Goal: Task Accomplishment & Management: Manage account settings

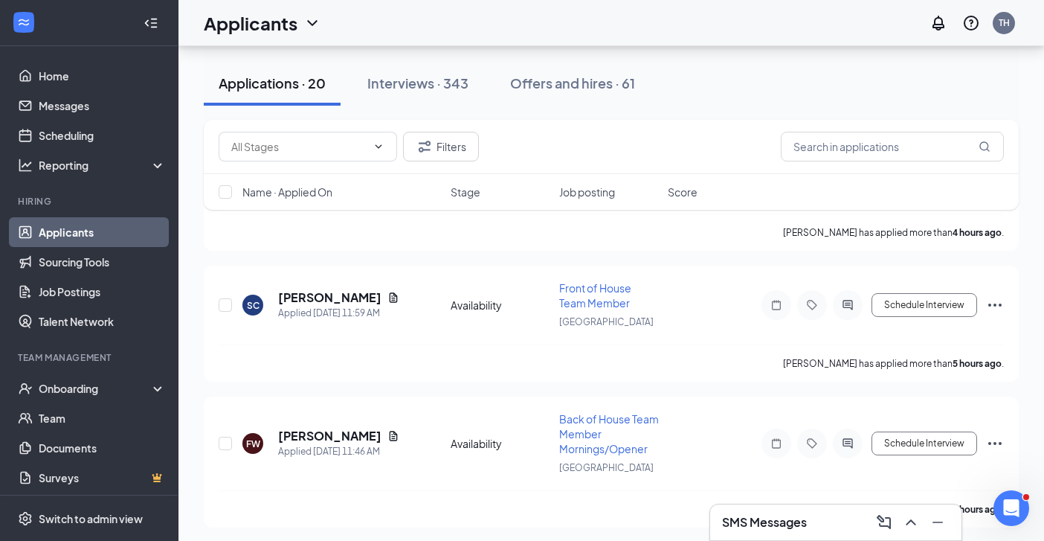
scroll to position [1210, 0]
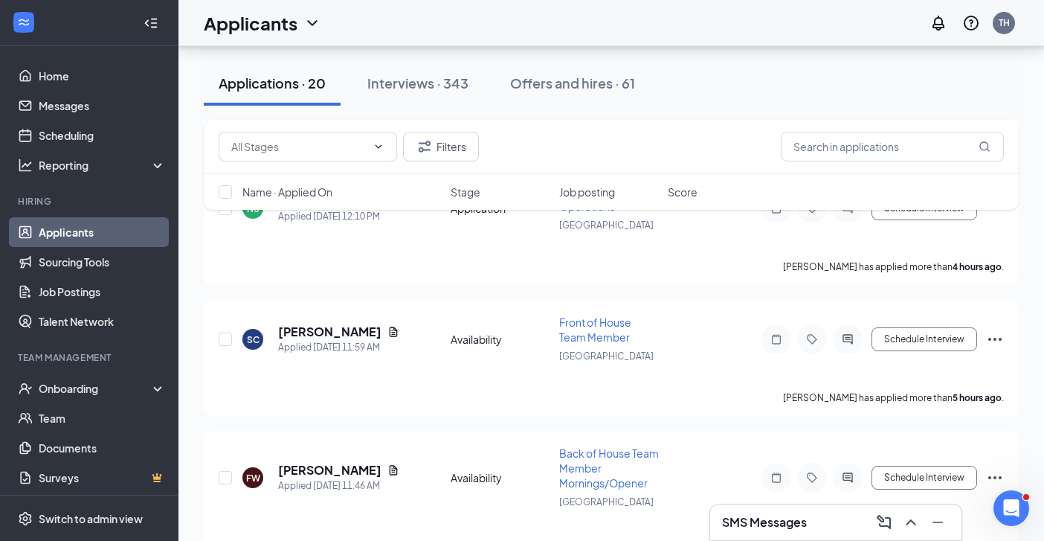
click at [89, 234] on link "Applicants" at bounding box center [102, 232] width 127 height 30
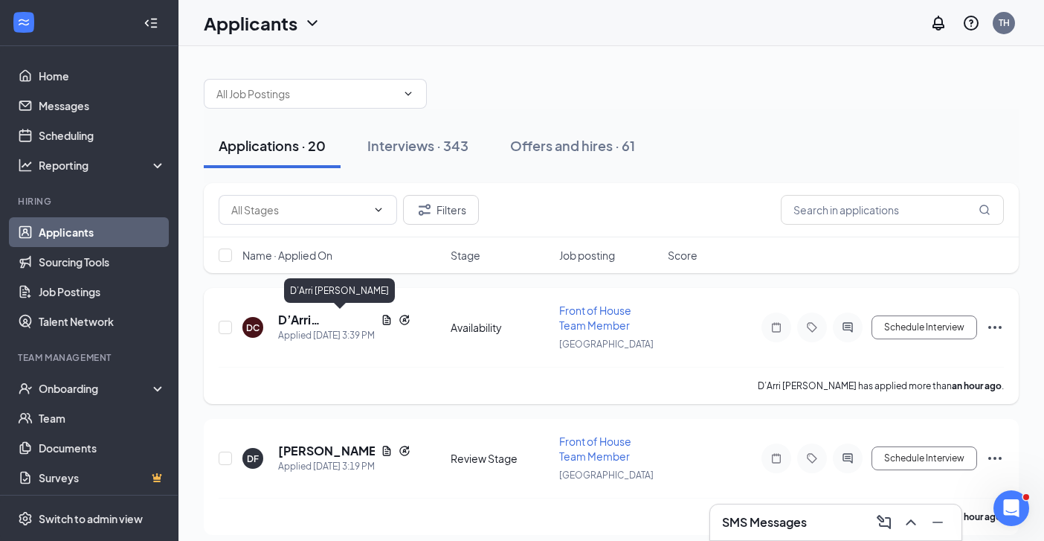
click at [335, 320] on h5 "D’Arri [PERSON_NAME]" at bounding box center [326, 320] width 97 height 16
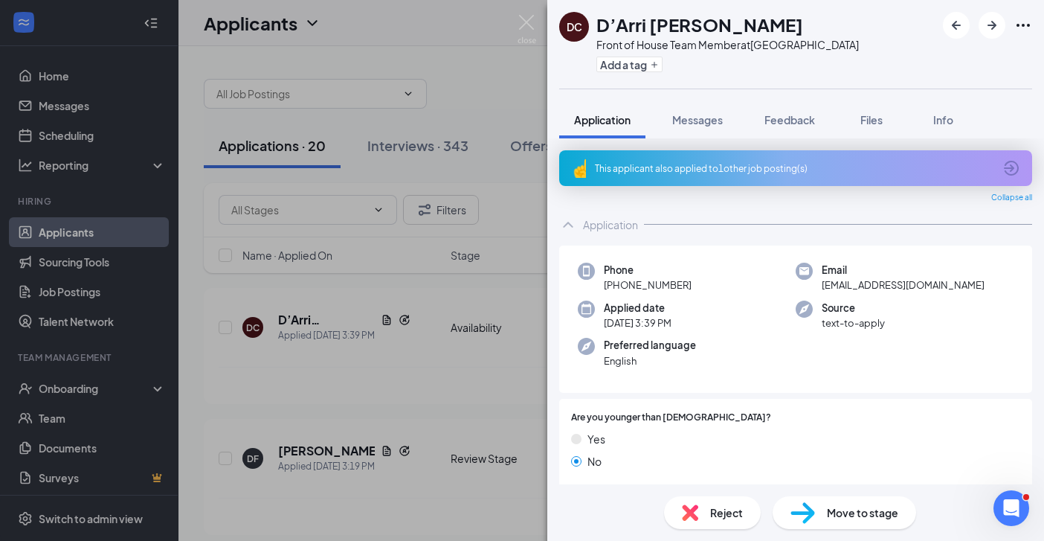
click at [854, 511] on span "Move to stage" at bounding box center [862, 512] width 71 height 16
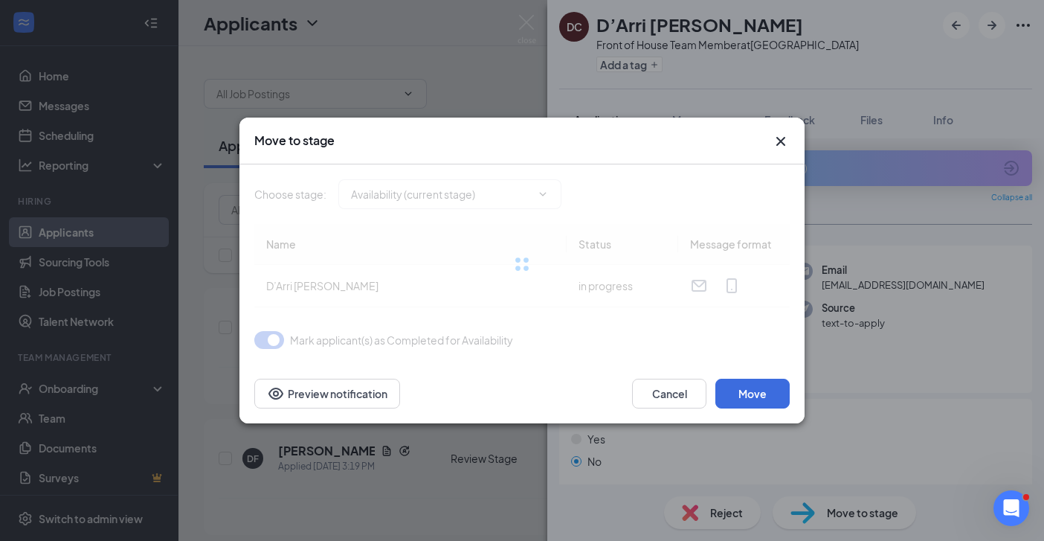
type input "Review Stage (next stage)"
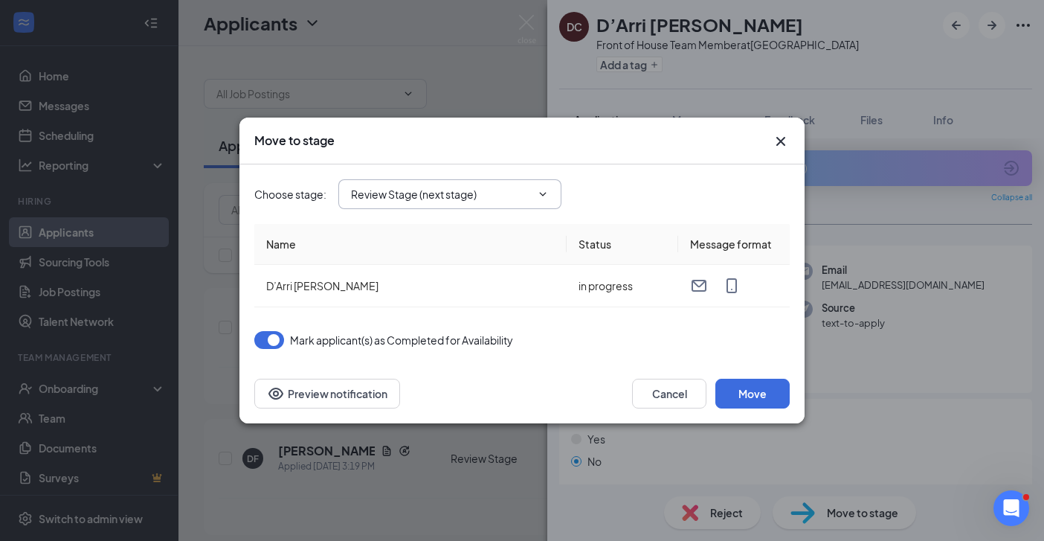
click at [549, 192] on icon "ChevronDown" at bounding box center [543, 194] width 12 height 12
click at [537, 191] on icon "ChevronDown" at bounding box center [543, 194] width 12 height 12
click at [545, 193] on icon "ChevronDown" at bounding box center [543, 194] width 12 height 12
click at [761, 399] on button "Move" at bounding box center [752, 393] width 74 height 30
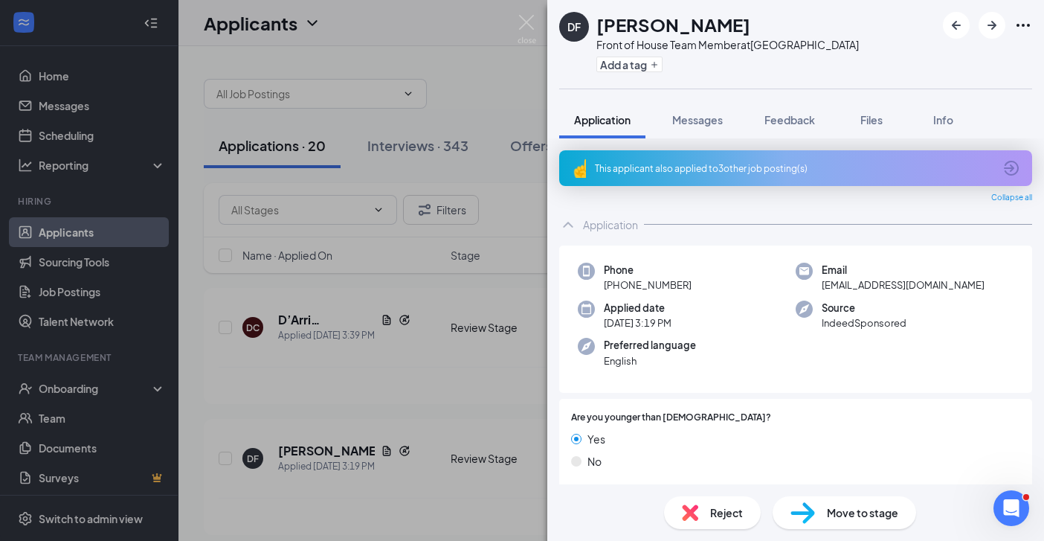
click at [843, 524] on div "Move to stage" at bounding box center [844, 512] width 143 height 33
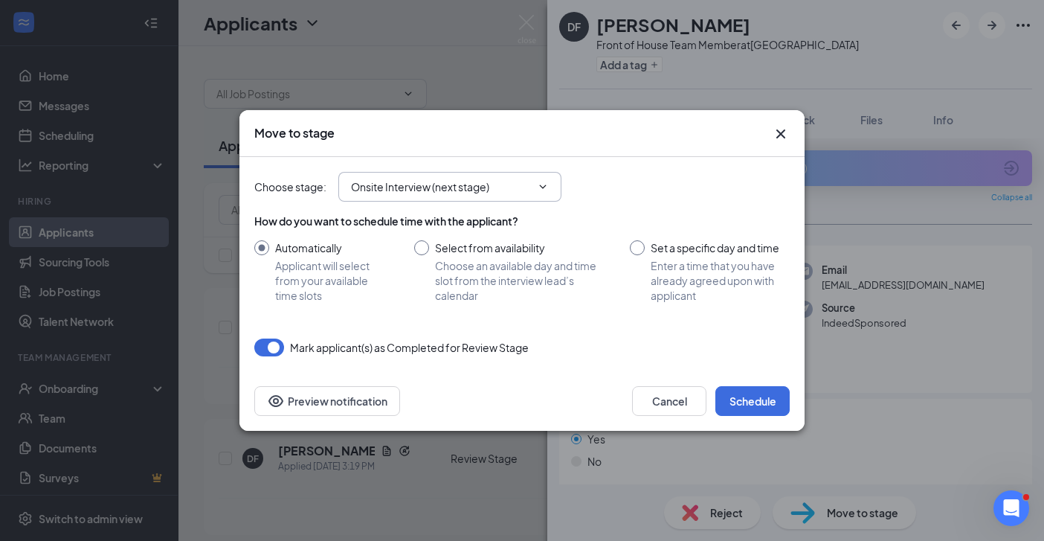
click at [546, 189] on icon "ChevronDown" at bounding box center [543, 187] width 12 height 12
click at [544, 188] on icon "ChevronDown" at bounding box center [543, 186] width 7 height 4
click at [488, 182] on input "Onsite Interview (next stage)" at bounding box center [441, 186] width 180 height 16
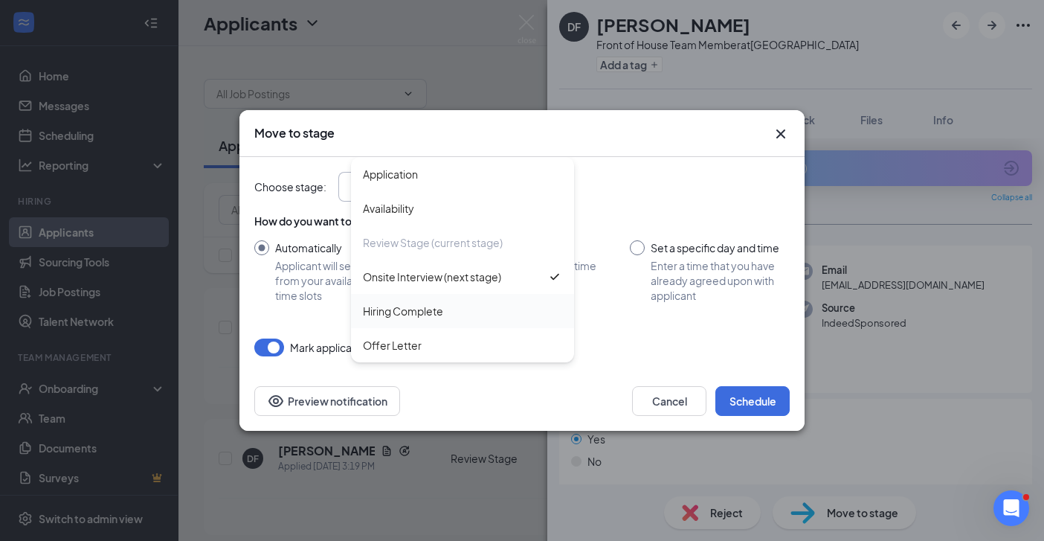
click at [476, 313] on div "Hiring Complete" at bounding box center [462, 311] width 199 height 16
type input "Hiring Complete"
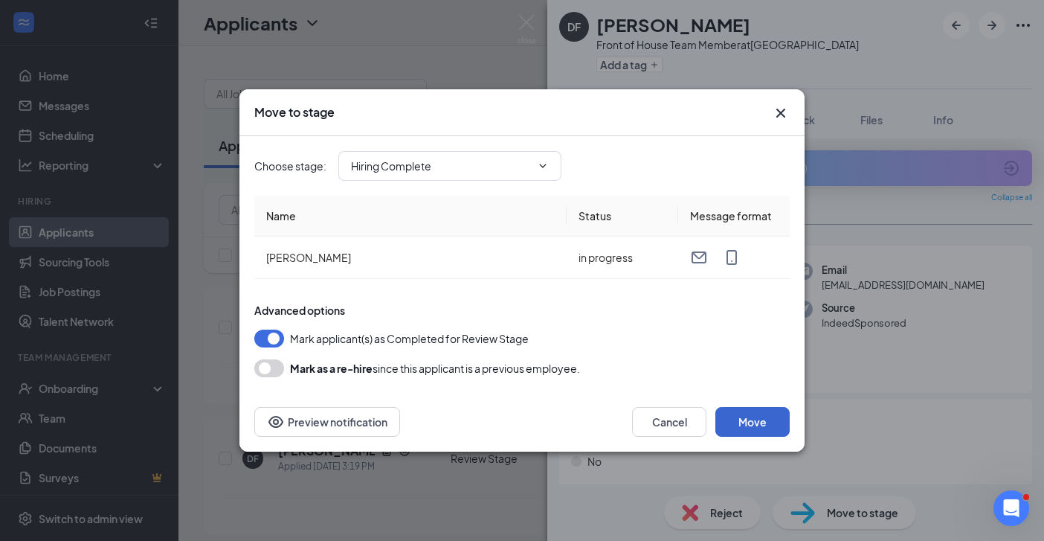
click at [751, 418] on button "Move" at bounding box center [752, 422] width 74 height 30
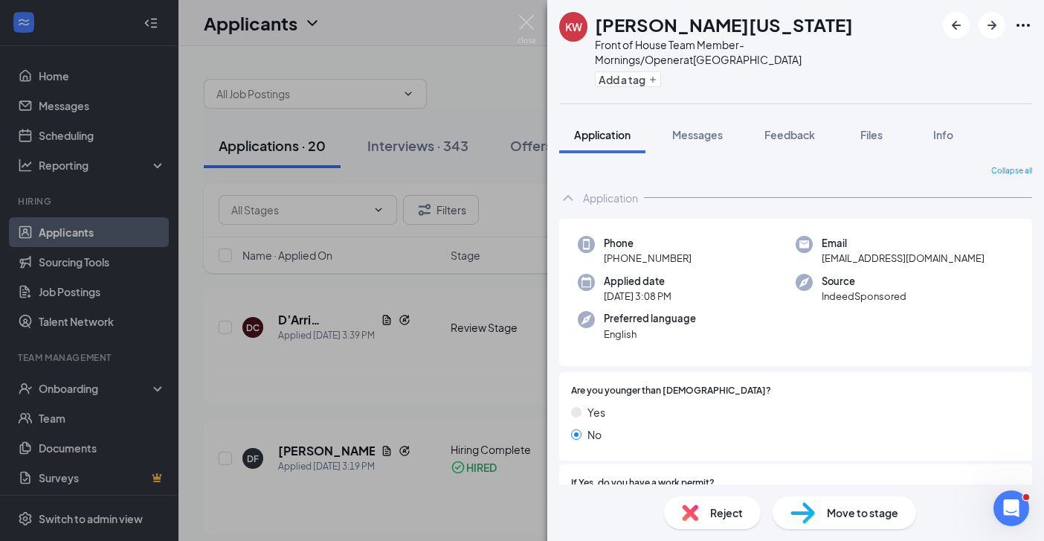
click at [454, 394] on div "[PERSON_NAME][US_STATE] Front of House Team Member- Mornings/Opener at [GEOGRAP…" at bounding box center [522, 270] width 1044 height 541
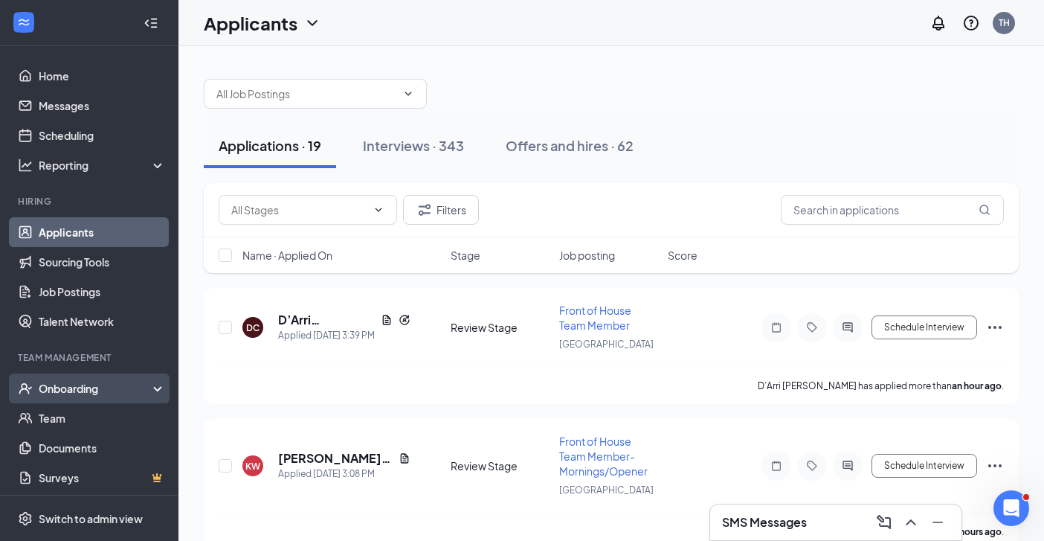
click at [51, 381] on div "Onboarding" at bounding box center [96, 388] width 115 height 15
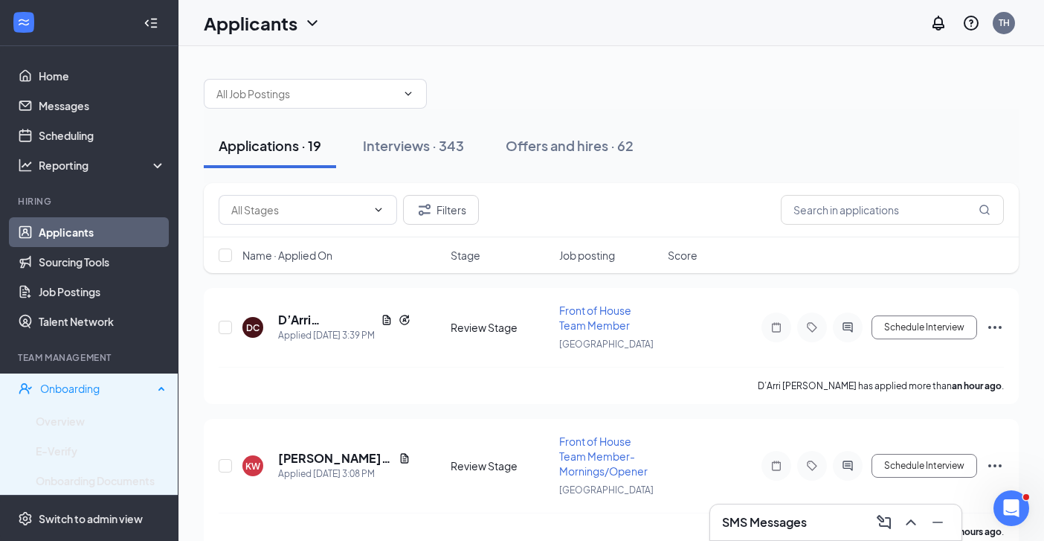
click at [76, 382] on div "Onboarding" at bounding box center [96, 388] width 113 height 15
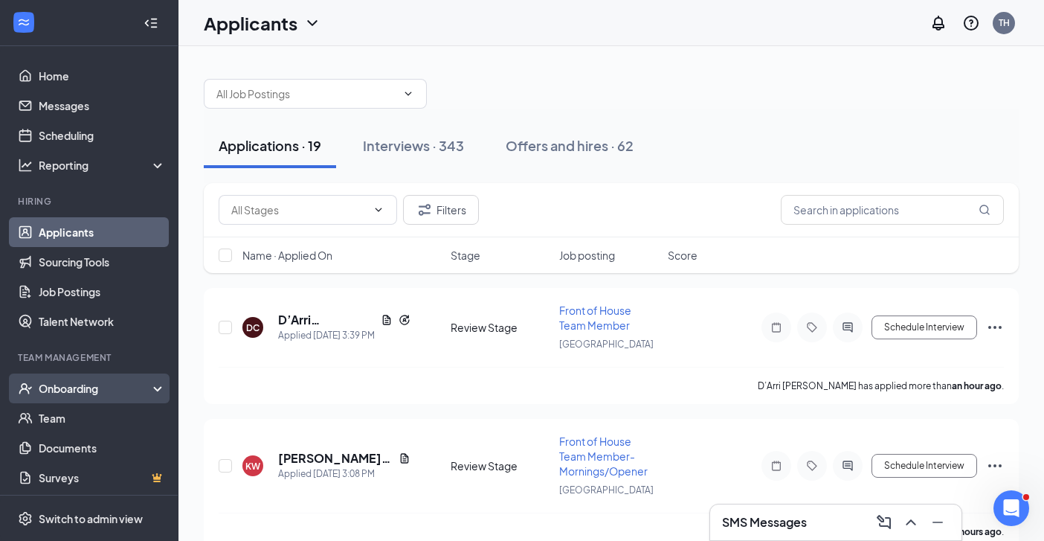
click at [71, 390] on div "Onboarding" at bounding box center [96, 388] width 115 height 15
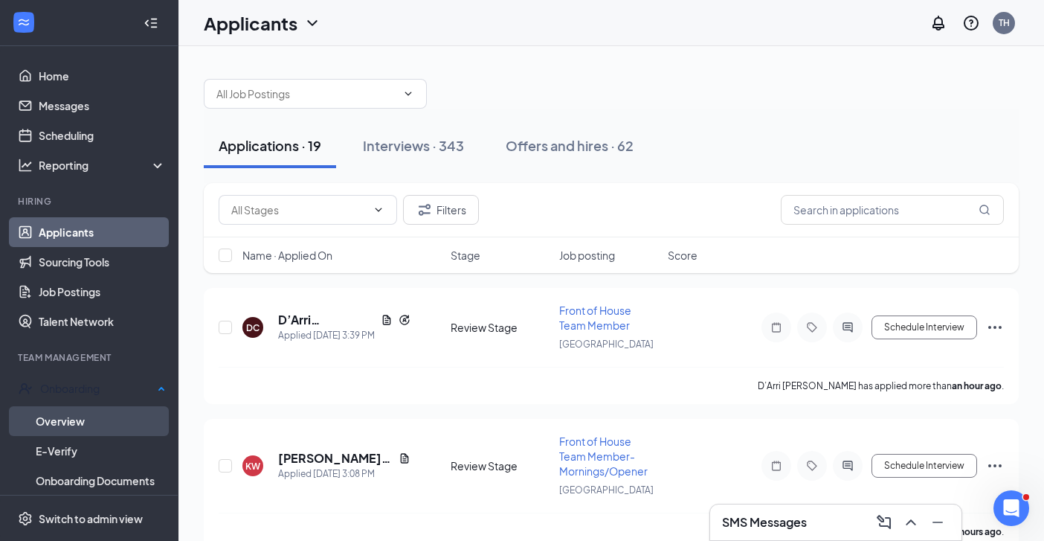
click at [69, 415] on link "Overview" at bounding box center [101, 421] width 130 height 30
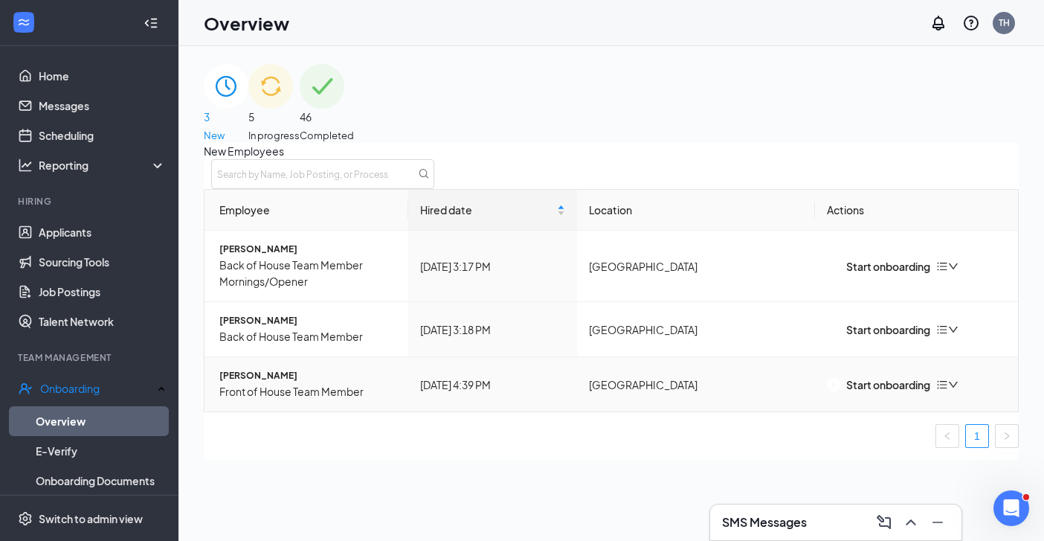
click at [958, 390] on icon "down" at bounding box center [953, 384] width 10 height 10
click at [879, 433] on div "Remove from onboarding" at bounding box center [870, 424] width 126 height 16
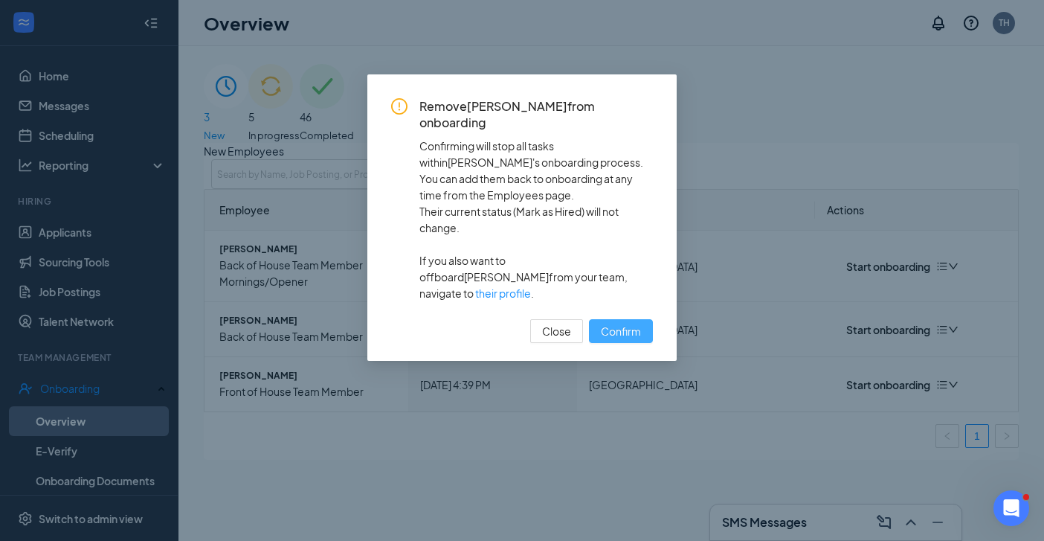
click at [616, 323] on span "Confirm" at bounding box center [621, 331] width 40 height 16
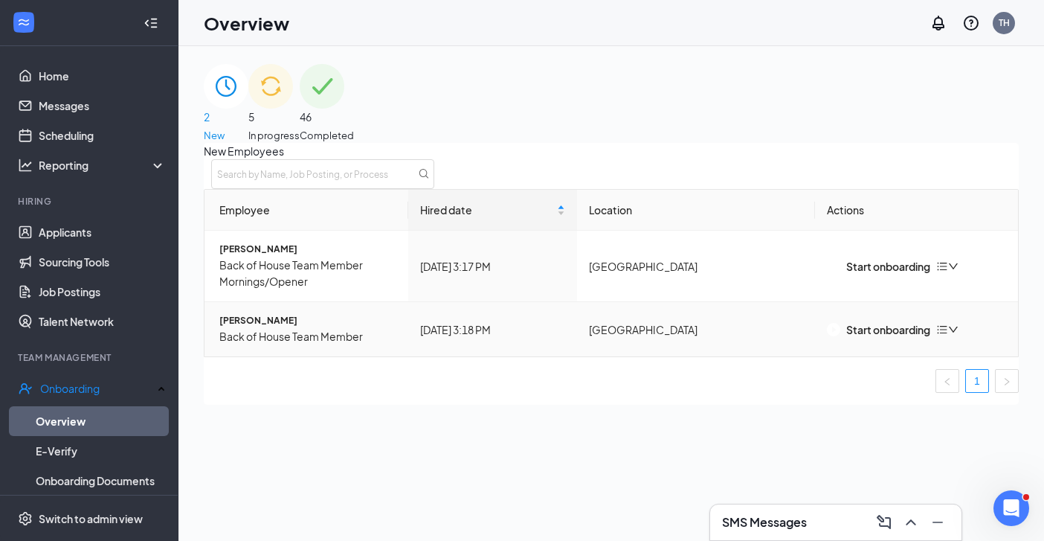
click at [958, 335] on icon "down" at bounding box center [953, 329] width 10 height 10
click at [897, 374] on div "Remove from onboarding" at bounding box center [870, 370] width 126 height 16
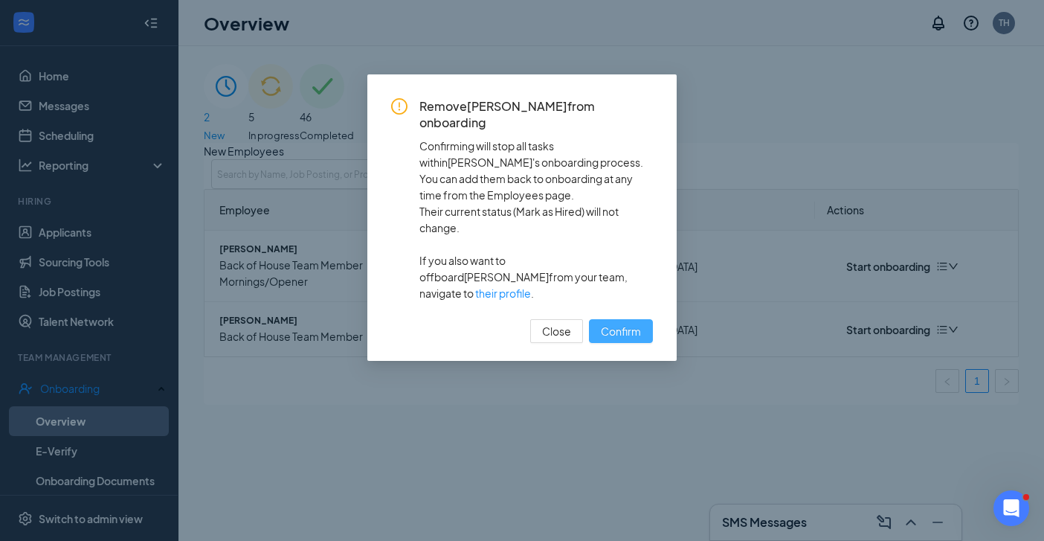
click at [616, 323] on span "Confirm" at bounding box center [621, 331] width 40 height 16
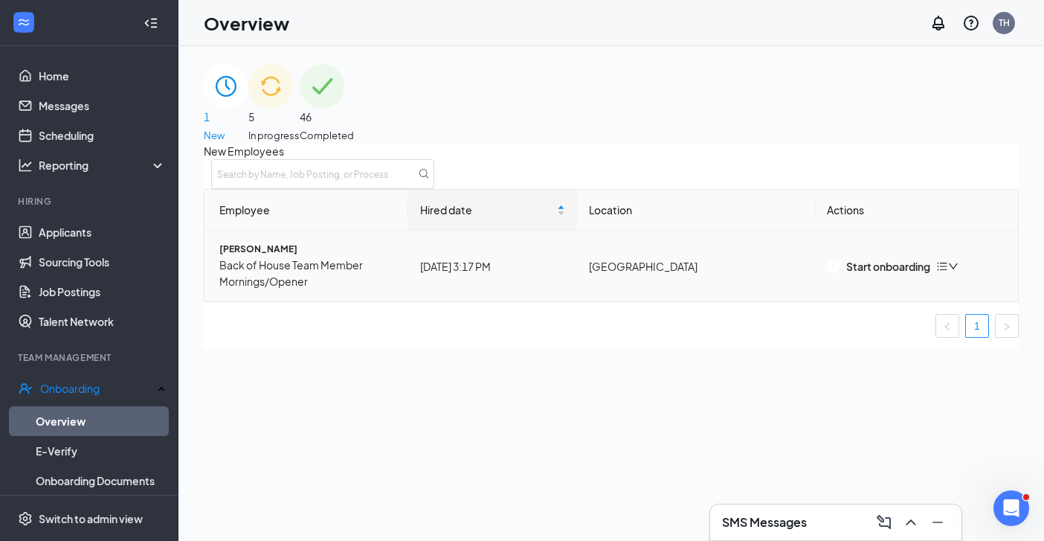
click at [958, 271] on icon "down" at bounding box center [953, 266] width 10 height 10
click at [901, 312] on div "Remove from onboarding" at bounding box center [870, 308] width 126 height 16
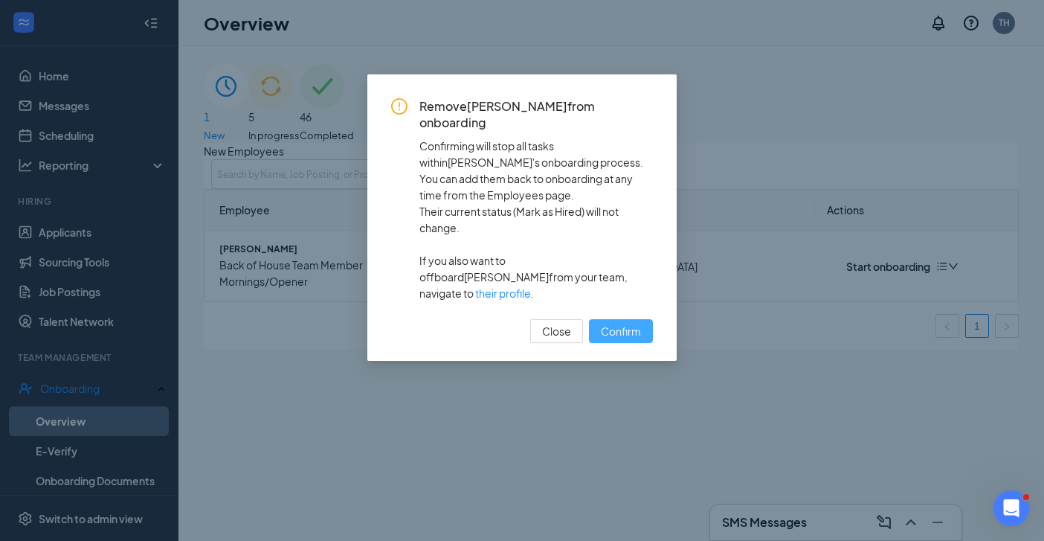
click at [622, 323] on span "Confirm" at bounding box center [621, 331] width 40 height 16
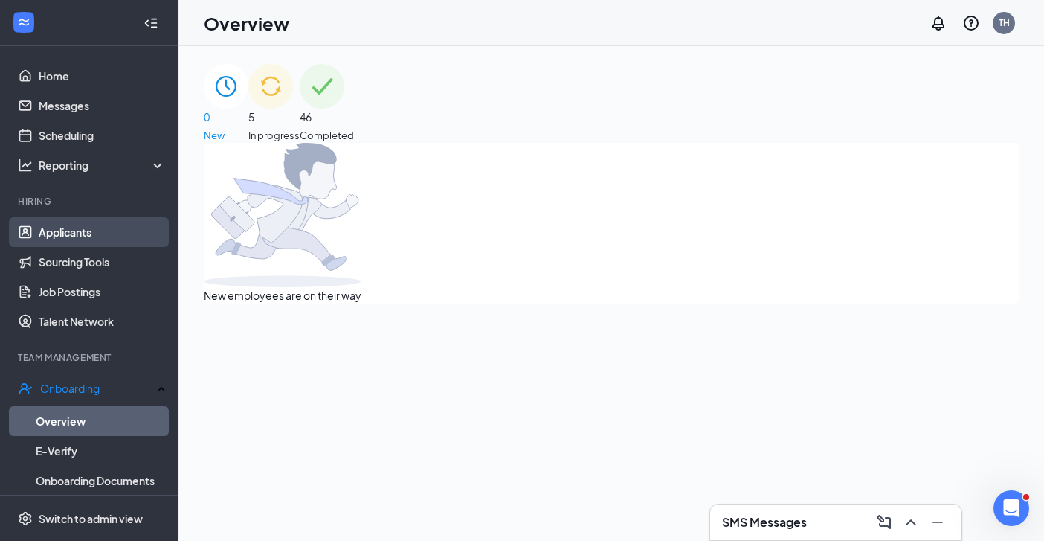
click at [91, 234] on link "Applicants" at bounding box center [102, 232] width 127 height 30
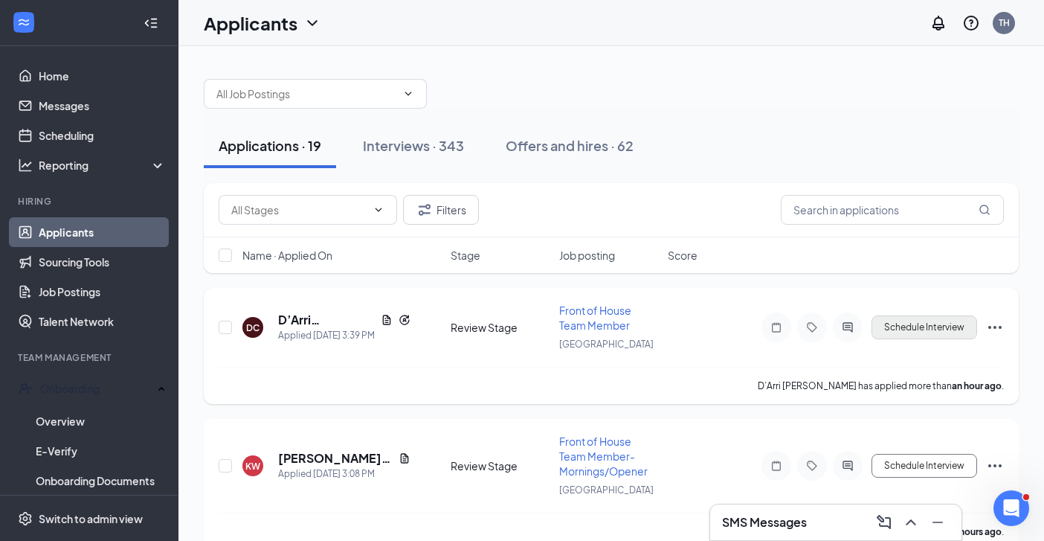
click at [904, 324] on button "Schedule Interview" at bounding box center [924, 327] width 106 height 24
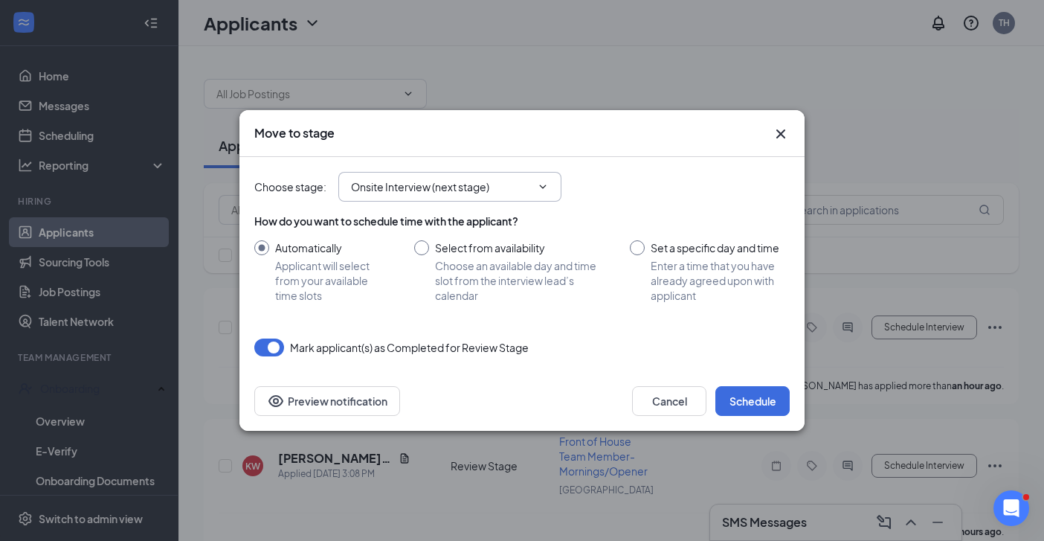
click at [538, 188] on icon "ChevronDown" at bounding box center [543, 187] width 12 height 12
click at [538, 184] on icon "ChevronDown" at bounding box center [543, 187] width 12 height 12
click at [516, 181] on input "Onsite Interview (next stage)" at bounding box center [441, 186] width 180 height 16
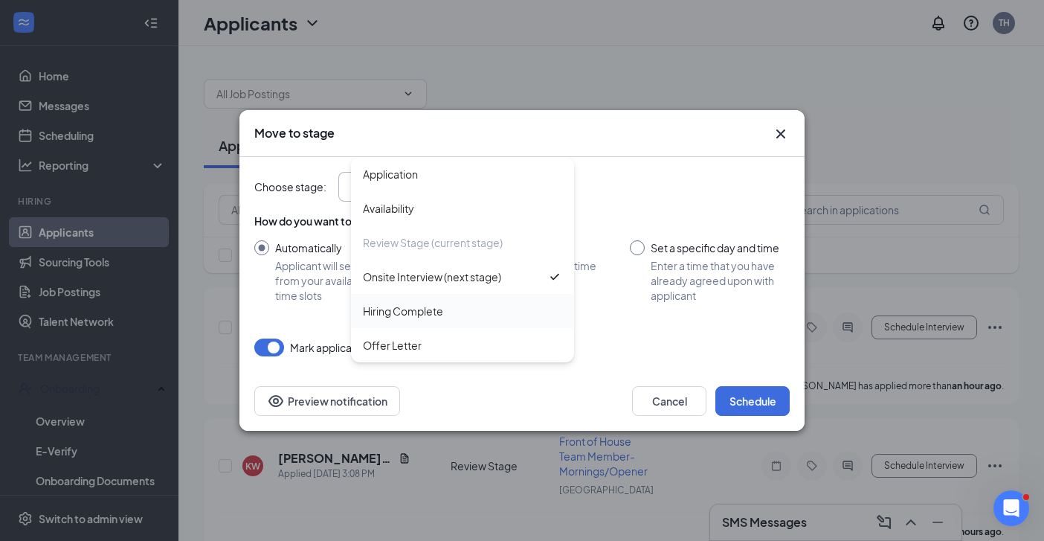
click at [430, 311] on div "Hiring Complete" at bounding box center [403, 311] width 80 height 16
type input "Hiring Complete"
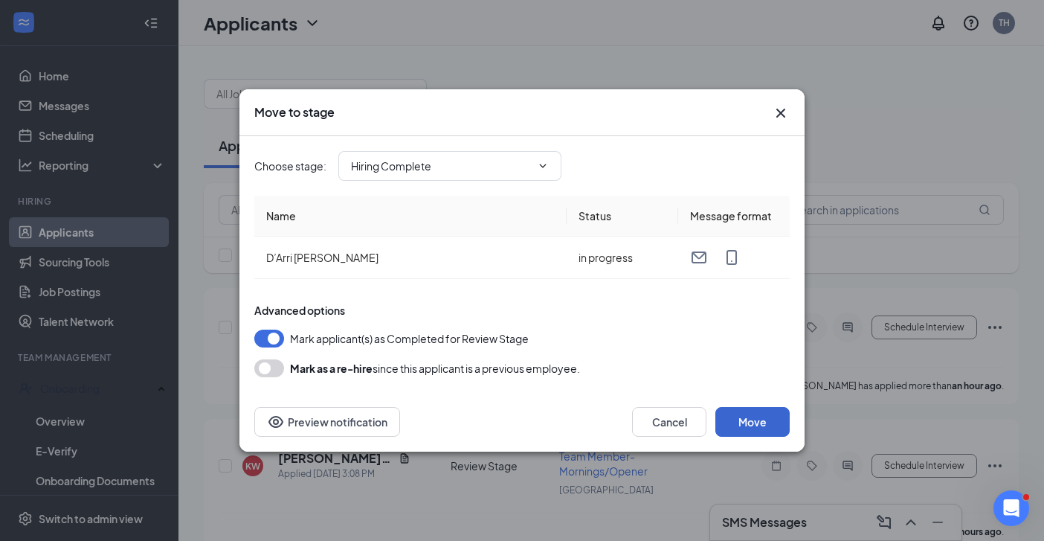
click at [744, 416] on button "Move" at bounding box center [752, 422] width 74 height 30
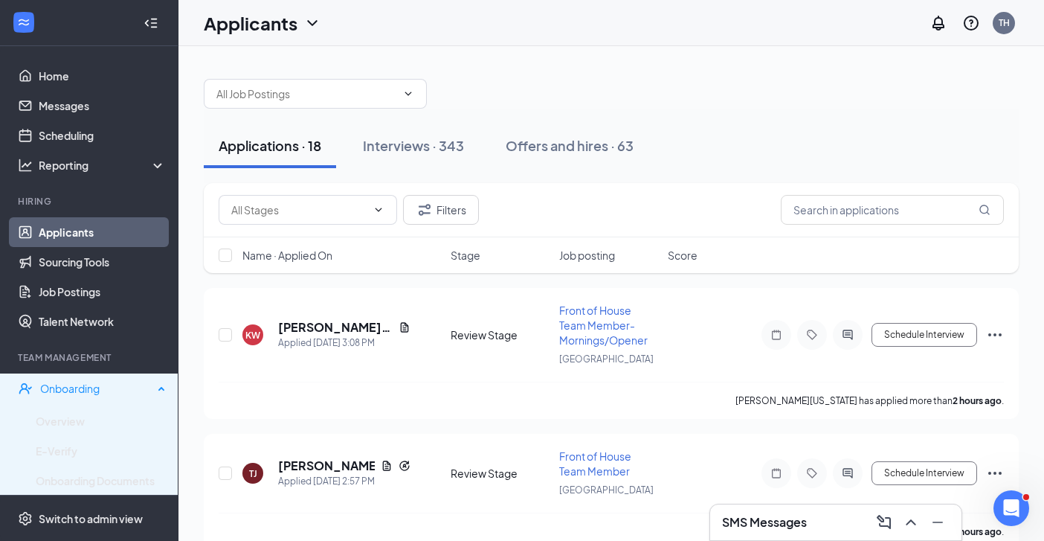
click at [74, 388] on div "Onboarding" at bounding box center [96, 388] width 113 height 15
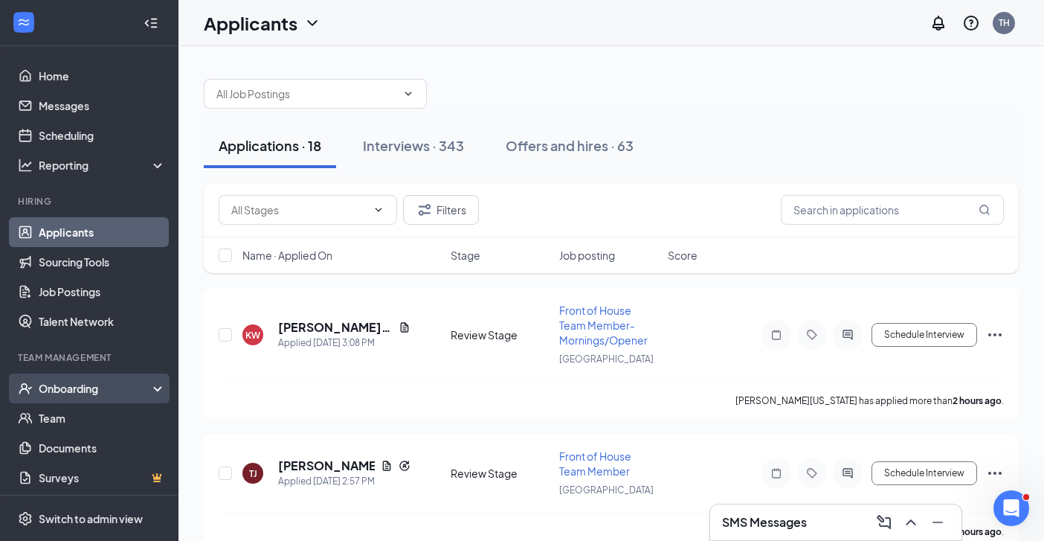
click at [74, 386] on div "Onboarding" at bounding box center [96, 388] width 115 height 15
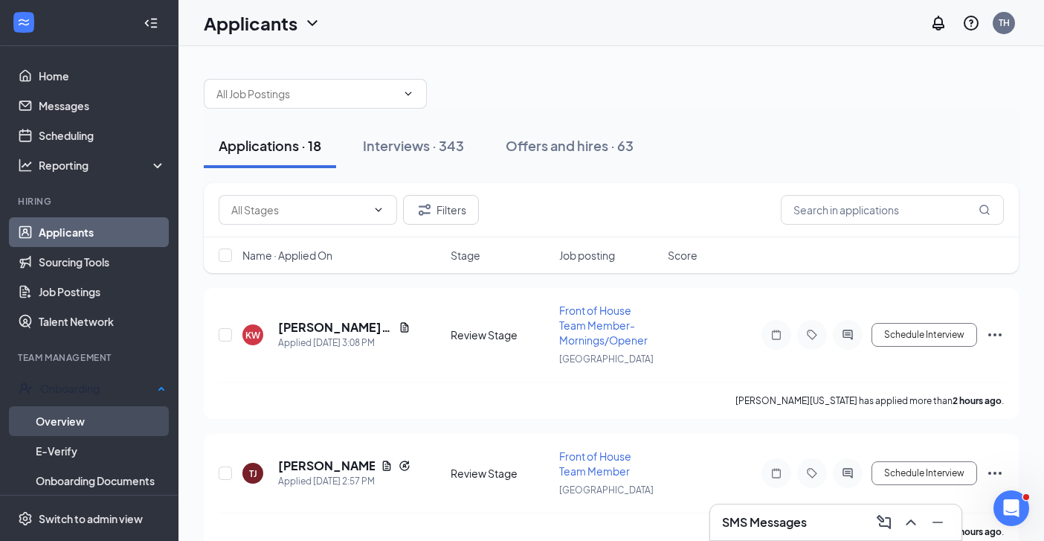
click at [62, 416] on link "Overview" at bounding box center [101, 421] width 130 height 30
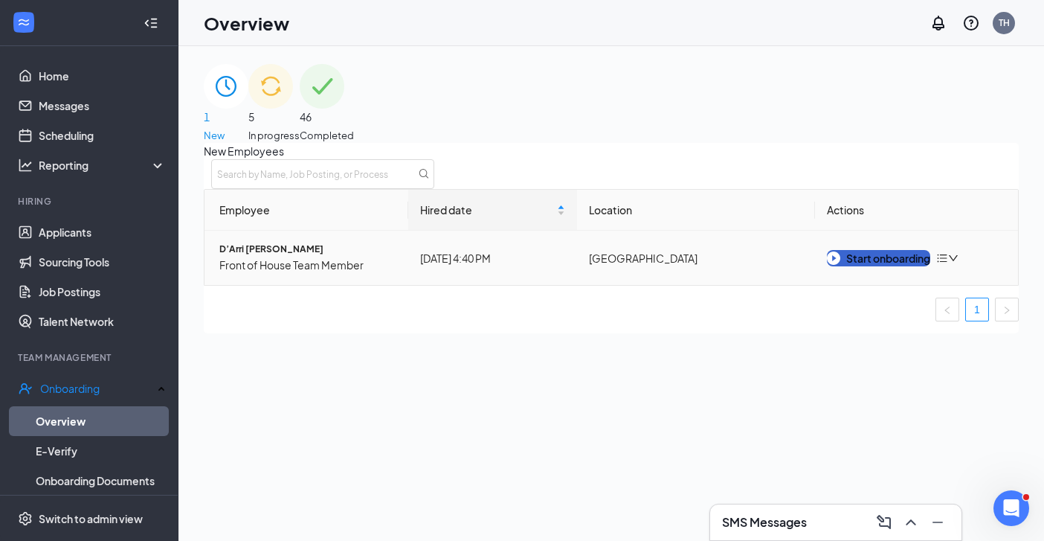
click at [864, 266] on div "Start onboarding" at bounding box center [878, 258] width 103 height 16
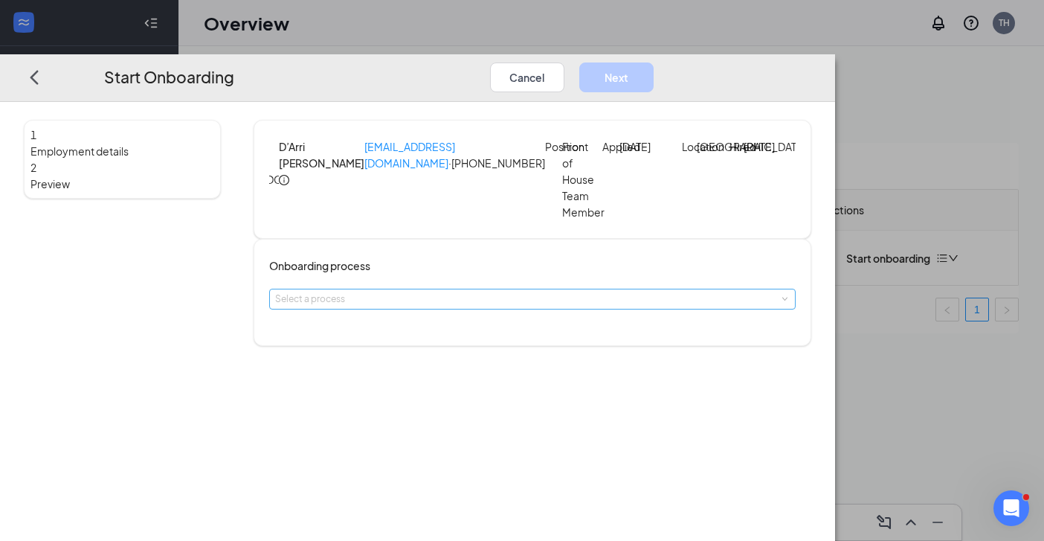
click at [571, 306] on div "Select a process" at bounding box center [529, 298] width 508 height 15
click at [501, 346] on li "Sav Hwy and [GEOGRAPHIC_DATA]" at bounding box center [474, 347] width 244 height 25
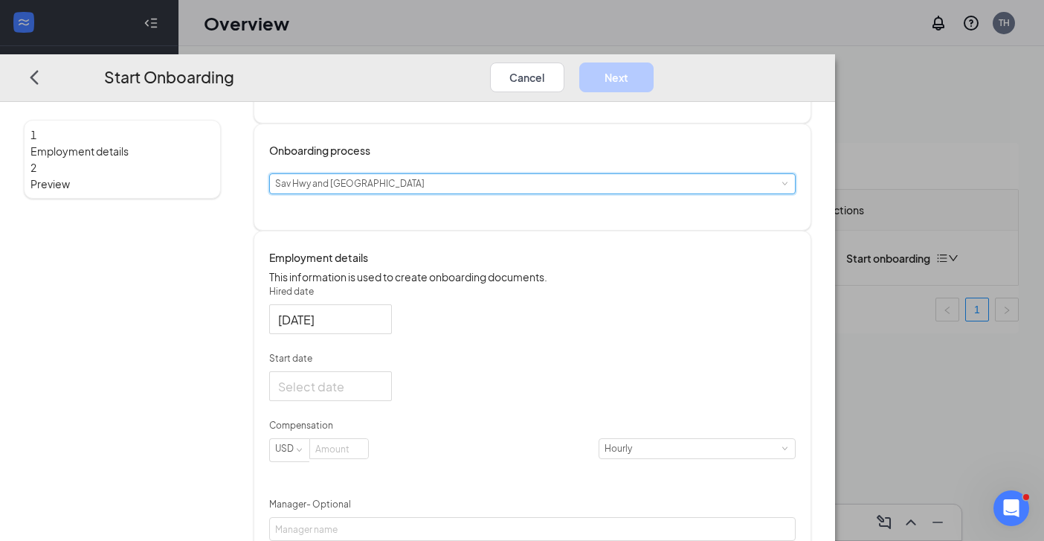
scroll to position [116, 0]
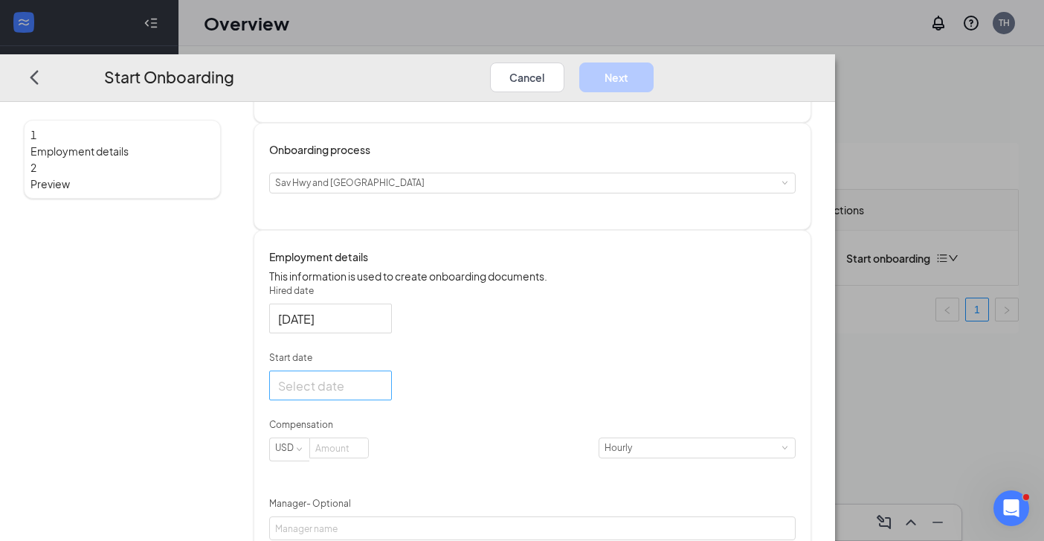
click at [383, 394] on div at bounding box center [330, 384] width 105 height 19
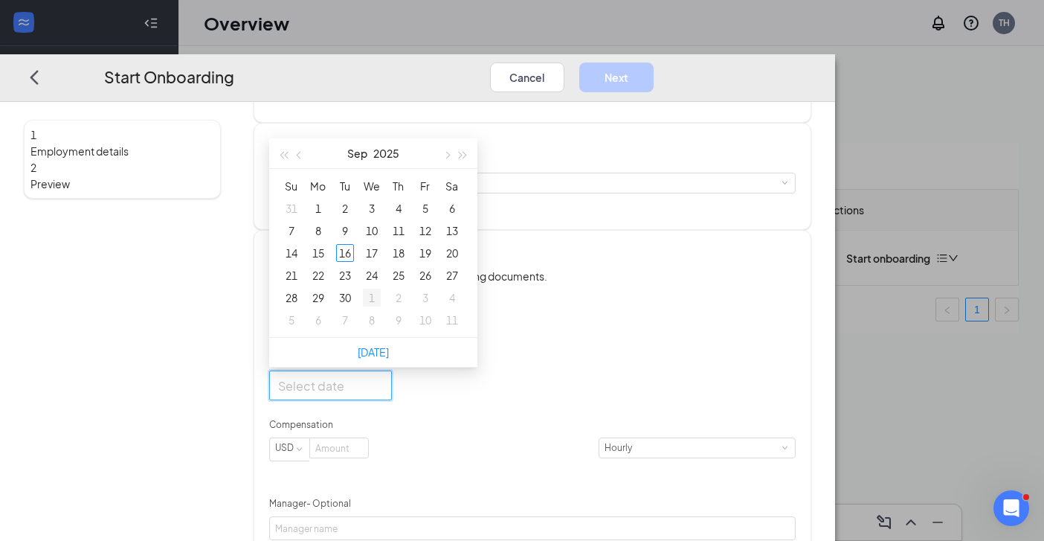
type input "[DATE]"
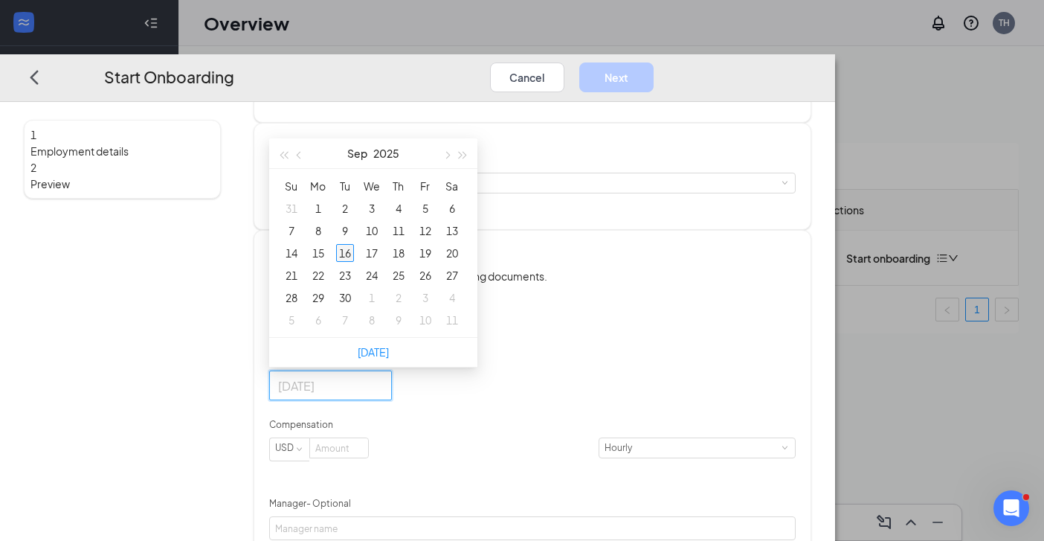
click at [354, 262] on div "16" at bounding box center [345, 253] width 18 height 18
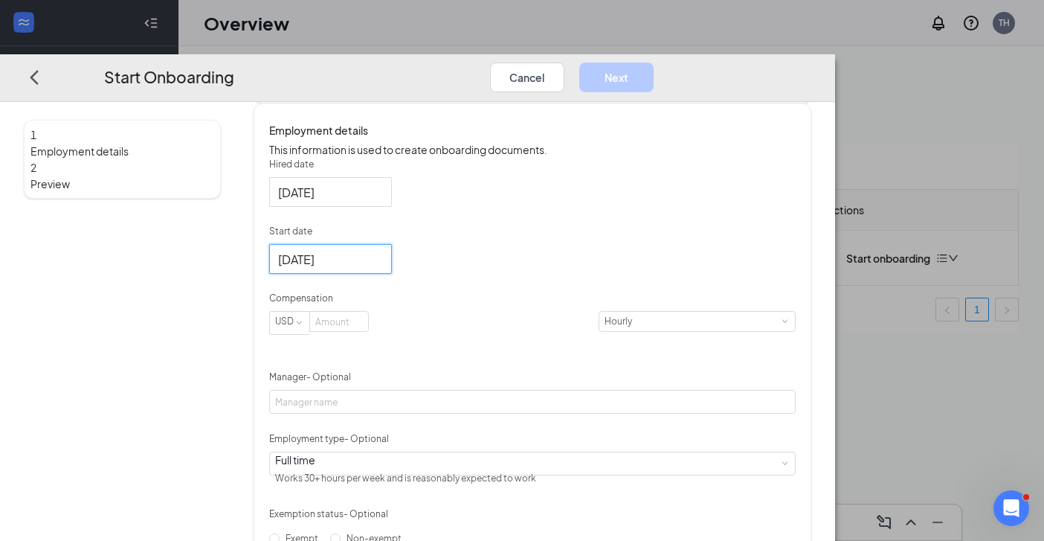
scroll to position [245, 0]
click at [368, 329] on input at bounding box center [339, 318] width 58 height 19
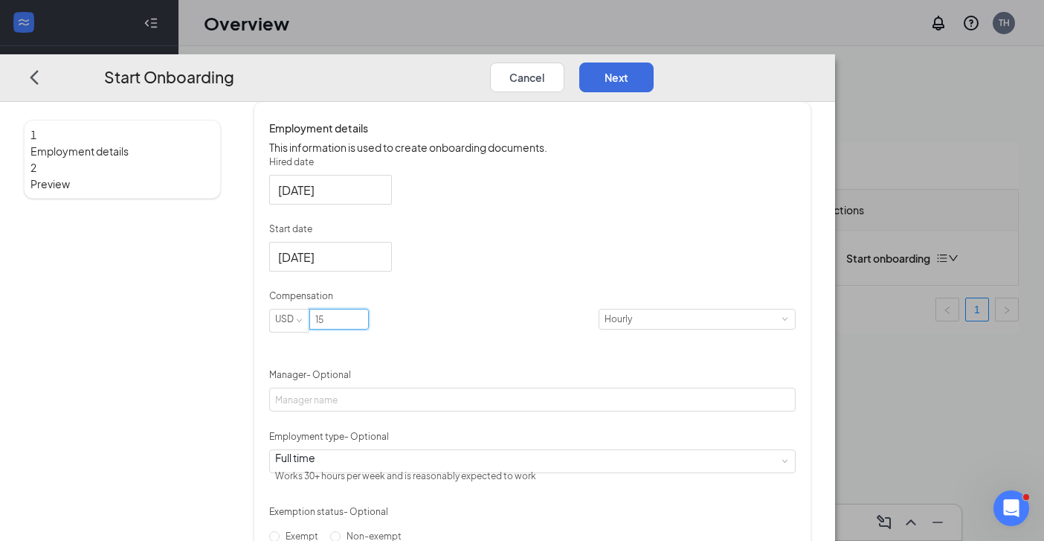
type input "15"
click at [672, 317] on div "Hired date [DATE] Start date [DATE] [DATE] Su Mo Tu We Th Fr Sa 31 1 2 3 4 5 6 …" at bounding box center [532, 382] width 526 height 454
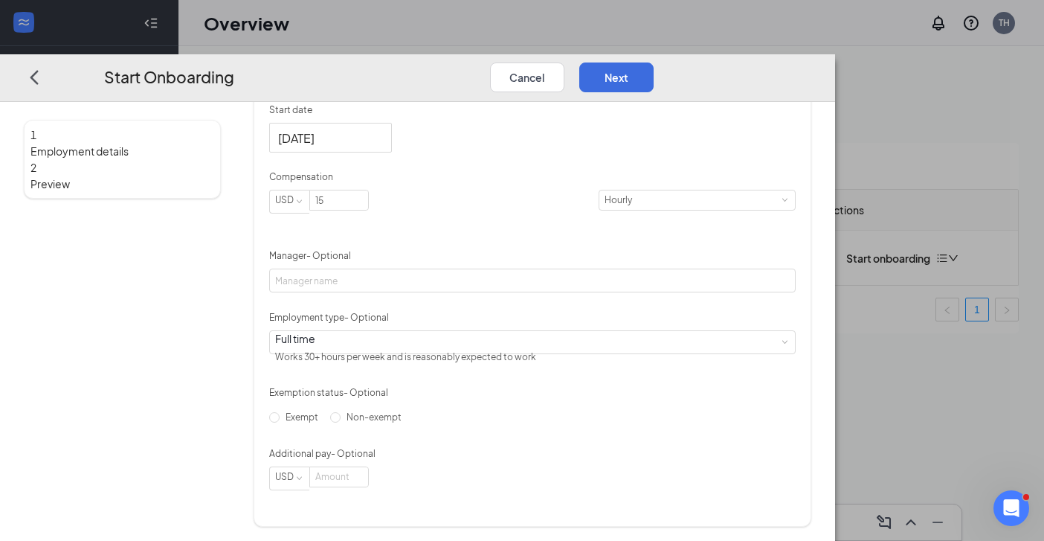
scroll to position [375, 0]
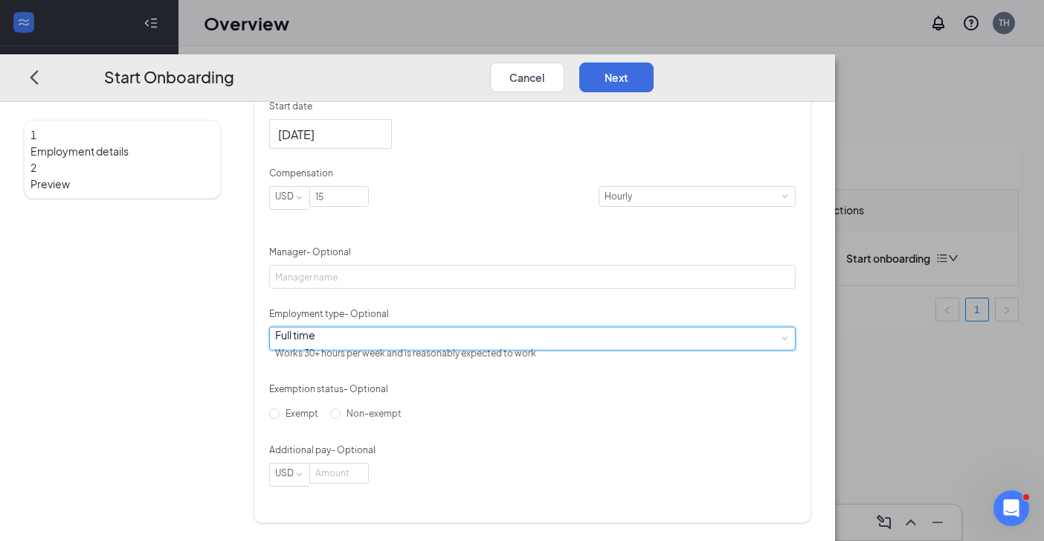
click at [581, 349] on div "Full time Works 30+ hours per week and is reasonably expected to work" at bounding box center [532, 337] width 515 height 22
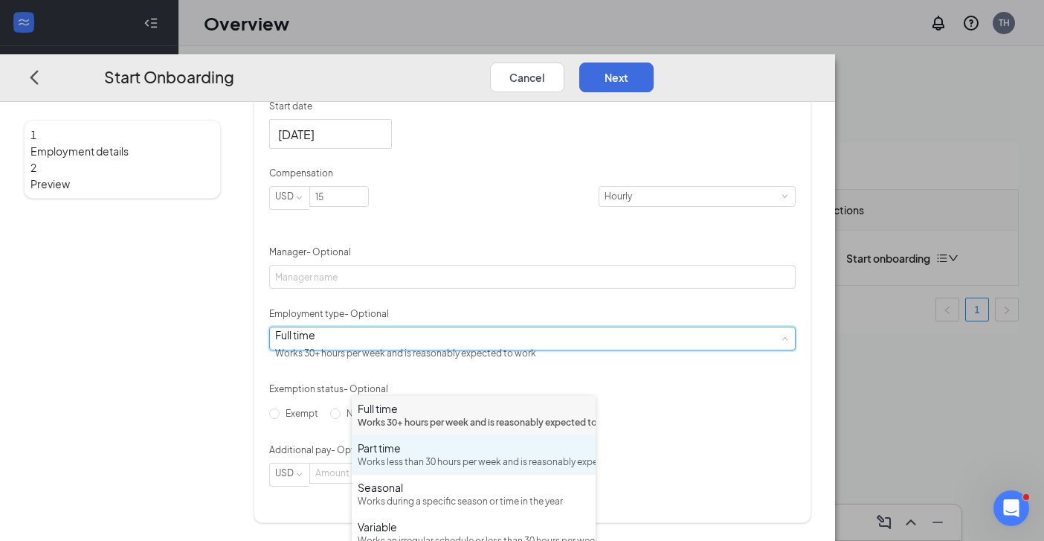
click at [449, 455] on div "Part time" at bounding box center [474, 447] width 232 height 15
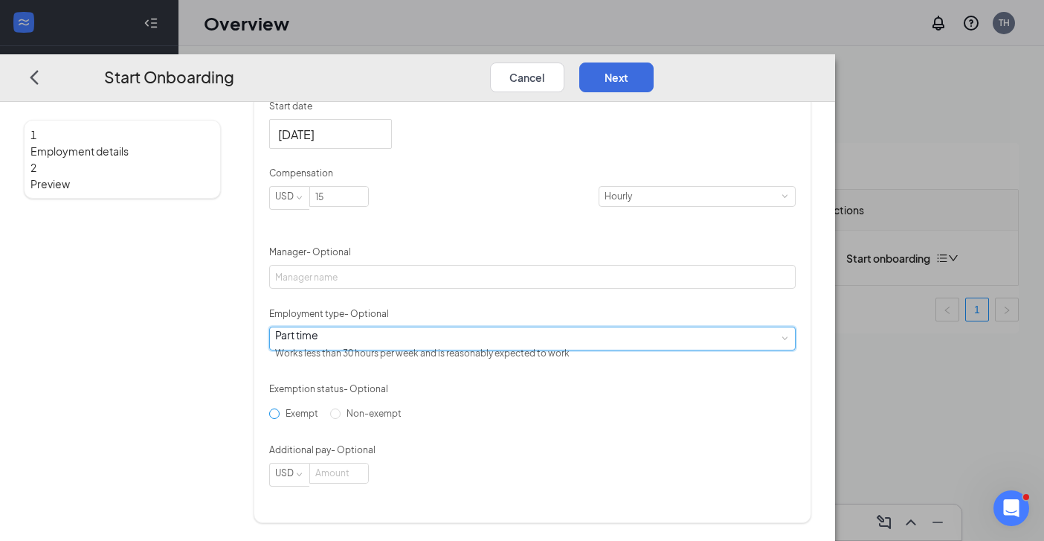
scroll to position [415, 0]
click at [341, 418] on input "Non-exempt" at bounding box center [335, 412] width 10 height 10
radio input "true"
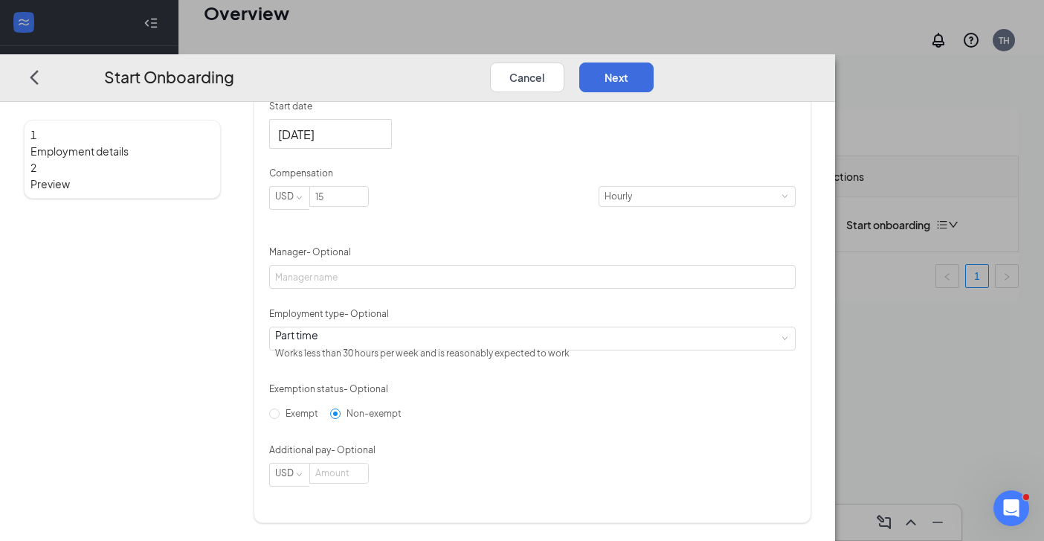
scroll to position [47, 0]
click at [654, 62] on button "Next" at bounding box center [616, 77] width 74 height 30
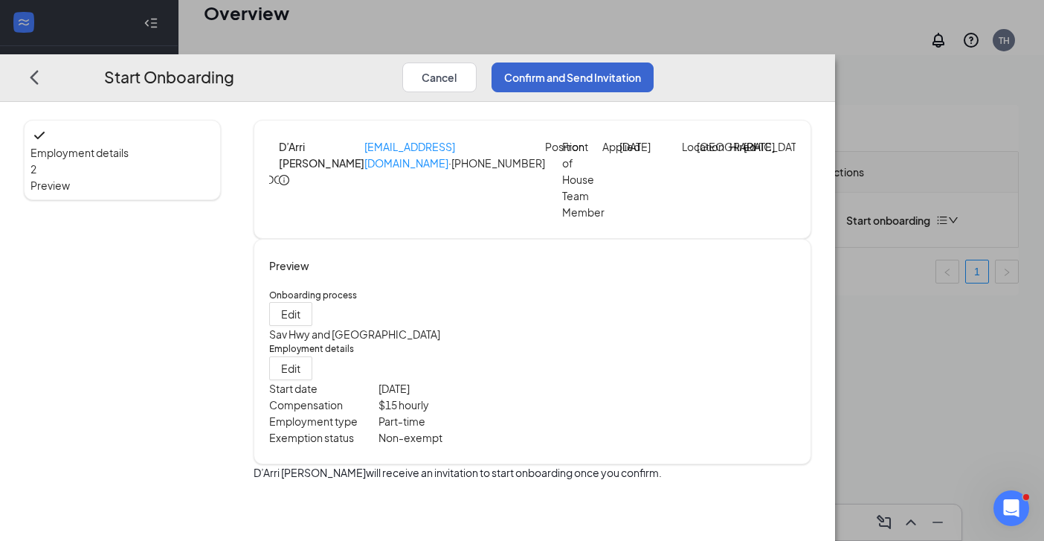
scroll to position [0, 0]
click at [654, 62] on button "Confirm and Send Invitation" at bounding box center [572, 77] width 162 height 30
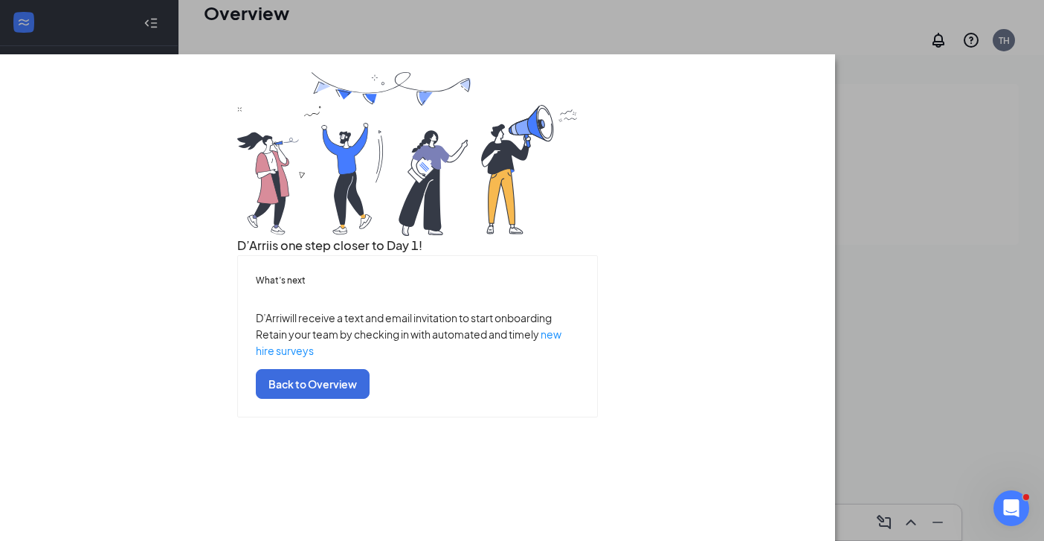
scroll to position [67, 0]
click at [370, 399] on button "Back to Overview" at bounding box center [313, 384] width 114 height 30
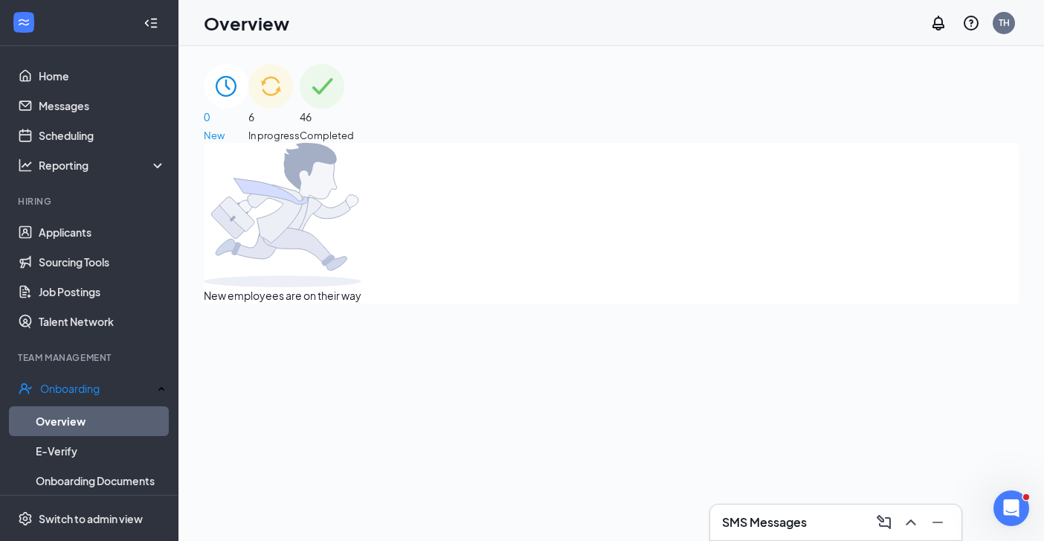
scroll to position [0, 0]
click at [300, 128] on span "In progress" at bounding box center [273, 135] width 51 height 15
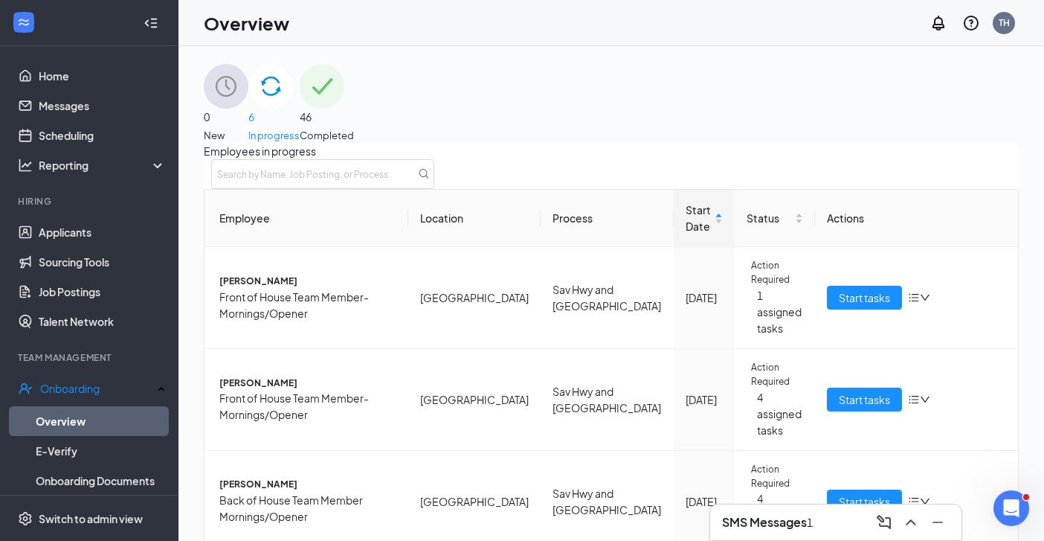
click at [804, 514] on h3 "SMS Messages" at bounding box center [764, 522] width 85 height 16
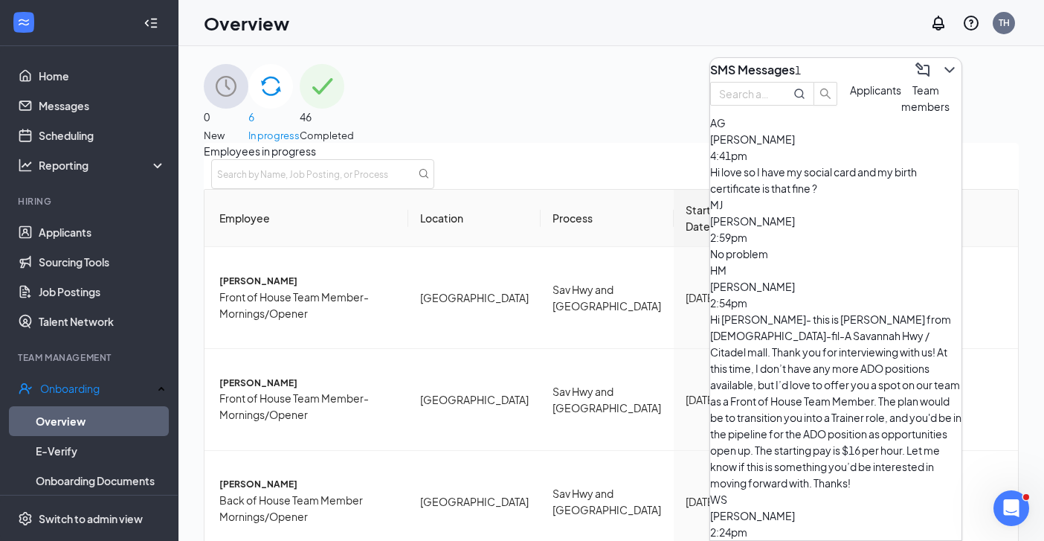
click at [901, 113] on span "Team members" at bounding box center [925, 98] width 48 height 30
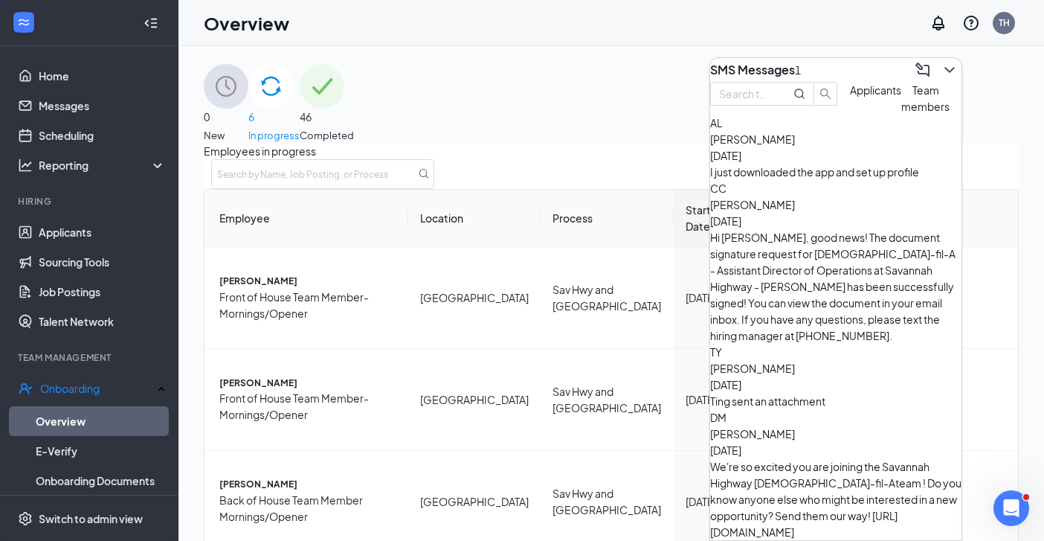
click at [850, 97] on span "Applicants" at bounding box center [875, 89] width 51 height 13
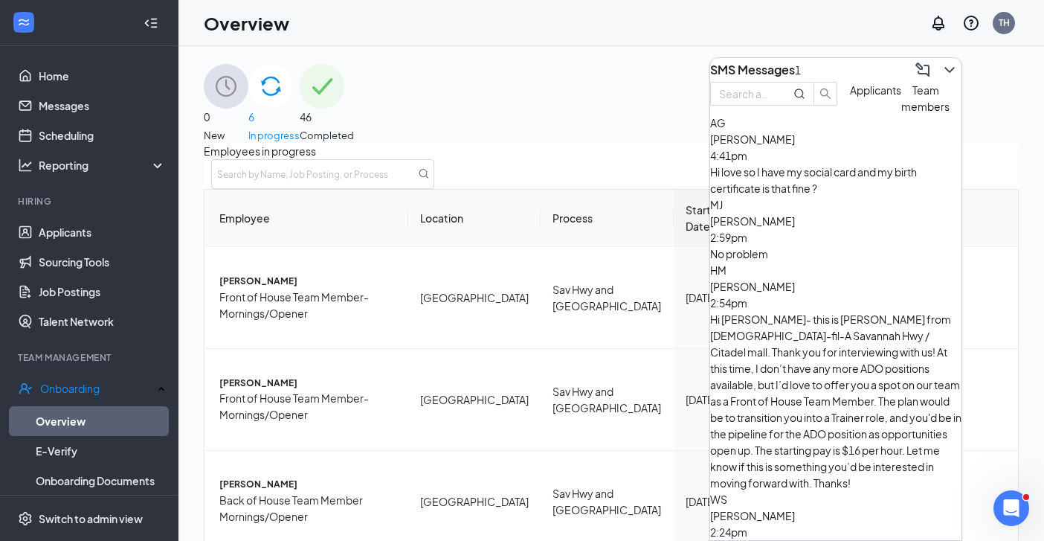
click at [790, 146] on span "[PERSON_NAME]" at bounding box center [752, 138] width 85 height 13
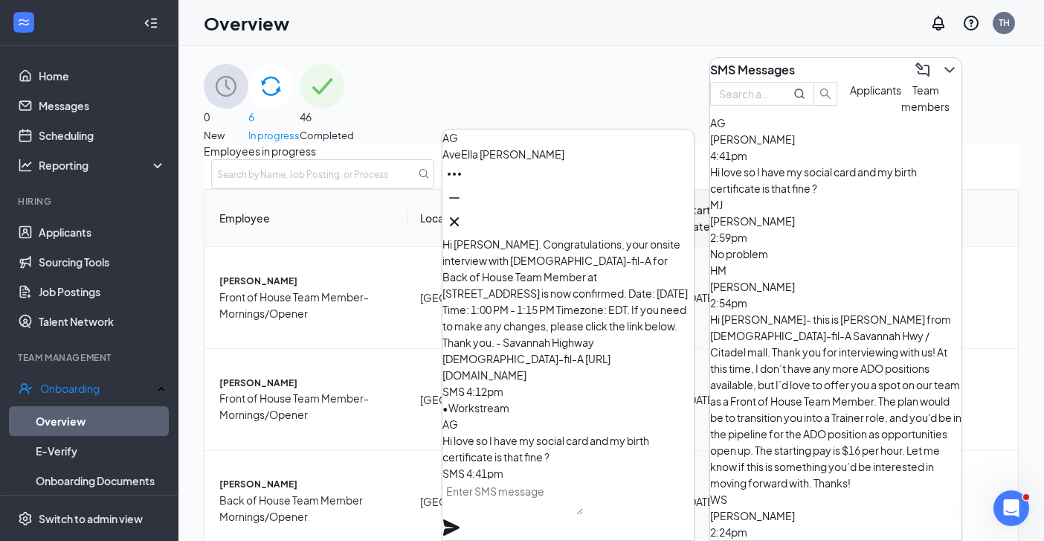
scroll to position [-1, 0]
click at [536, 508] on textarea at bounding box center [512, 497] width 141 height 36
type textarea "Ok- thanks"
click at [460, 518] on icon "Plane" at bounding box center [451, 527] width 18 height 18
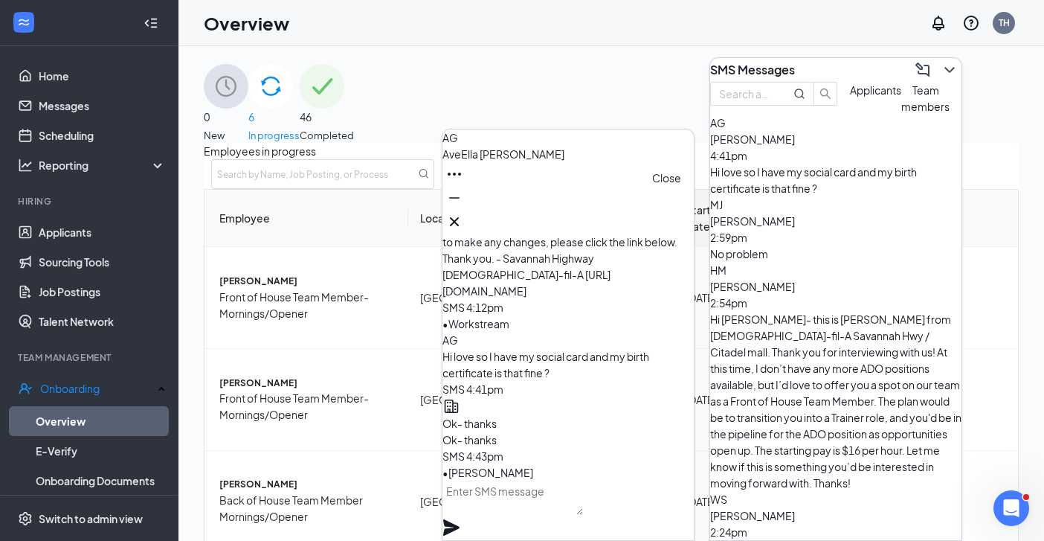
click at [459, 217] on icon "Cross" at bounding box center [454, 221] width 9 height 9
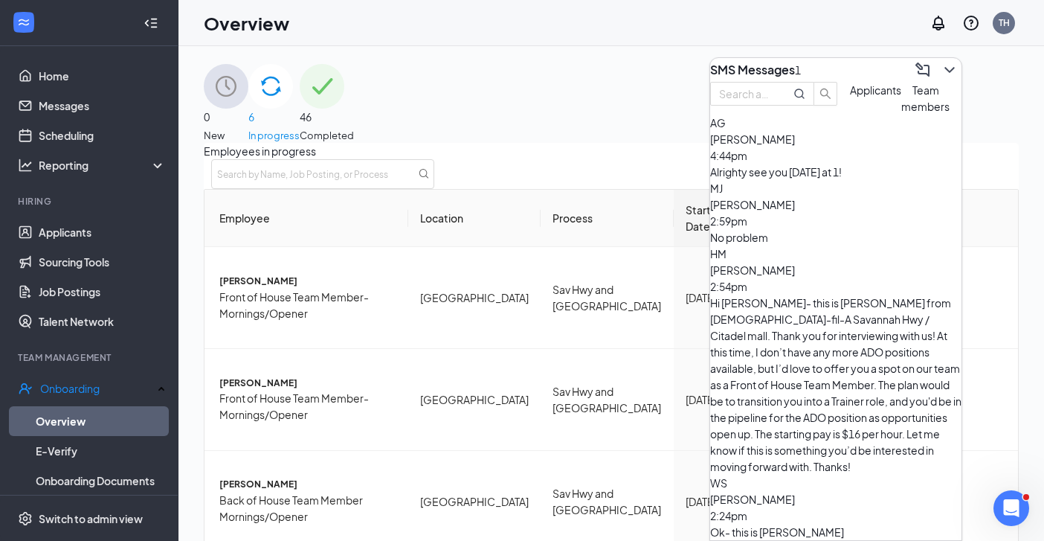
click at [786, 146] on span "[PERSON_NAME]" at bounding box center [752, 138] width 85 height 13
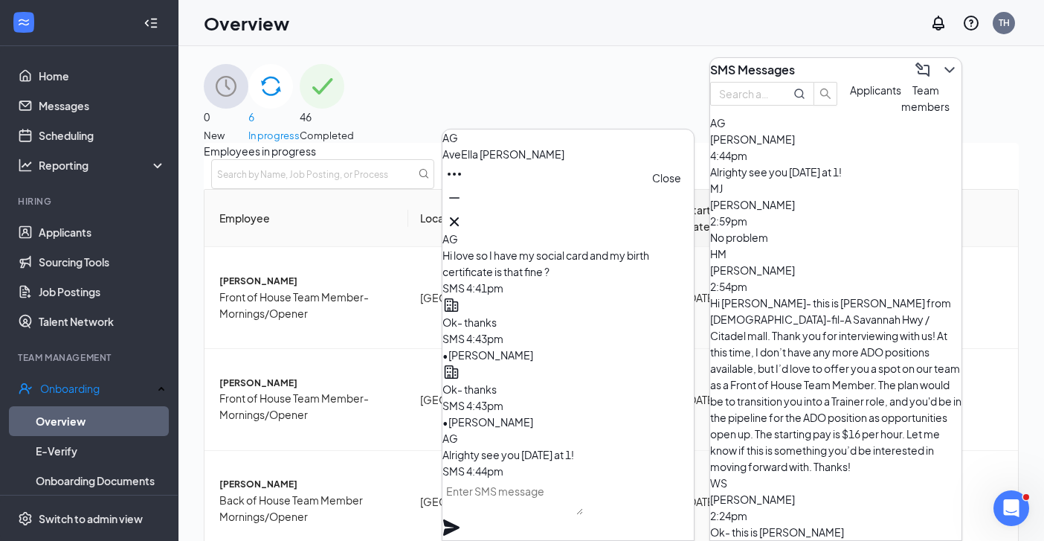
click at [463, 213] on icon "Cross" at bounding box center [454, 222] width 18 height 18
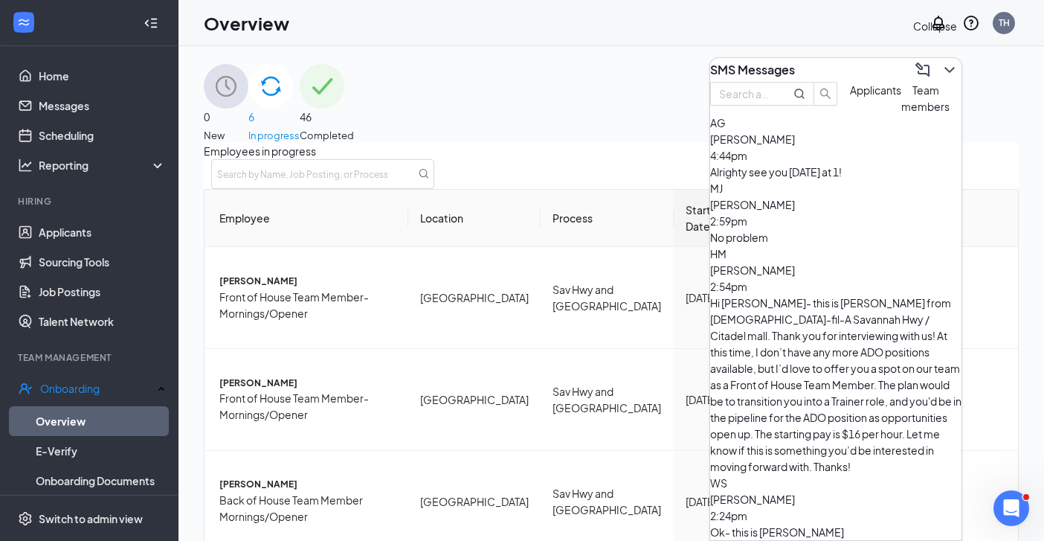
click at [944, 61] on icon "ChevronDown" at bounding box center [950, 70] width 18 height 18
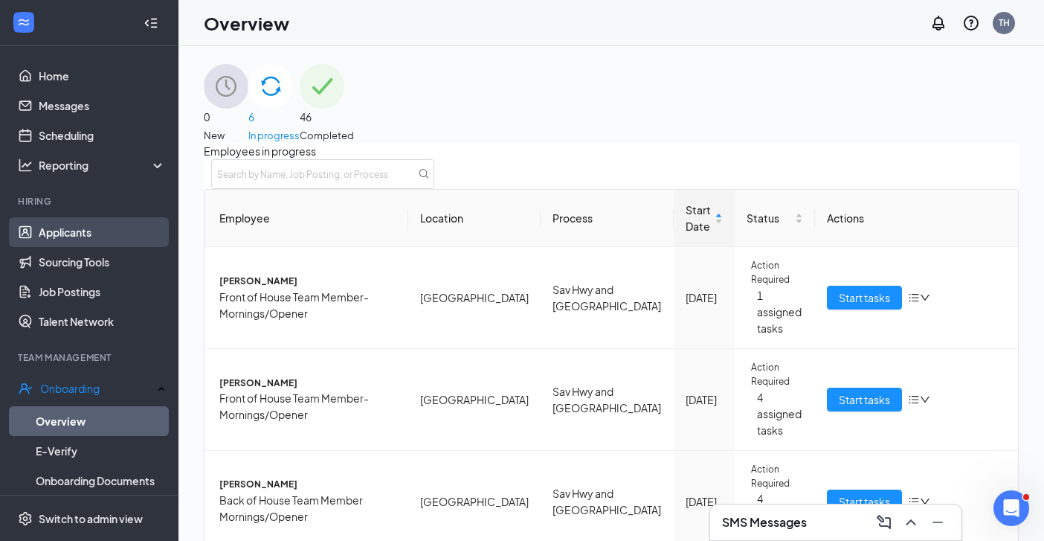
click at [72, 235] on link "Applicants" at bounding box center [102, 232] width 127 height 30
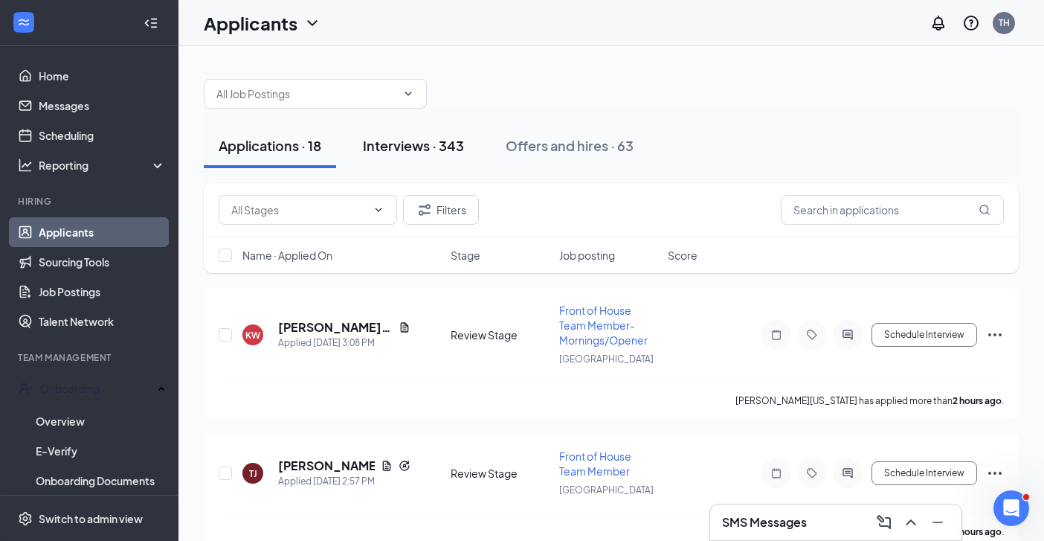
click at [443, 154] on div "Interviews · 343" at bounding box center [413, 145] width 101 height 19
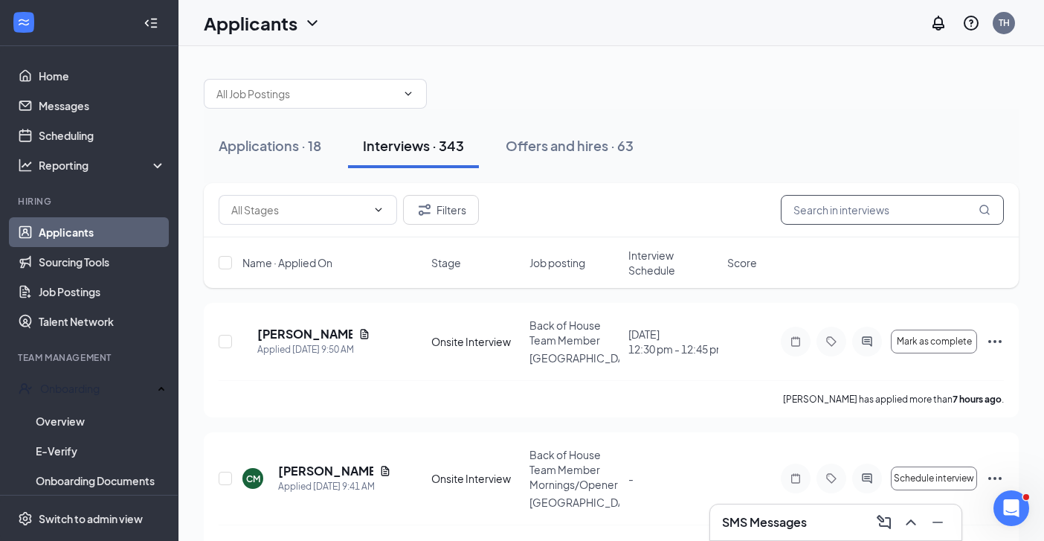
click at [886, 206] on input "text" at bounding box center [892, 210] width 223 height 30
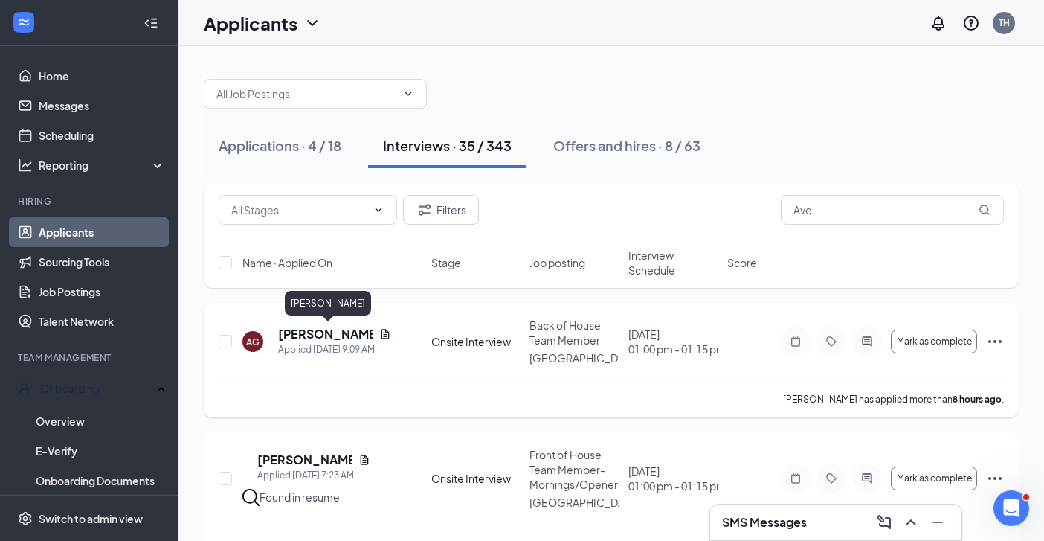
click at [323, 335] on h5 "[PERSON_NAME]" at bounding box center [325, 334] width 95 height 16
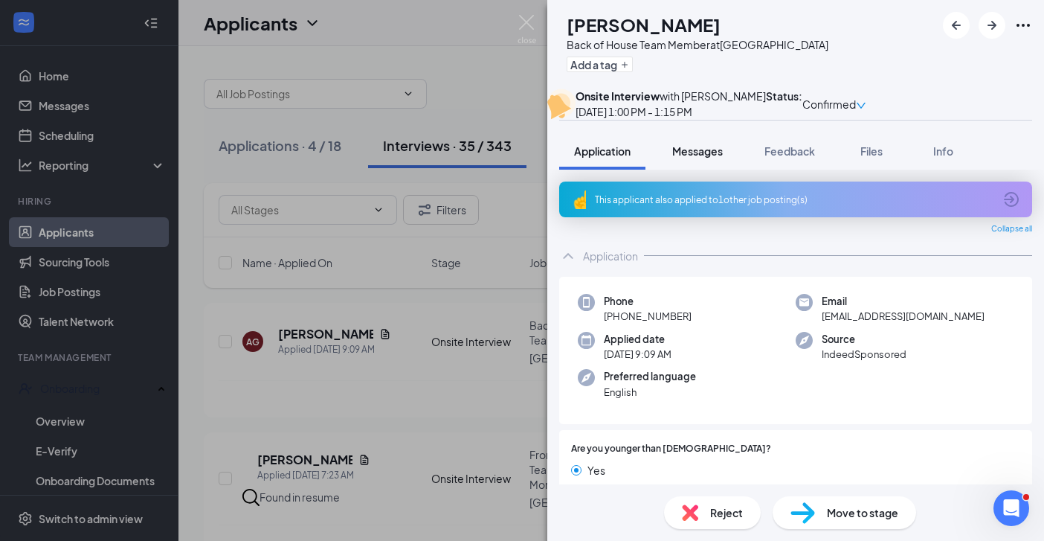
click at [690, 158] on span "Messages" at bounding box center [697, 150] width 51 height 13
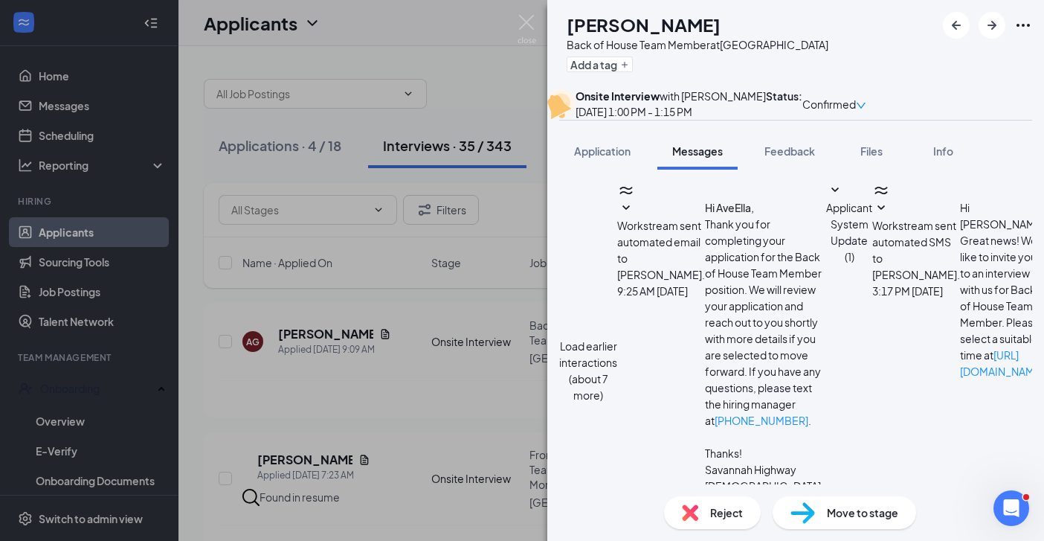
scroll to position [637, 0]
click at [601, 158] on span "Application" at bounding box center [602, 150] width 57 height 13
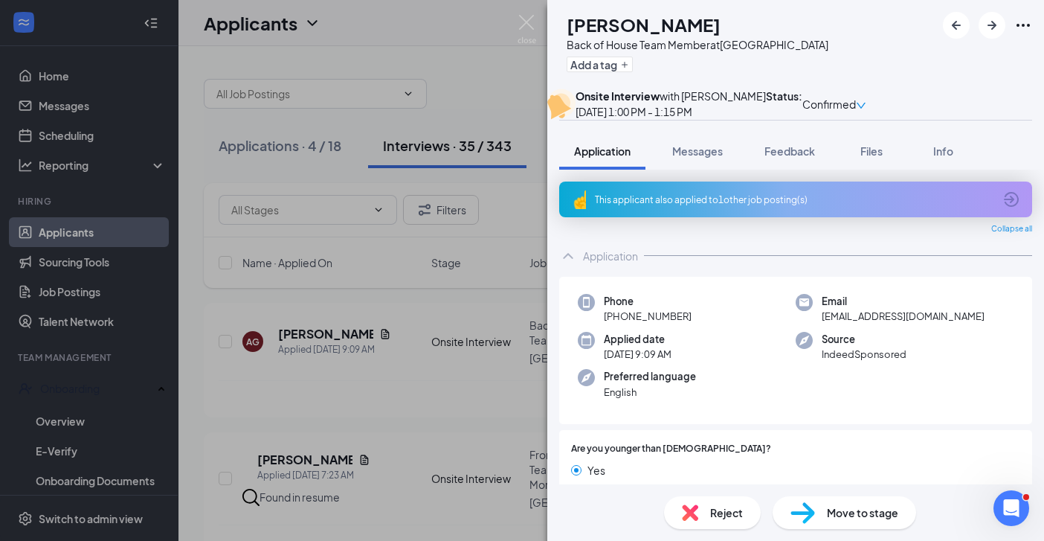
click at [663, 29] on h1 "[PERSON_NAME]" at bounding box center [644, 24] width 154 height 25
click at [346, 425] on div "AG [PERSON_NAME] Back of House Team Member at [GEOGRAPHIC_DATA] Add a tag Onsit…" at bounding box center [522, 270] width 1044 height 541
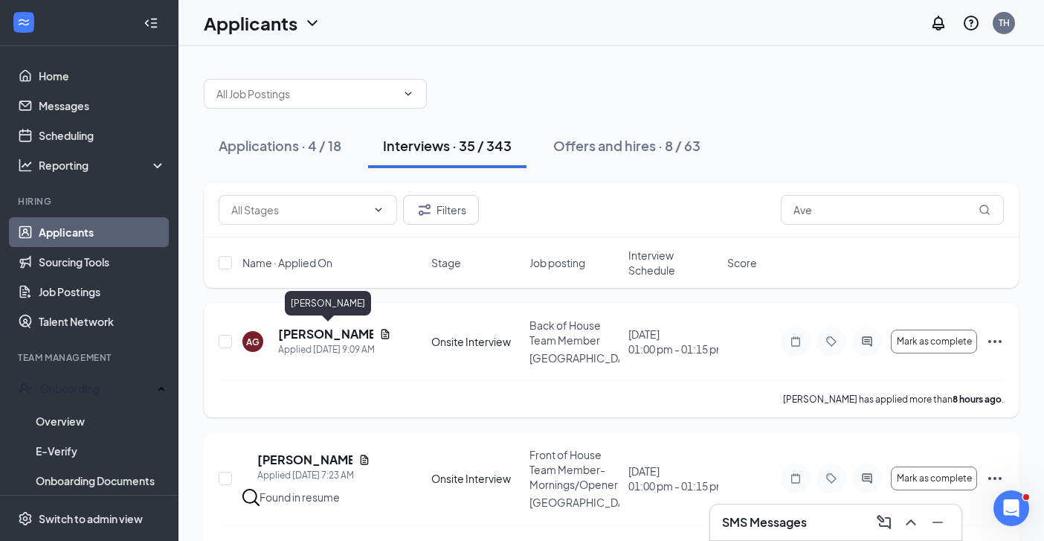
click at [327, 329] on h5 "[PERSON_NAME]" at bounding box center [325, 334] width 95 height 16
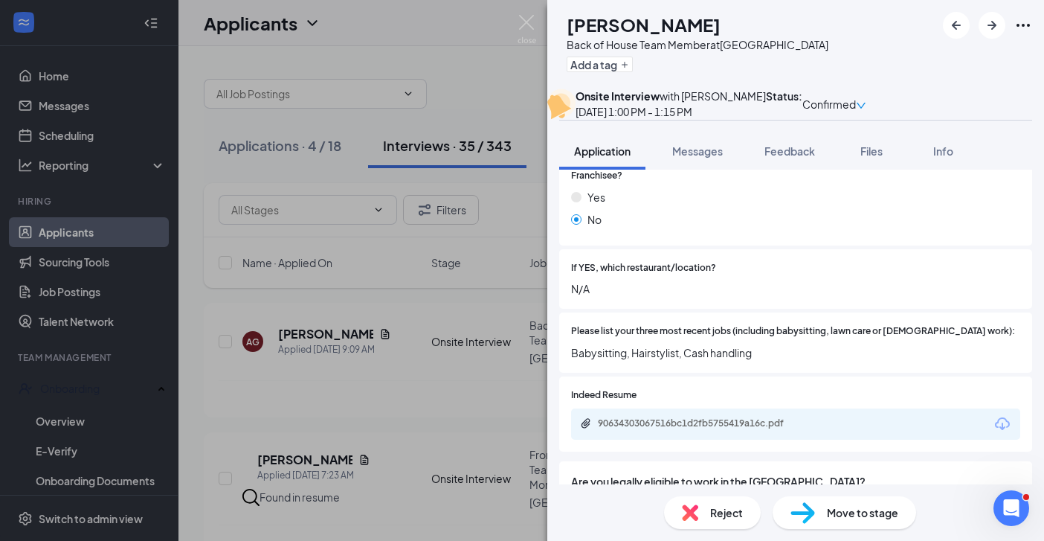
scroll to position [474, 0]
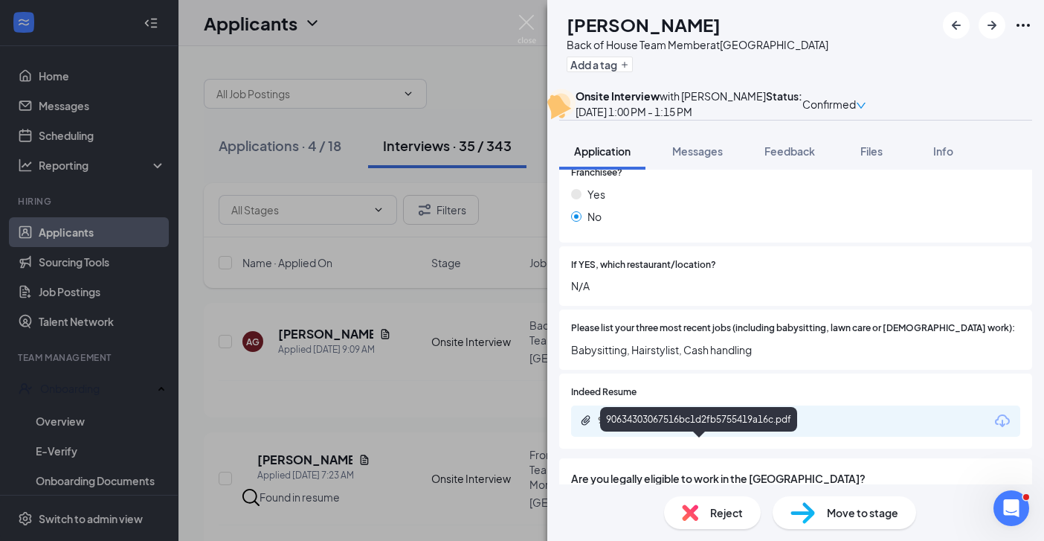
click at [732, 426] on div "90634303067516bc1d2fb5755419a16c.pdf" at bounding box center [702, 420] width 208 height 12
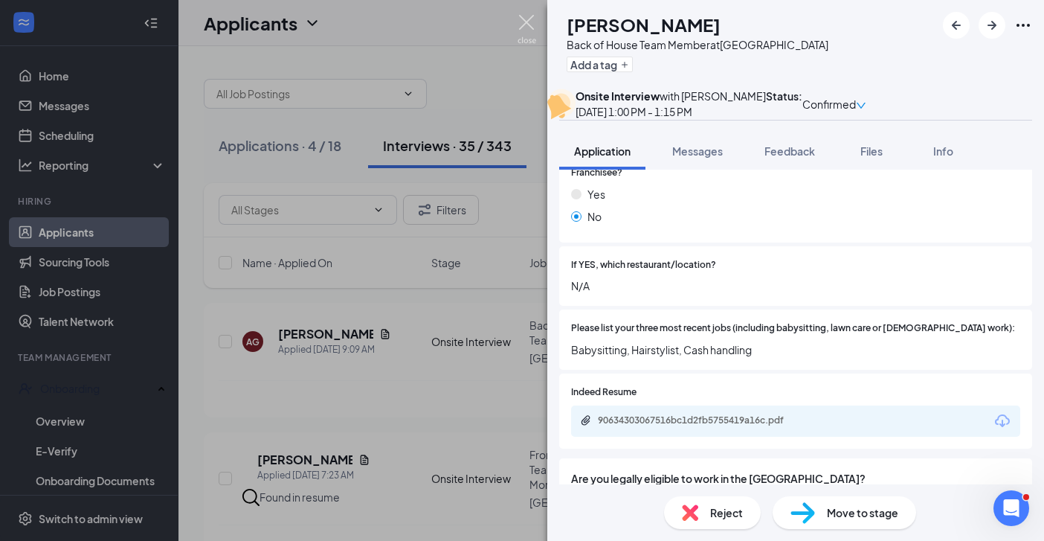
click at [525, 28] on img at bounding box center [526, 29] width 19 height 29
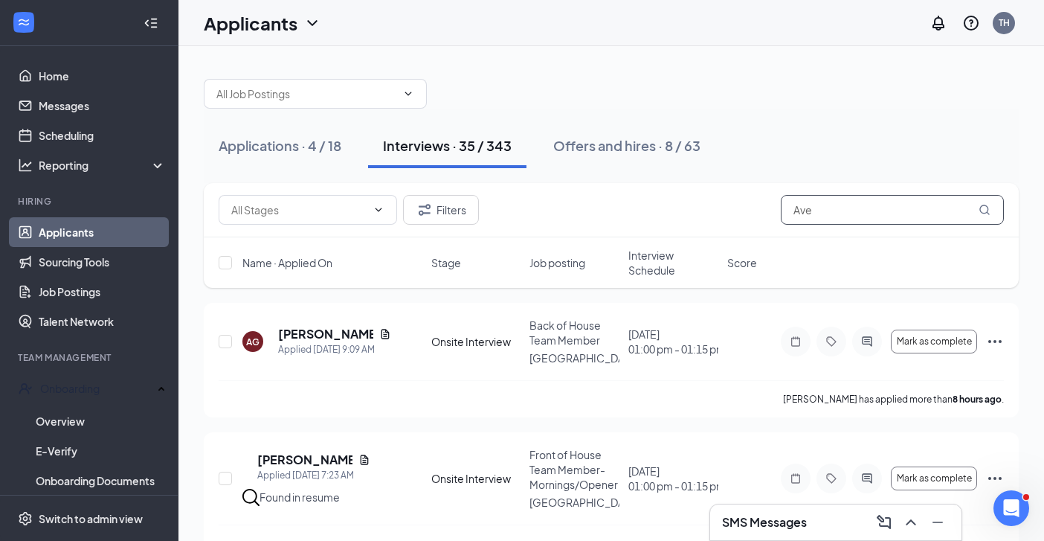
click at [824, 213] on input "Ave" at bounding box center [892, 210] width 223 height 30
type input "A"
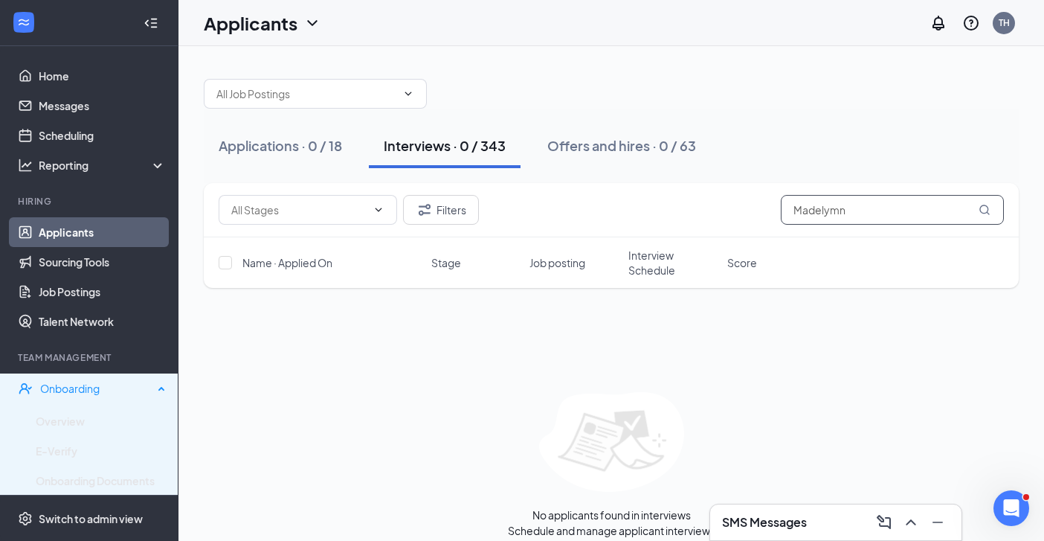
type input "Madelymn"
click at [88, 395] on div "Onboarding" at bounding box center [96, 388] width 113 height 15
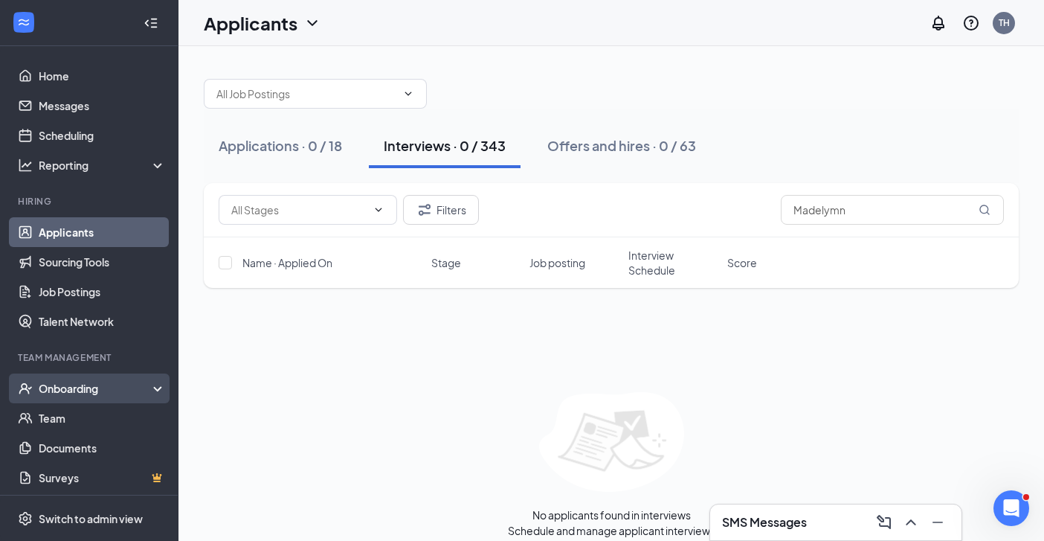
click at [84, 393] on div "Onboarding" at bounding box center [96, 388] width 115 height 15
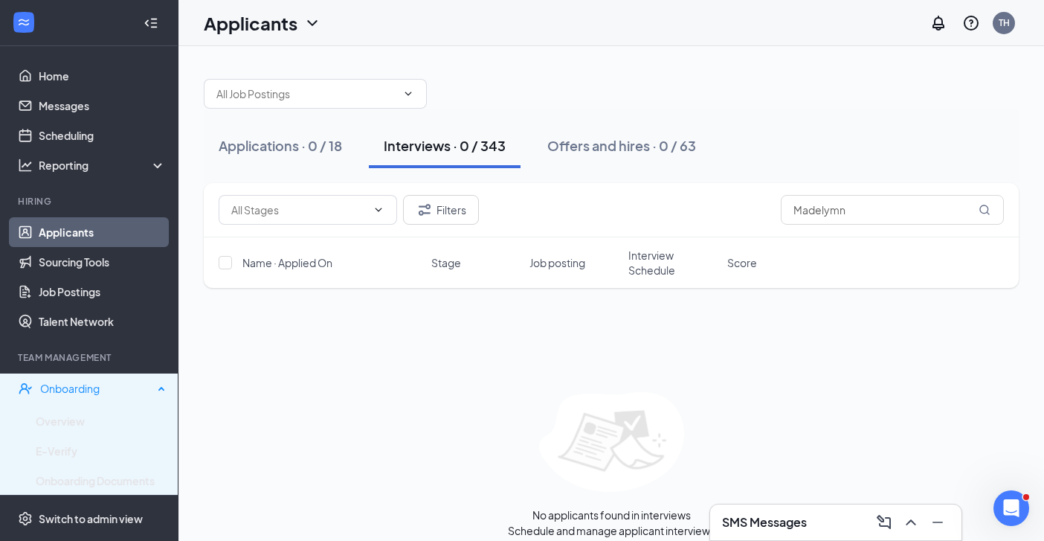
click at [83, 396] on div "Onboarding" at bounding box center [96, 388] width 113 height 15
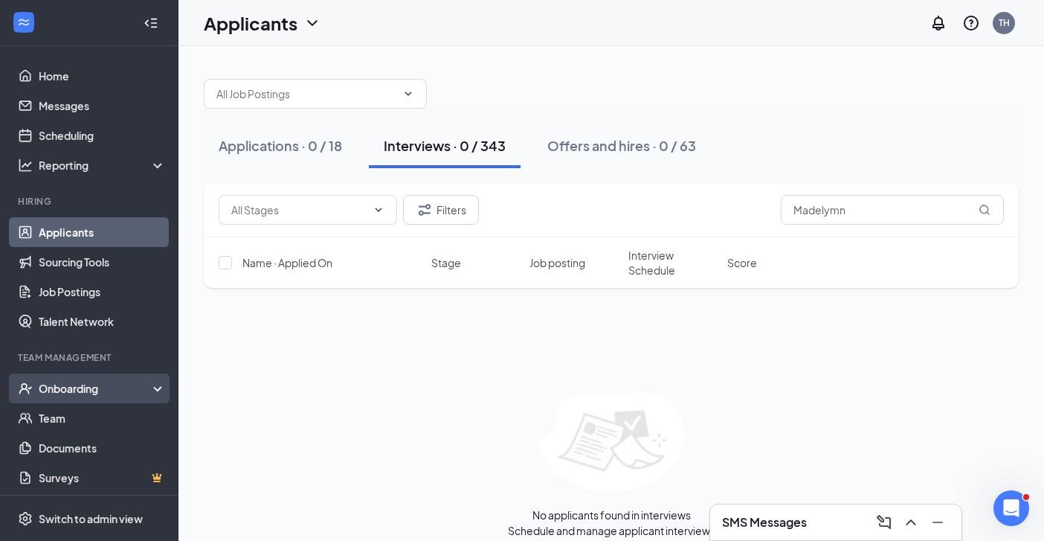
click at [82, 398] on div "Onboarding" at bounding box center [89, 388] width 178 height 30
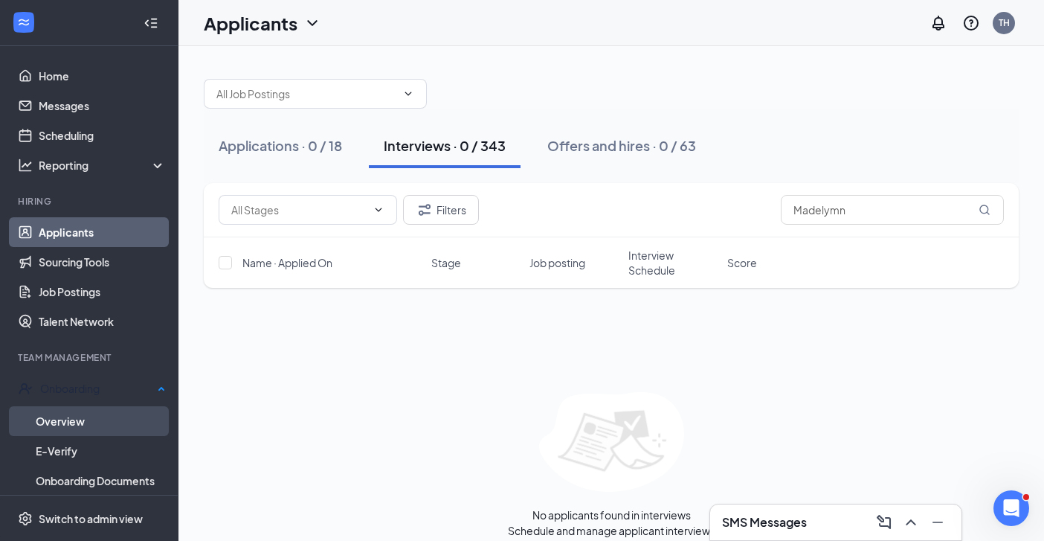
click at [65, 427] on link "Overview" at bounding box center [101, 421] width 130 height 30
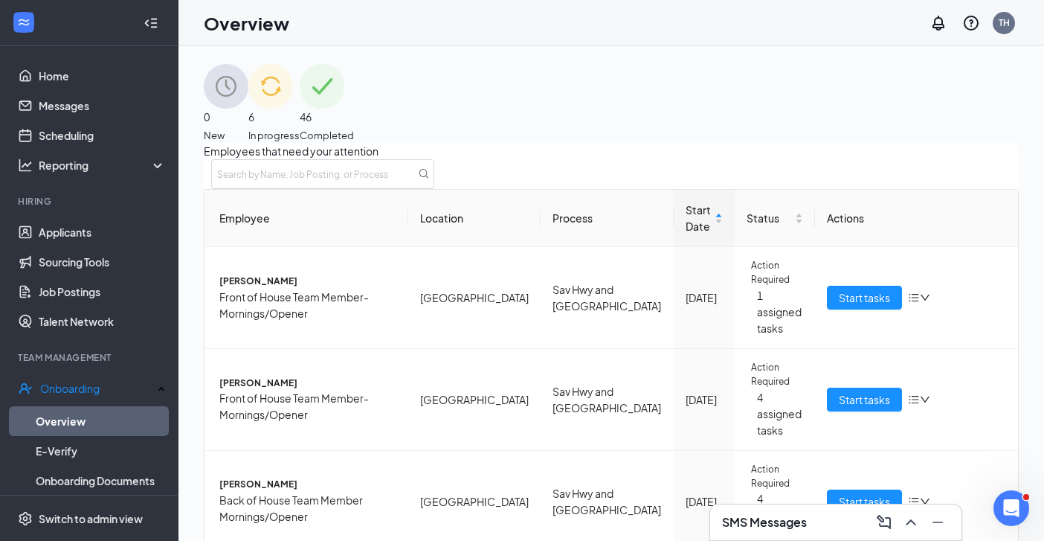
scroll to position [282, 0]
click at [65, 235] on link "Applicants" at bounding box center [102, 232] width 127 height 30
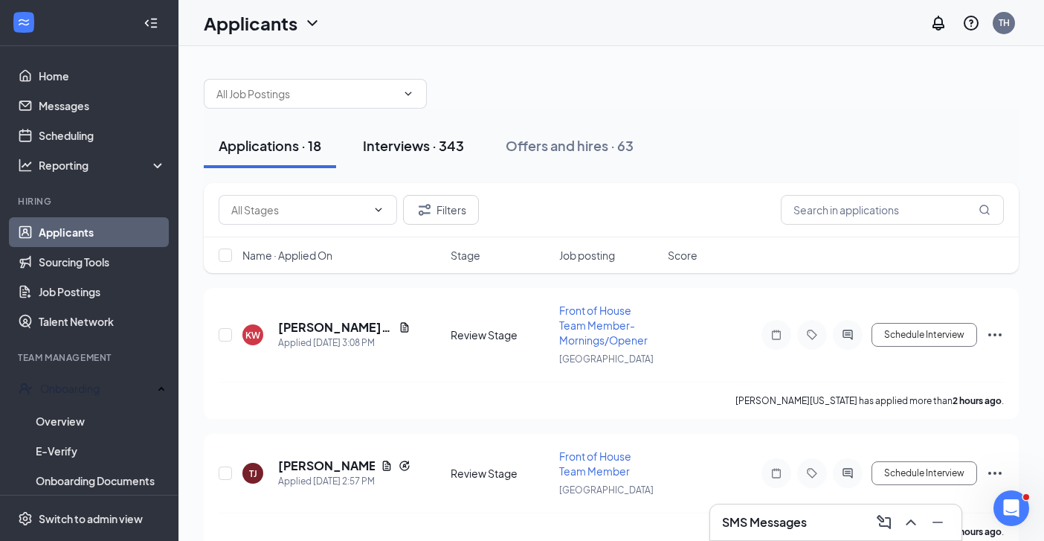
click at [416, 149] on div "Interviews · 343" at bounding box center [413, 145] width 101 height 19
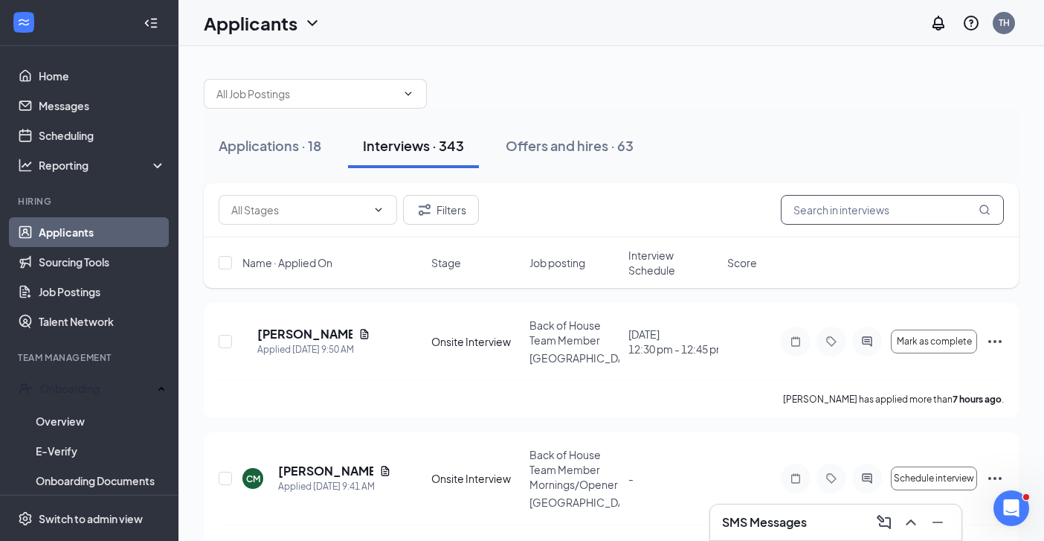
click at [833, 207] on input "text" at bounding box center [892, 210] width 223 height 30
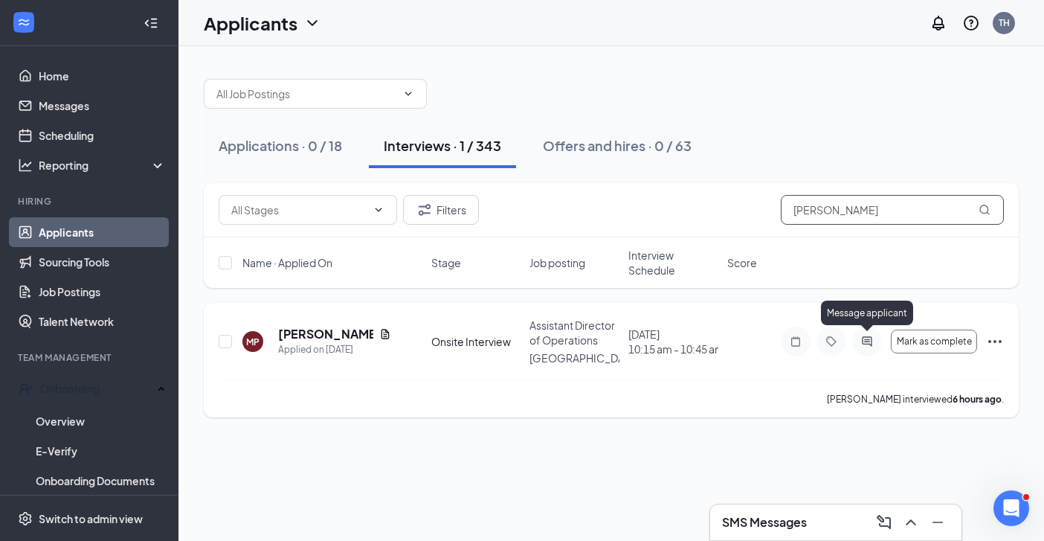
type input "[PERSON_NAME]"
click at [863, 346] on icon "ActiveChat" at bounding box center [867, 341] width 18 height 12
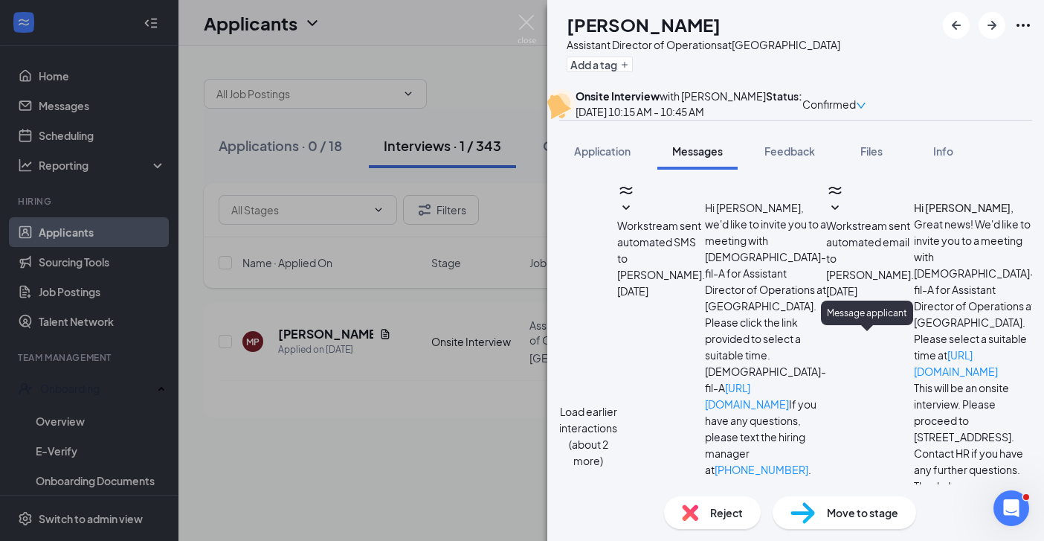
scroll to position [822, 0]
type textarea "Hi [PERSON_NAME] - this is [PERSON_NAME] from [DEMOGRAPHIC_DATA]-fil-A Savannah…"
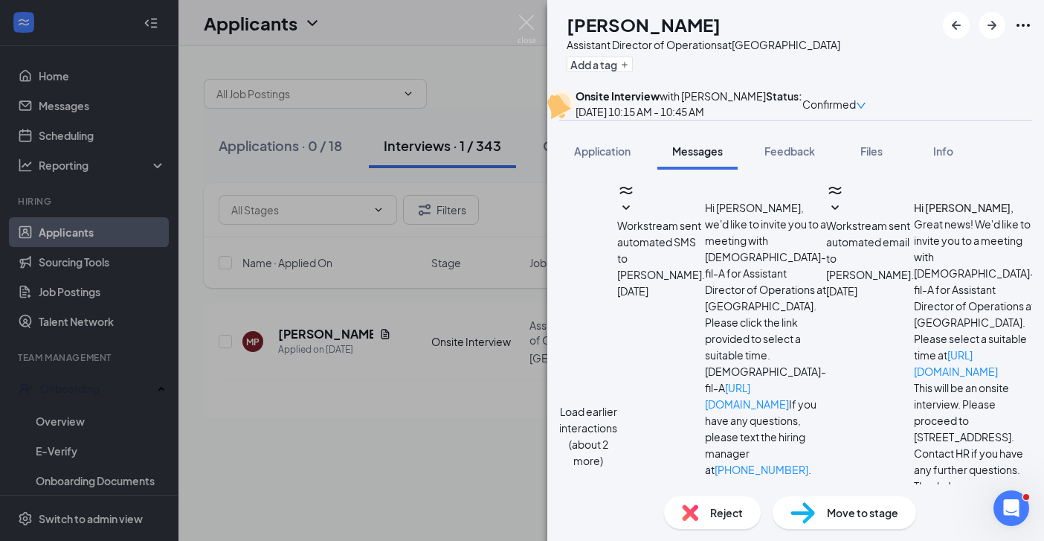
checkbox input "true"
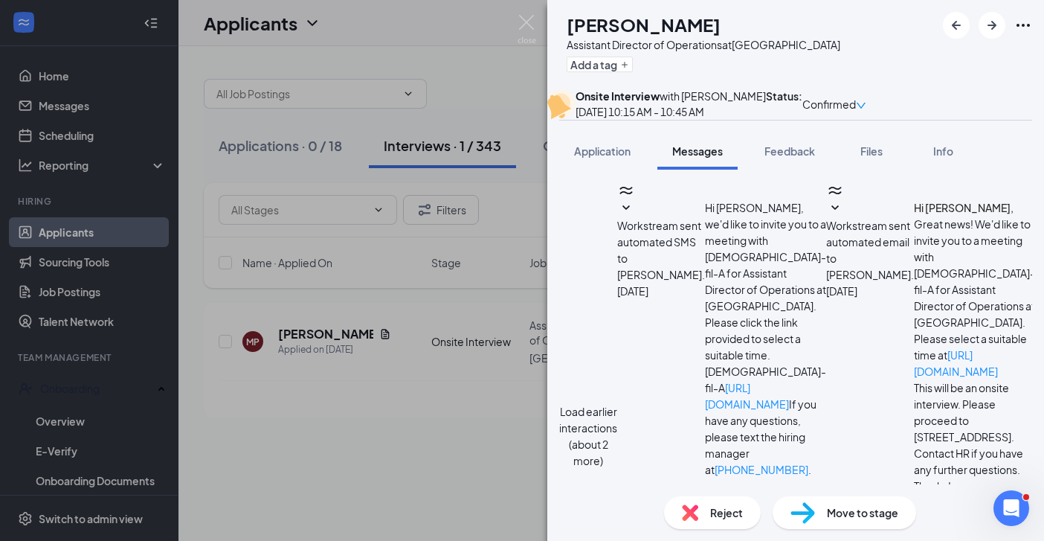
click at [505, 16] on div "MP [PERSON_NAME] Assistant Director of Operations at [GEOGRAPHIC_DATA] Add a ta…" at bounding box center [522, 270] width 1044 height 541
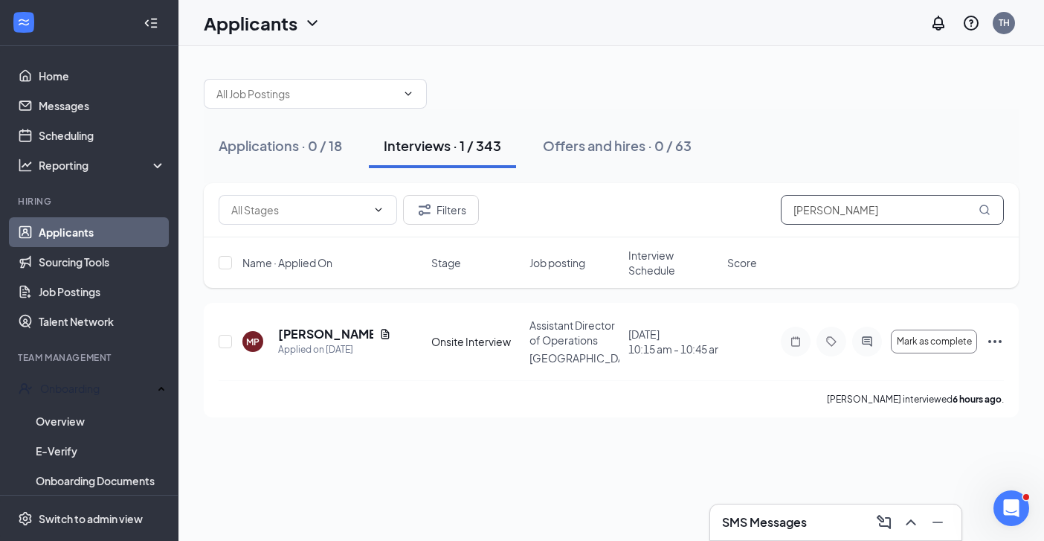
click at [886, 211] on input "[PERSON_NAME]" at bounding box center [892, 210] width 223 height 30
type input "M"
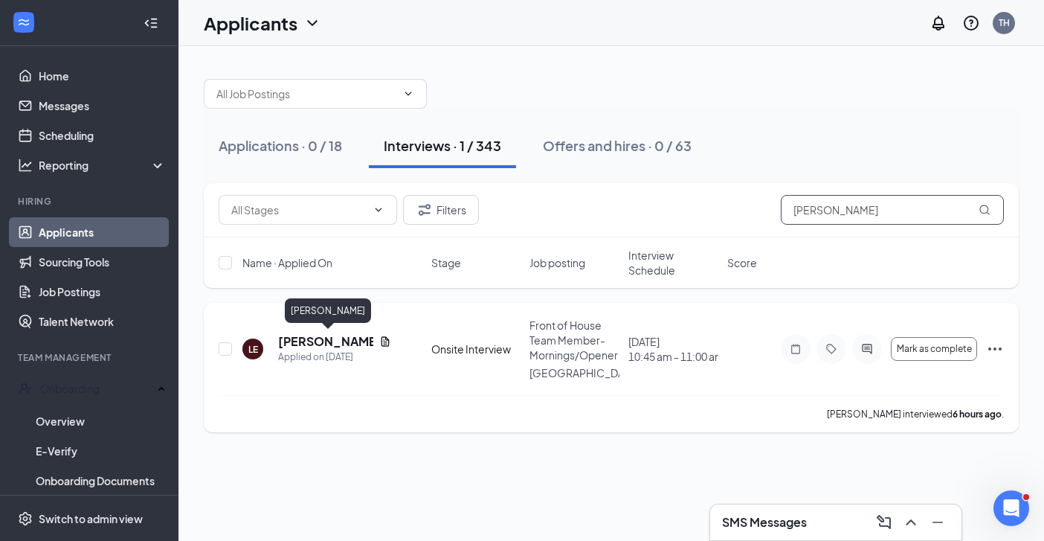
type input "[PERSON_NAME]"
click at [311, 338] on h5 "[PERSON_NAME]" at bounding box center [325, 341] width 95 height 16
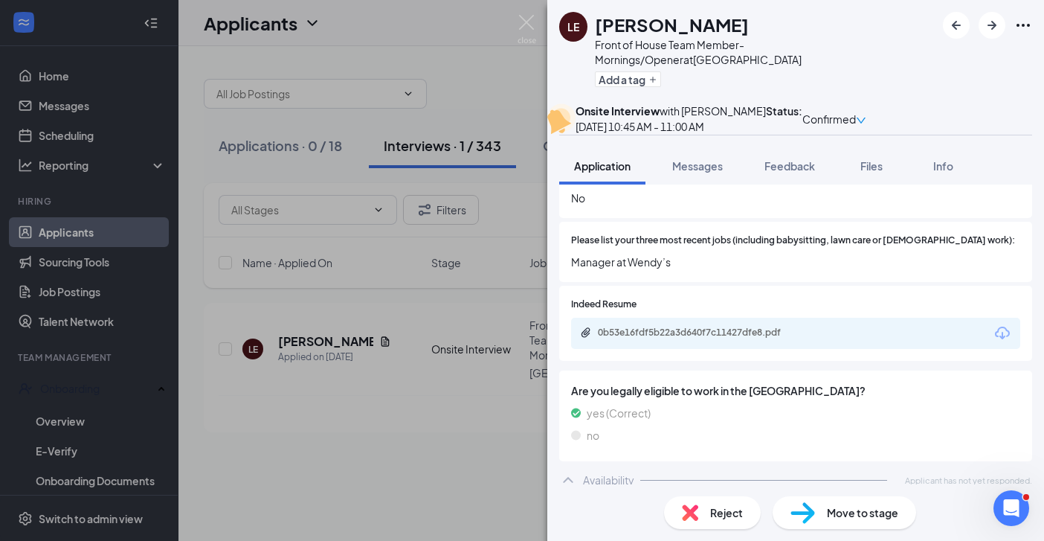
scroll to position [534, 0]
click at [731, 516] on span "Reject" at bounding box center [726, 512] width 33 height 16
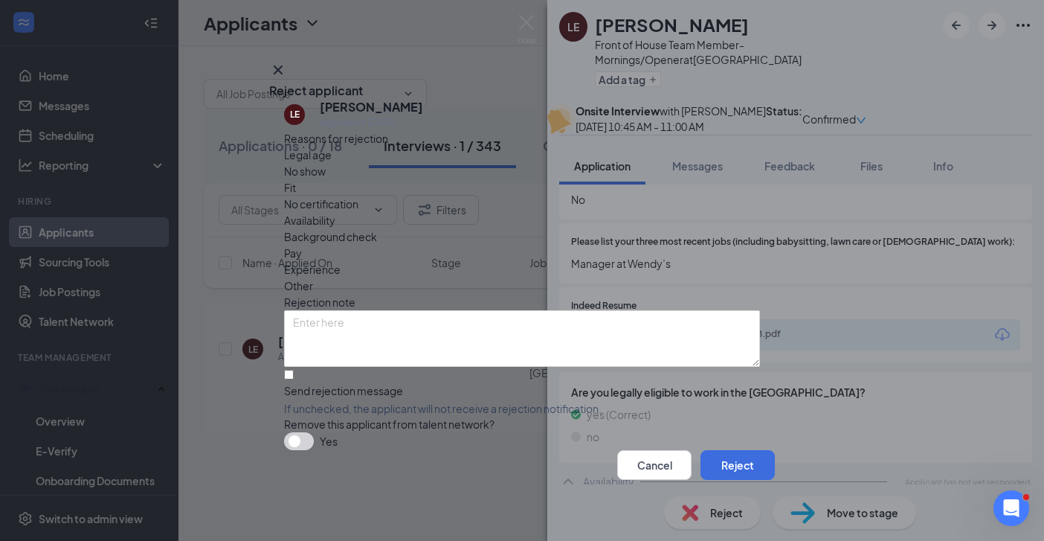
click at [294, 383] on div at bounding box center [522, 383] width 476 height 0
click at [294, 370] on input "Send rejection message If unchecked, the applicant will not receive a rejection…" at bounding box center [289, 375] width 10 height 10
checkbox input "true"
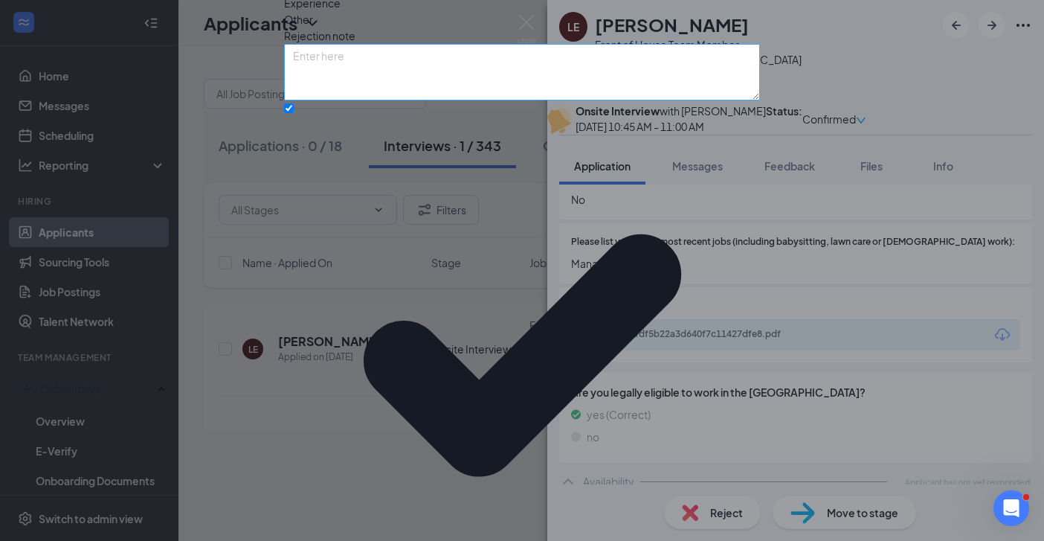
scroll to position [75, 0]
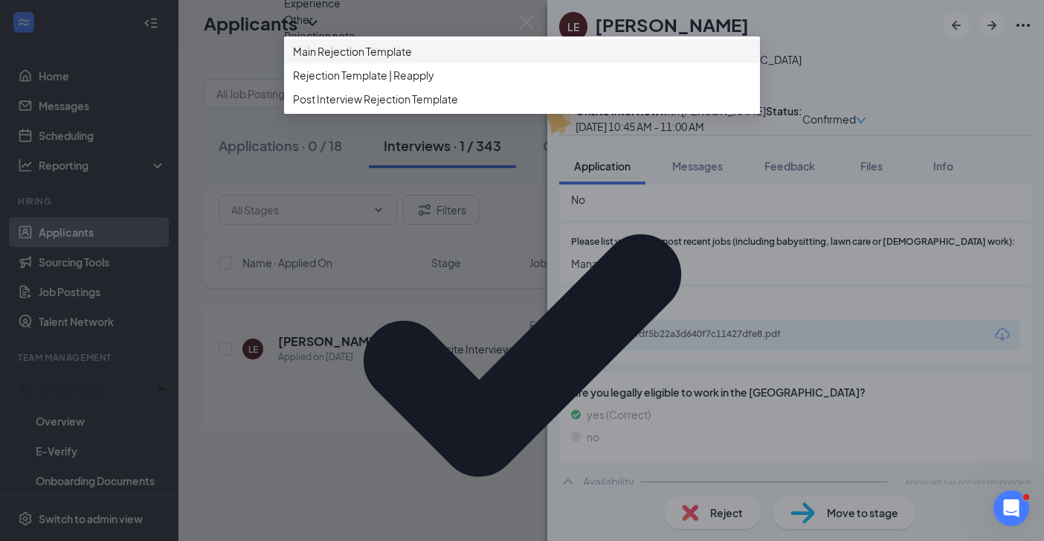
click at [473, 59] on span "Main Rejection Template" at bounding box center [522, 51] width 458 height 16
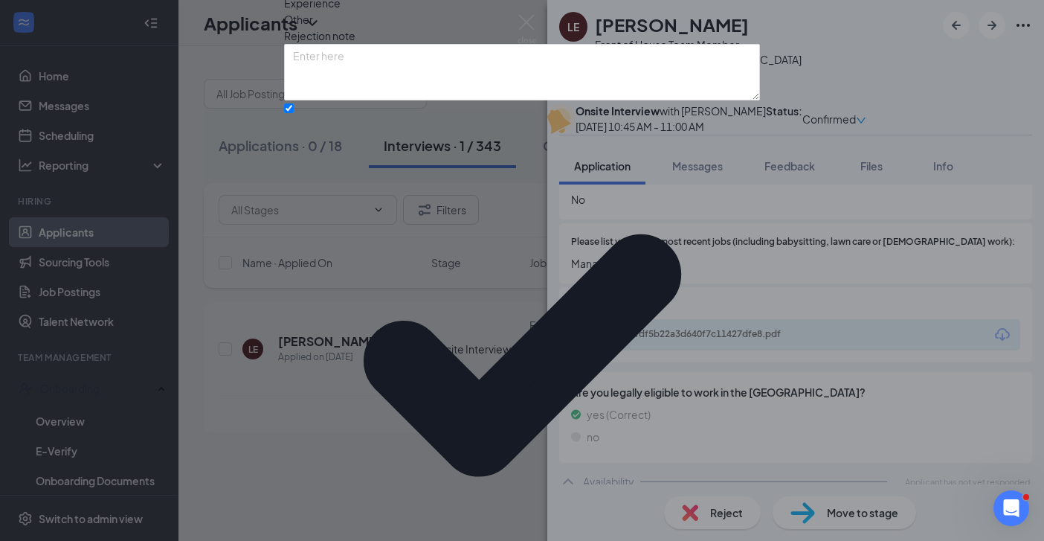
scroll to position [95, 0]
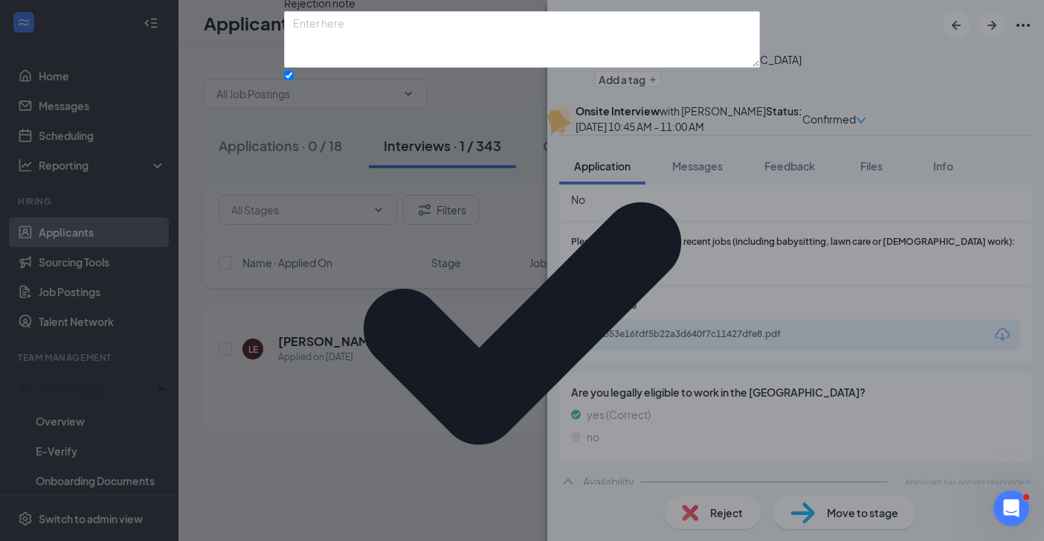
scroll to position [161, 0]
checkbox input "true"
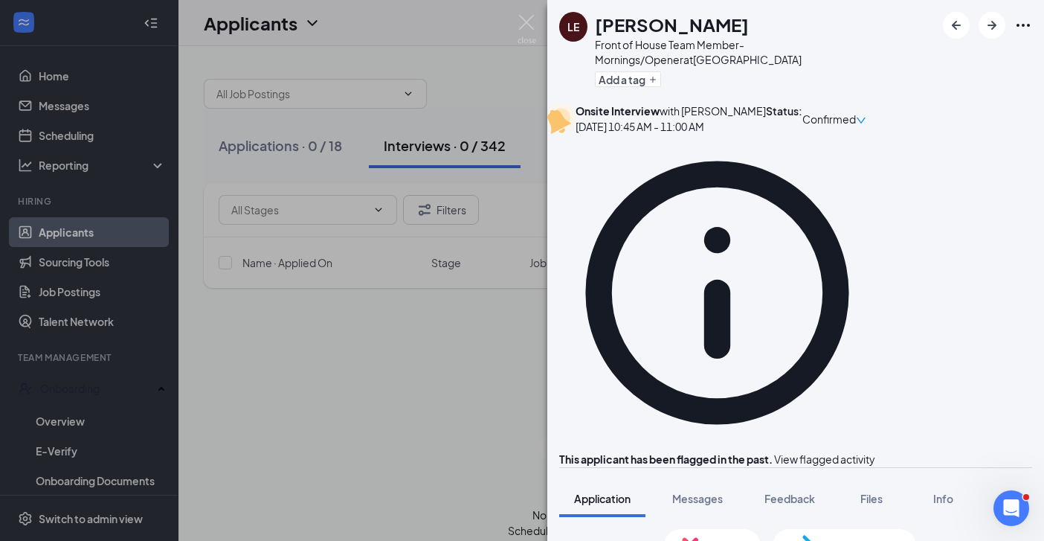
scroll to position [355, 0]
click at [520, 26] on img at bounding box center [526, 29] width 19 height 29
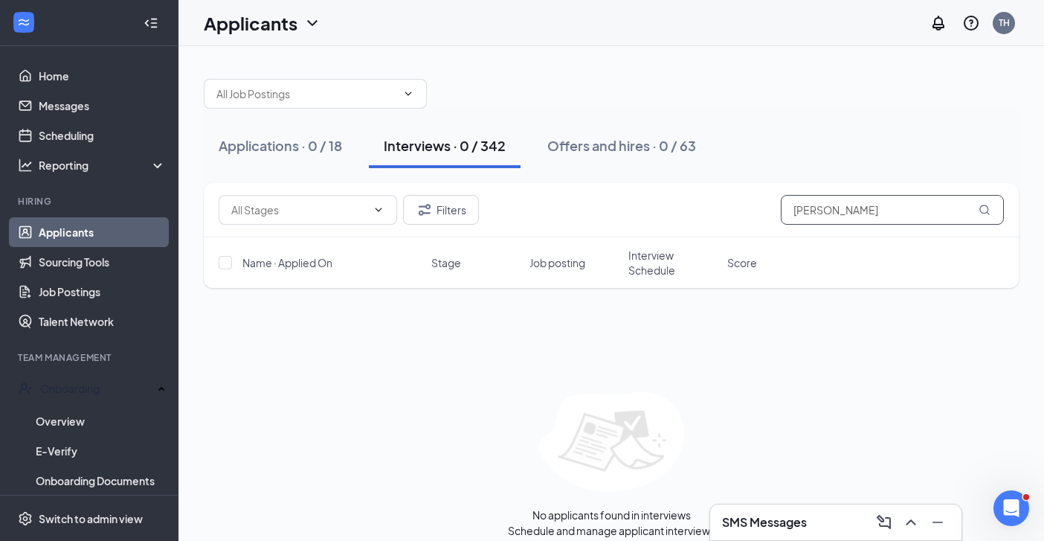
click at [851, 205] on input "[PERSON_NAME]" at bounding box center [892, 210] width 223 height 30
type input "L"
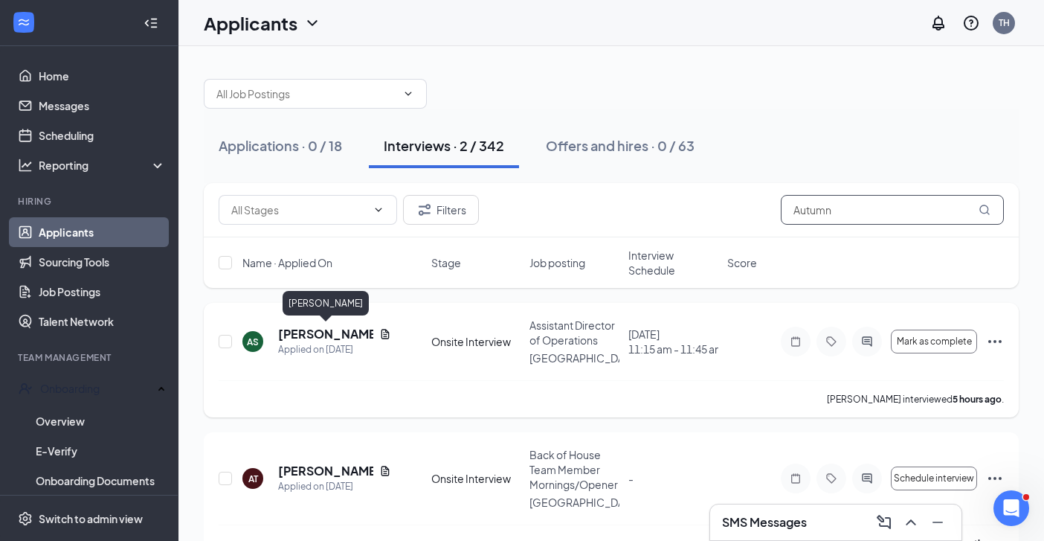
type input "Autumn"
click at [330, 335] on h5 "[PERSON_NAME]" at bounding box center [325, 334] width 95 height 16
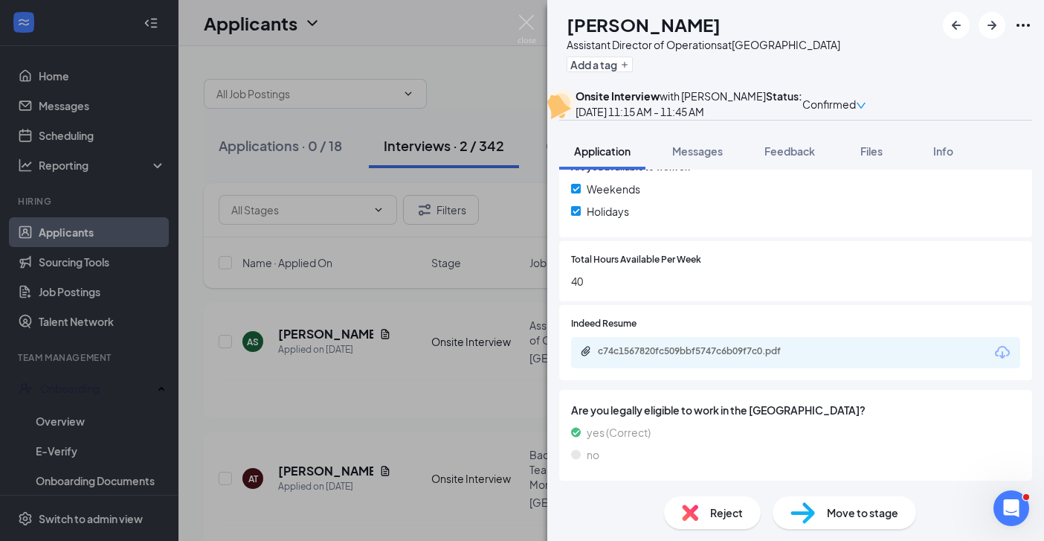
scroll to position [358, 0]
click at [709, 158] on span "Messages" at bounding box center [697, 150] width 51 height 13
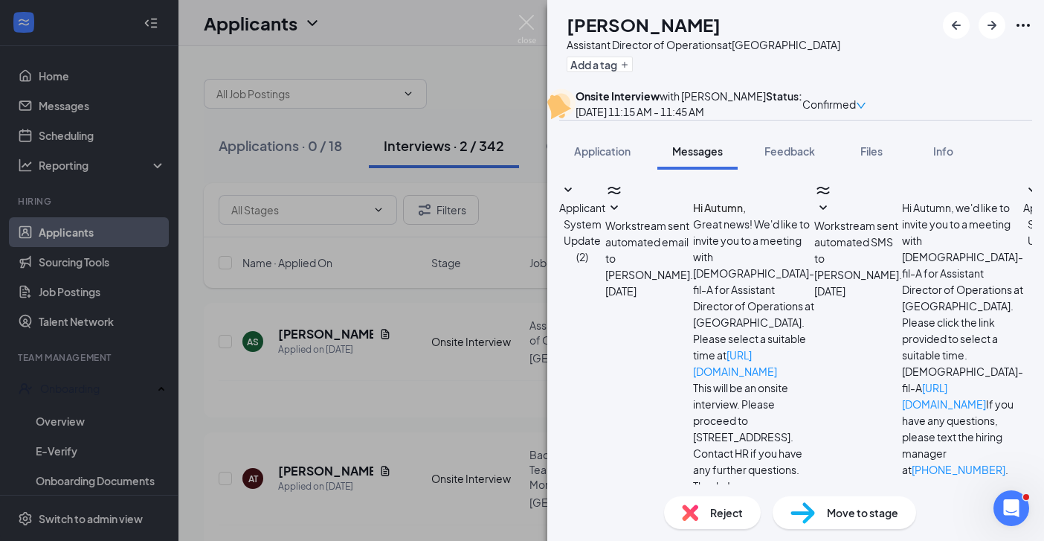
scroll to position [634, 0]
paste textarea "Hi, this is [PERSON_NAME] from [DEMOGRAPHIC_DATA]-fil-A Savannah Hwy / Citadel …"
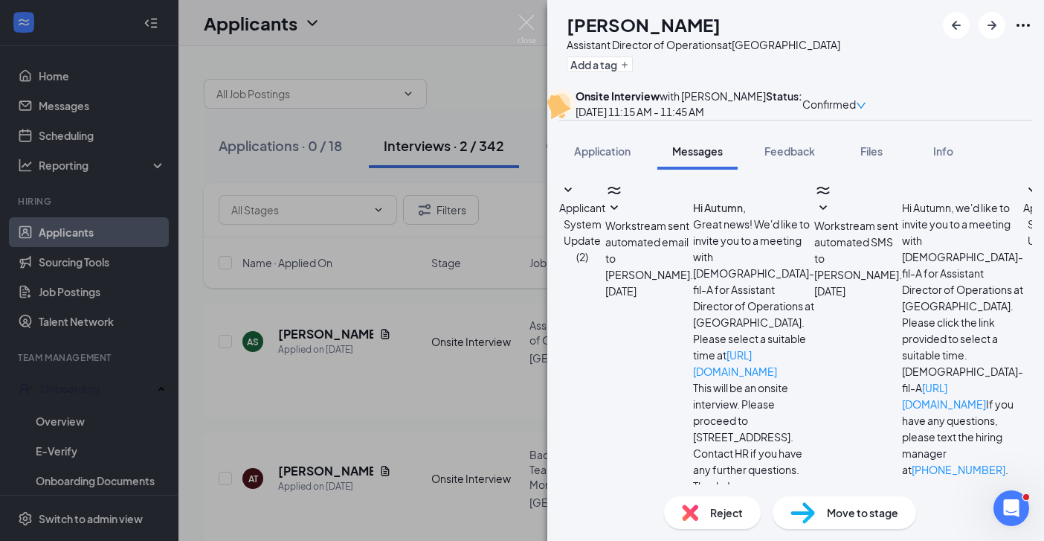
scroll to position [58, 0]
type textarea "Hi Autumn, this is [PERSON_NAME] from [DEMOGRAPHIC_DATA]-fil-A Savannah Hwy / C…"
checkbox input "true"
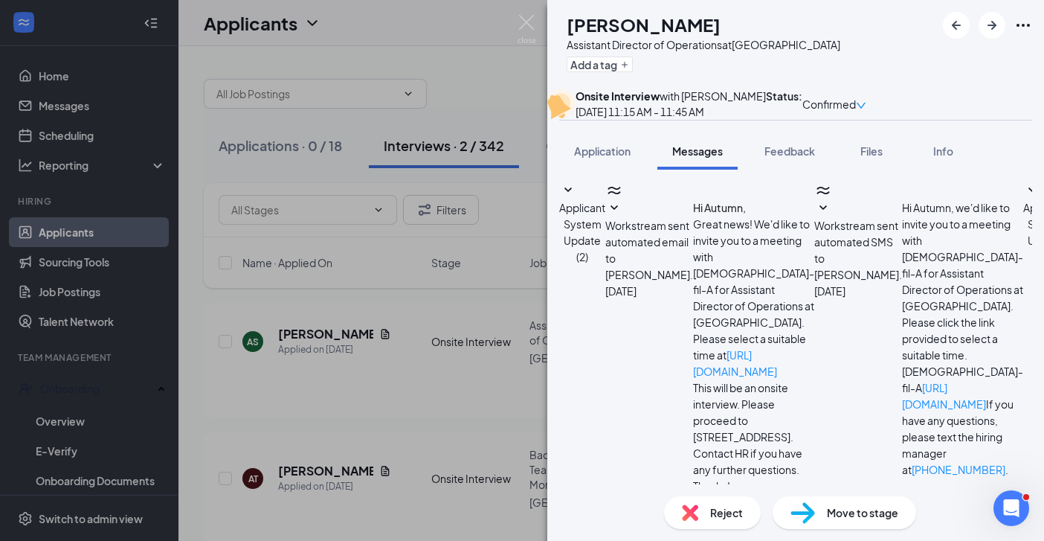
type textarea "Hi Autumn, this is [PERSON_NAME] from [DEMOGRAPHIC_DATA]-fil-A Savannah Hwy / C…"
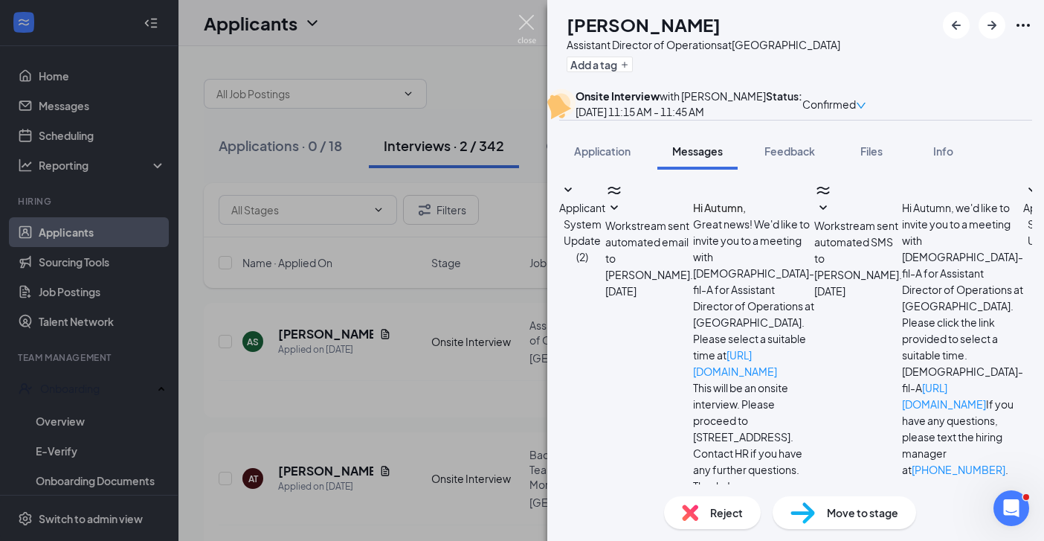
click at [526, 30] on img at bounding box center [526, 29] width 19 height 29
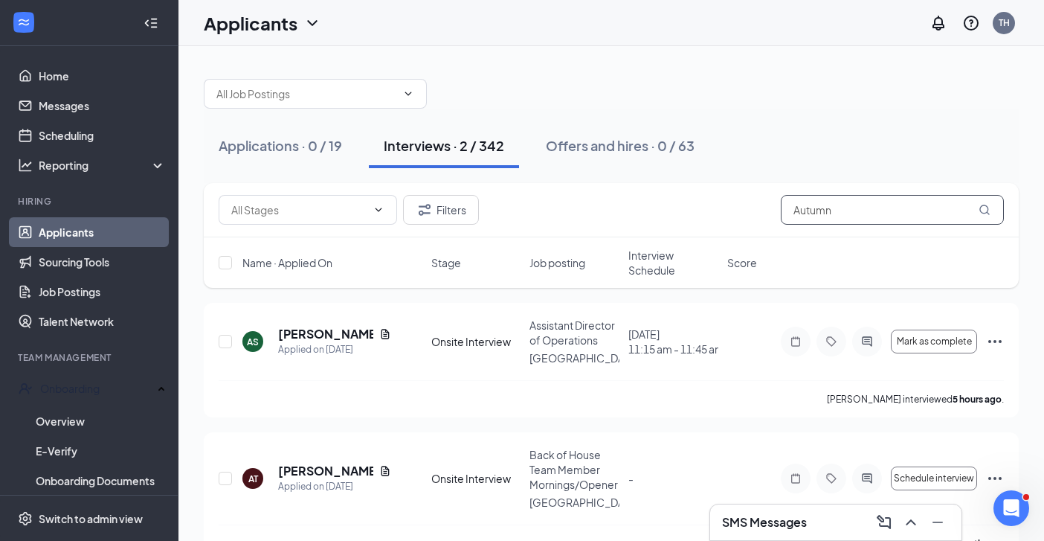
click at [842, 216] on input "Autumn" at bounding box center [892, 210] width 223 height 30
type input "A"
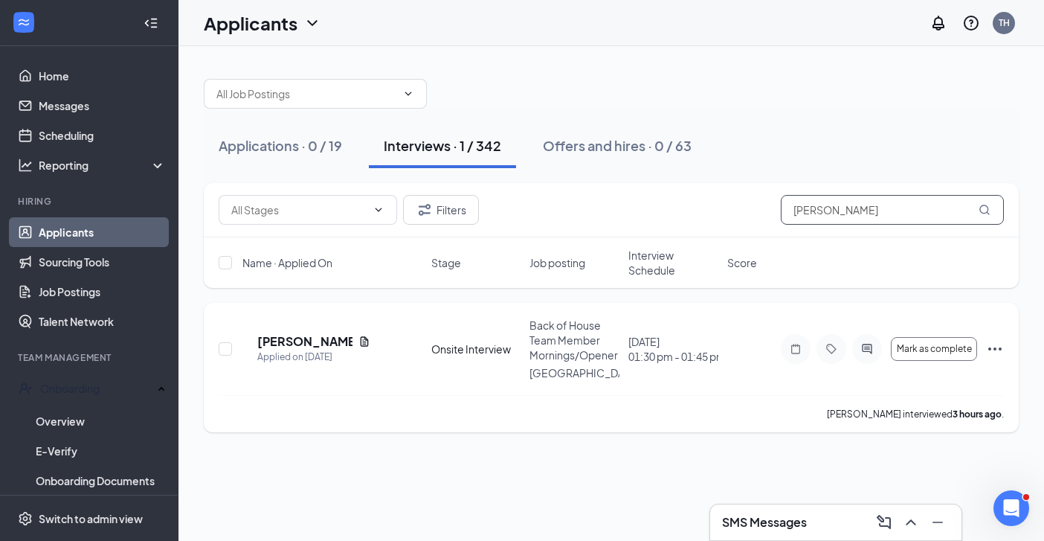
type input "[PERSON_NAME]"
click at [995, 349] on icon "Ellipses" at bounding box center [995, 349] width 18 height 18
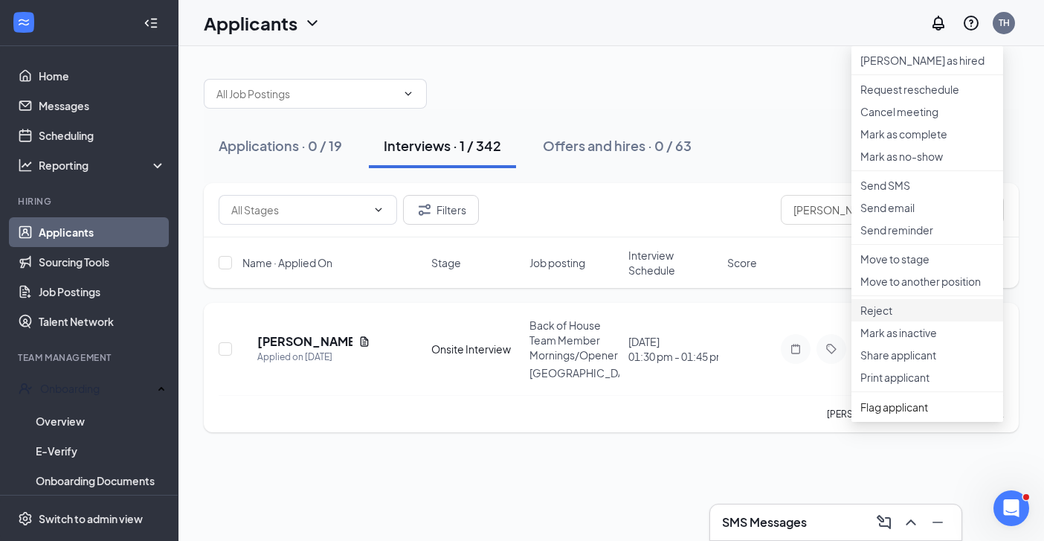
click at [873, 317] on p "Reject" at bounding box center [927, 310] width 134 height 15
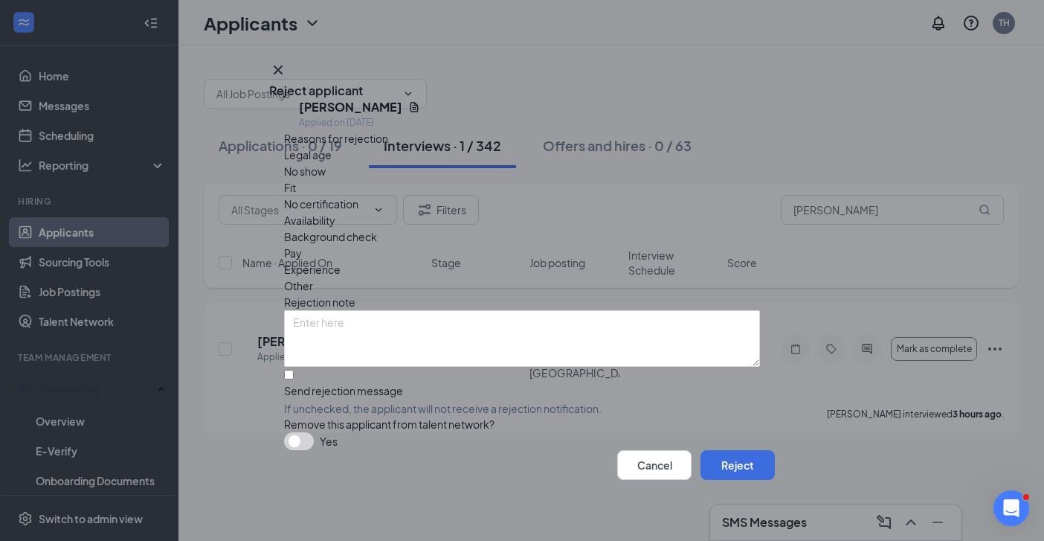
click at [288, 370] on input "Send rejection message If unchecked, the applicant will not receive a rejection…" at bounding box center [289, 375] width 10 height 10
checkbox input "true"
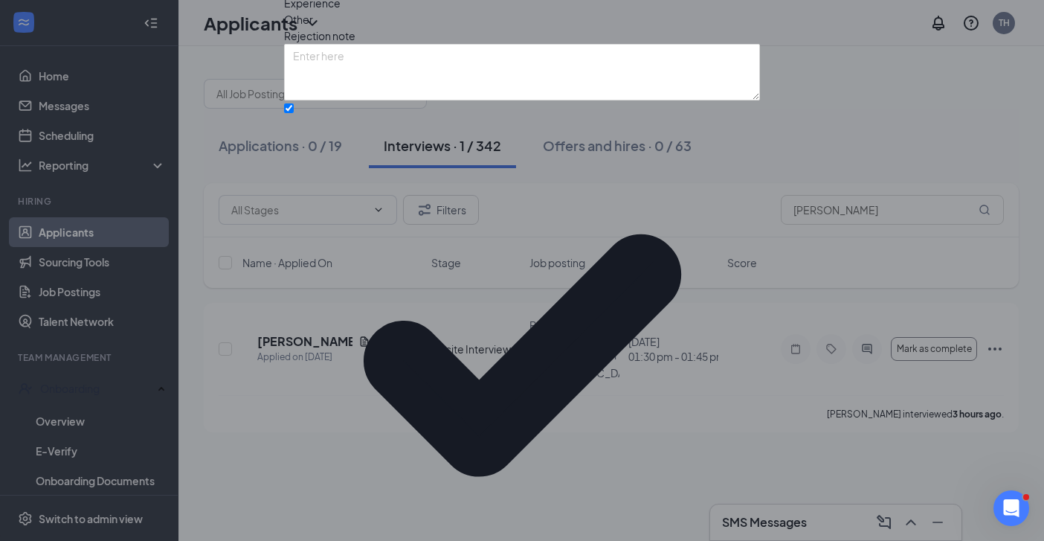
scroll to position [95, 0]
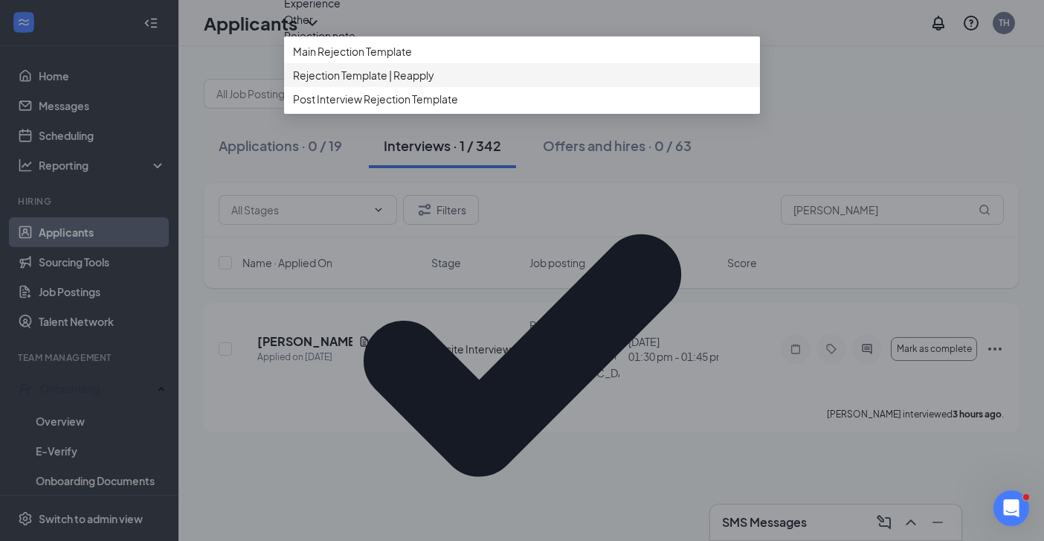
click at [404, 83] on span "Rejection Template | Reapply" at bounding box center [363, 75] width 141 height 16
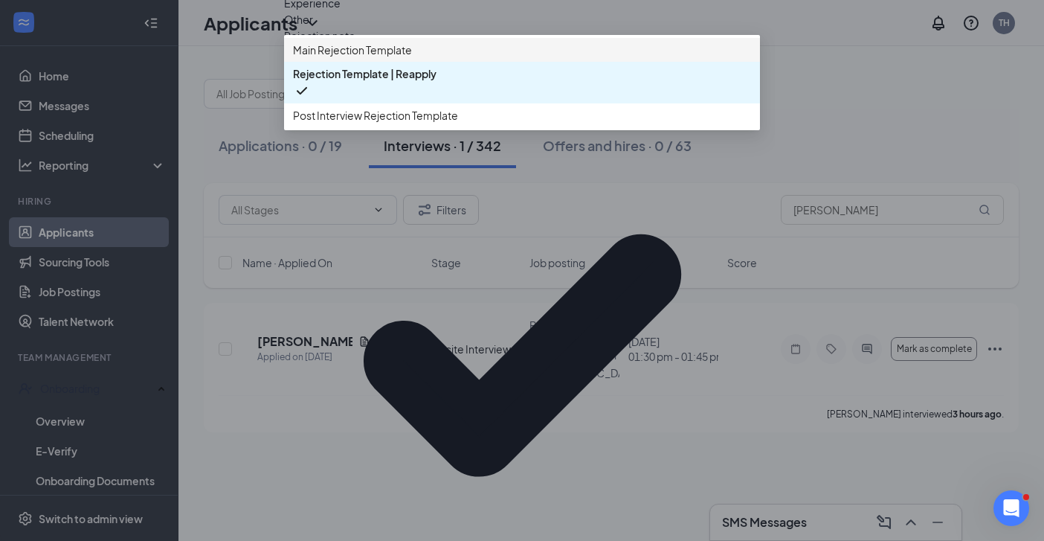
click at [422, 58] on span "Main Rejection Template" at bounding box center [522, 50] width 458 height 16
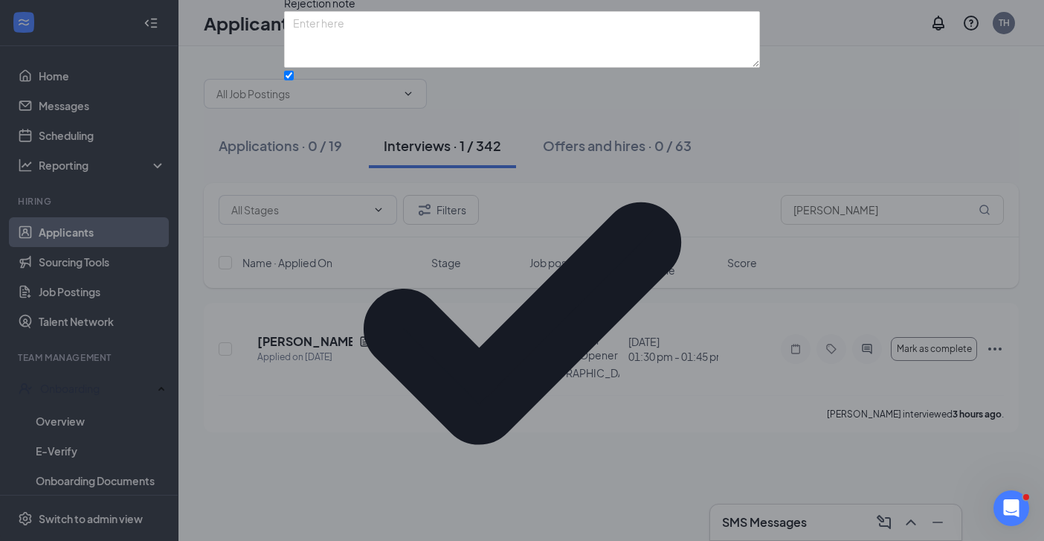
scroll to position [161, 0]
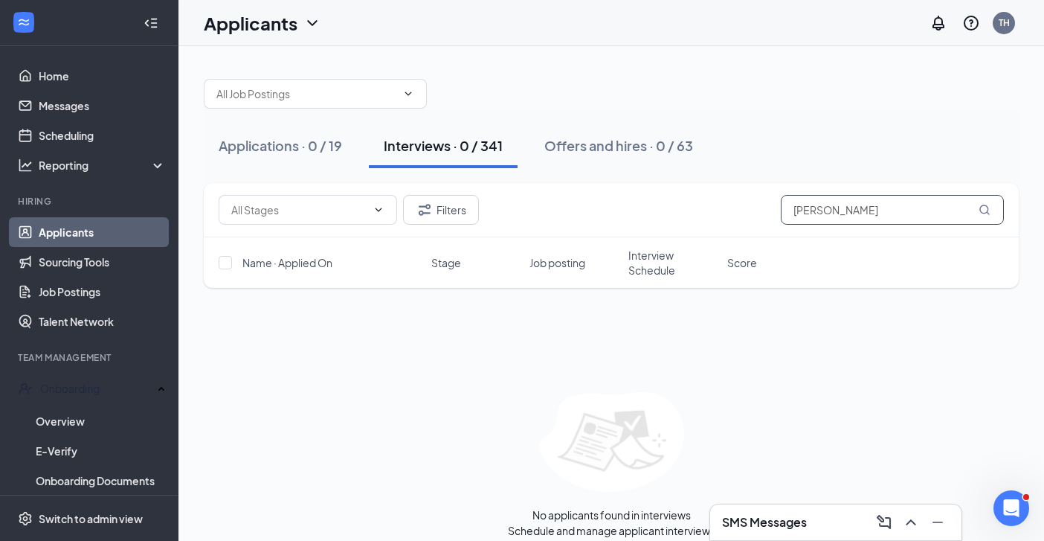
click at [858, 213] on input "[PERSON_NAME]" at bounding box center [892, 210] width 223 height 30
type input "S"
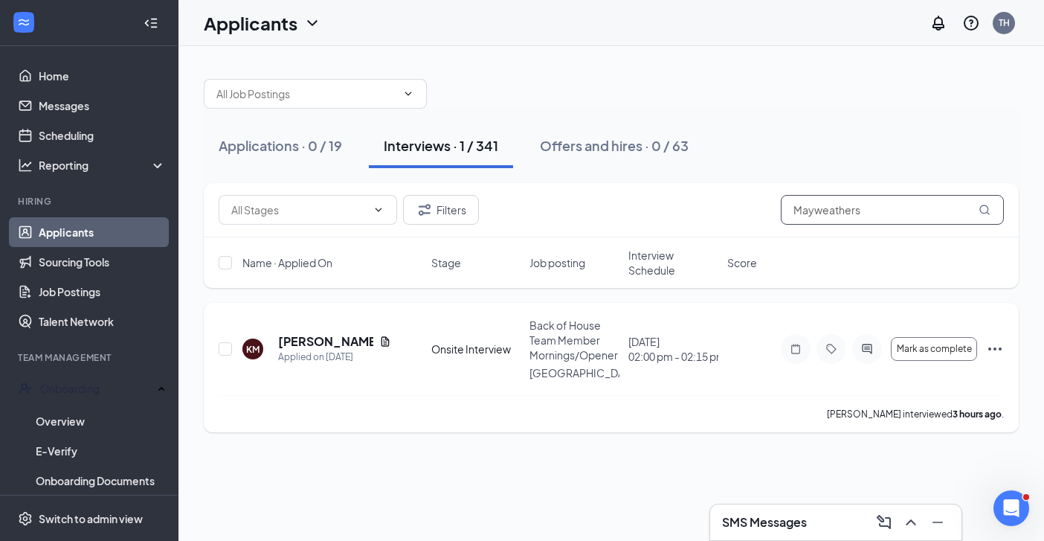
type input "Mayweathers"
click at [994, 348] on icon "Ellipses" at bounding box center [994, 348] width 13 height 3
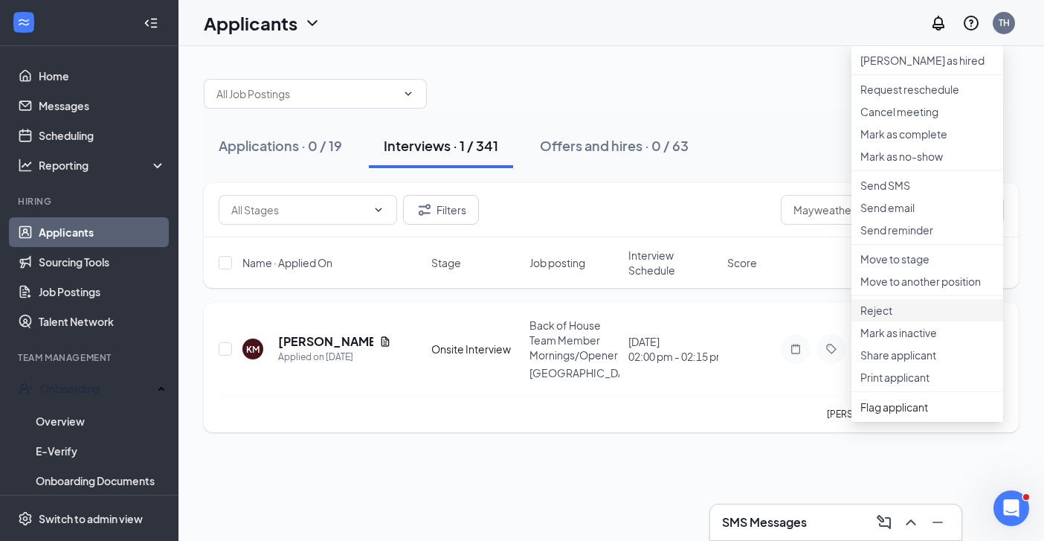
click at [900, 317] on p "Reject" at bounding box center [927, 310] width 134 height 15
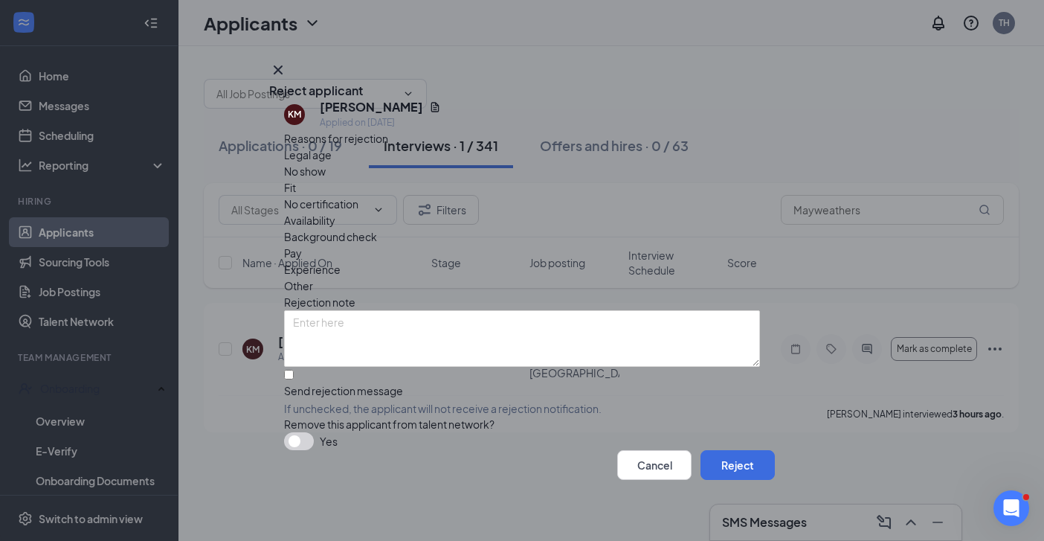
click at [291, 370] on input "Send rejection message If unchecked, the applicant will not receive a rejection…" at bounding box center [289, 375] width 10 height 10
checkbox input "true"
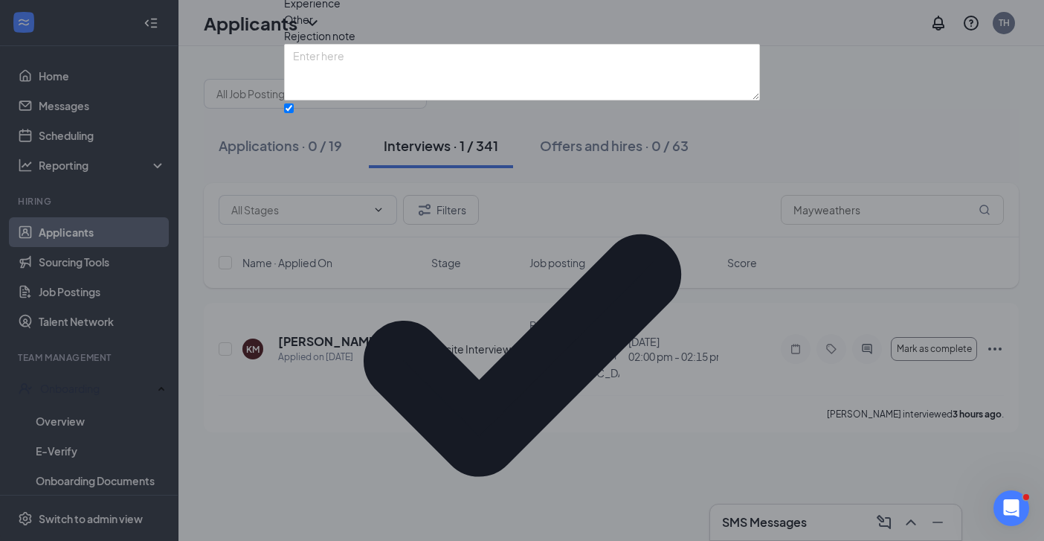
scroll to position [95, 0]
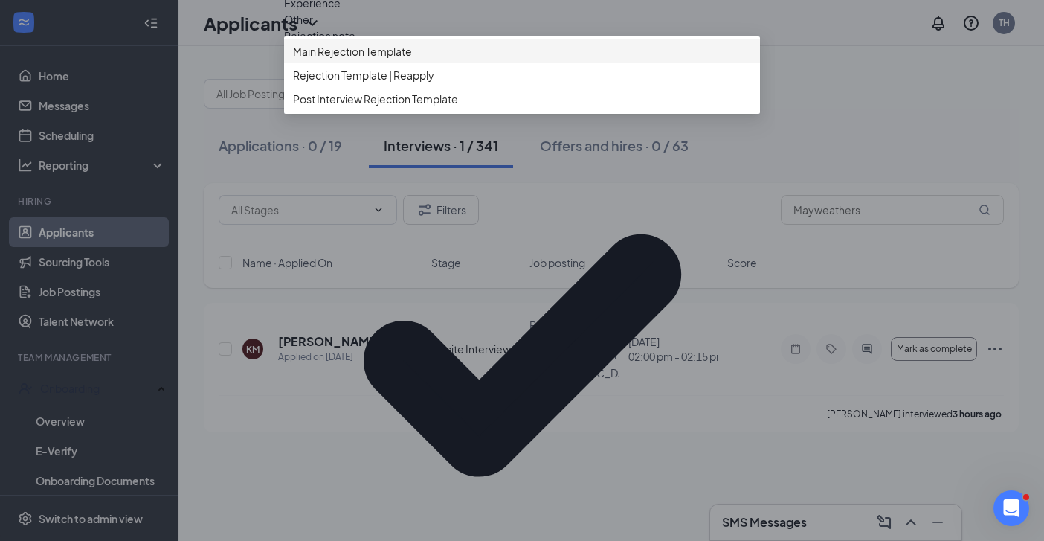
click at [379, 59] on span "Main Rejection Template" at bounding box center [352, 51] width 119 height 16
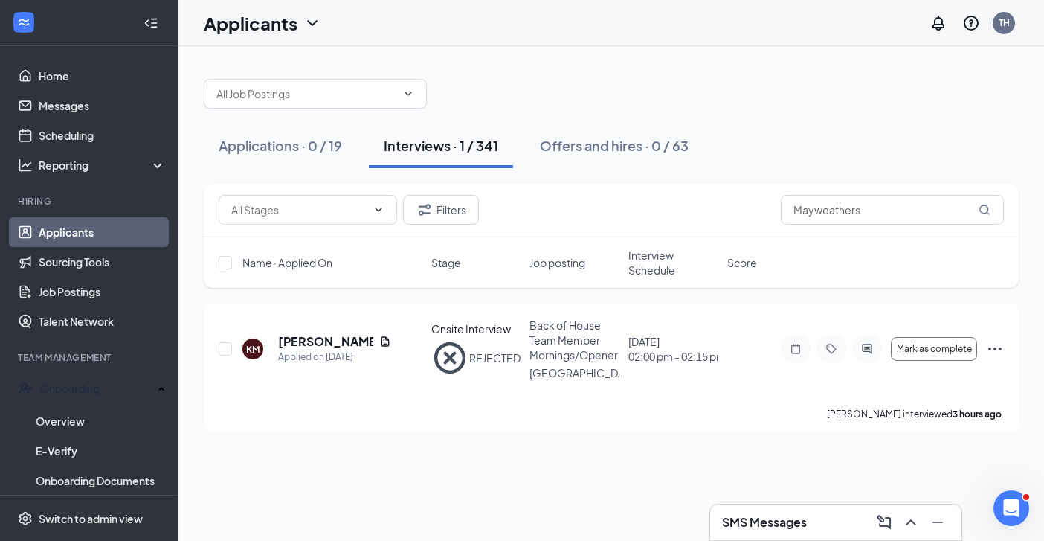
click at [86, 230] on link "Applicants" at bounding box center [102, 232] width 127 height 30
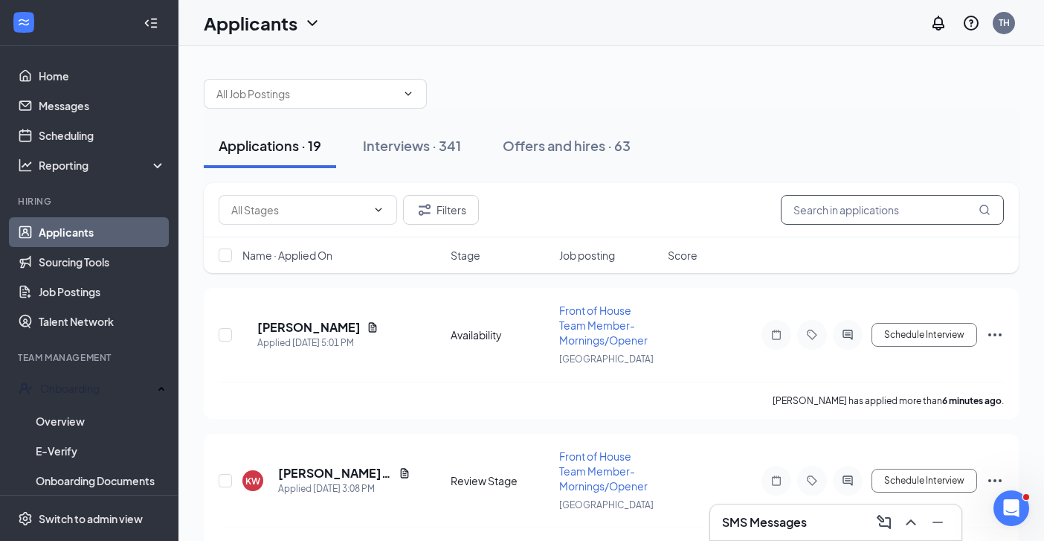
click at [800, 206] on input "text" at bounding box center [892, 210] width 223 height 30
click at [417, 149] on div "Interviews · 341" at bounding box center [412, 145] width 98 height 19
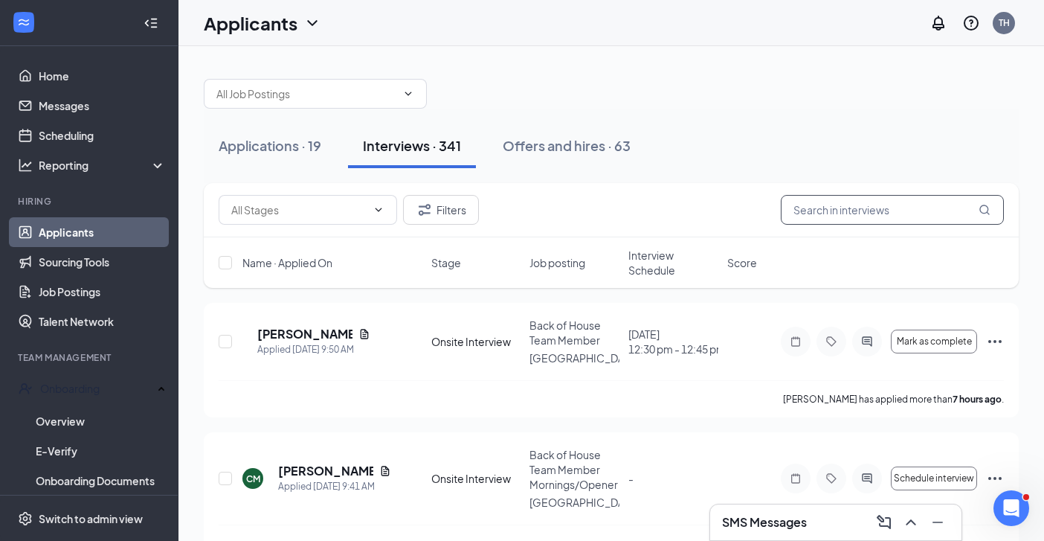
click at [804, 210] on input "text" at bounding box center [892, 210] width 223 height 30
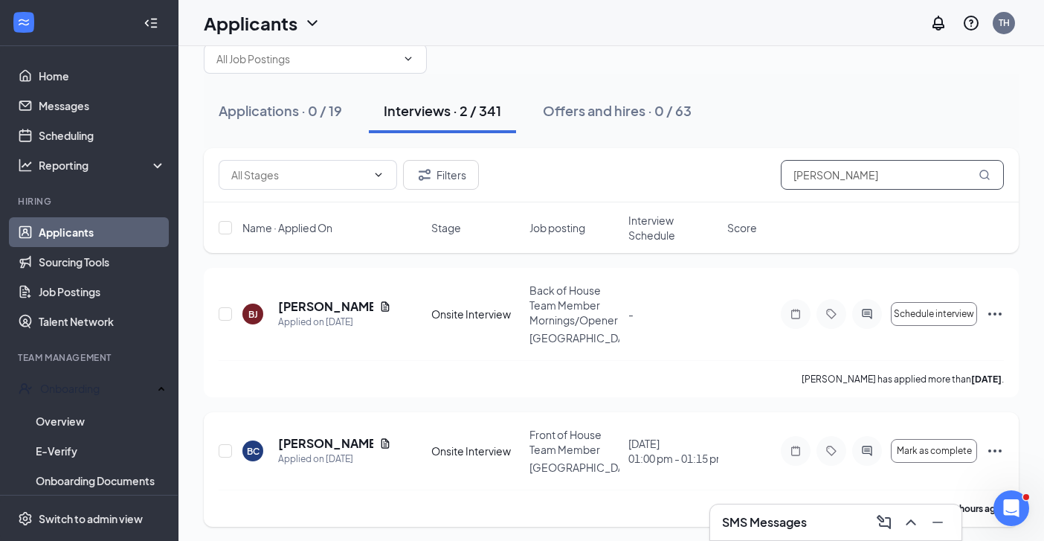
scroll to position [34, 0]
type input "[PERSON_NAME]"
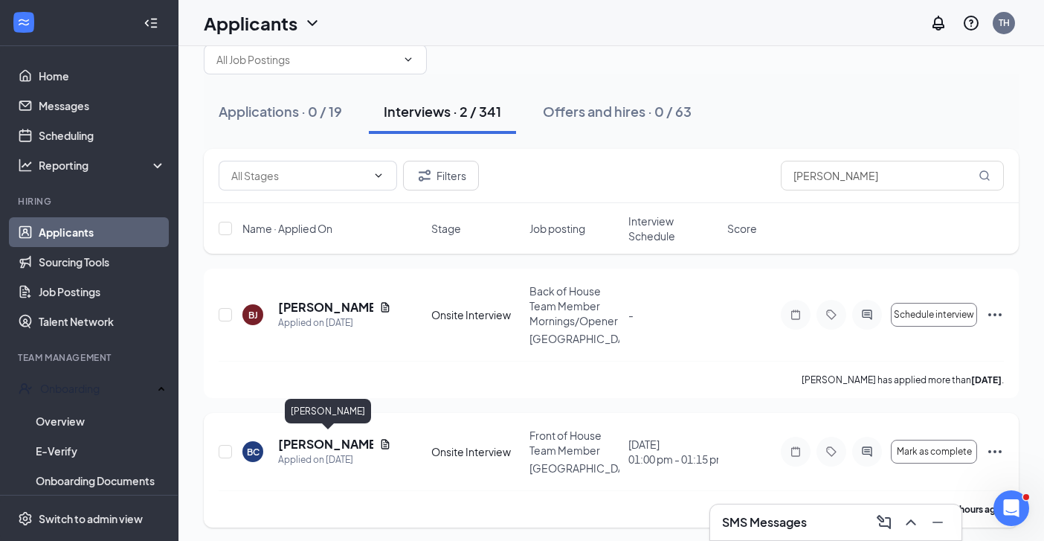
click at [303, 440] on h5 "[PERSON_NAME]" at bounding box center [325, 444] width 95 height 16
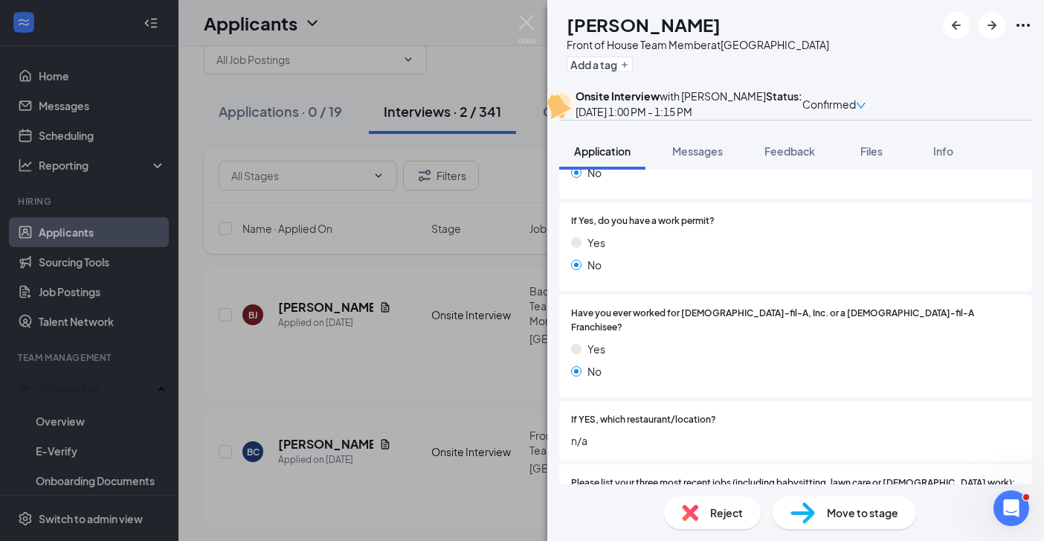
scroll to position [280, 0]
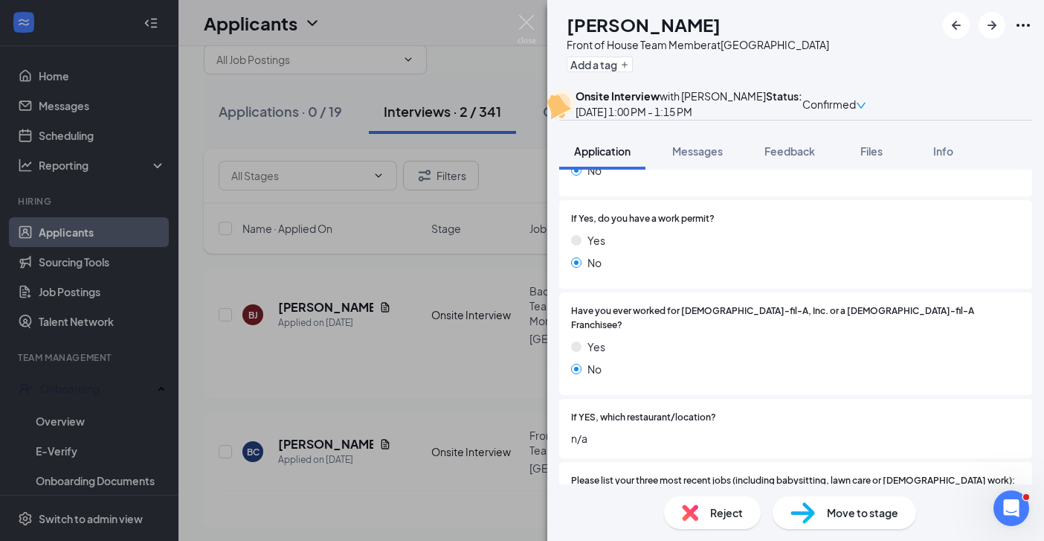
click at [726, 515] on span "Reject" at bounding box center [726, 512] width 33 height 16
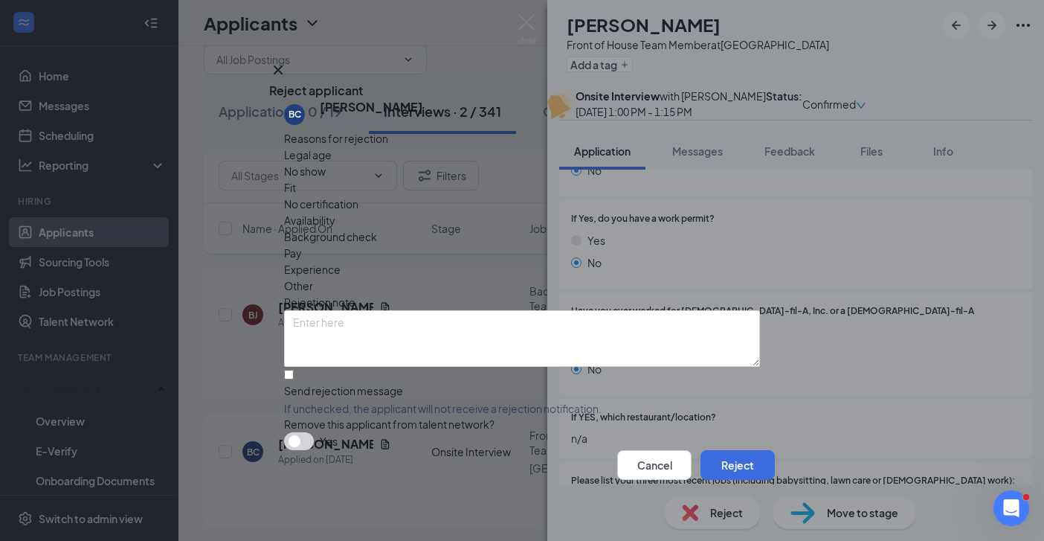
click at [298, 383] on div at bounding box center [522, 383] width 476 height 0
click at [294, 370] on input "Send rejection message If unchecked, the applicant will not receive a rejection…" at bounding box center [289, 375] width 10 height 10
checkbox input "true"
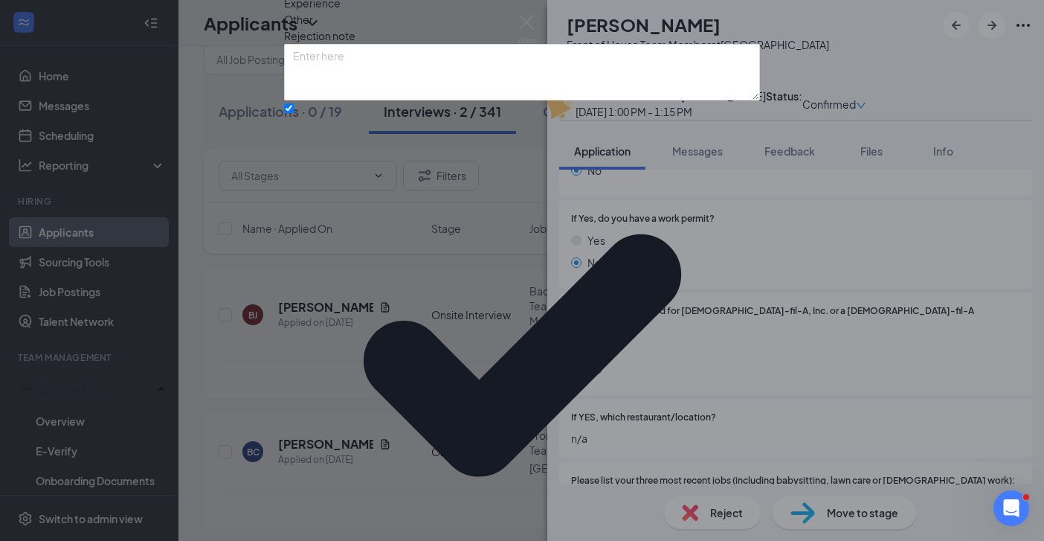
scroll to position [94, 0]
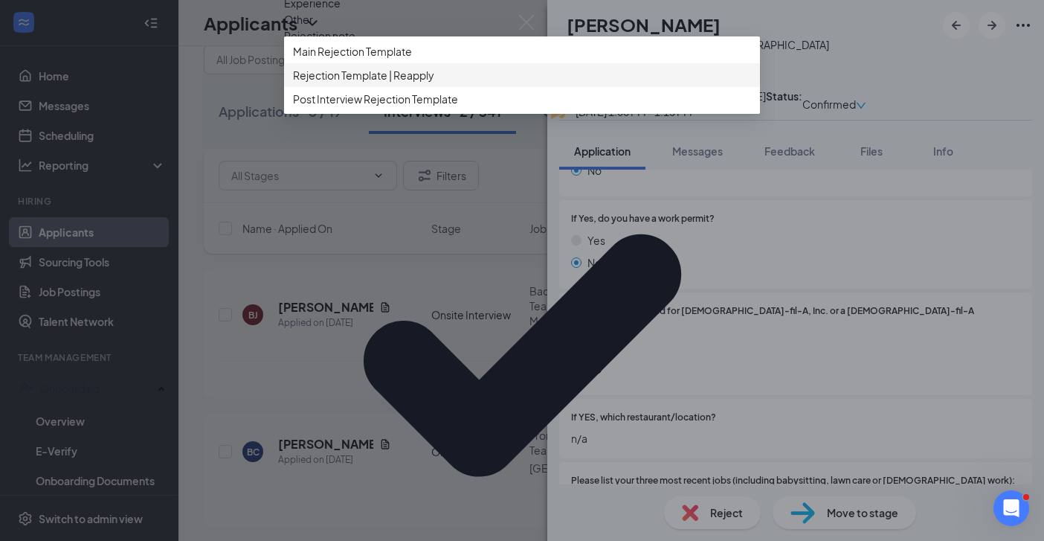
click at [446, 83] on span "Rejection Template | Reapply" at bounding box center [522, 75] width 458 height 16
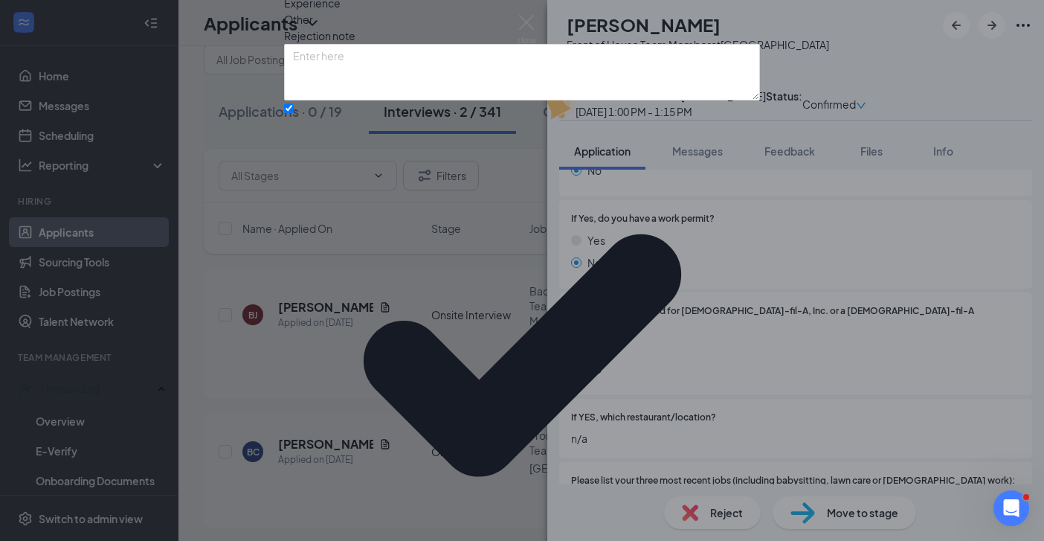
scroll to position [95, 0]
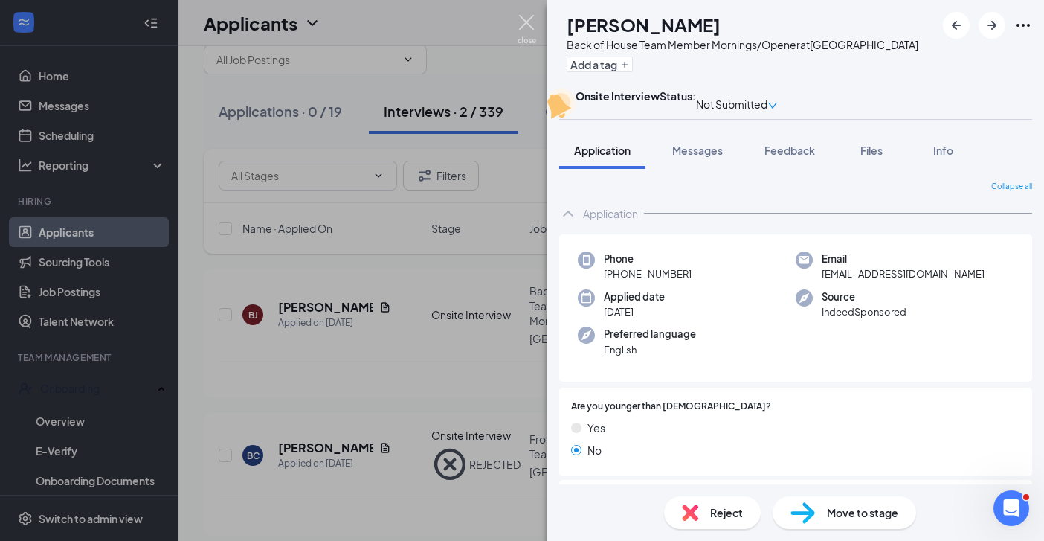
click at [520, 21] on img at bounding box center [526, 29] width 19 height 29
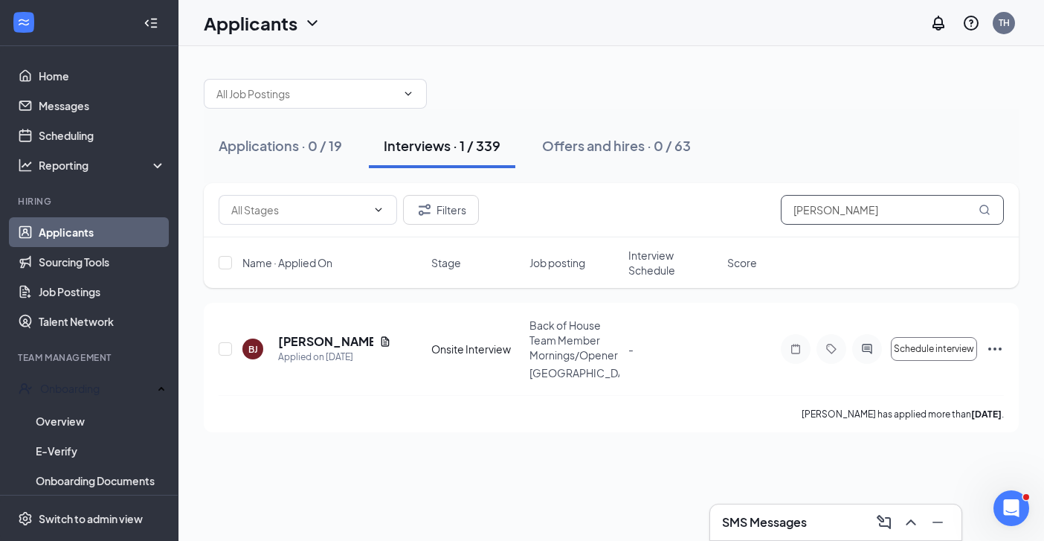
click at [866, 219] on input "[PERSON_NAME]" at bounding box center [892, 210] width 223 height 30
type input "B"
type input "[PERSON_NAME]"
click at [332, 342] on h5 "[PERSON_NAME]" at bounding box center [325, 341] width 95 height 16
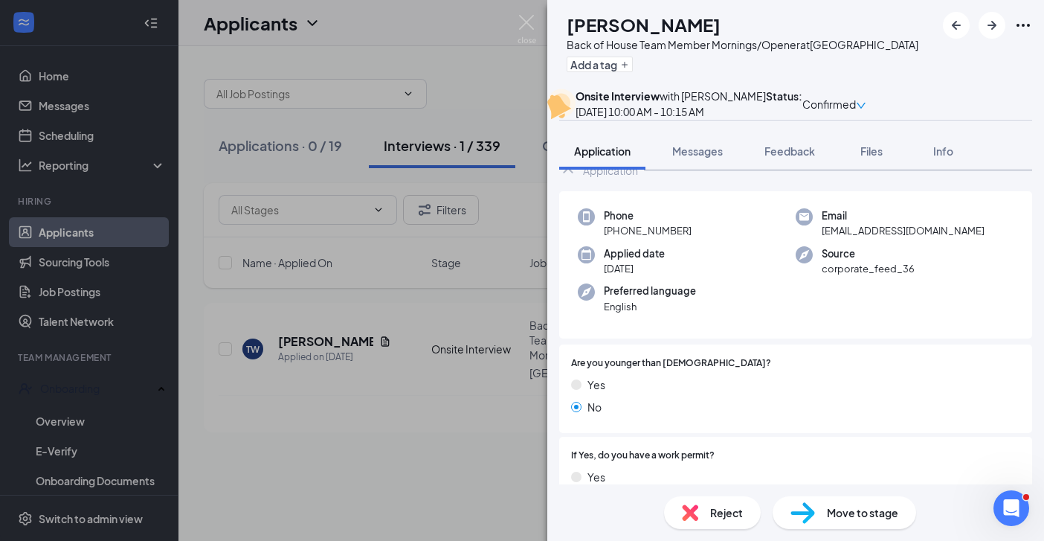
scroll to position [49, 0]
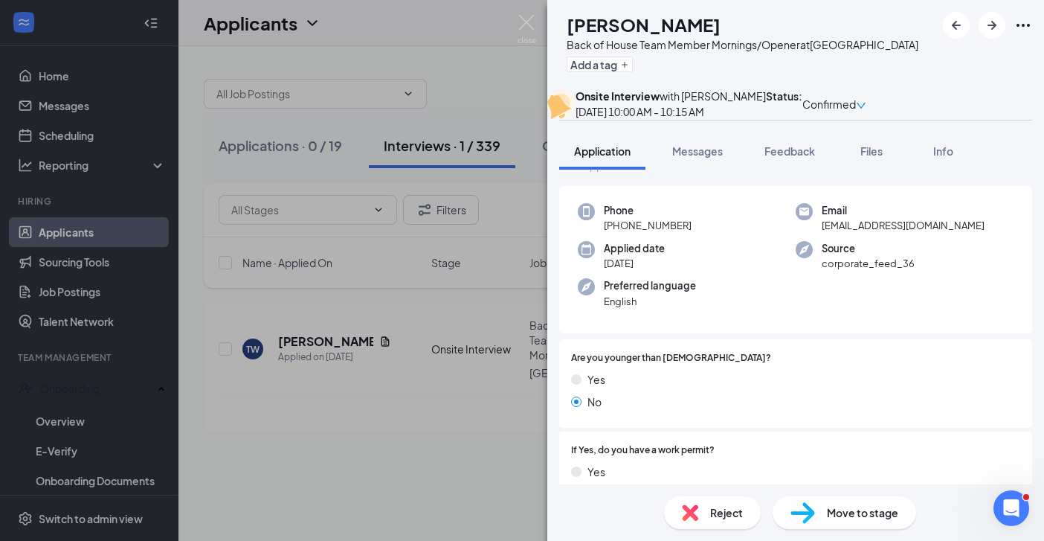
click at [838, 515] on span "Move to stage" at bounding box center [862, 512] width 71 height 16
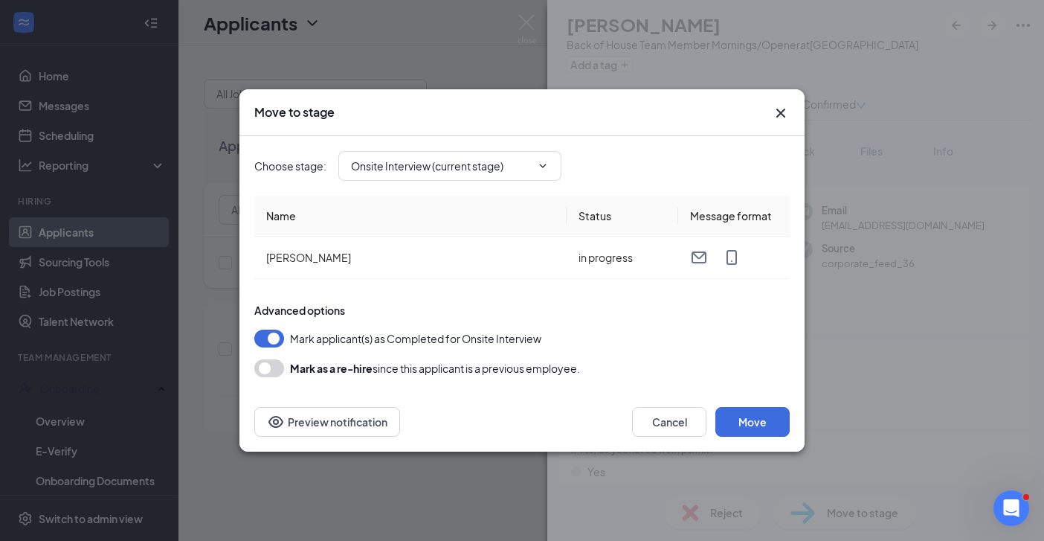
type input "Hiring Complete (next stage)"
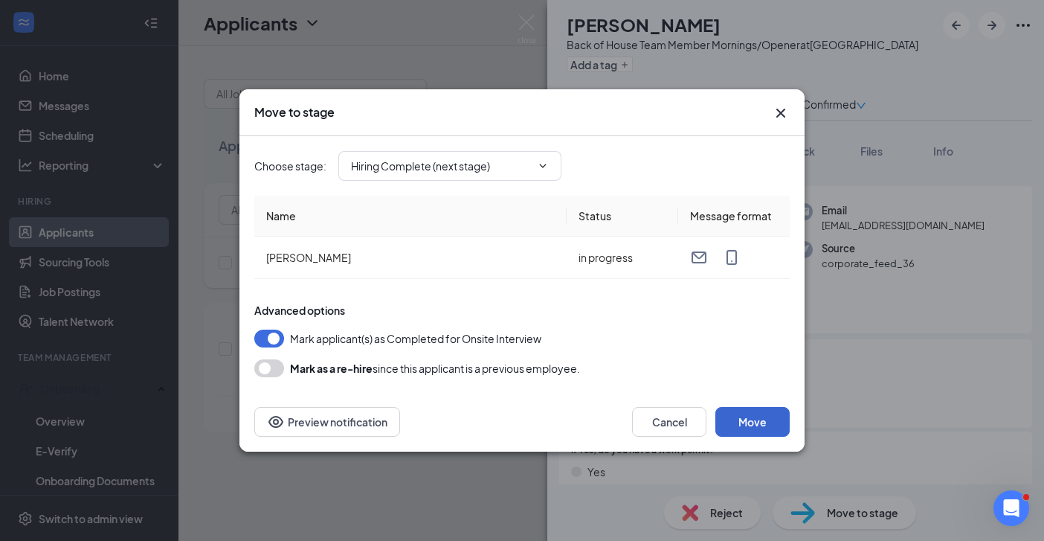
click at [753, 419] on button "Move" at bounding box center [752, 422] width 74 height 30
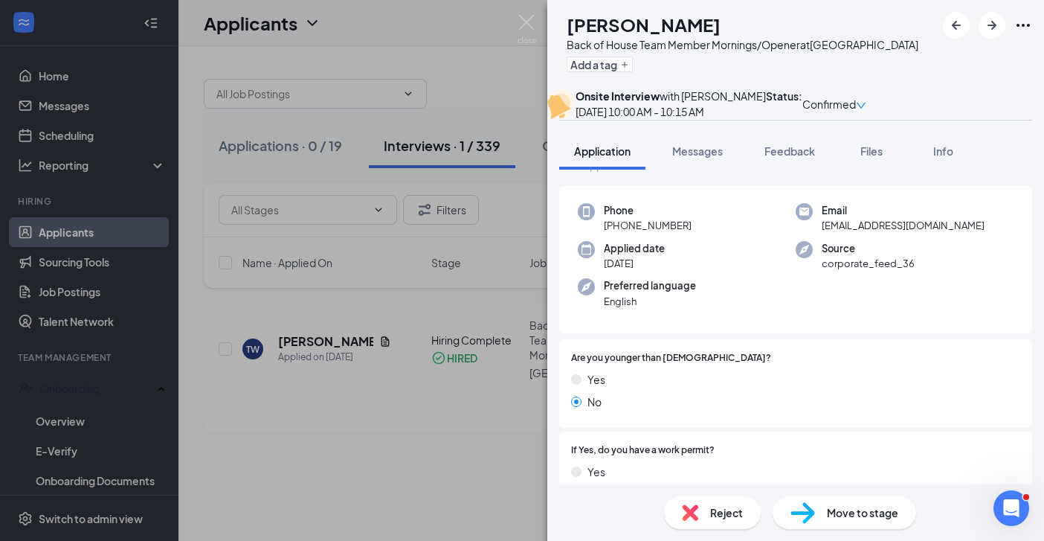
click at [416, 388] on div "TW [PERSON_NAME] Back of House Team Member Mornings/Opener at [GEOGRAPHIC_DATA]…" at bounding box center [522, 270] width 1044 height 541
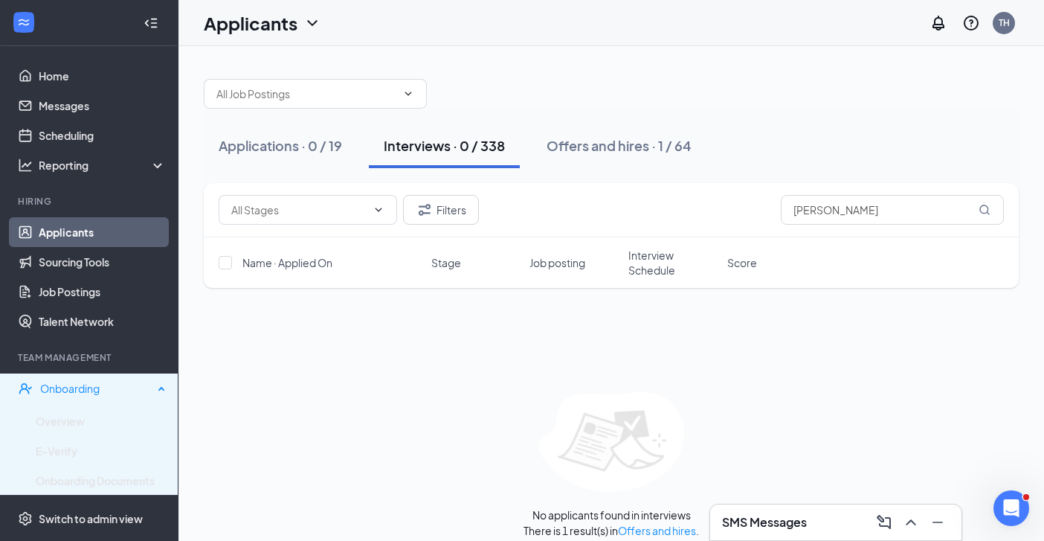
click at [66, 383] on div "Onboarding" at bounding box center [96, 388] width 113 height 15
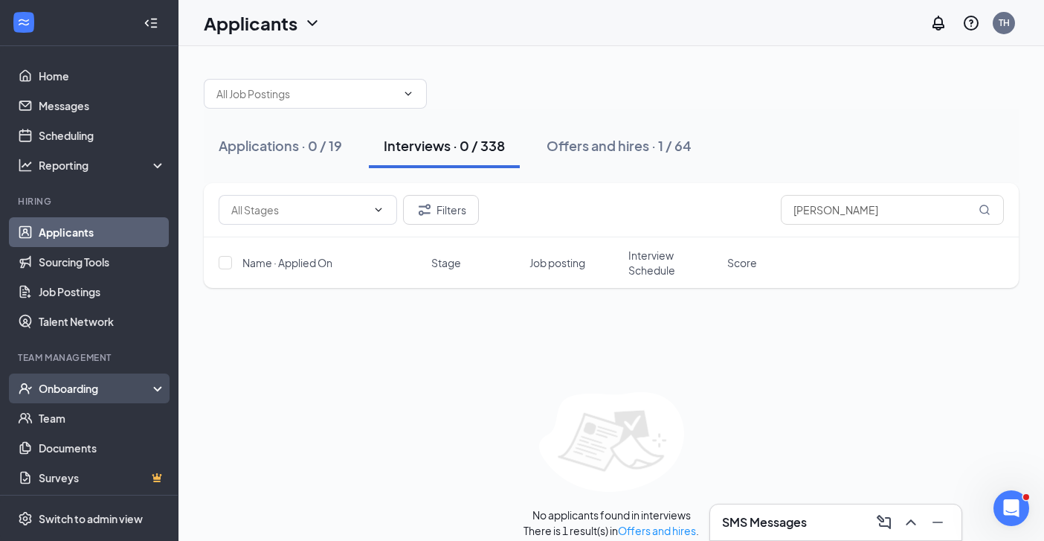
click at [67, 384] on div "Onboarding" at bounding box center [96, 388] width 115 height 15
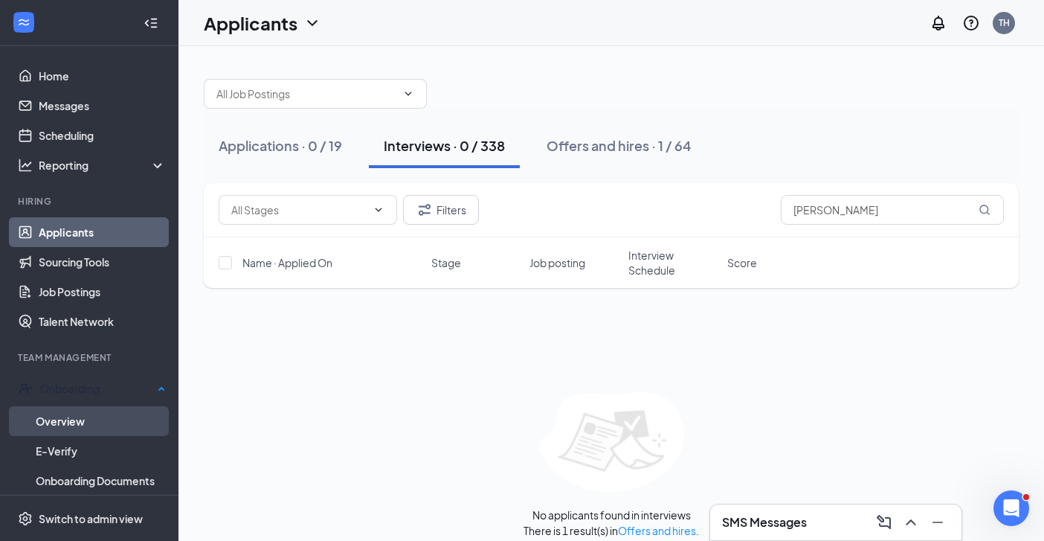
click at [57, 416] on link "Overview" at bounding box center [101, 421] width 130 height 30
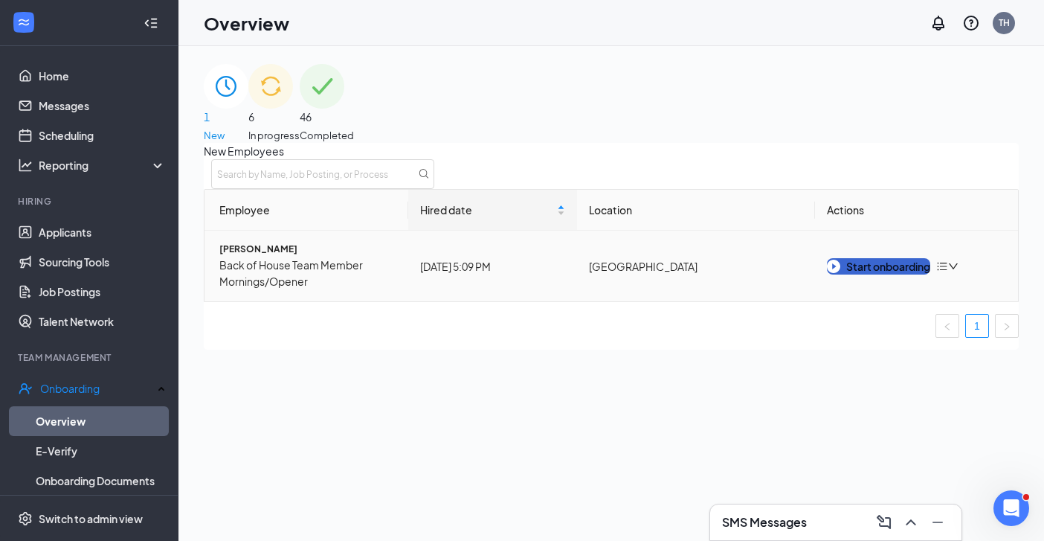
click at [877, 274] on div "Start onboarding" at bounding box center [878, 266] width 103 height 16
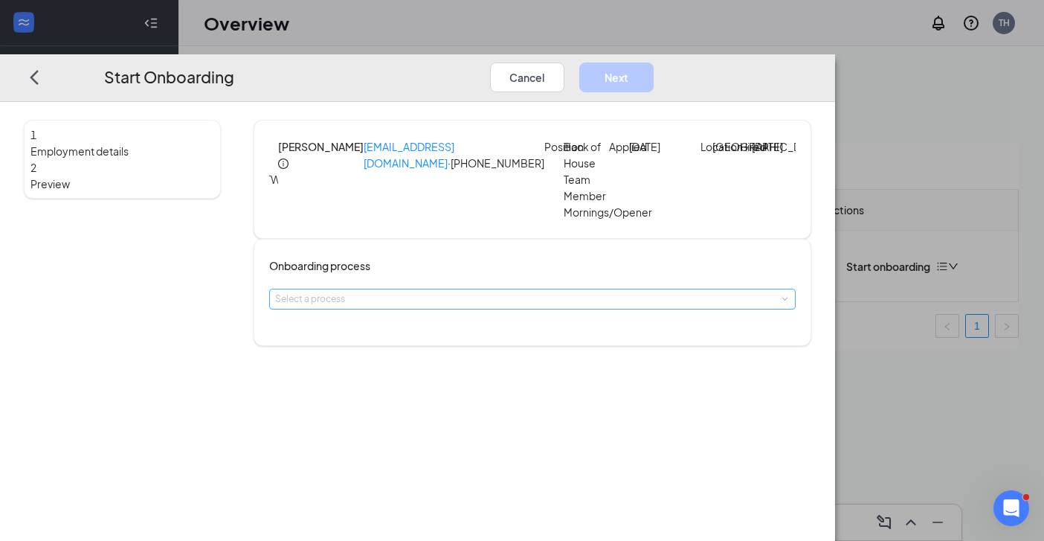
click at [578, 306] on div "Select a process" at bounding box center [529, 298] width 508 height 15
click at [499, 345] on li "Sav Hwy and [GEOGRAPHIC_DATA]" at bounding box center [474, 347] width 244 height 25
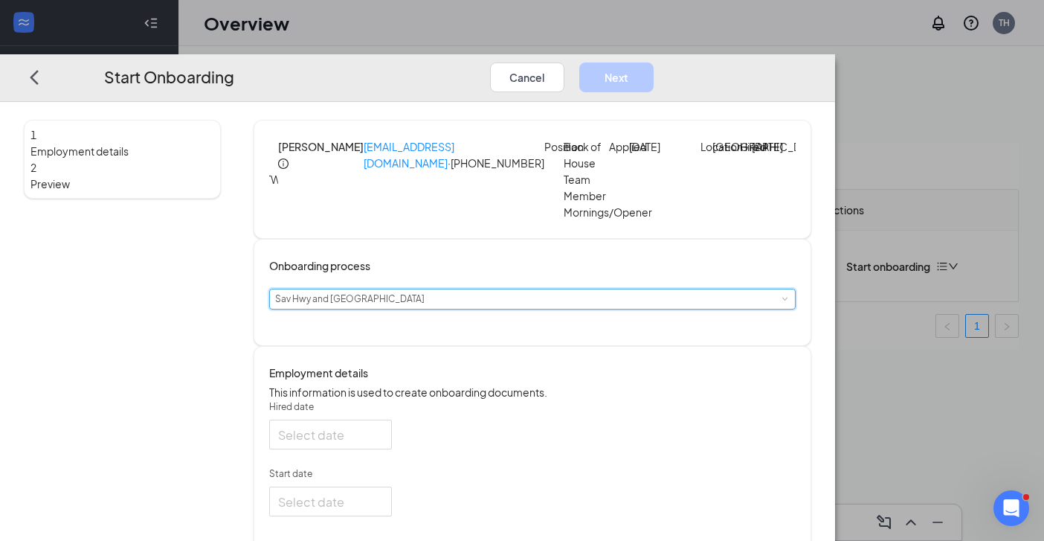
type input "[DATE]"
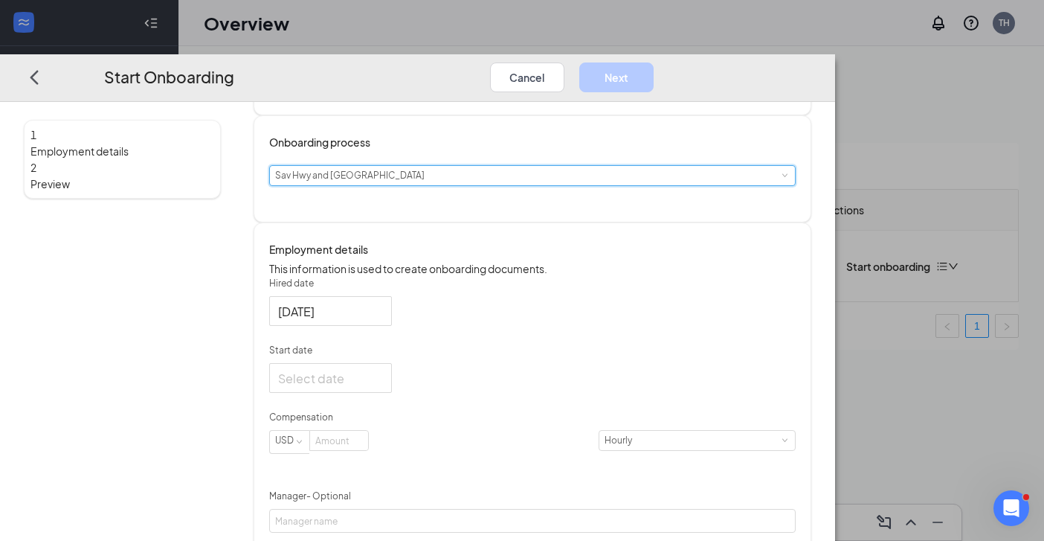
scroll to position [124, 0]
click at [383, 386] on div at bounding box center [330, 376] width 105 height 19
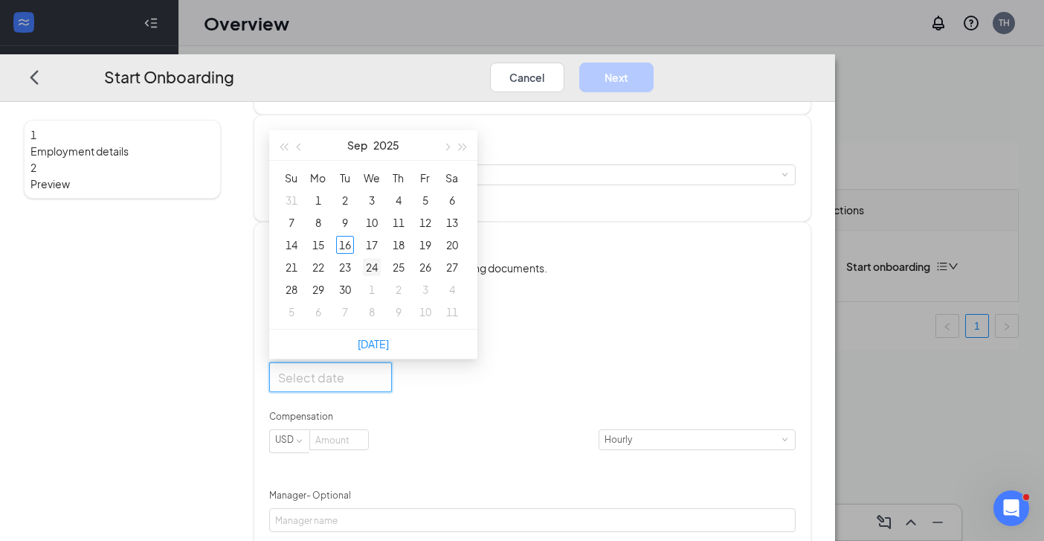
type input "[DATE]"
click at [354, 254] on div "16" at bounding box center [345, 245] width 18 height 18
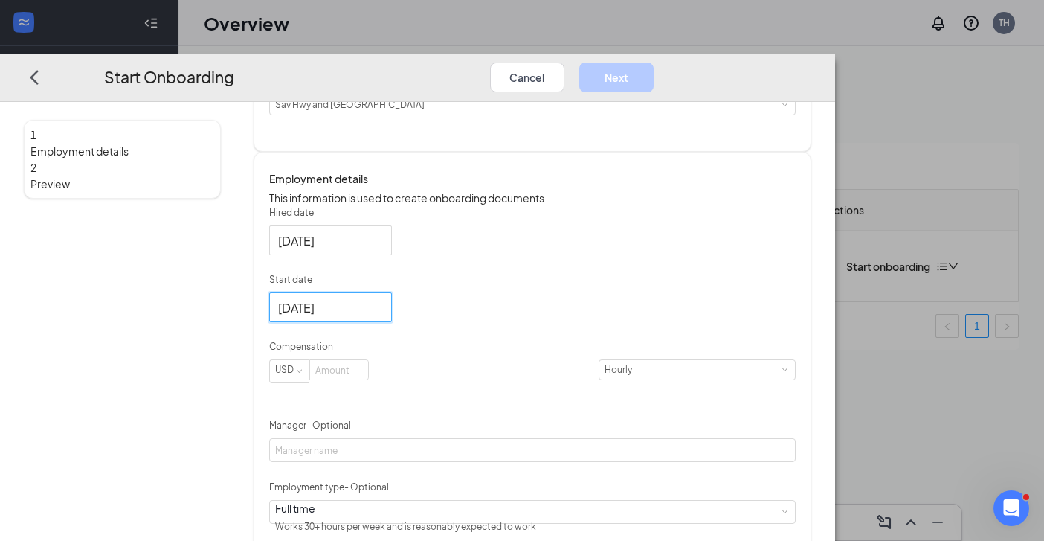
scroll to position [209, 0]
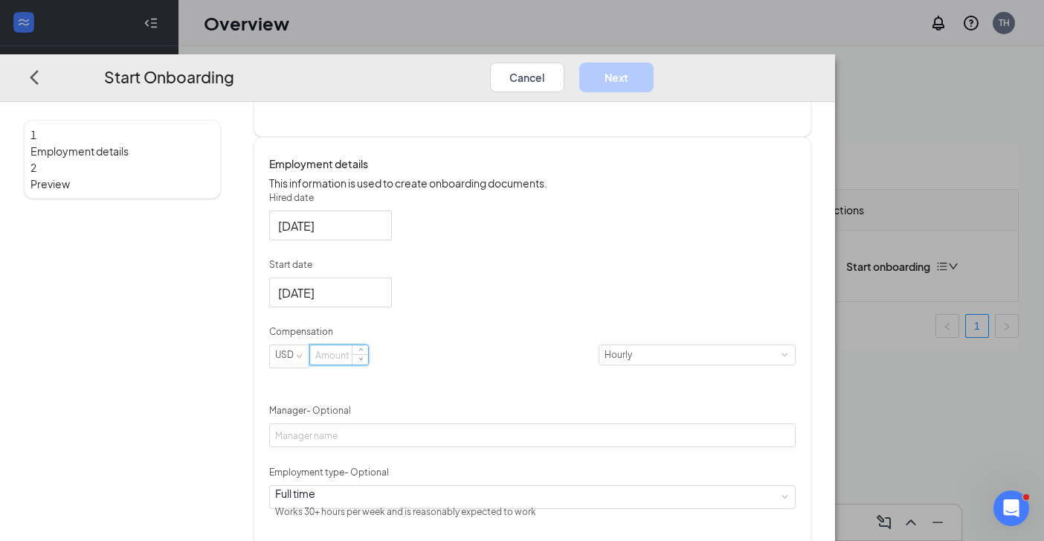
click at [368, 364] on input at bounding box center [339, 354] width 58 height 19
type input "17"
click at [670, 335] on div "Hired date [DATE] Start date [DATE] [DATE] Su Mo Tu We Th Fr Sa 31 1 2 3 4 5 6 …" at bounding box center [532, 418] width 526 height 454
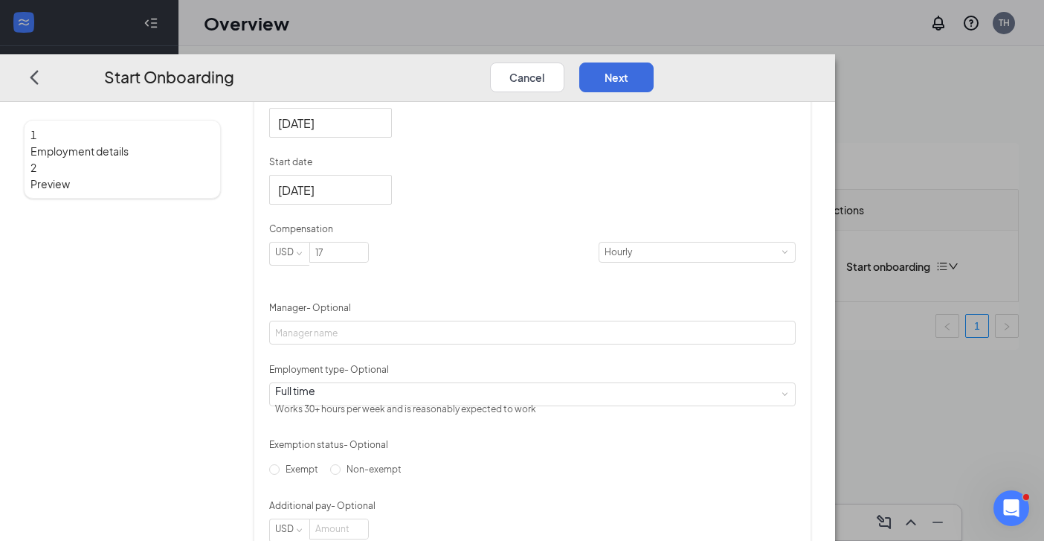
scroll to position [314, 0]
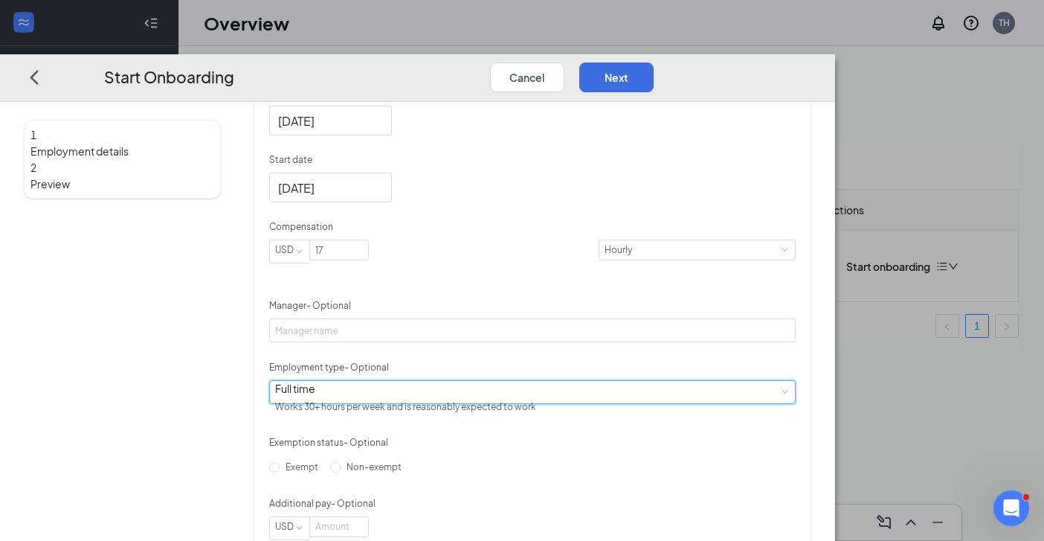
click at [442, 402] on div "Full time Works 30+ hours per week and is reasonably expected to work" at bounding box center [532, 391] width 515 height 22
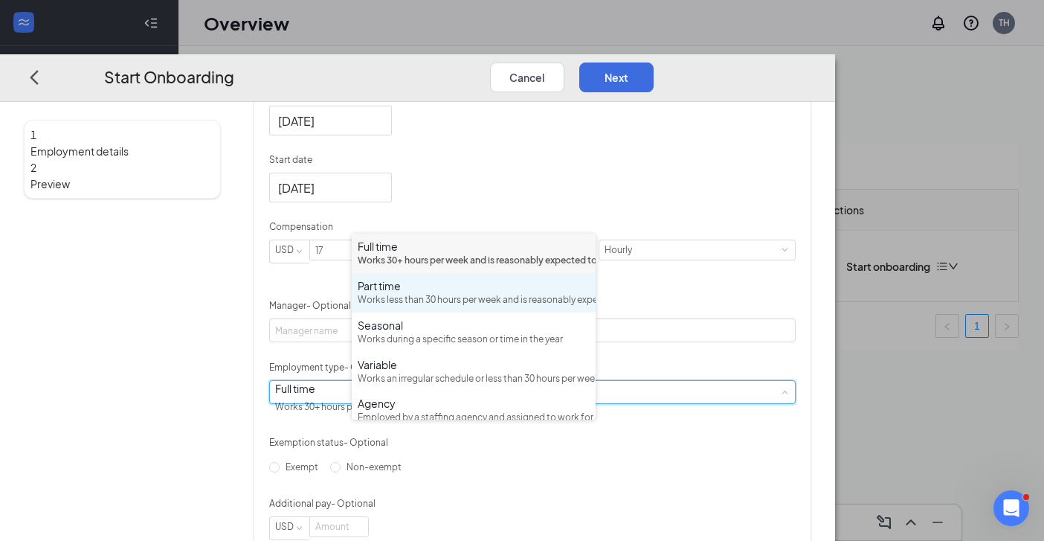
click at [430, 307] on div "Works less than 30 hours per week and is reasonably expected to work" at bounding box center [474, 300] width 232 height 14
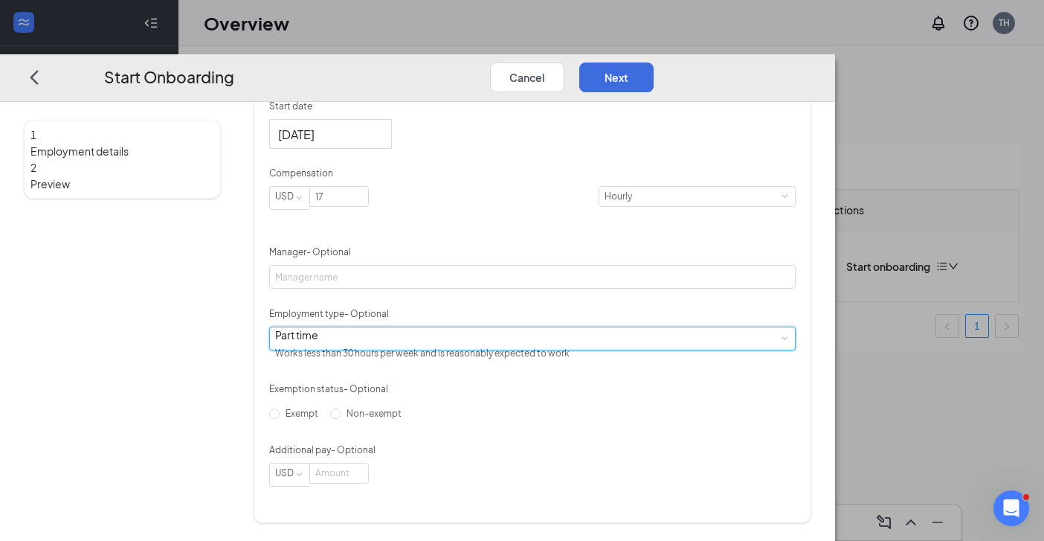
scroll to position [415, 0]
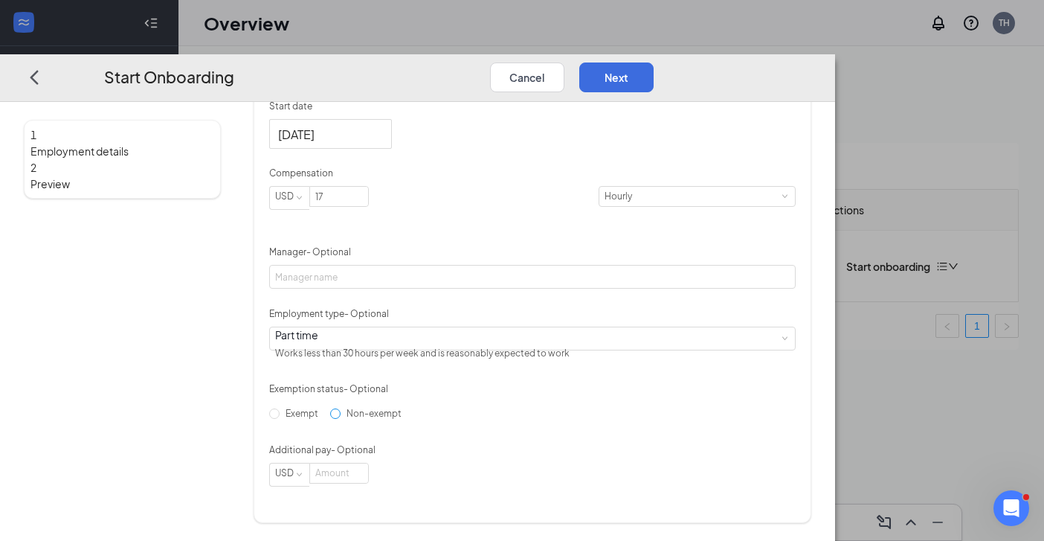
click at [341, 418] on input "Non-exempt" at bounding box center [335, 412] width 10 height 10
radio input "true"
click at [654, 62] on button "Next" at bounding box center [616, 77] width 74 height 30
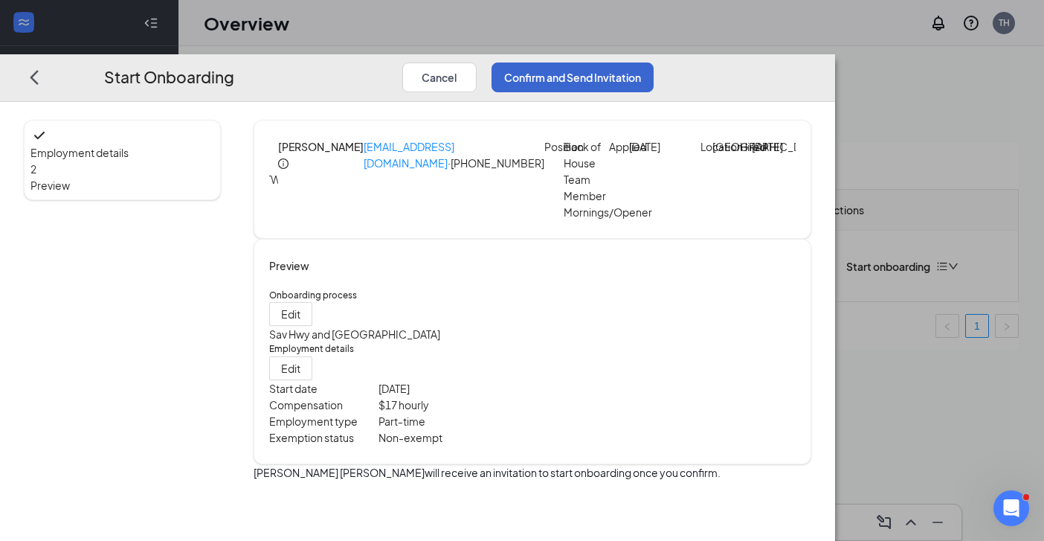
scroll to position [0, 0]
click at [654, 62] on button "Confirm and Send Invitation" at bounding box center [572, 77] width 162 height 30
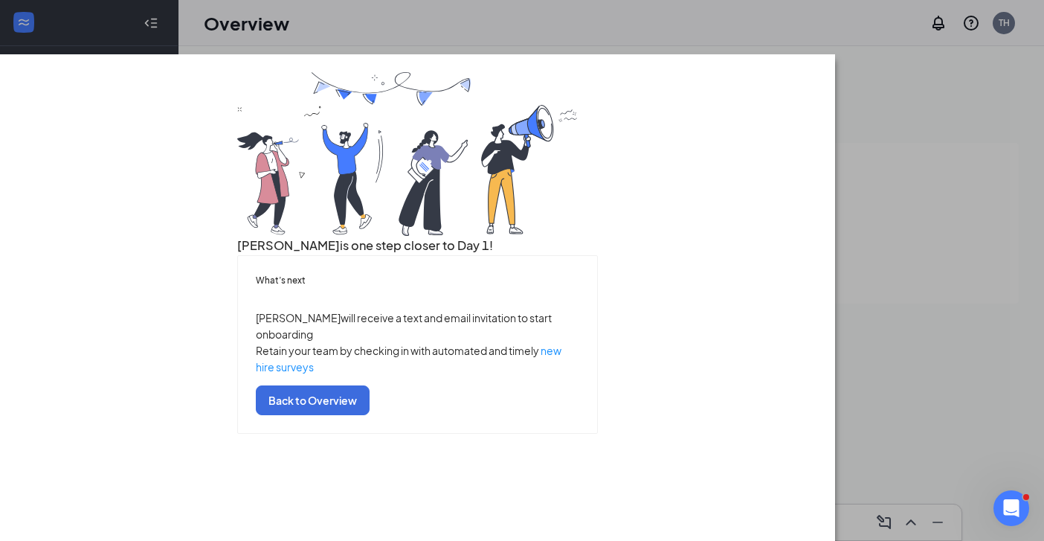
scroll to position [50, 0]
click at [370, 415] on button "Back to Overview" at bounding box center [313, 400] width 114 height 30
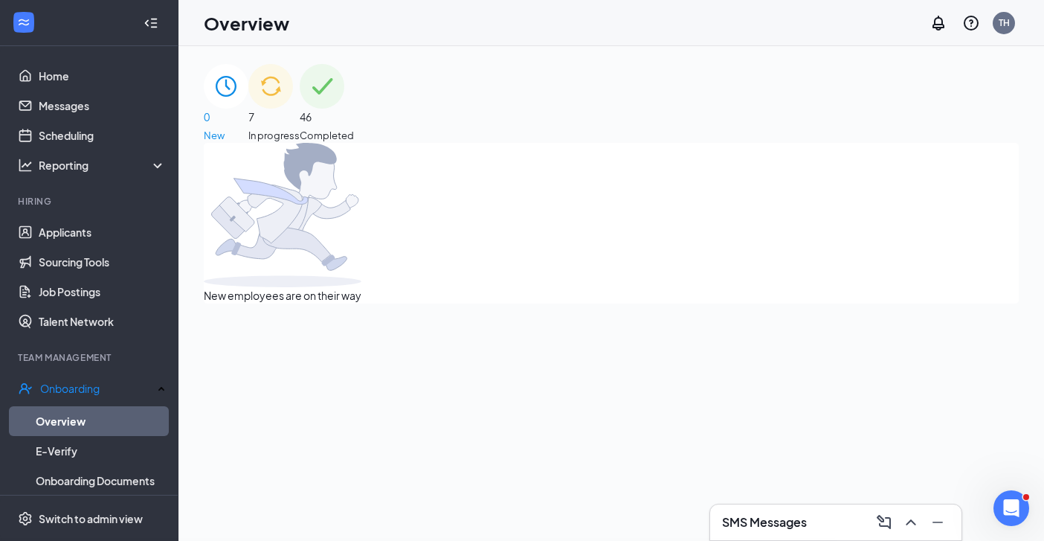
scroll to position [0, 0]
click at [300, 128] on span "In progress" at bounding box center [273, 135] width 51 height 15
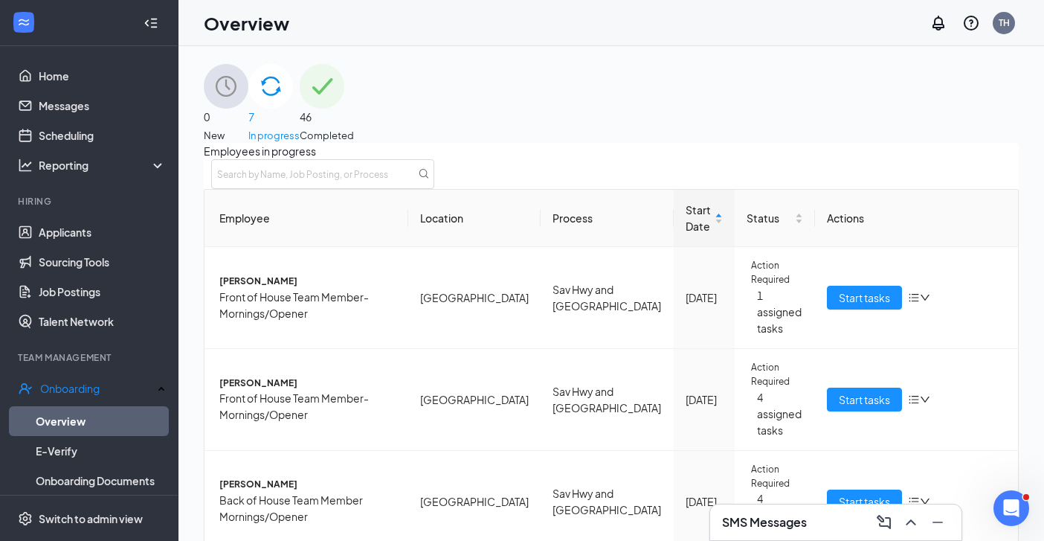
scroll to position [26, 0]
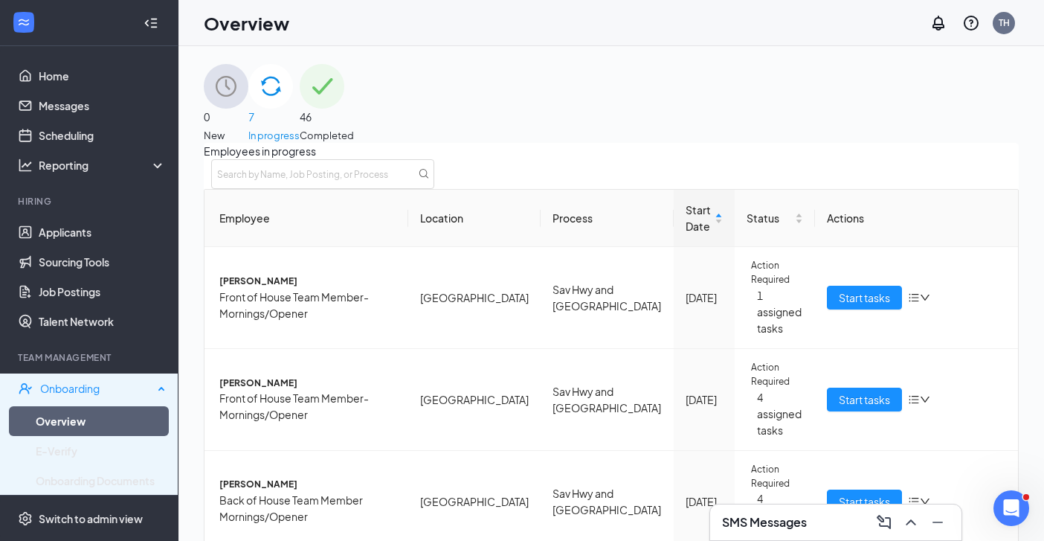
click at [72, 391] on div "Onboarding" at bounding box center [96, 388] width 113 height 15
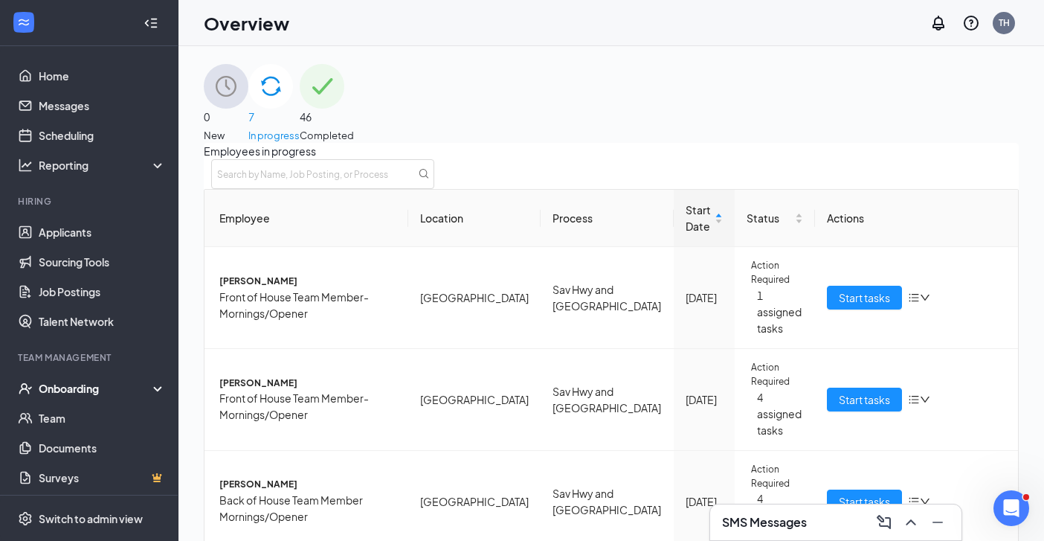
click at [109, 384] on div "Onboarding" at bounding box center [96, 388] width 115 height 15
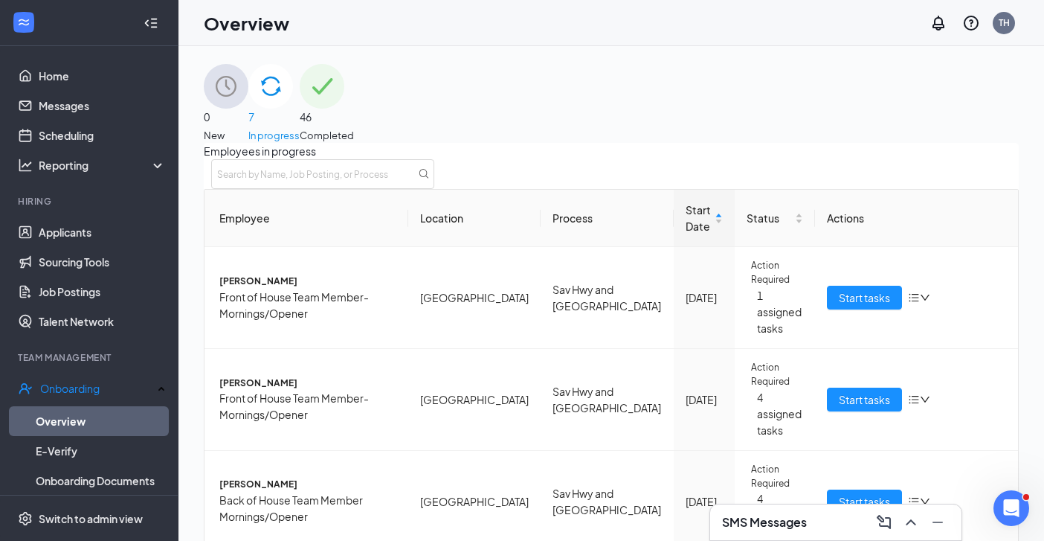
scroll to position [0, 0]
click at [248, 106] on div "0 New" at bounding box center [226, 103] width 45 height 79
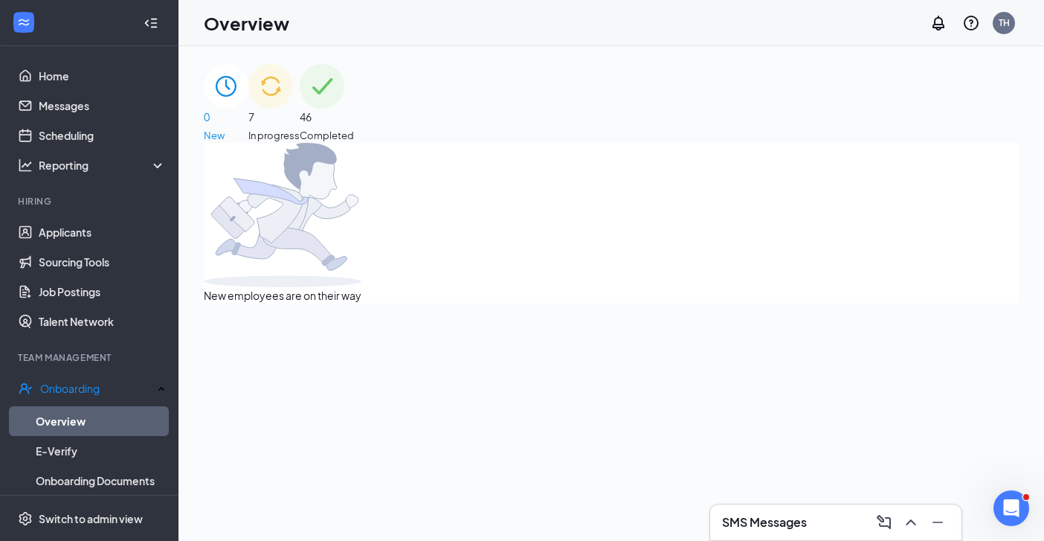
click at [300, 128] on span "In progress" at bounding box center [273, 135] width 51 height 15
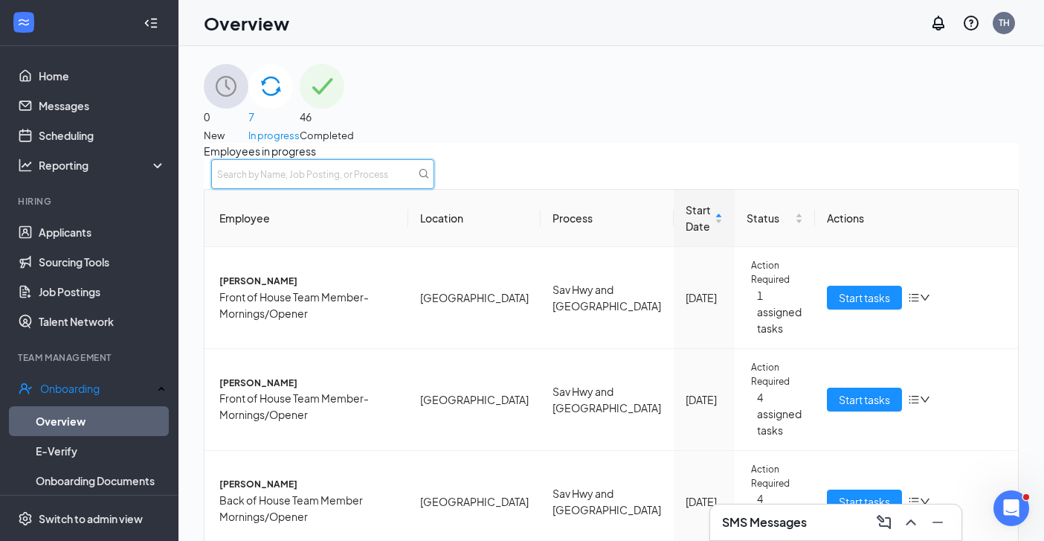
click at [434, 189] on input "text" at bounding box center [322, 174] width 223 height 30
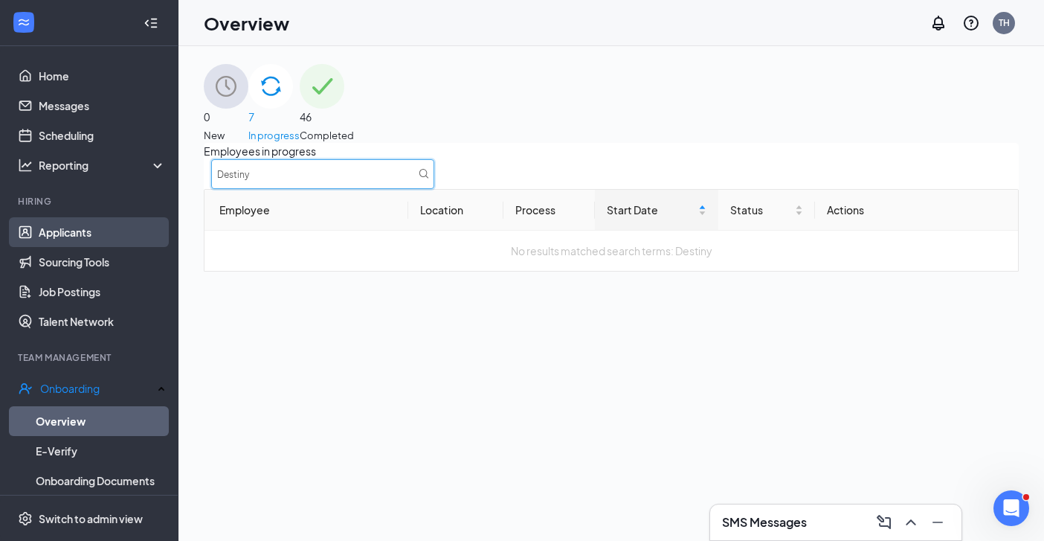
type input "Destiny"
click at [89, 239] on link "Applicants" at bounding box center [102, 232] width 127 height 30
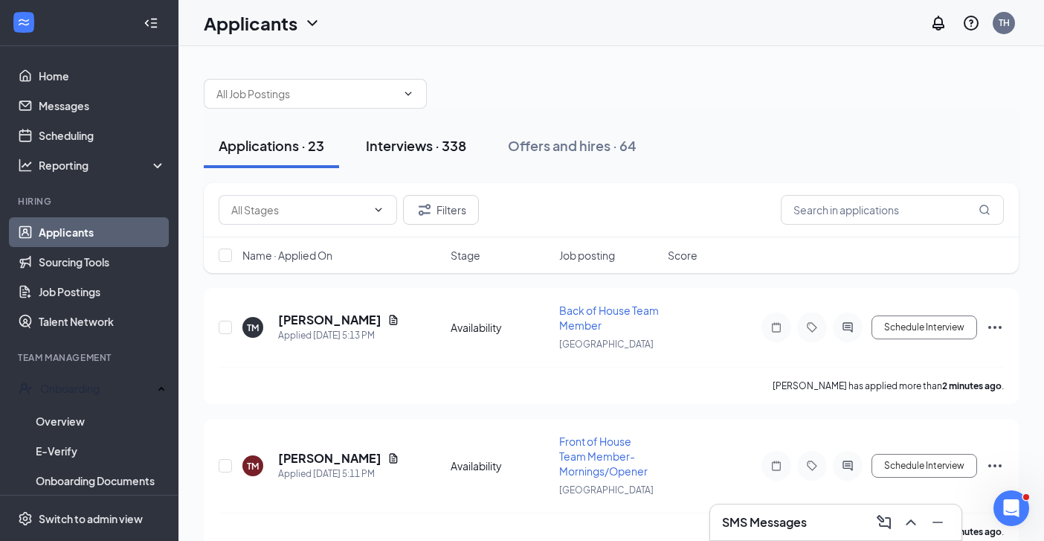
click at [410, 145] on div "Interviews · 338" at bounding box center [416, 145] width 100 height 19
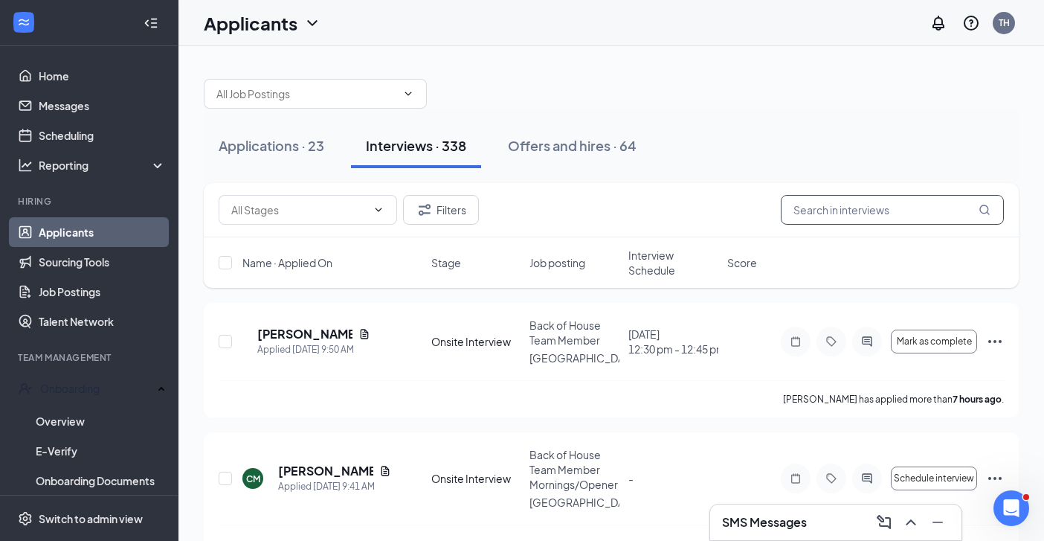
click at [838, 210] on input "text" at bounding box center [892, 210] width 223 height 30
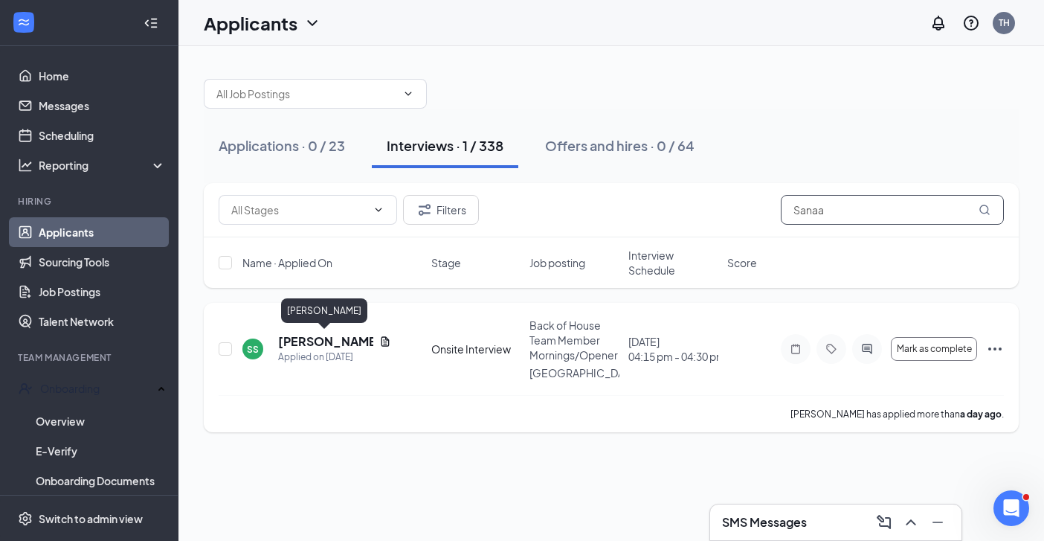
type input "Sanaa"
click at [326, 341] on h5 "[PERSON_NAME]" at bounding box center [325, 341] width 95 height 16
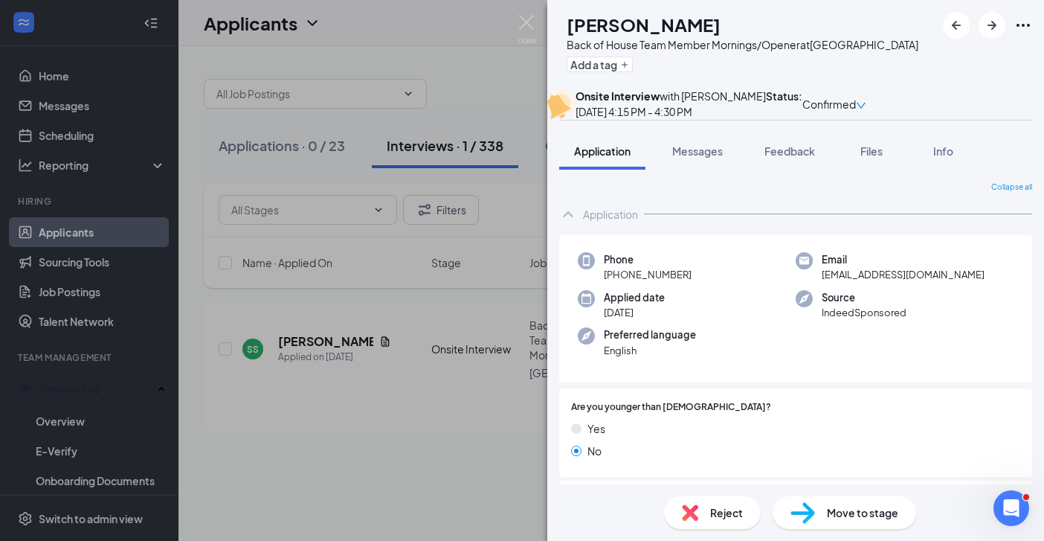
click at [515, 446] on div "SS [PERSON_NAME] Back of House Team Member Mornings/Opener at [GEOGRAPHIC_DATA]…" at bounding box center [522, 270] width 1044 height 541
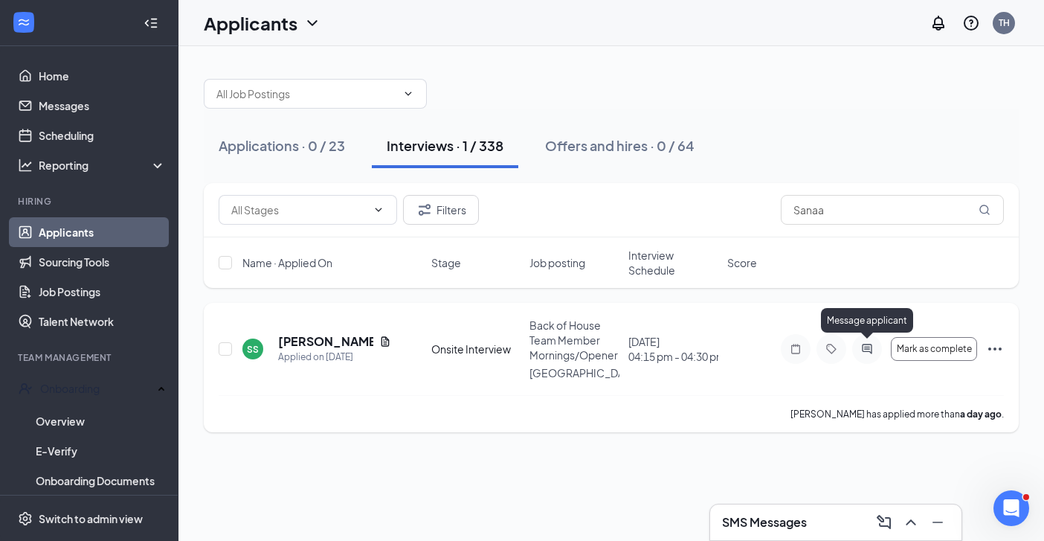
click at [861, 346] on icon "ActiveChat" at bounding box center [867, 349] width 18 height 12
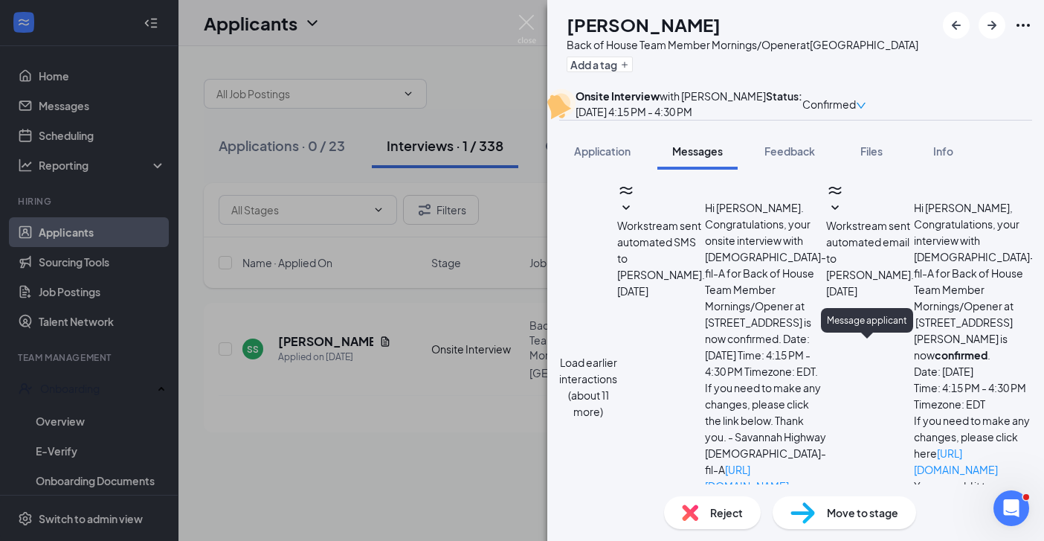
scroll to position [963, 0]
drag, startPoint x: 608, startPoint y: 363, endPoint x: 642, endPoint y: 348, distance: 37.3
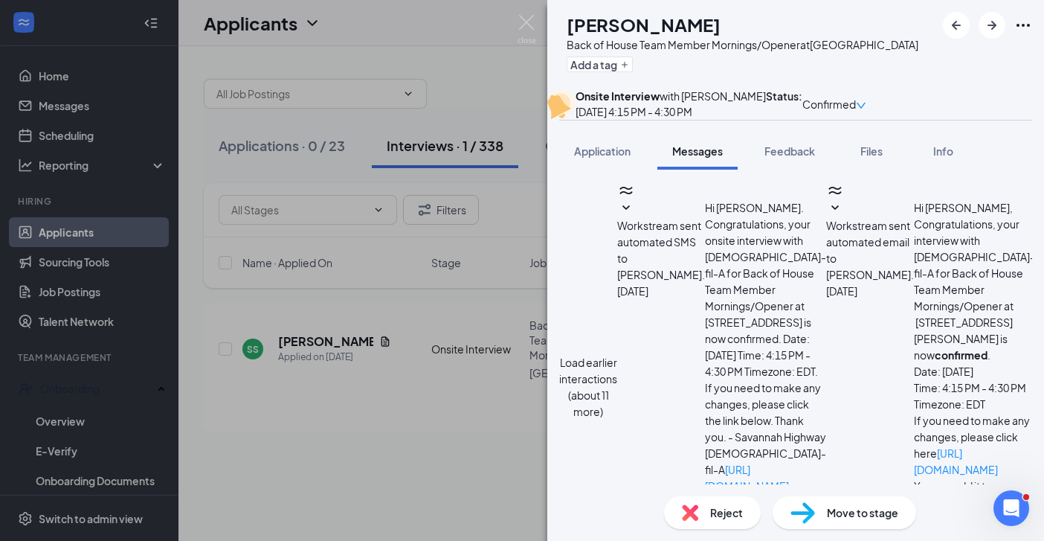
type textarea "Hi [PERSON_NAME],this is [PERSON_NAME] from [DEMOGRAPHIC_DATA]-fil-A Savannah h…"
checkbox input "true"
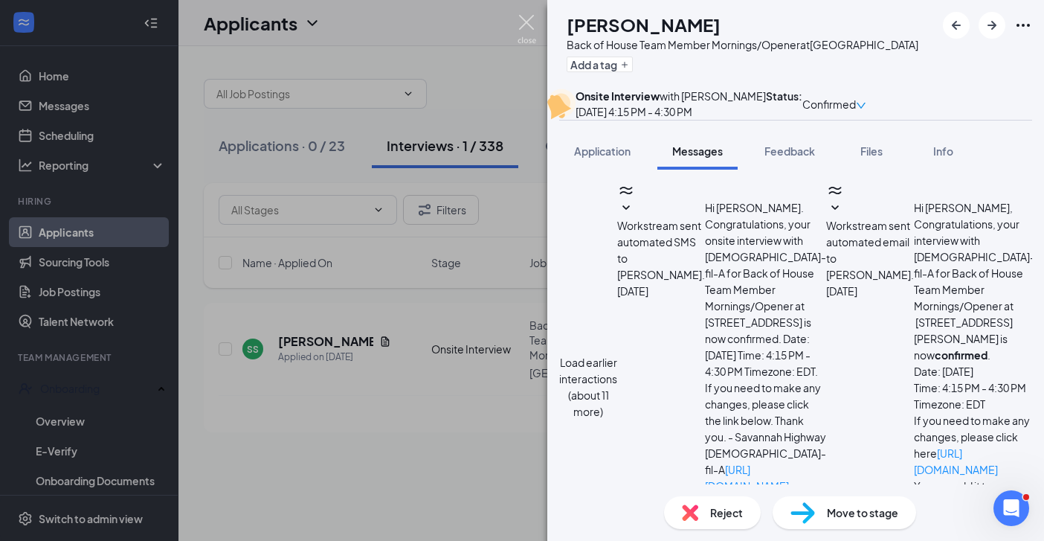
click at [523, 19] on img at bounding box center [526, 29] width 19 height 29
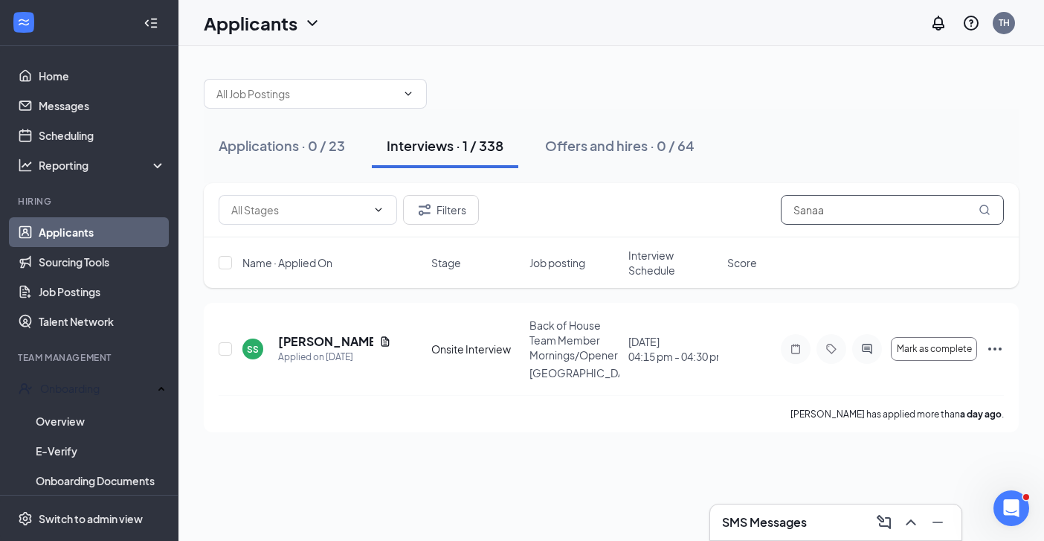
click at [831, 210] on input "Sanaa" at bounding box center [892, 210] width 223 height 30
type input "S"
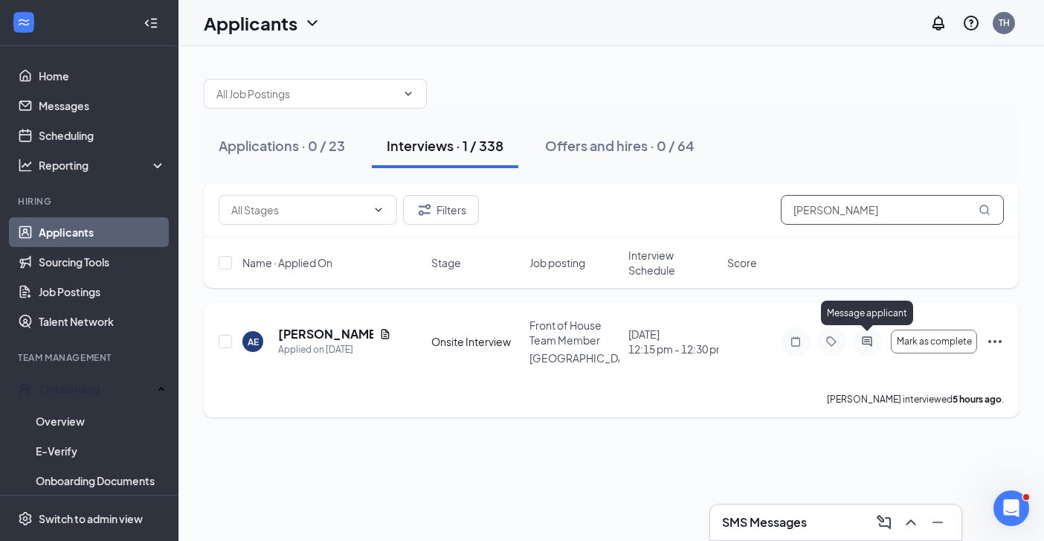
type input "[PERSON_NAME]"
click at [865, 338] on icon "ActiveChat" at bounding box center [867, 341] width 18 height 12
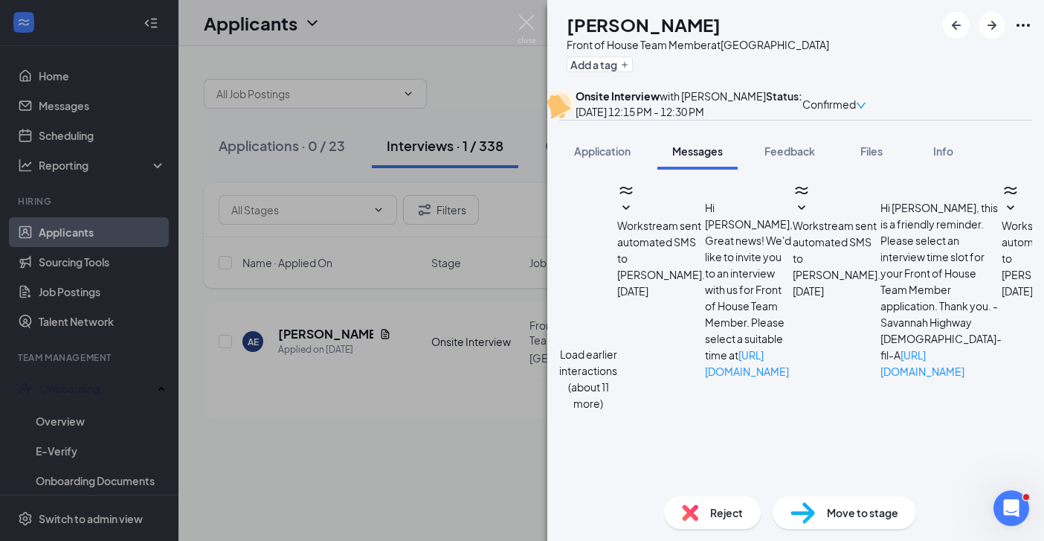
scroll to position [848, 0]
type textarea "Hi Angel- This is [PERSON_NAME] from [DEMOGRAPHIC_DATA]-fil-A Savannah hwy/Cita…"
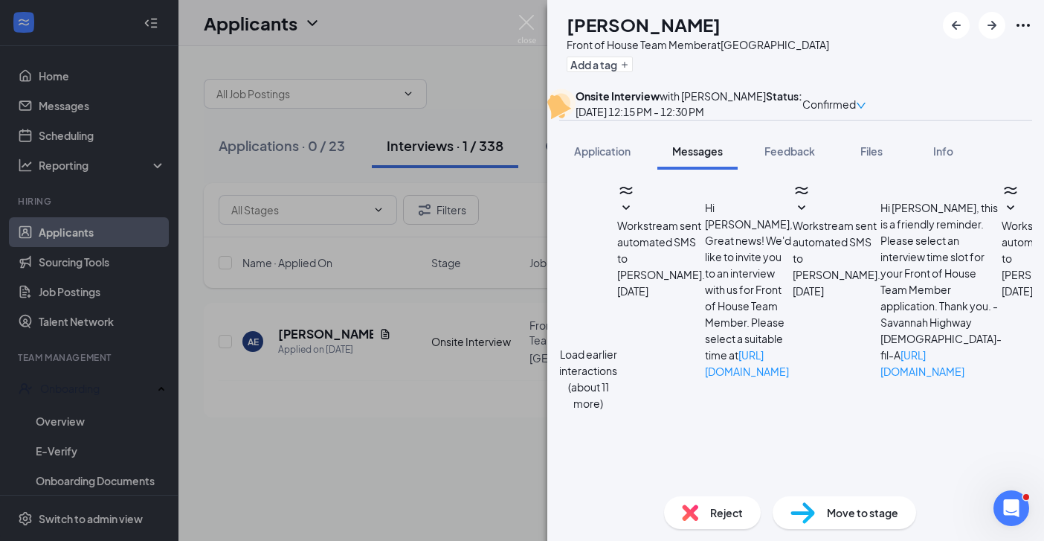
checkbox input "true"
click at [527, 31] on img at bounding box center [526, 29] width 19 height 29
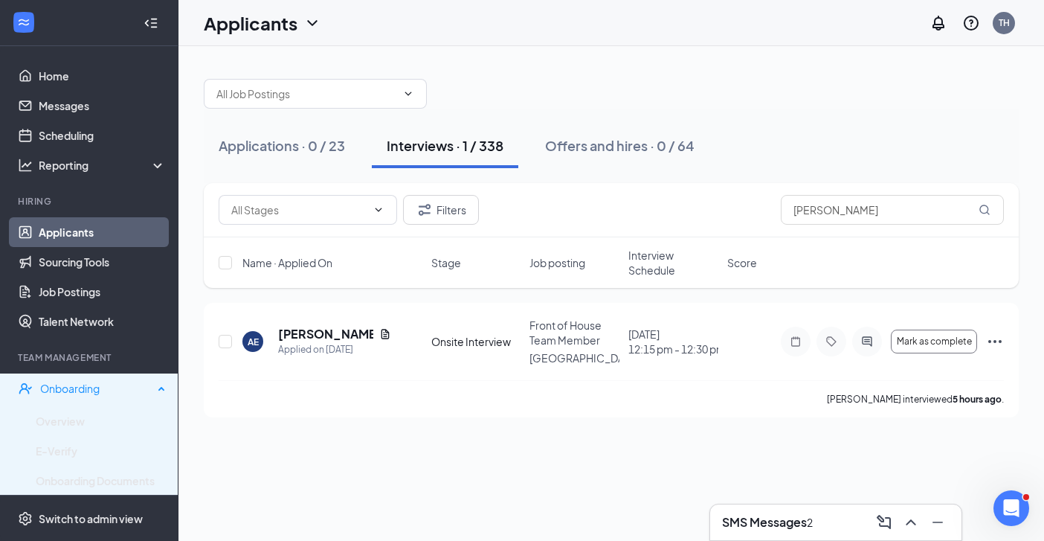
click at [56, 390] on div "Onboarding" at bounding box center [96, 388] width 113 height 15
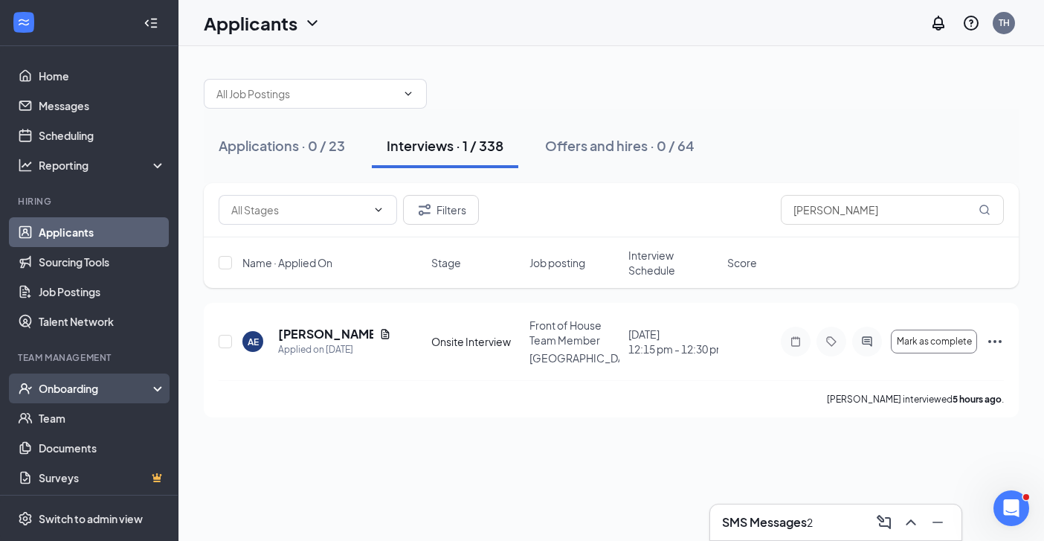
click at [51, 384] on div "Onboarding" at bounding box center [96, 388] width 115 height 15
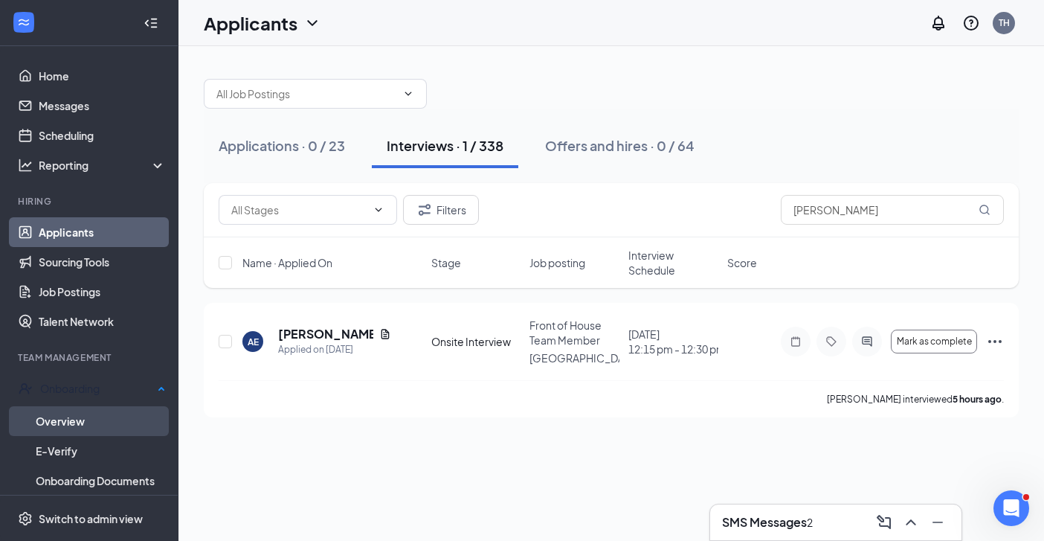
click at [49, 419] on link "Overview" at bounding box center [101, 421] width 130 height 30
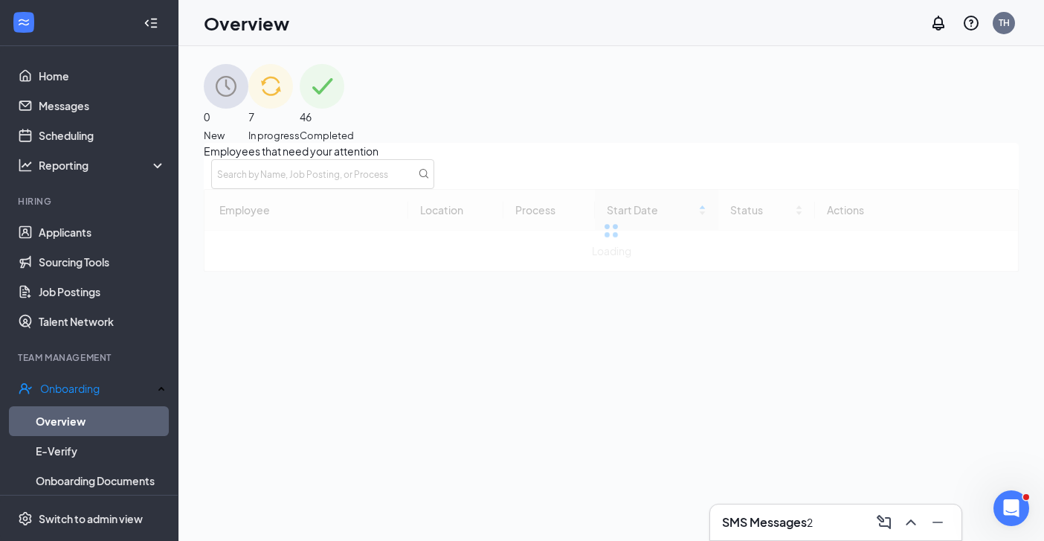
click at [300, 128] on span "In progress" at bounding box center [273, 135] width 51 height 15
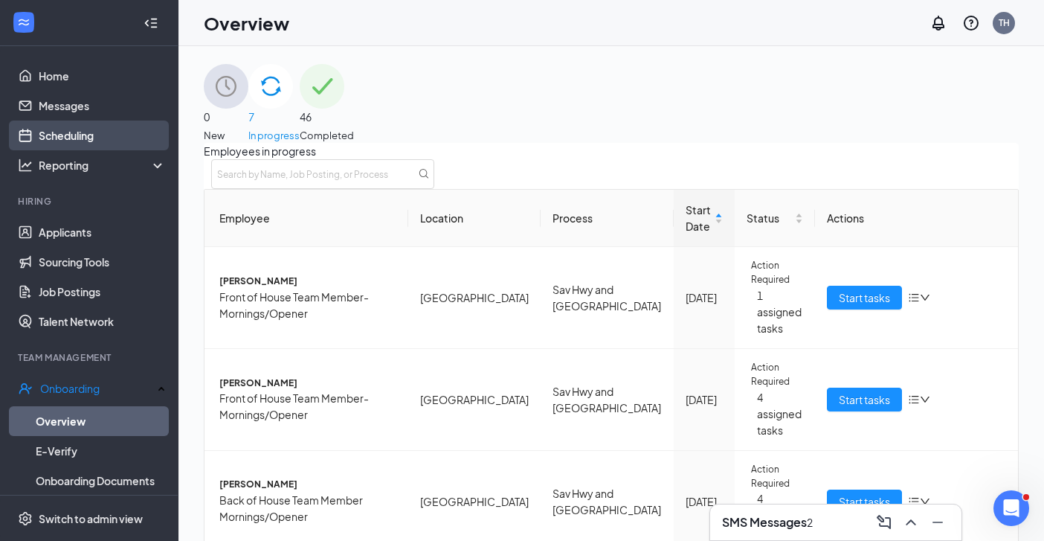
click at [70, 137] on link "Scheduling" at bounding box center [102, 135] width 127 height 30
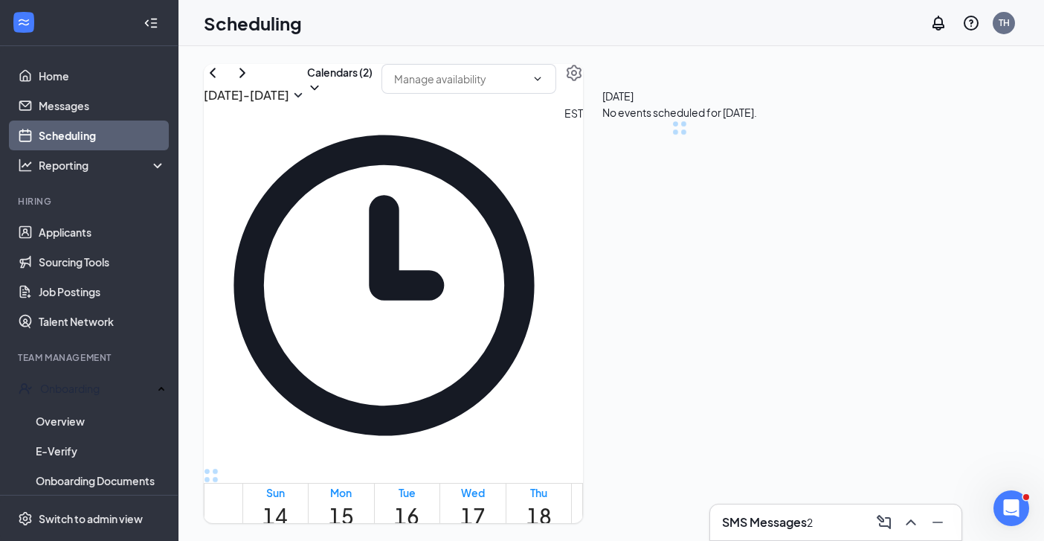
scroll to position [731, 0]
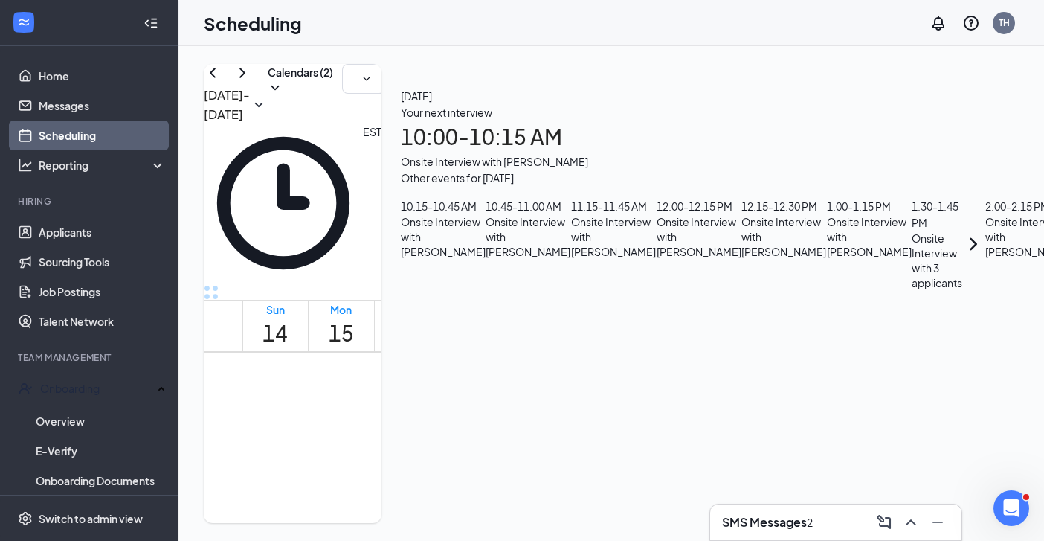
click at [476, 317] on h1 "17" at bounding box center [472, 333] width 25 height 33
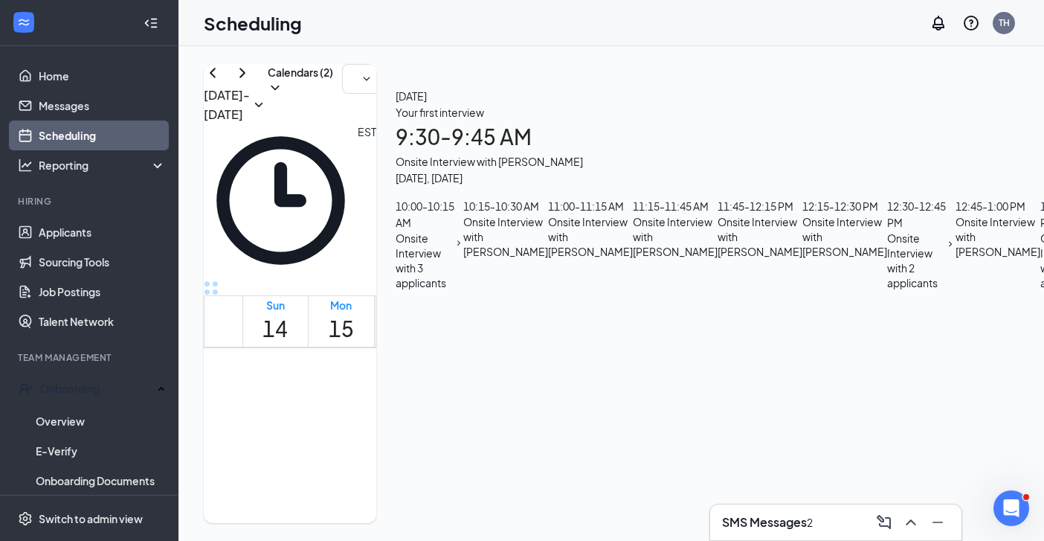
click at [552, 297] on div "Thu" at bounding box center [538, 304] width 25 height 15
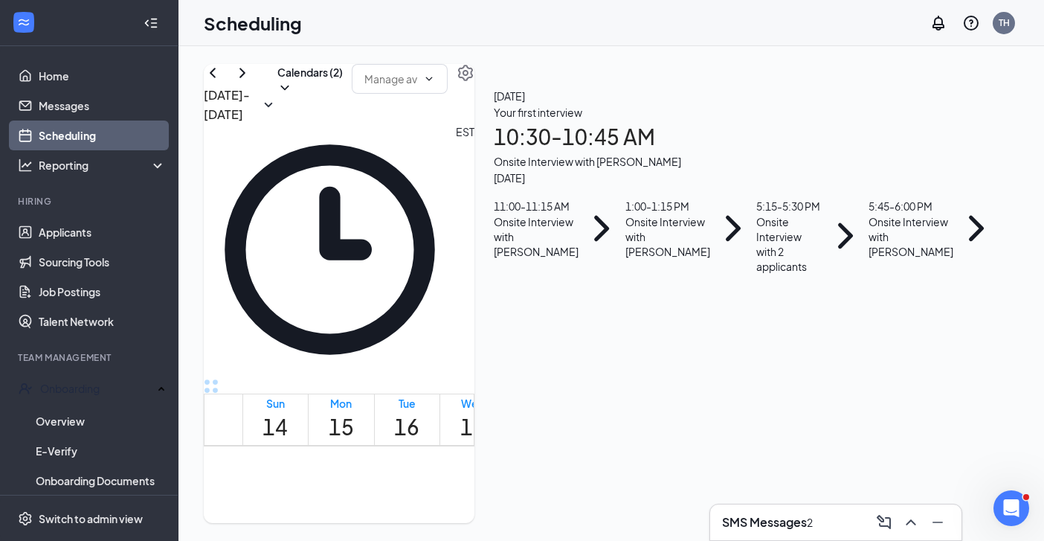
scroll to position [69, 0]
click at [617, 410] on h1 "19" at bounding box center [604, 426] width 25 height 33
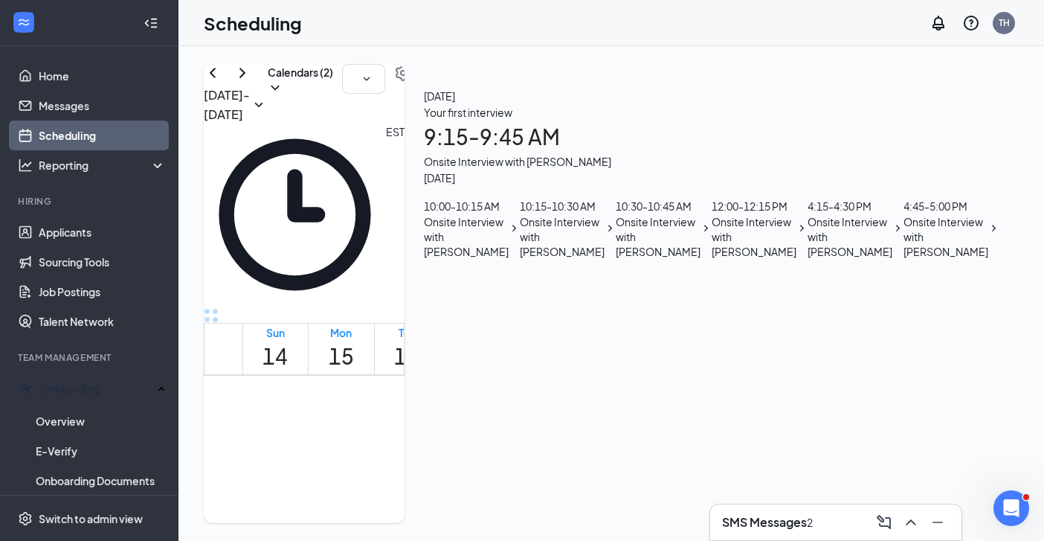
click at [683, 340] on h1 "20" at bounding box center [670, 356] width 25 height 33
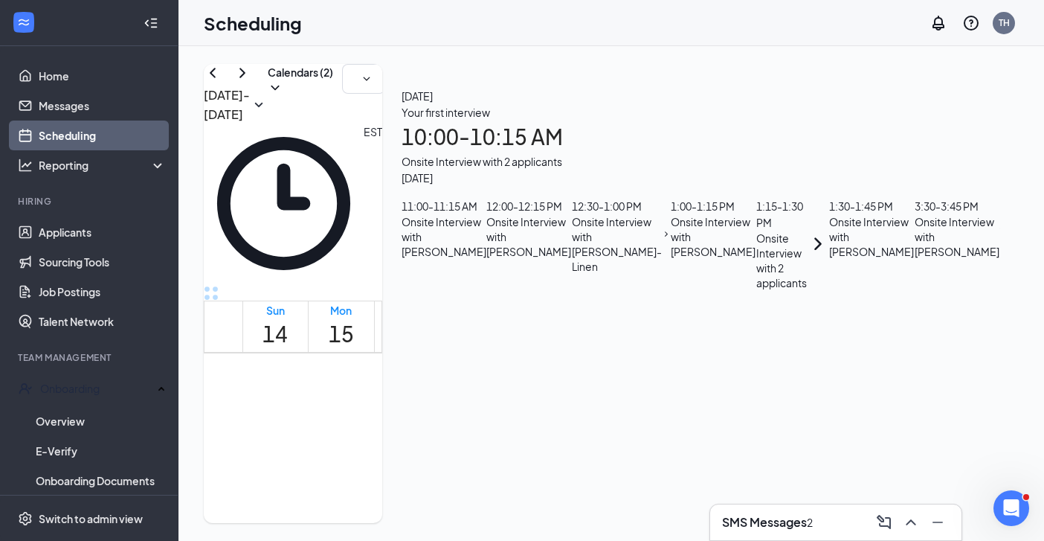
scroll to position [358, 0]
click at [848, 520] on div "SMS Messages 2" at bounding box center [836, 522] width 228 height 24
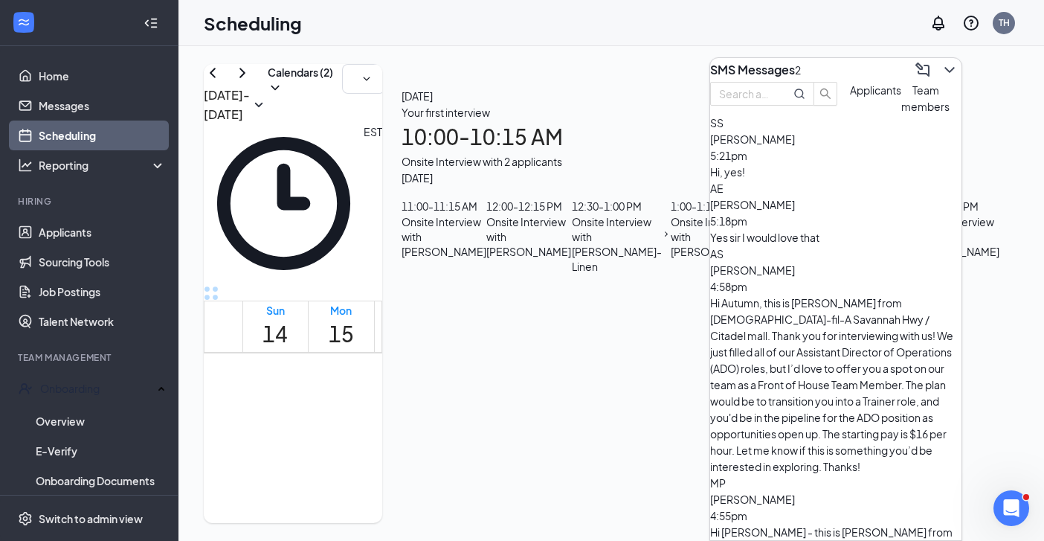
click at [840, 180] on div "Hi, yes!" at bounding box center [835, 172] width 251 height 16
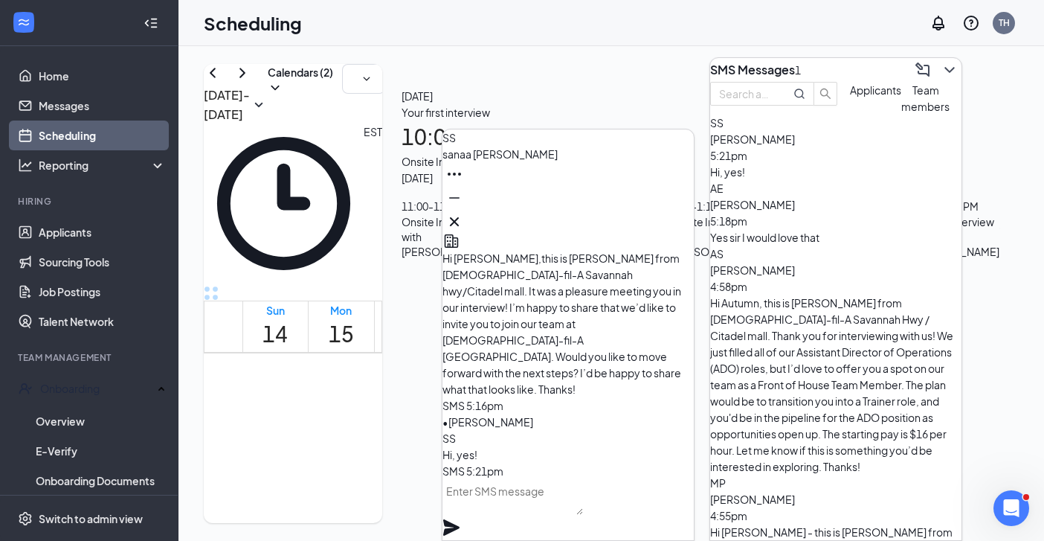
scroll to position [0, 0]
click at [518, 515] on textarea at bounding box center [512, 497] width 141 height 36
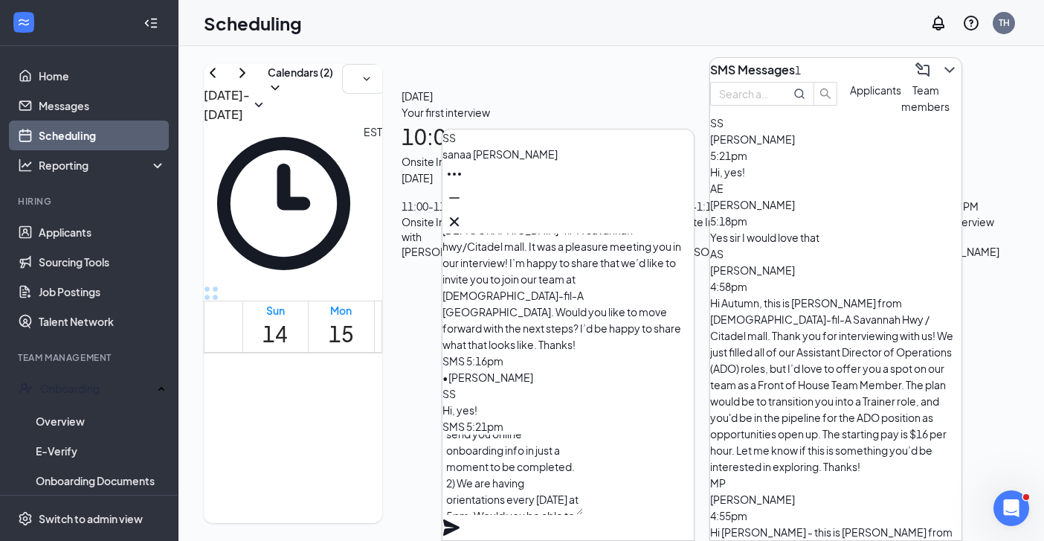
scroll to position [60, 0]
type textarea "Excellent- welcome to the team! Next steps: 1) I will send you online onboardin…"
click at [460, 518] on icon "Plane" at bounding box center [451, 527] width 18 height 18
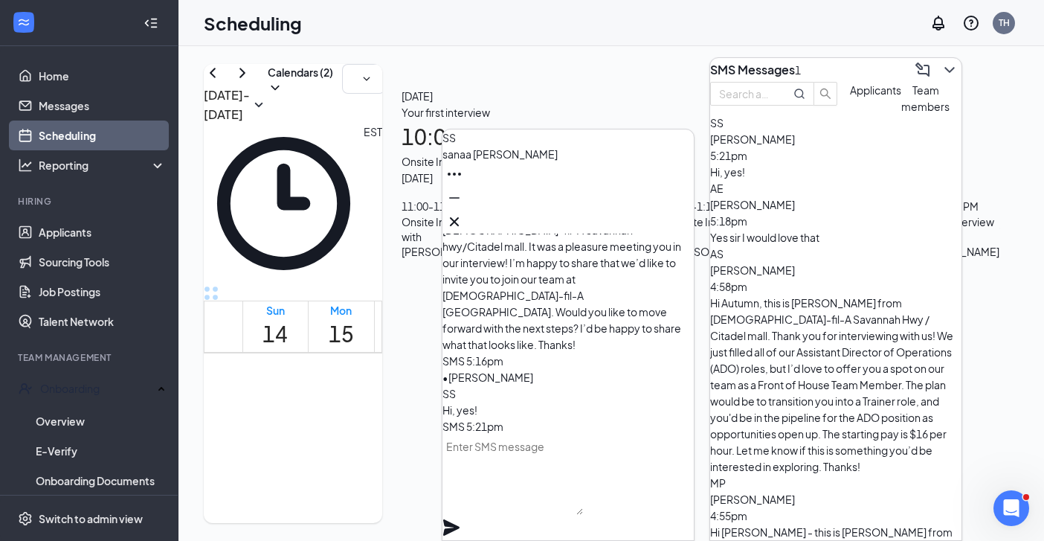
scroll to position [0, 0]
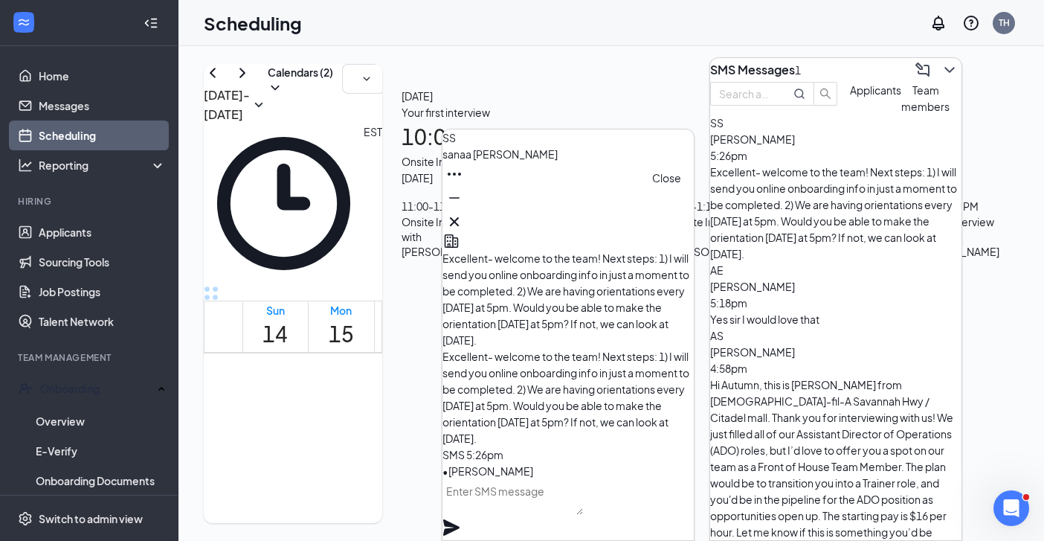
click at [466, 210] on button at bounding box center [454, 222] width 24 height 24
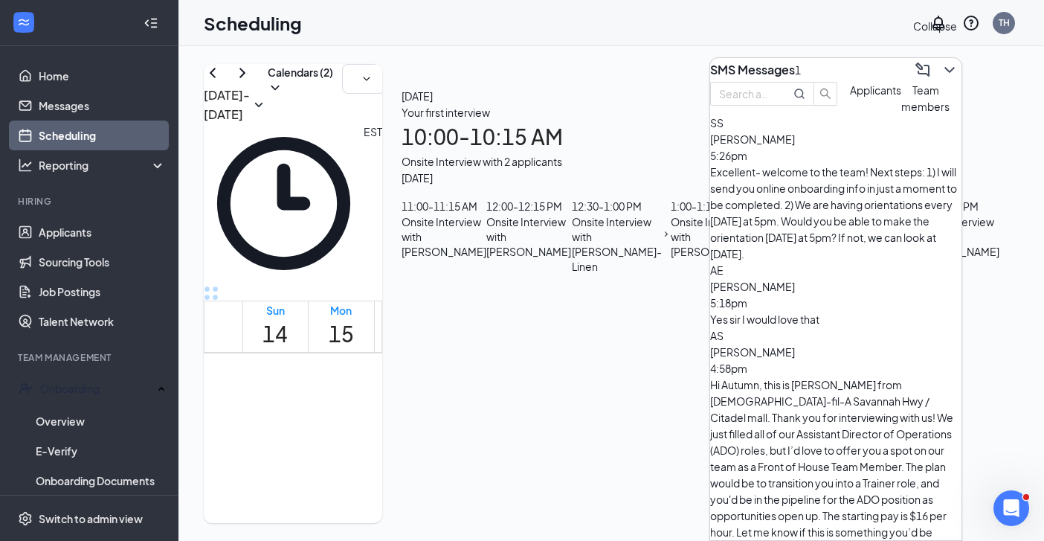
click at [941, 61] on icon "ChevronDown" at bounding box center [950, 70] width 18 height 18
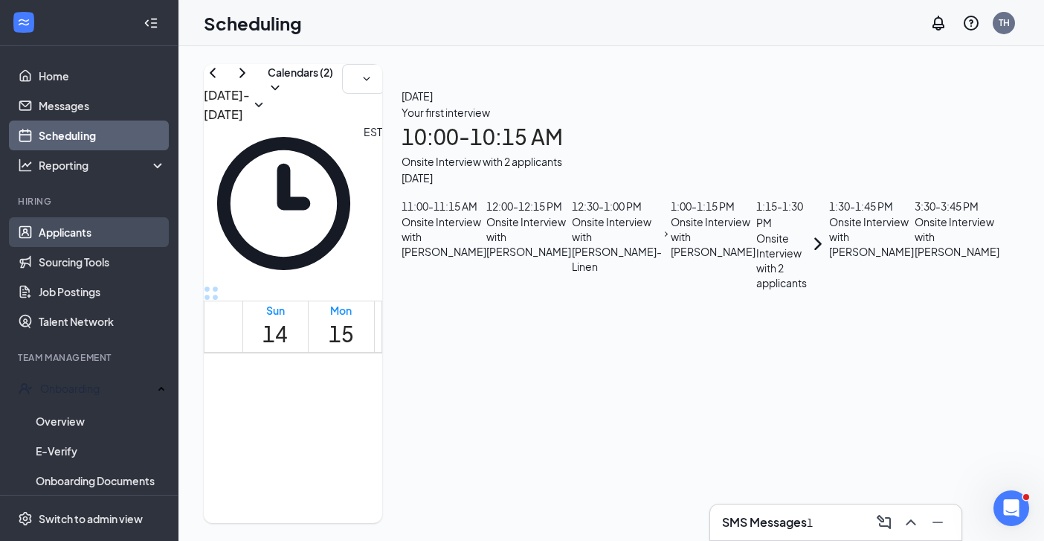
click at [71, 230] on link "Applicants" at bounding box center [102, 232] width 127 height 30
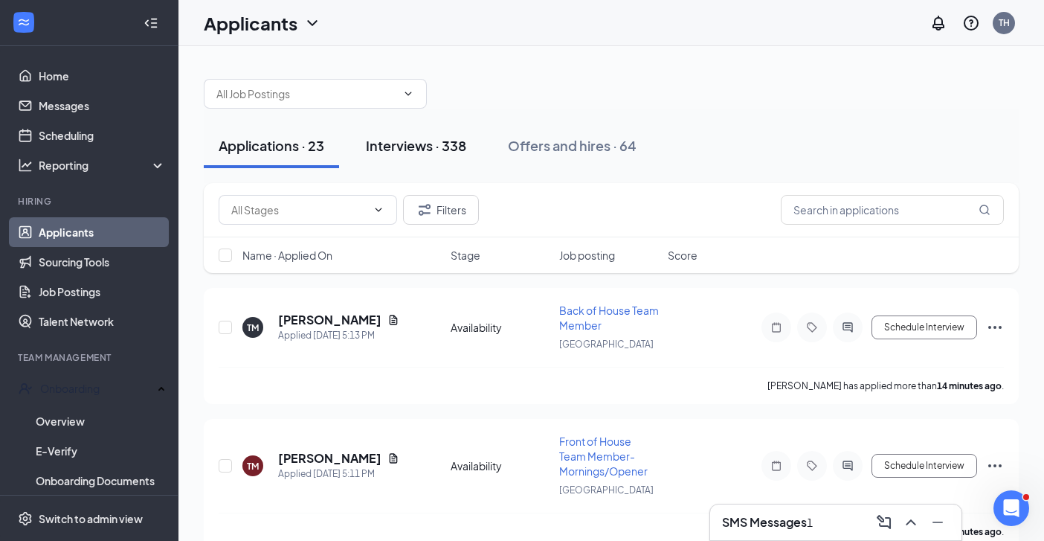
click at [438, 143] on div "Interviews · 338" at bounding box center [416, 145] width 100 height 19
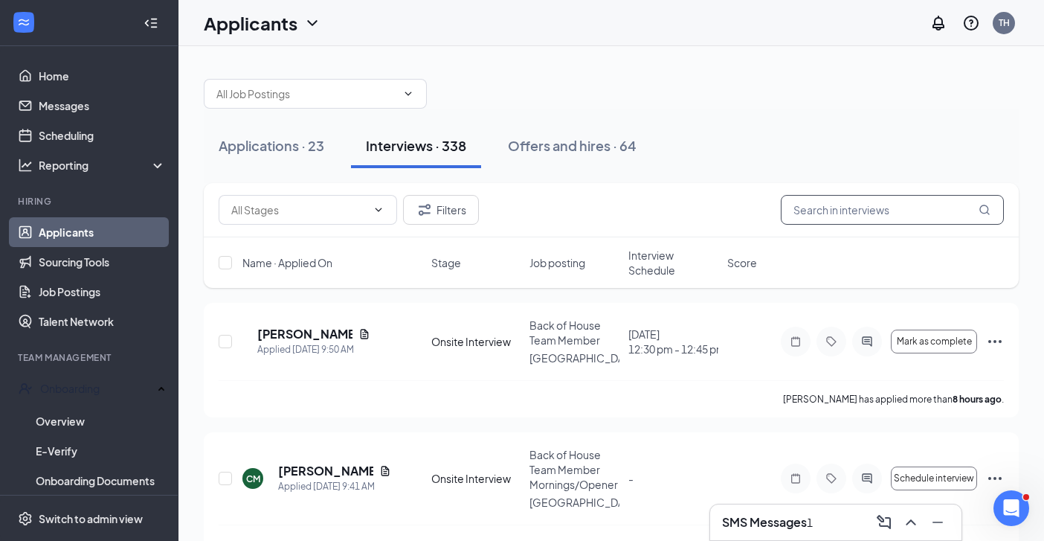
click at [809, 217] on input "text" at bounding box center [892, 210] width 223 height 30
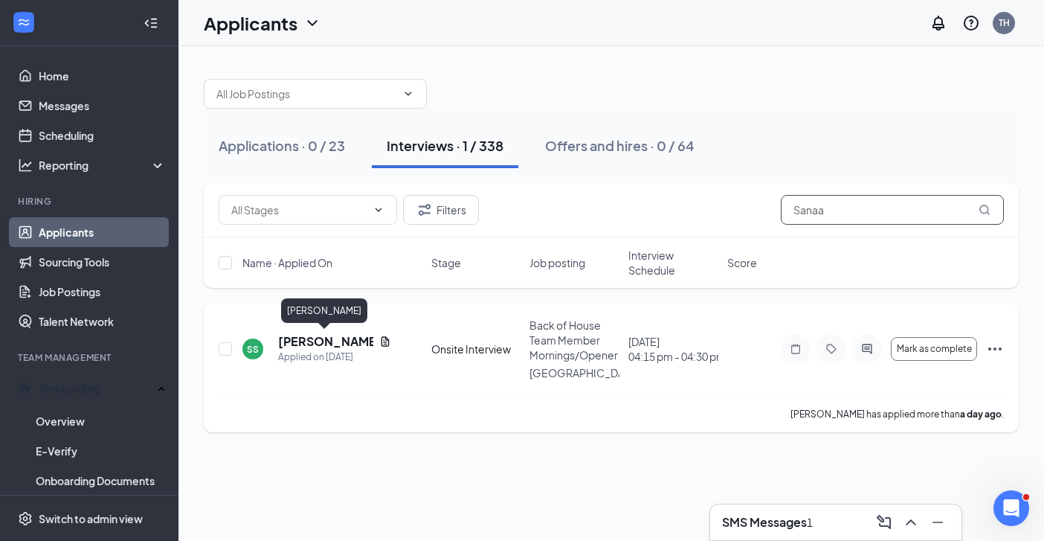
type input "Sanaa"
click at [302, 337] on h5 "[PERSON_NAME]" at bounding box center [325, 341] width 95 height 16
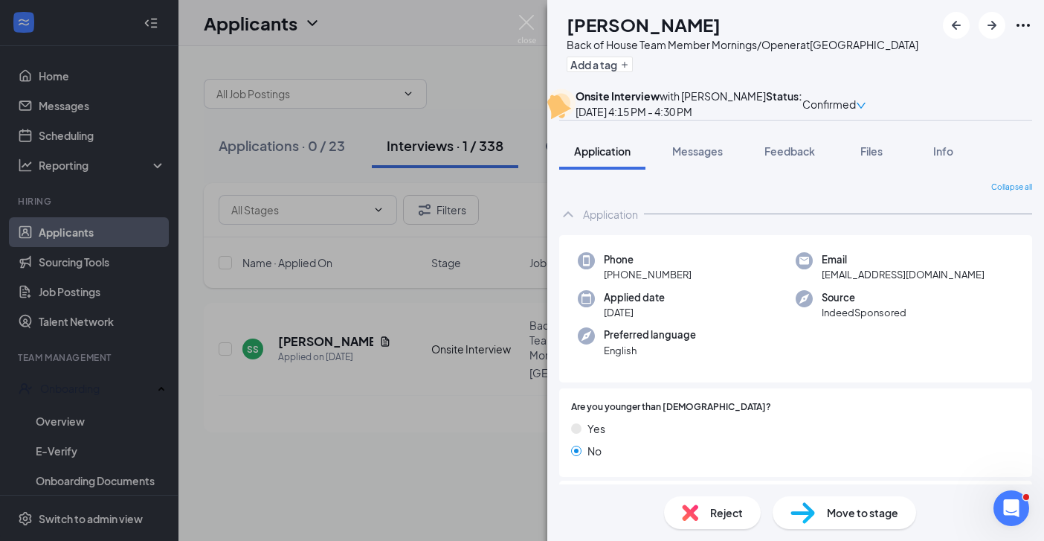
click at [835, 511] on span "Move to stage" at bounding box center [862, 512] width 71 height 16
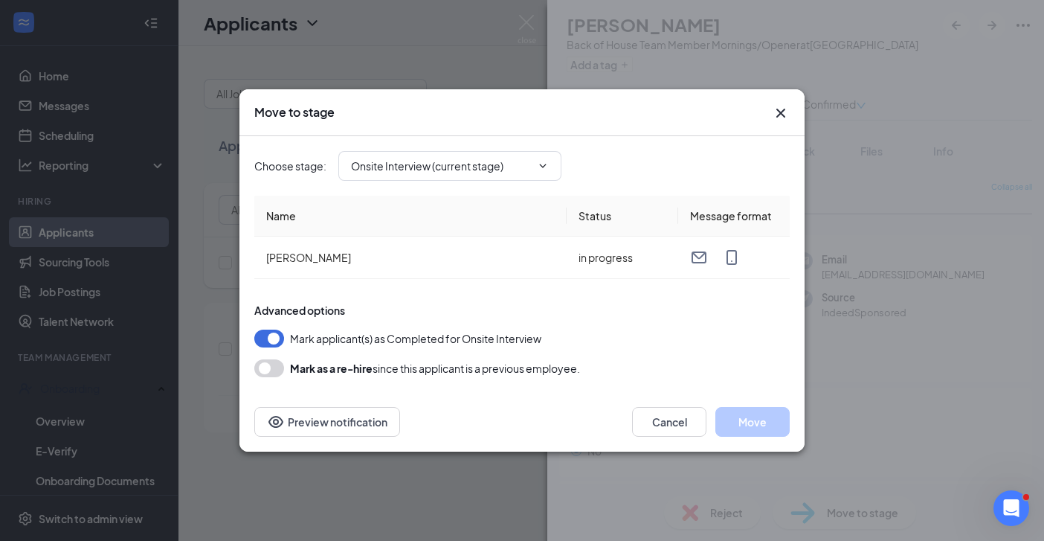
type input "Hiring Complete (next stage)"
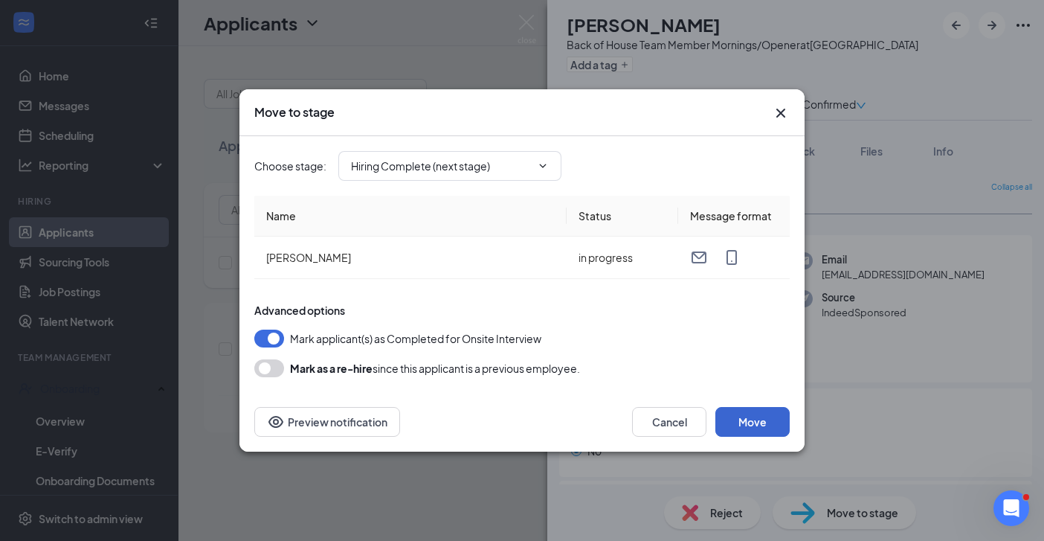
click at [759, 418] on button "Move" at bounding box center [752, 422] width 74 height 30
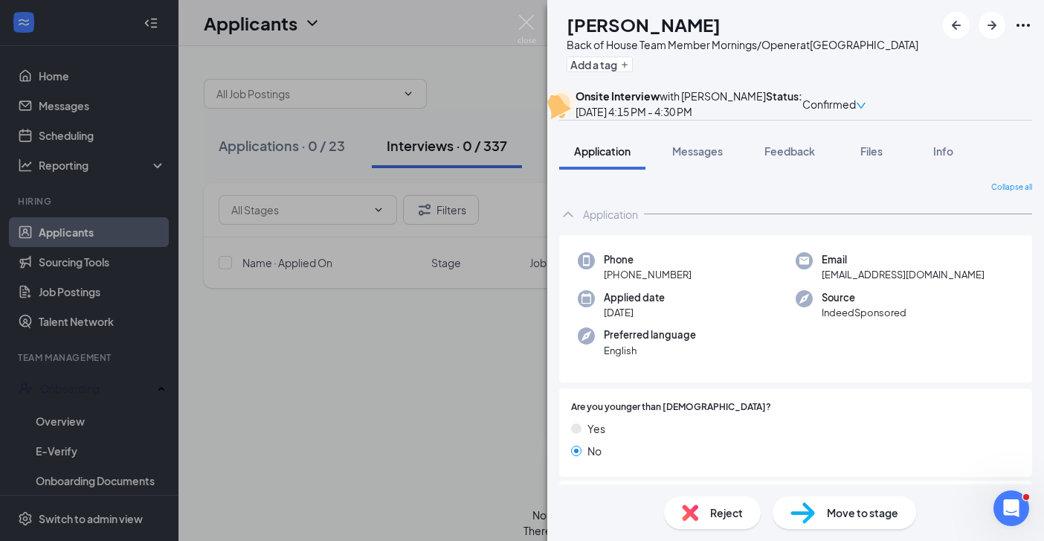
click at [331, 354] on div "SS [PERSON_NAME] Back of House Team Member Mornings/Opener at [GEOGRAPHIC_DATA]…" at bounding box center [522, 270] width 1044 height 541
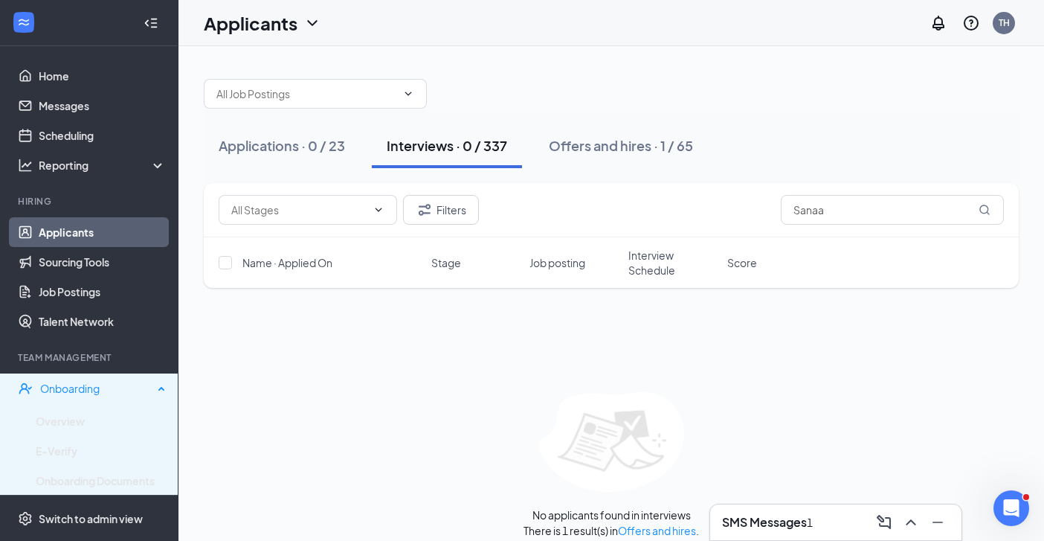
click at [77, 383] on div "Onboarding" at bounding box center [96, 388] width 113 height 15
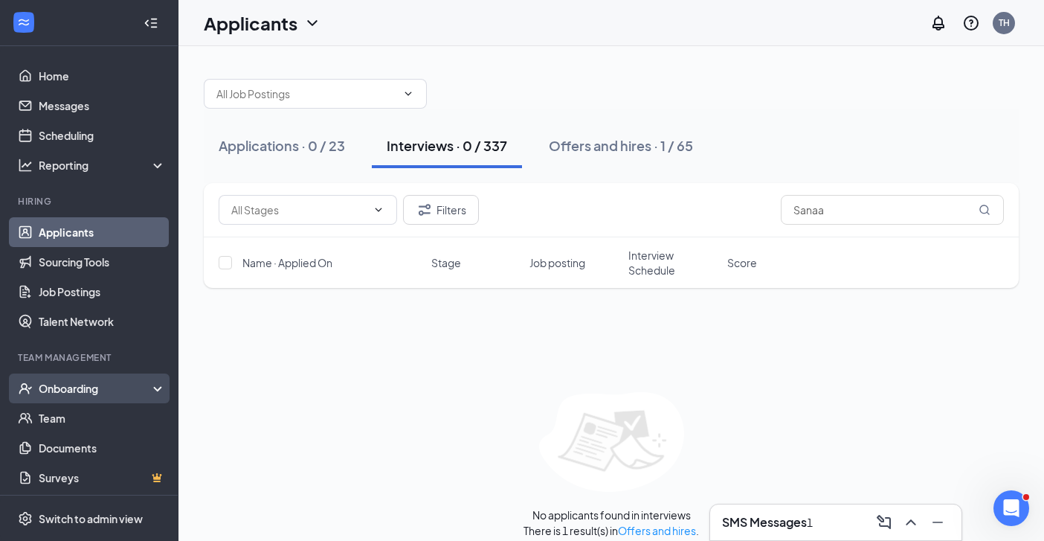
click at [72, 393] on div "Onboarding" at bounding box center [96, 388] width 115 height 15
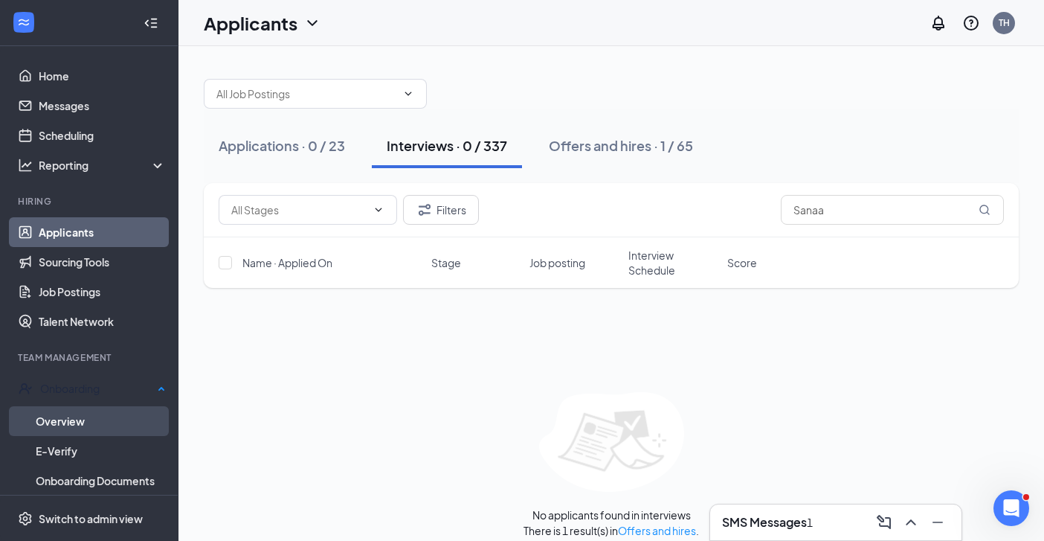
click at [65, 416] on link "Overview" at bounding box center [101, 421] width 130 height 30
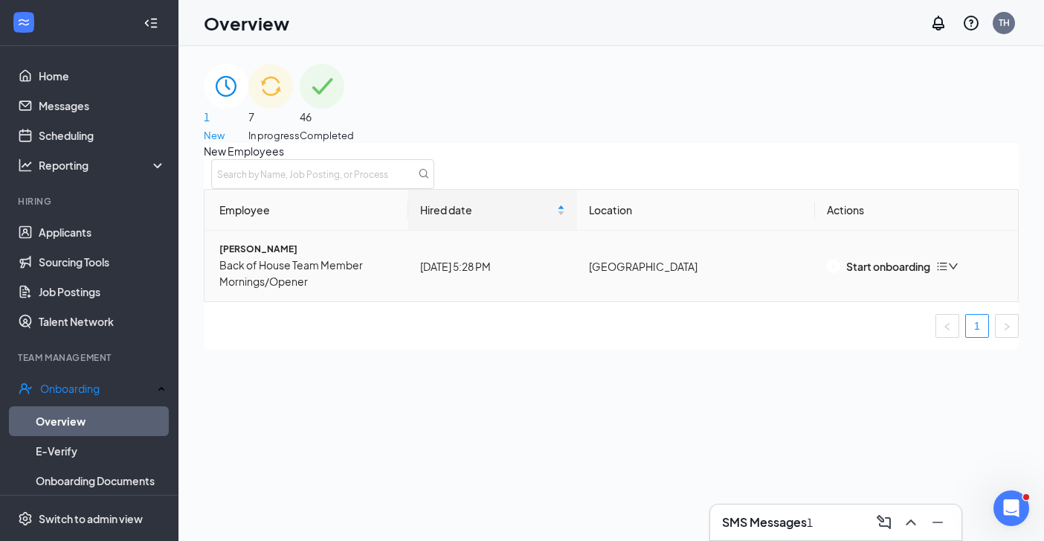
click at [948, 272] on icon "bars" at bounding box center [942, 266] width 12 height 12
click at [600, 349] on div "New Employees Employee Hired date Location Actions [PERSON_NAME] Back of House …" at bounding box center [611, 246] width 815 height 207
click at [879, 274] on div "Start onboarding" at bounding box center [878, 266] width 103 height 16
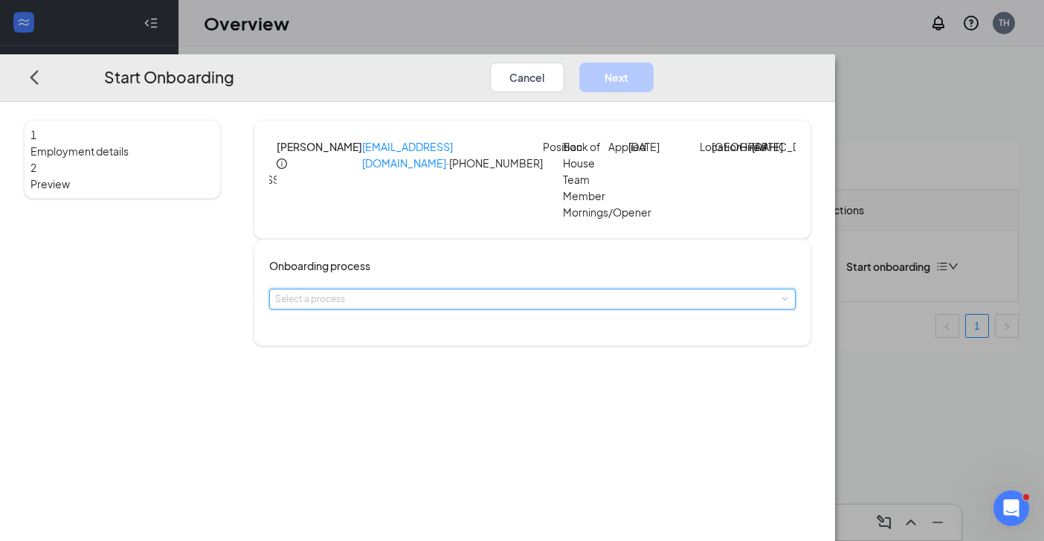
click at [579, 309] on div "Select a process" at bounding box center [532, 298] width 515 height 19
click at [503, 340] on li "Sav Hwy and [GEOGRAPHIC_DATA]" at bounding box center [474, 347] width 244 height 25
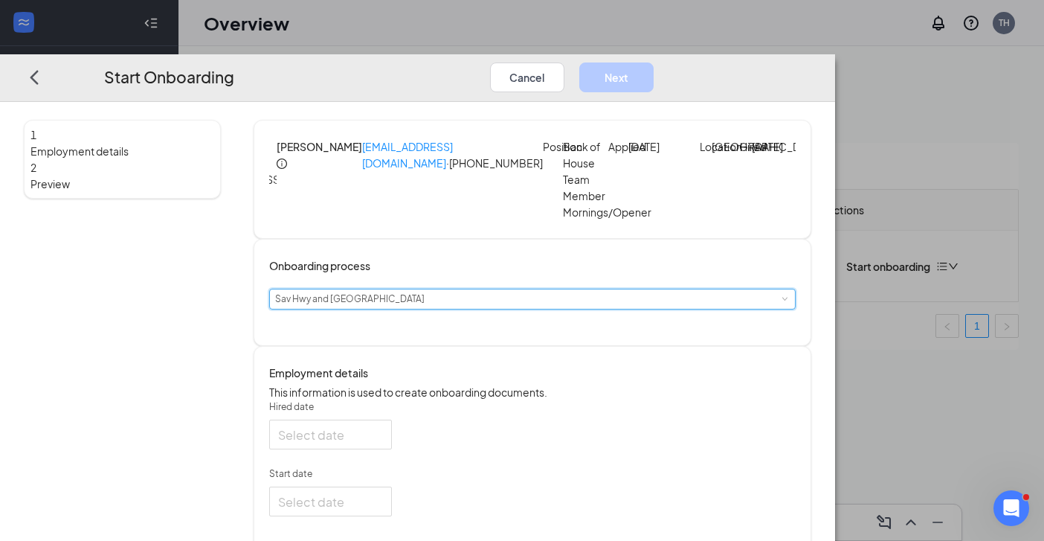
type input "[DATE]"
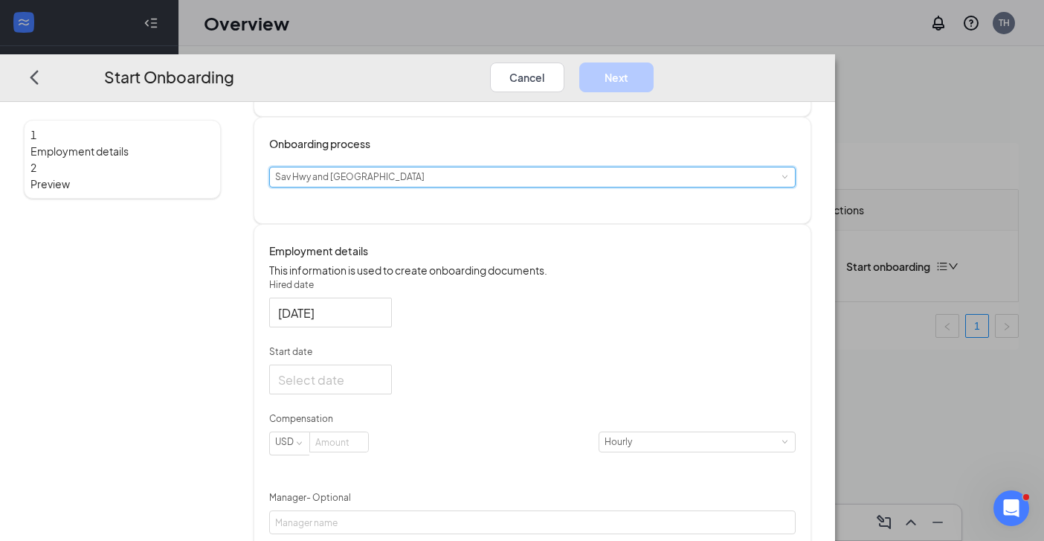
scroll to position [123, 0]
click at [383, 387] on div at bounding box center [330, 378] width 105 height 19
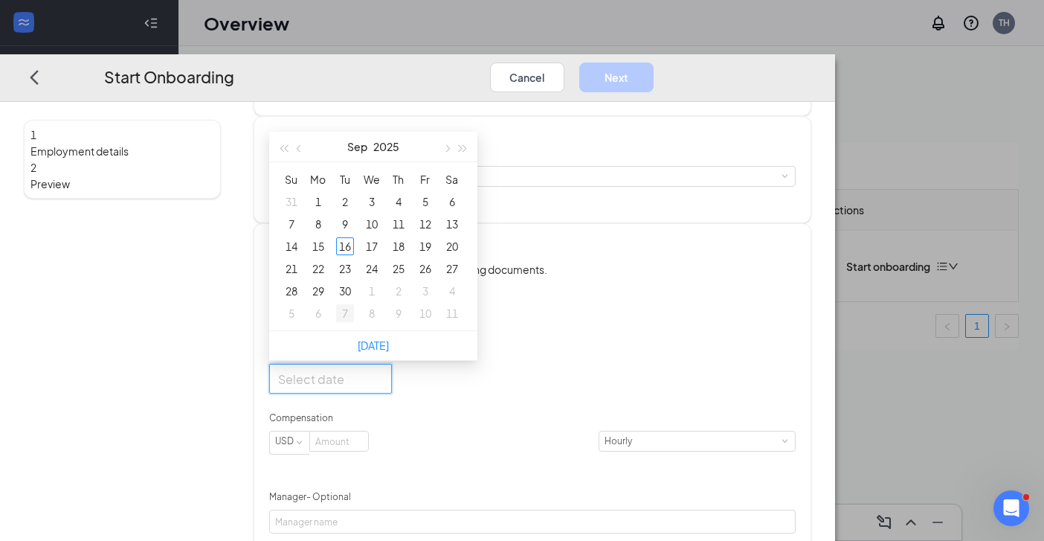
type input "[DATE]"
click at [354, 255] on div "16" at bounding box center [345, 246] width 18 height 18
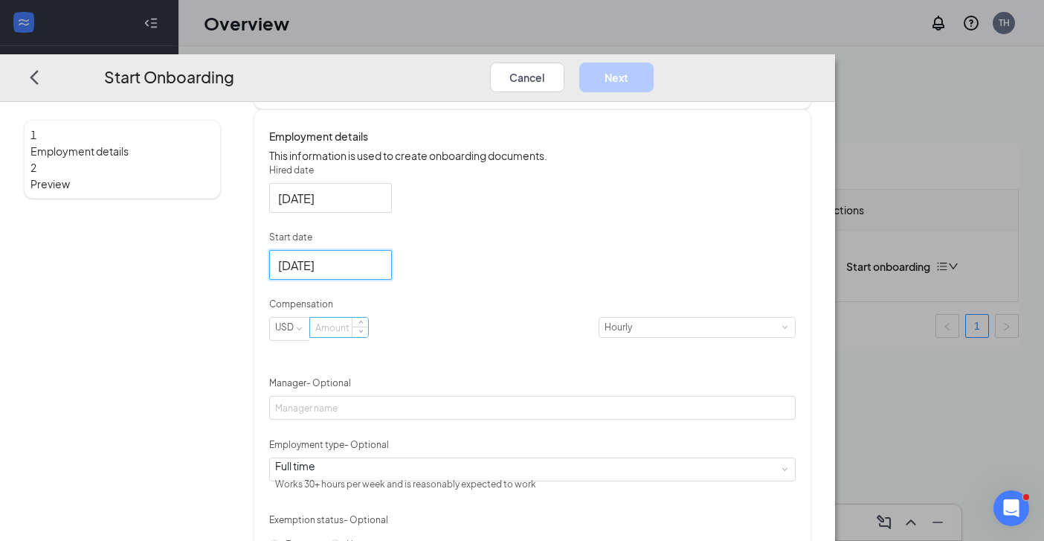
scroll to position [239, 0]
click at [368, 335] on input at bounding box center [339, 324] width 58 height 19
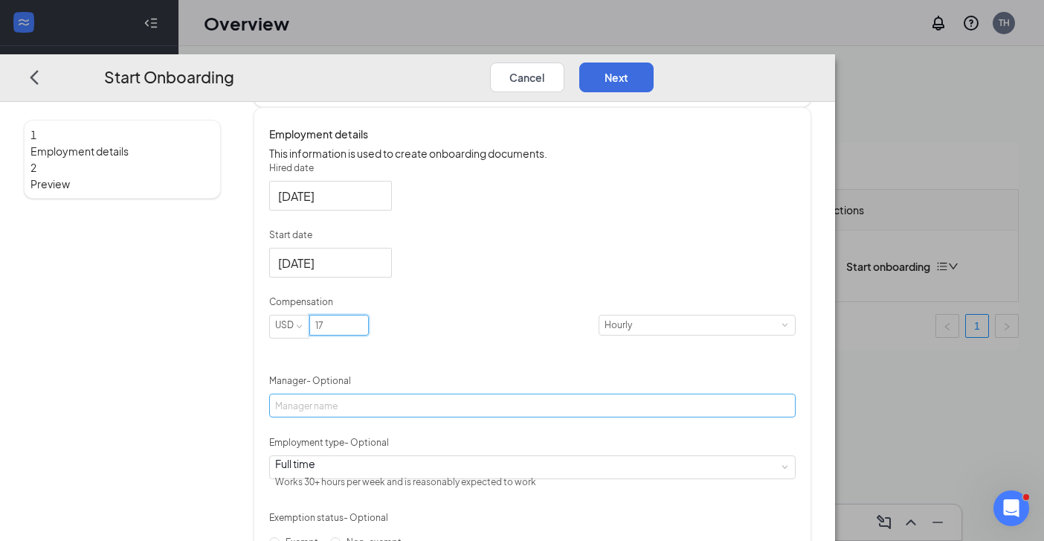
type input "17"
click at [457, 417] on input "Manager - Optional" at bounding box center [532, 405] width 526 height 24
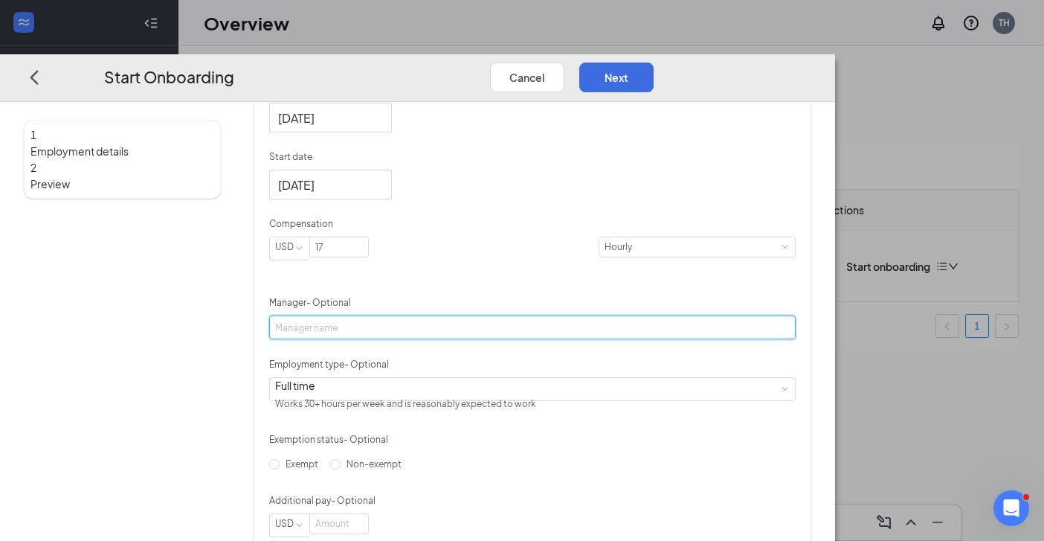
scroll to position [321, 0]
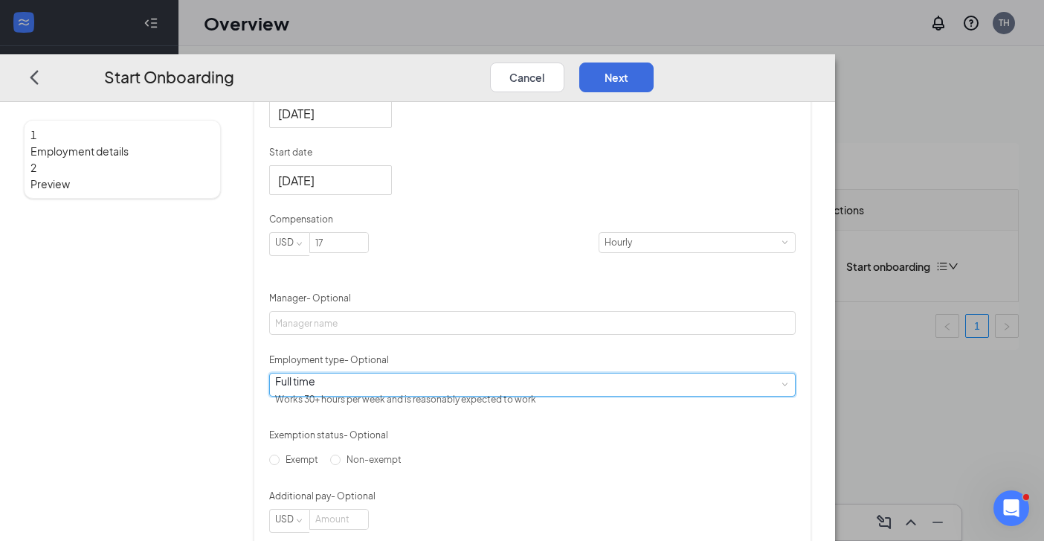
click at [450, 395] on div "Full time Works 30+ hours per week and is reasonably expected to work" at bounding box center [532, 383] width 515 height 22
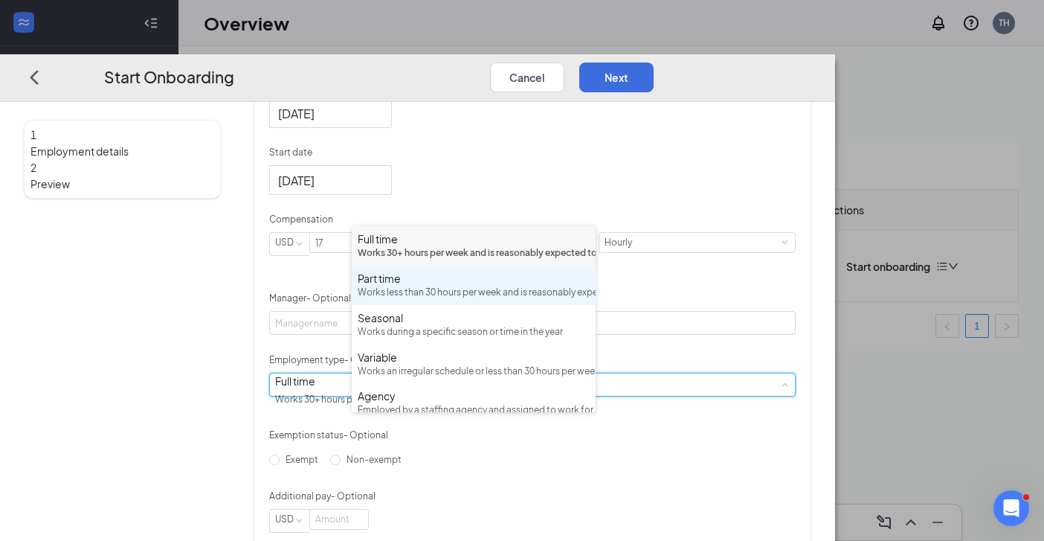
click at [430, 286] on div "Part time" at bounding box center [474, 278] width 232 height 15
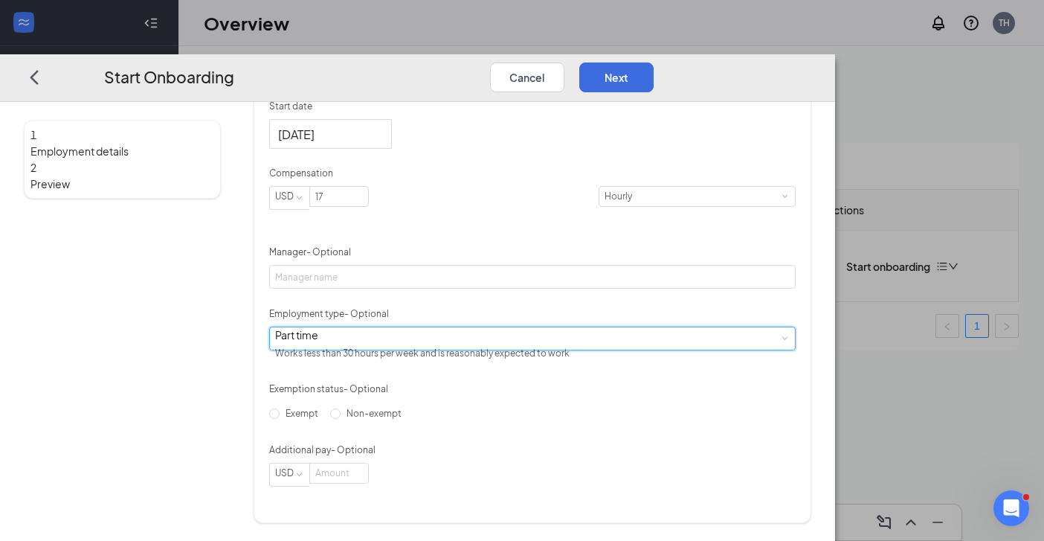
scroll to position [400, 0]
click at [341, 418] on input "Non-exempt" at bounding box center [335, 412] width 10 height 10
radio input "true"
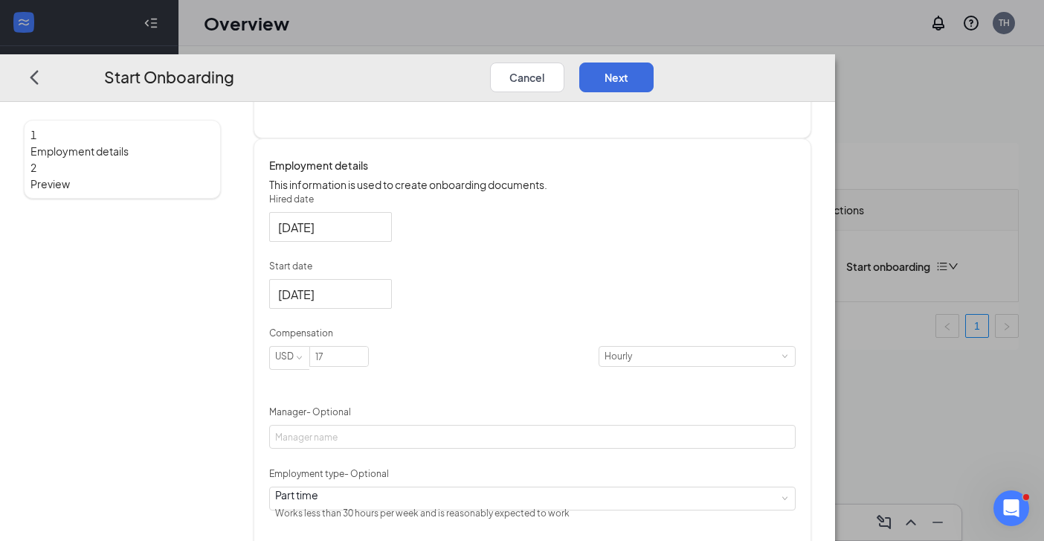
scroll to position [202, 0]
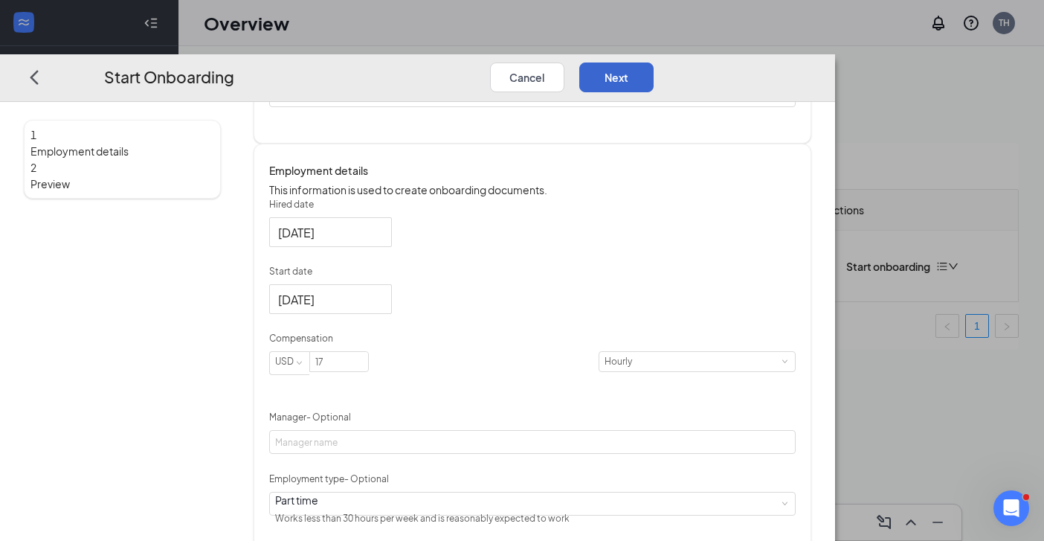
click at [654, 62] on button "Next" at bounding box center [616, 77] width 74 height 30
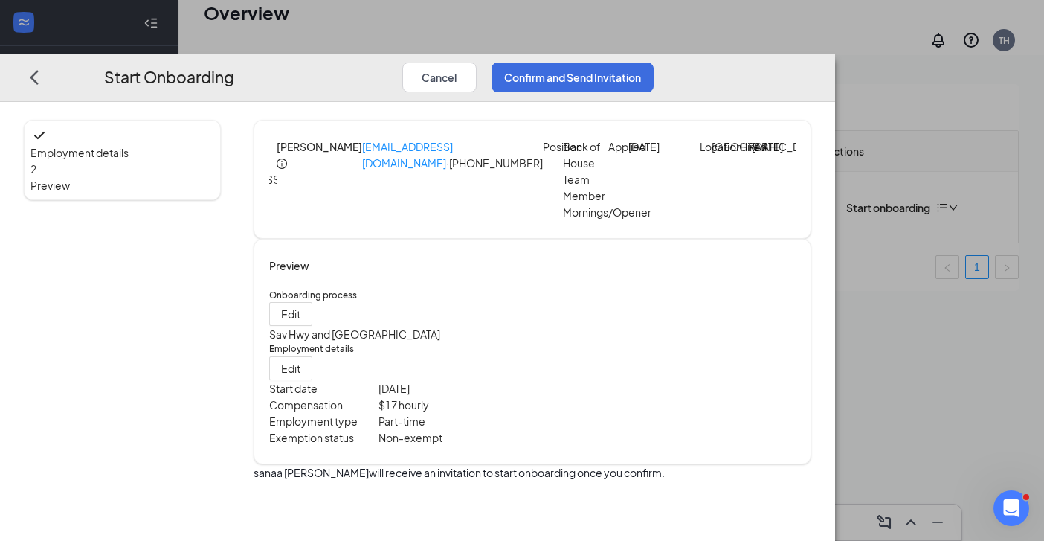
scroll to position [67, 0]
click at [654, 62] on button "Confirm and Send Invitation" at bounding box center [572, 77] width 162 height 30
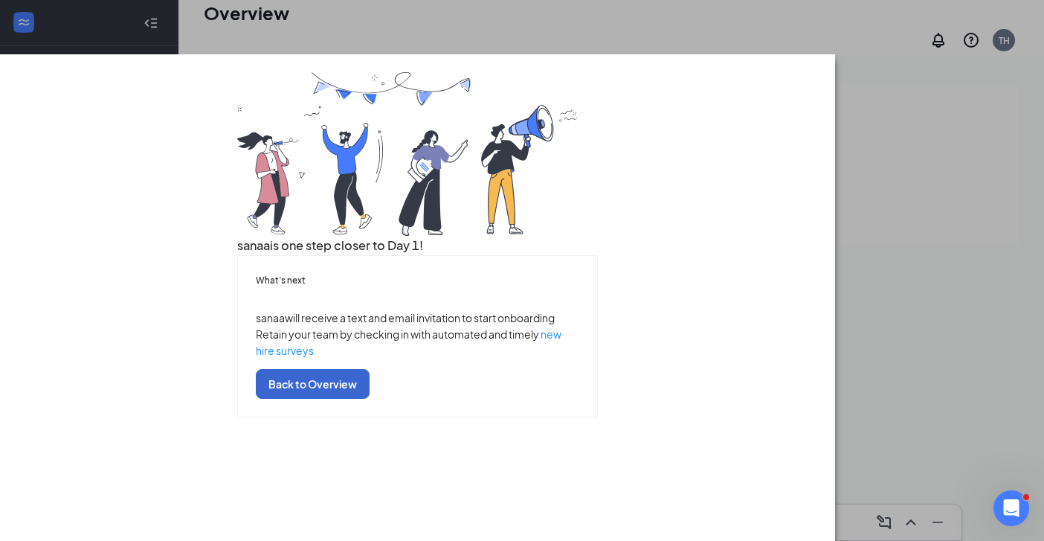
scroll to position [50, 0]
click at [370, 399] on button "Back to Overview" at bounding box center [313, 384] width 114 height 30
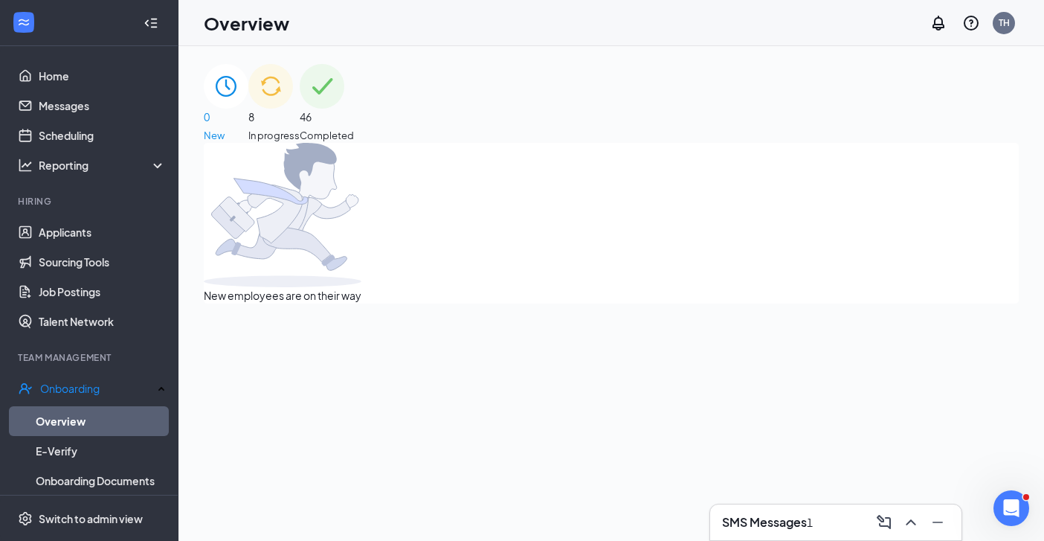
scroll to position [0, 0]
click at [300, 128] on span "In progress" at bounding box center [273, 135] width 51 height 15
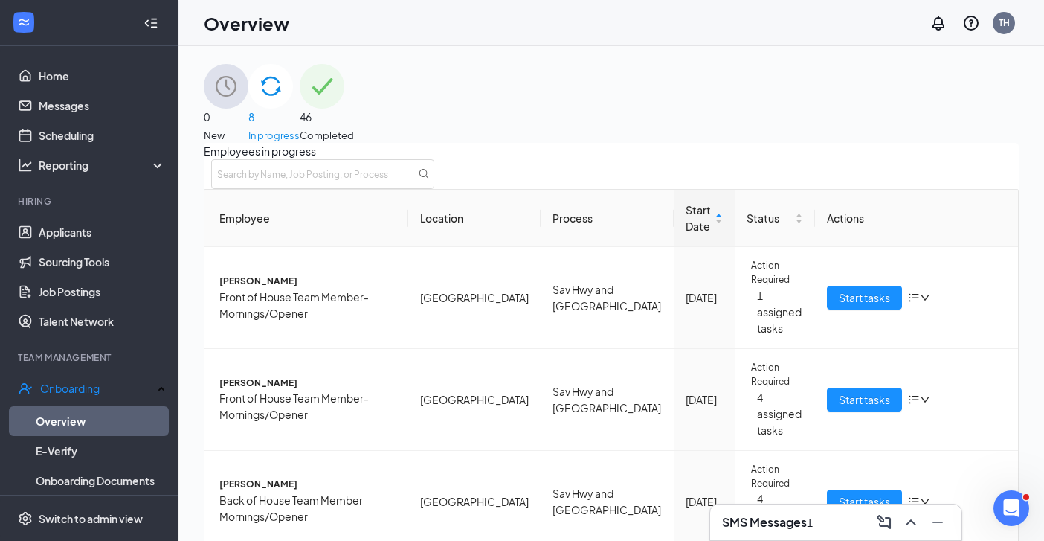
scroll to position [349, 0]
click at [845, 521] on div "SMS Messages 1" at bounding box center [836, 522] width 228 height 24
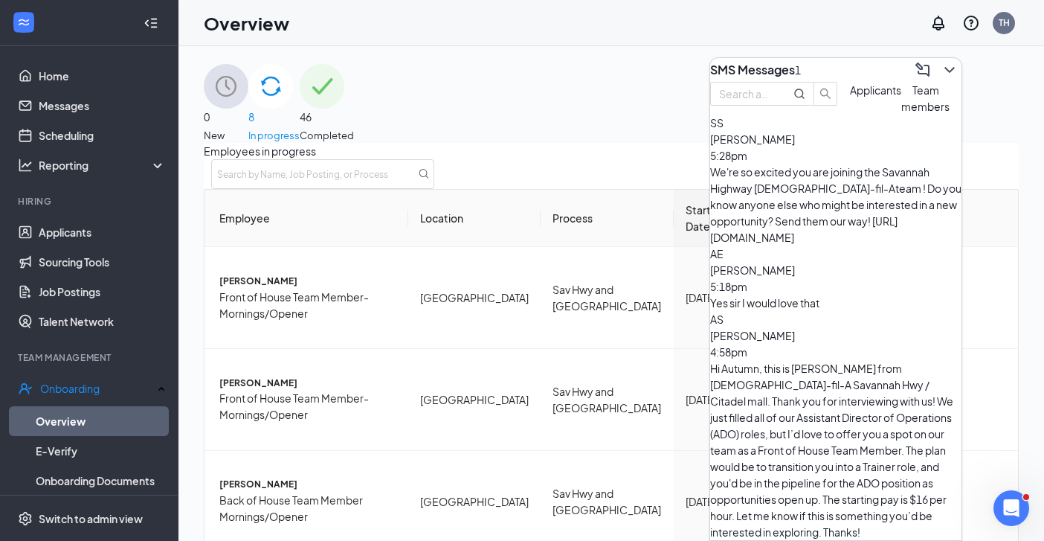
click at [795, 263] on span "[PERSON_NAME]" at bounding box center [752, 269] width 85 height 13
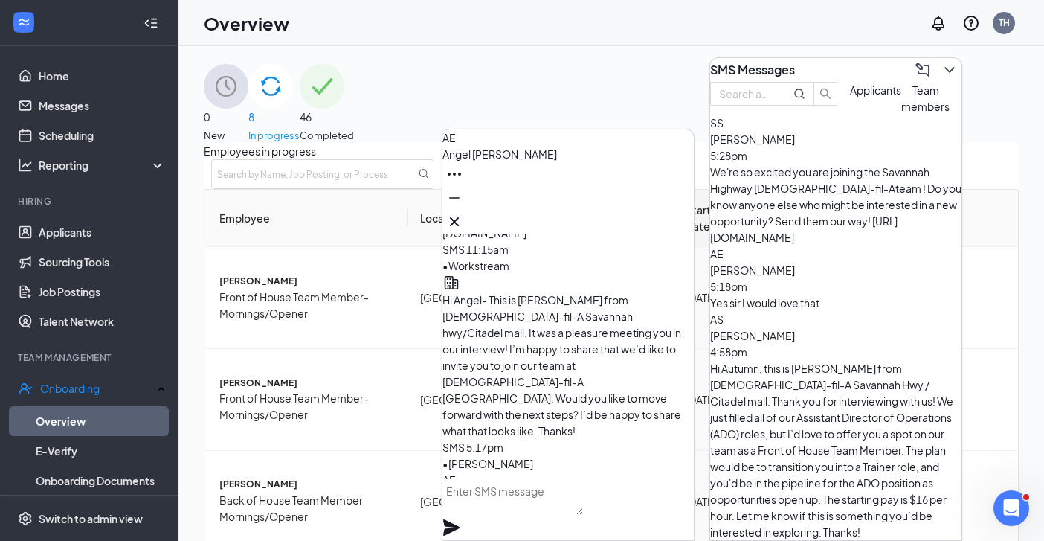
scroll to position [-36, 0]
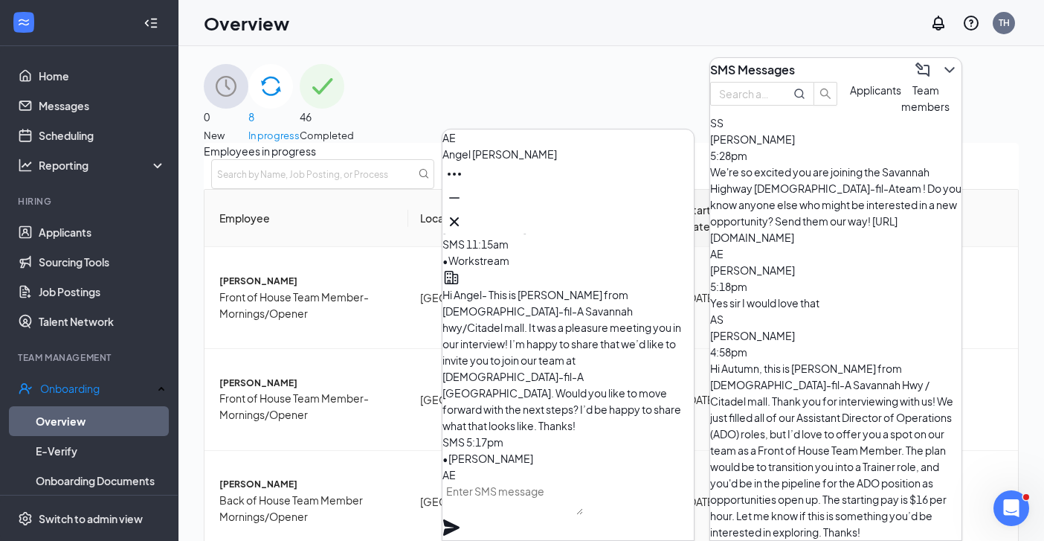
click at [523, 506] on textarea at bounding box center [512, 497] width 141 height 36
type textarea "Excellent"
click at [463, 213] on icon "Cross" at bounding box center [454, 222] width 18 height 18
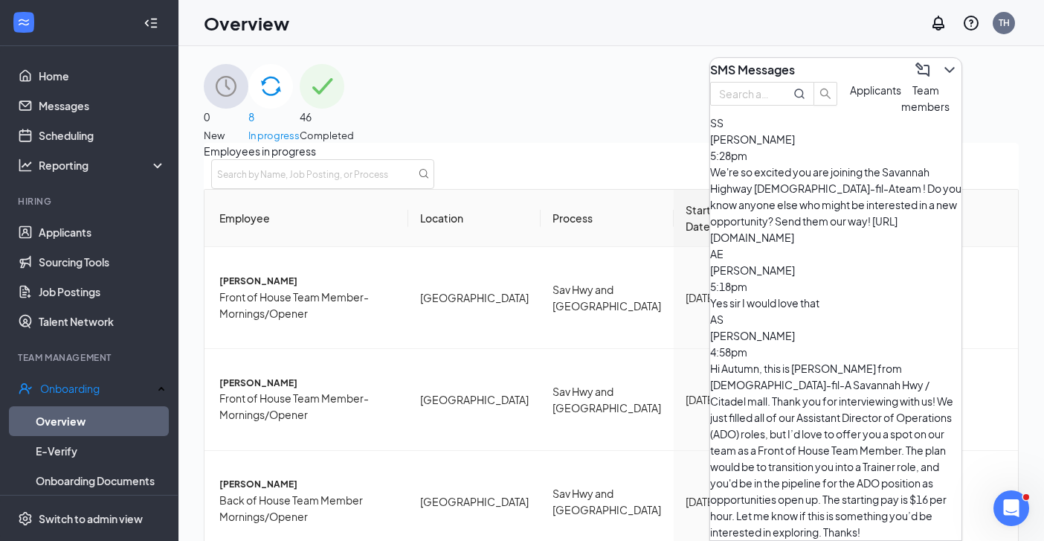
click at [828, 193] on div "We're so excited you are joining the Savannah Highway [DEMOGRAPHIC_DATA]-fil-At…" at bounding box center [835, 205] width 251 height 82
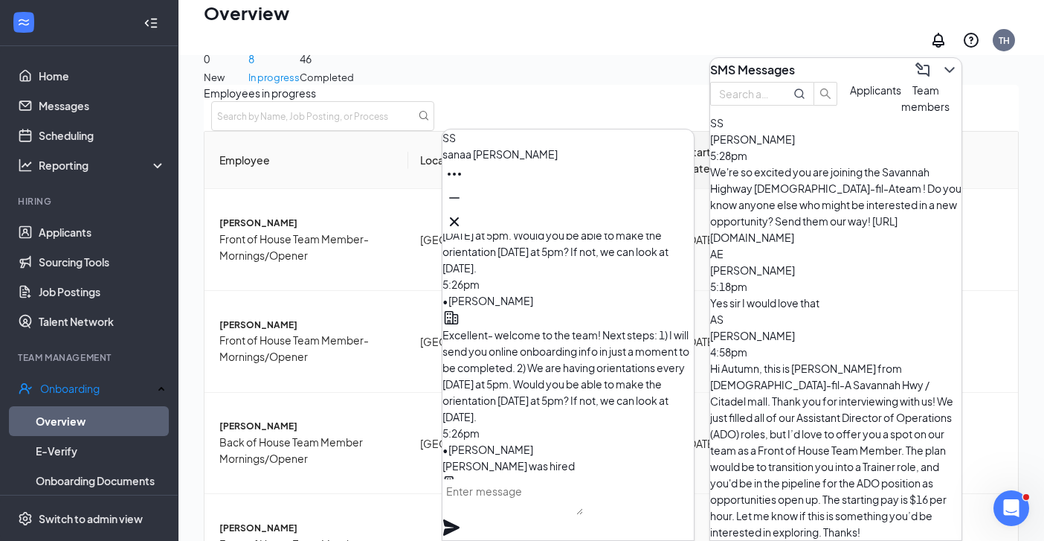
scroll to position [-129, 0]
click at [514, 330] on span "Excellent- welcome to the team! Next steps: 1) I will send you online onboardin…" at bounding box center [565, 377] width 247 height 95
drag, startPoint x: 491, startPoint y: 240, endPoint x: 577, endPoint y: 384, distance: 167.4
click at [577, 384] on div "Excellent- welcome to the team! Next steps: 1) I will send you online onboardin…" at bounding box center [567, 378] width 251 height 98
copy span "Excellent- welcome to the team! Next steps: 1) I will send you online onboardin…"
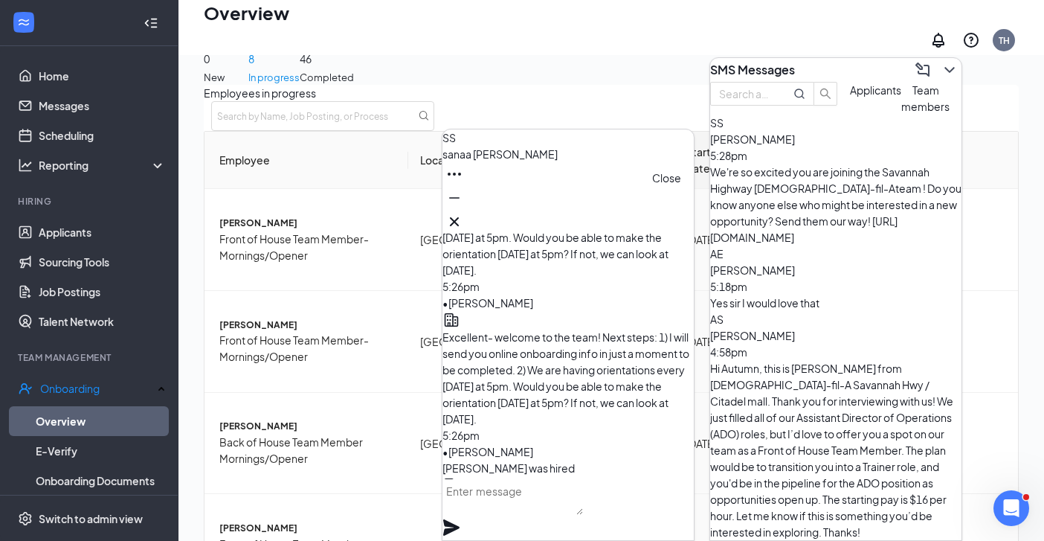
click at [463, 213] on icon "Cross" at bounding box center [454, 222] width 18 height 18
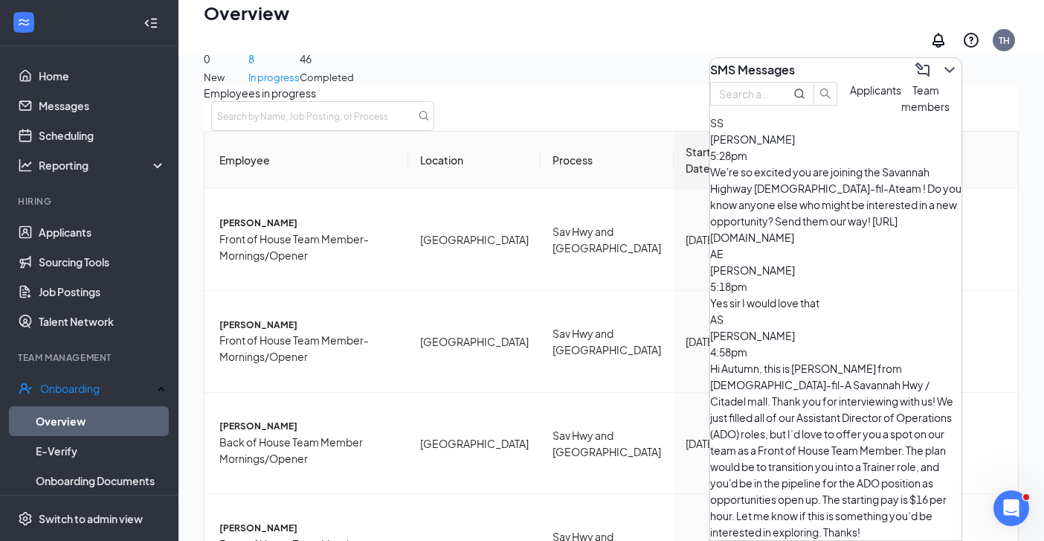
click at [845, 262] on div "[PERSON_NAME] 5:18pm" at bounding box center [835, 278] width 251 height 33
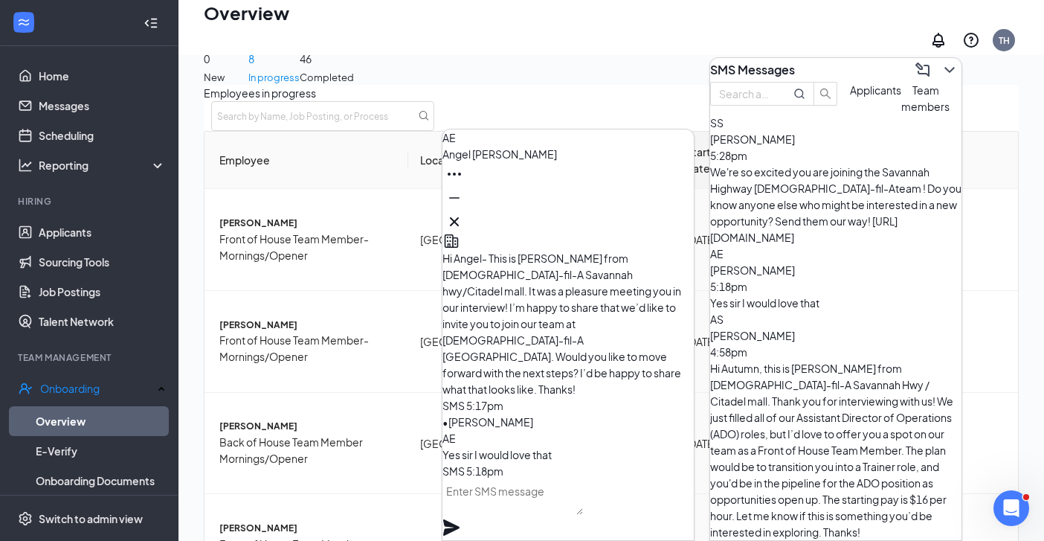
click at [500, 508] on textarea at bounding box center [512, 497] width 141 height 36
paste textarea "Excellent- welcome to the team! Next steps: 1) I will send you online onboardin…"
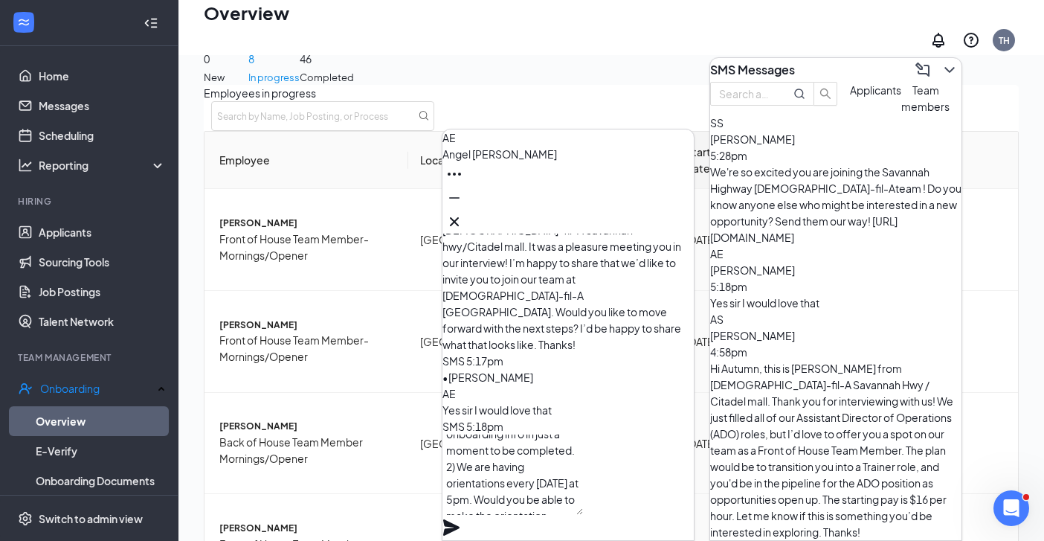
scroll to position [61, 0]
type textarea "Excellent- welcome to the team! Next steps: 1) I will send you online onboardin…"
click at [459, 519] on icon "Plane" at bounding box center [451, 527] width 16 height 16
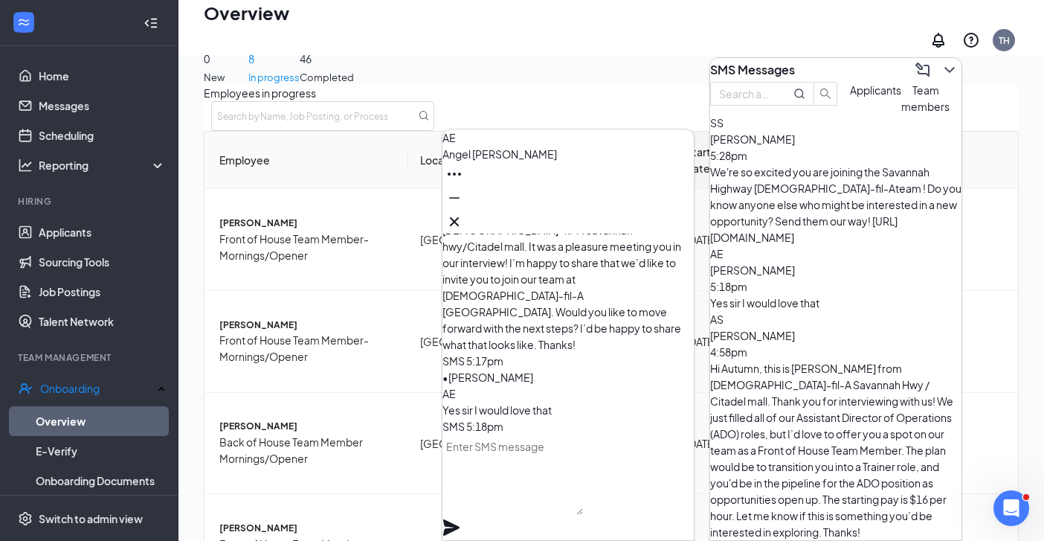
scroll to position [0, 0]
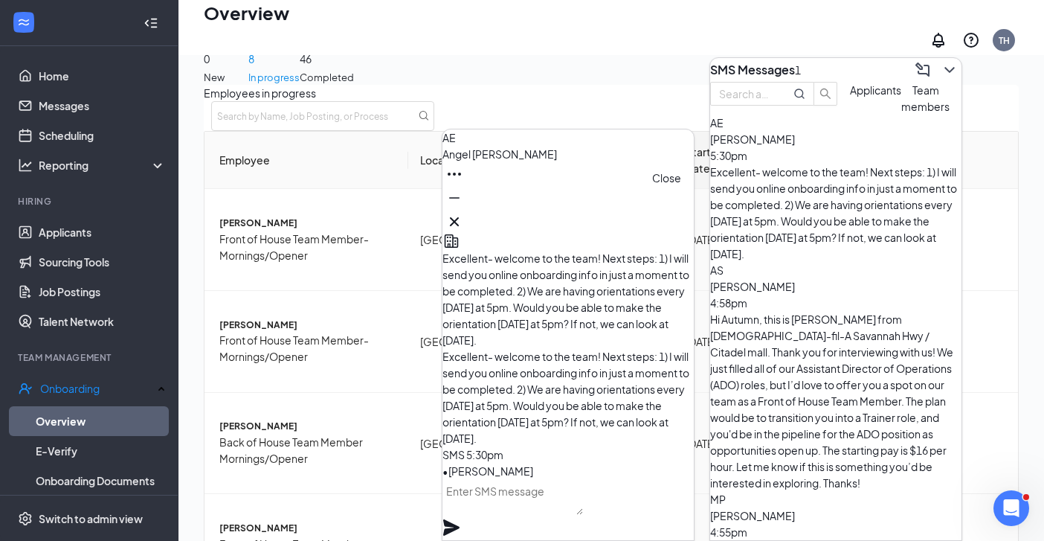
click at [463, 215] on icon "Cross" at bounding box center [454, 222] width 18 height 18
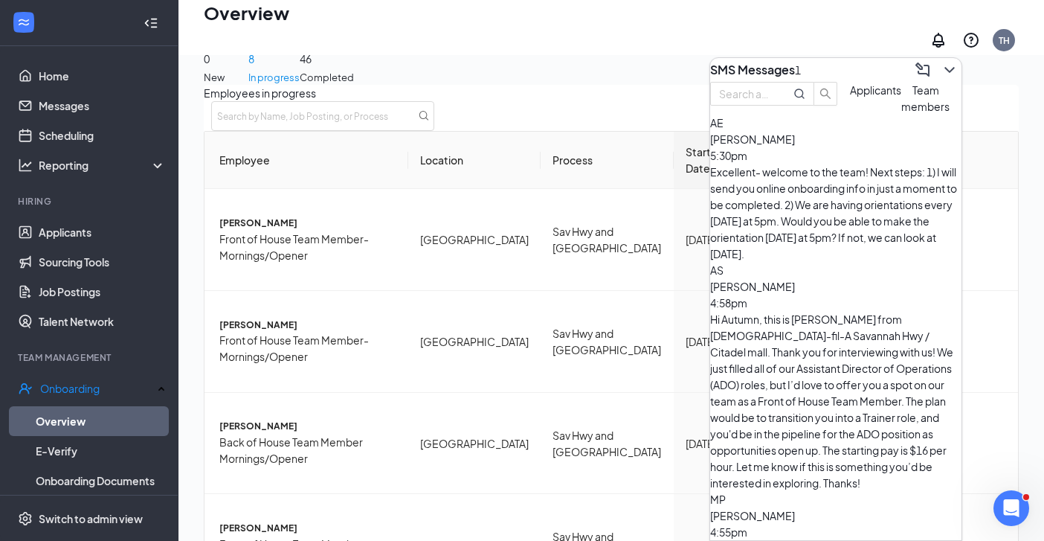
click at [796, 201] on div "Excellent- welcome to the team! Next steps: 1) I will send you online onboardin…" at bounding box center [835, 213] width 251 height 98
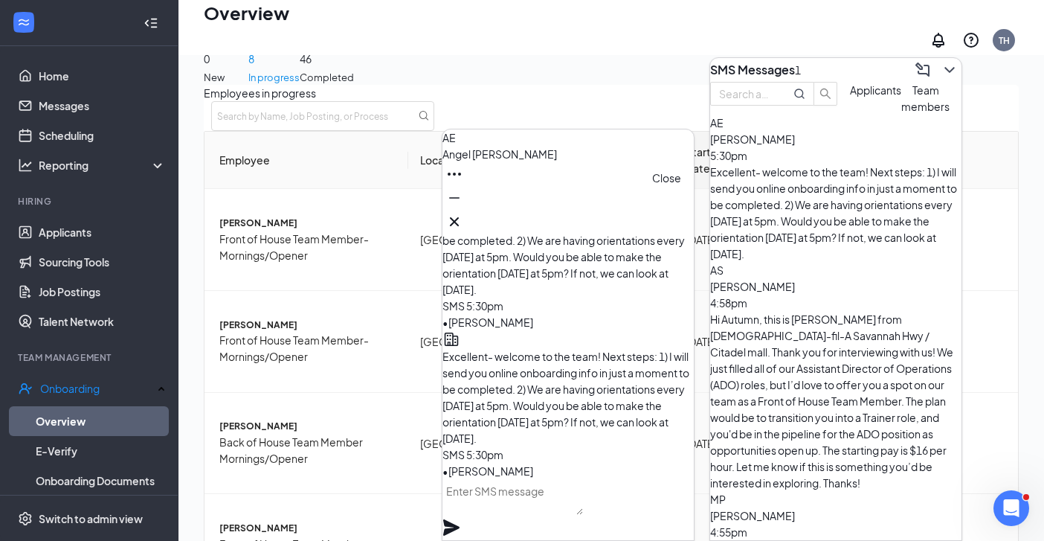
click at [463, 221] on icon "Cross" at bounding box center [454, 222] width 18 height 18
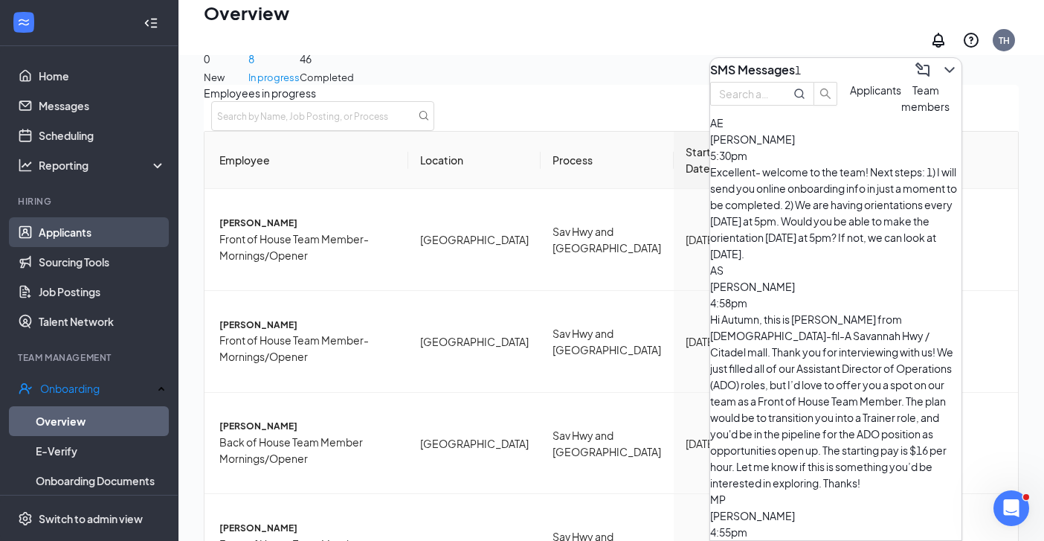
click at [80, 225] on link "Applicants" at bounding box center [102, 232] width 127 height 30
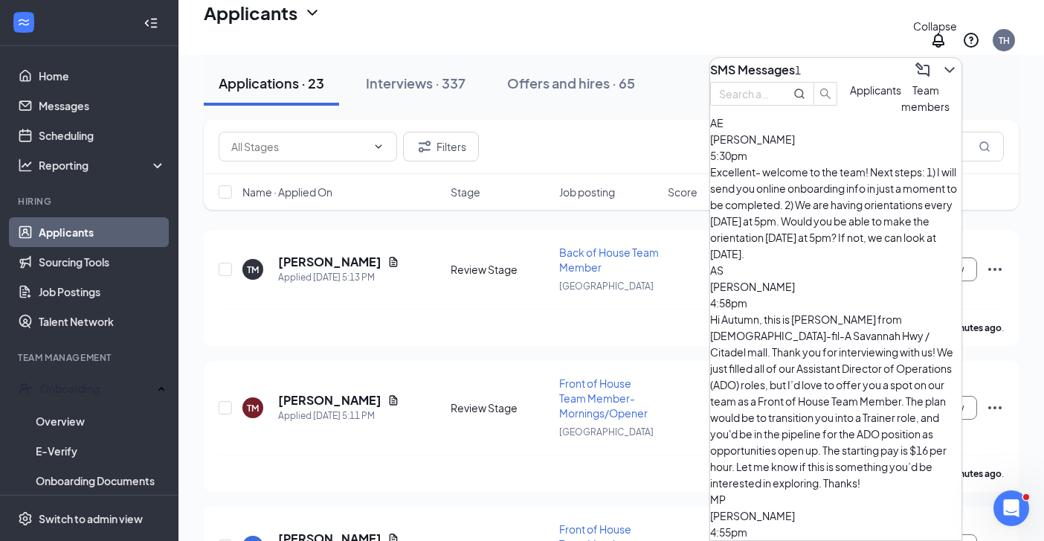
click at [943, 66] on icon "ChevronDown" at bounding box center [950, 70] width 18 height 18
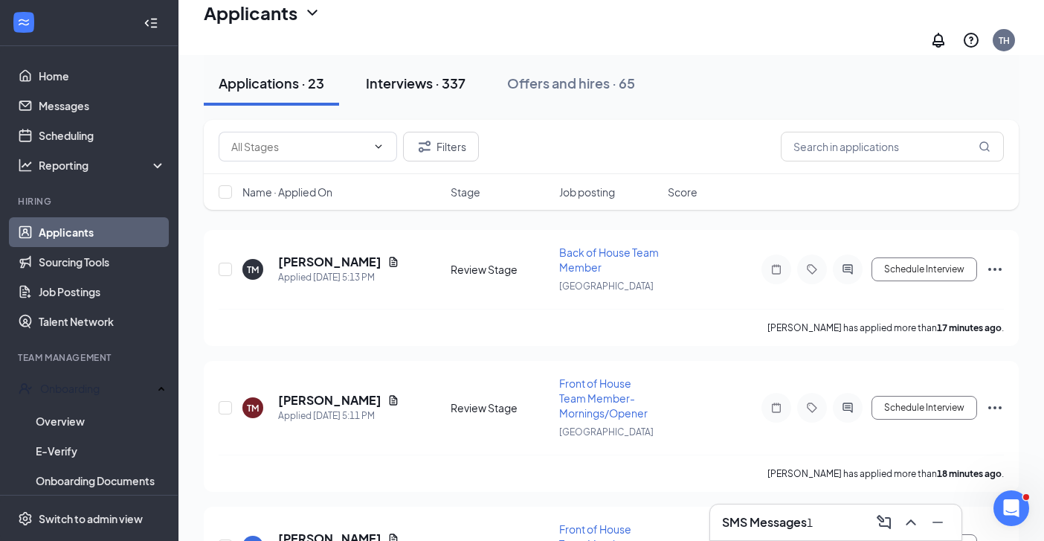
click at [433, 91] on div "Interviews · 337" at bounding box center [416, 83] width 100 height 19
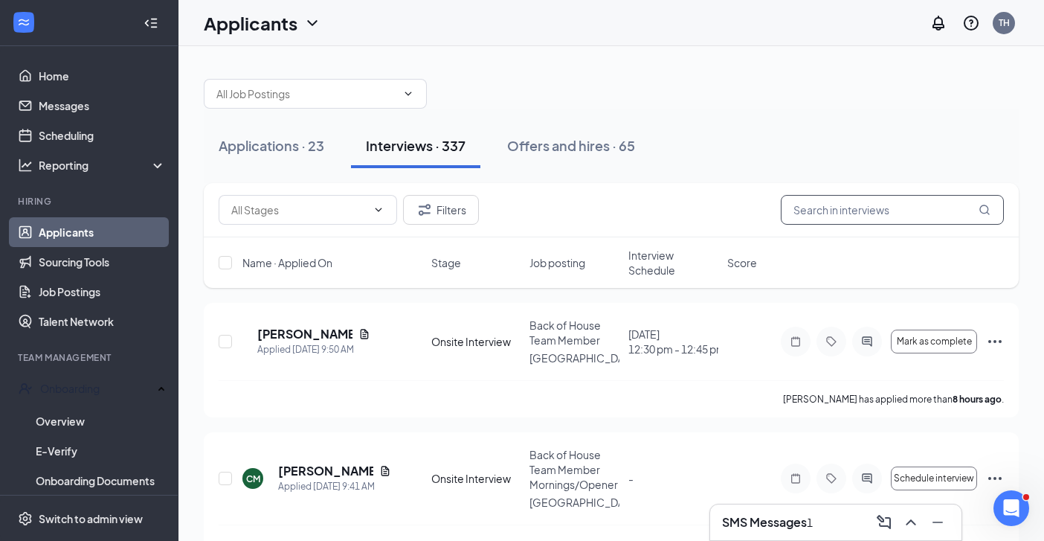
click at [870, 208] on input "text" at bounding box center [892, 210] width 223 height 30
type input "[PERSON_NAME]"
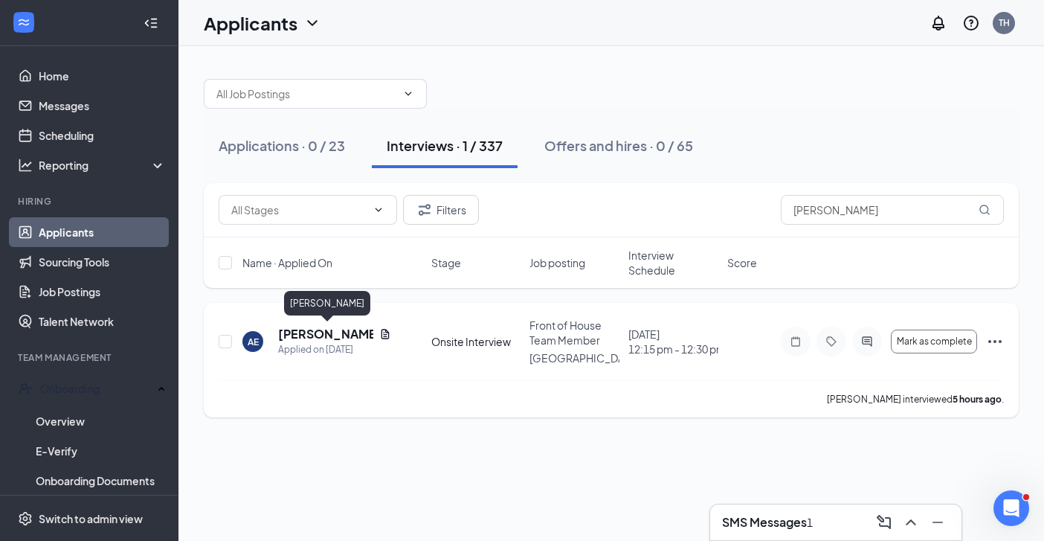
click at [323, 329] on h5 "[PERSON_NAME]" at bounding box center [325, 334] width 95 height 16
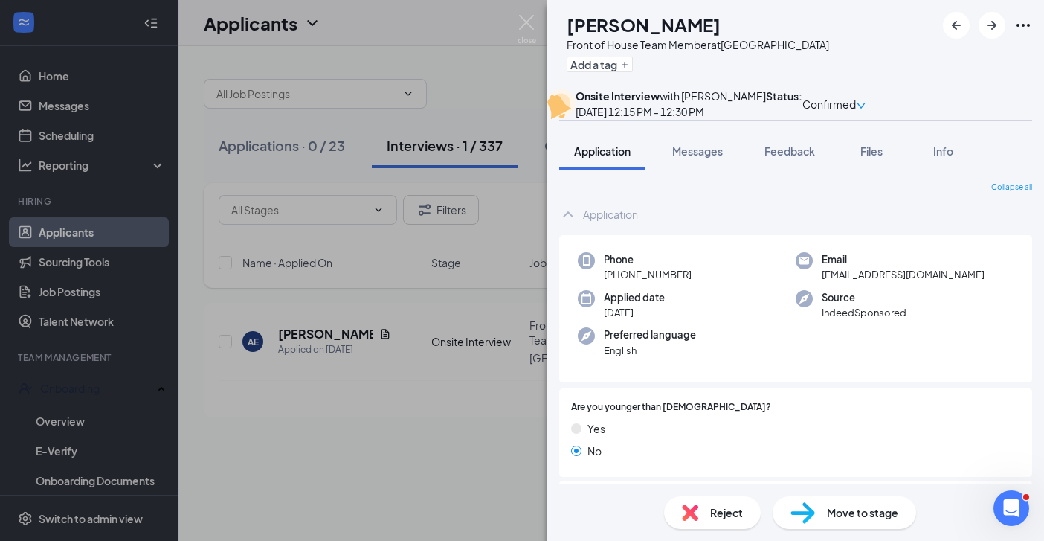
click at [842, 509] on span "Move to stage" at bounding box center [862, 512] width 71 height 16
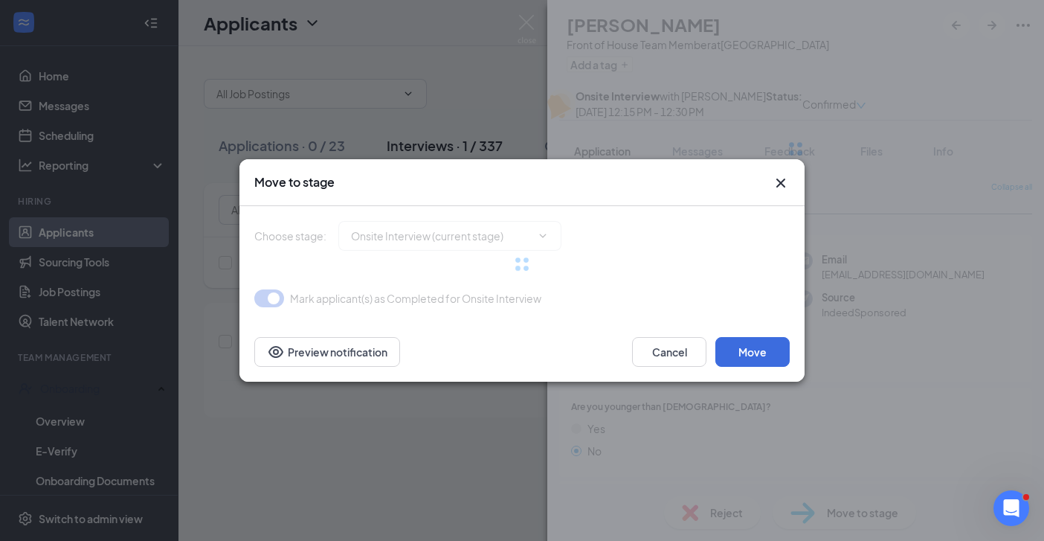
type input "Hiring Complete (next stage)"
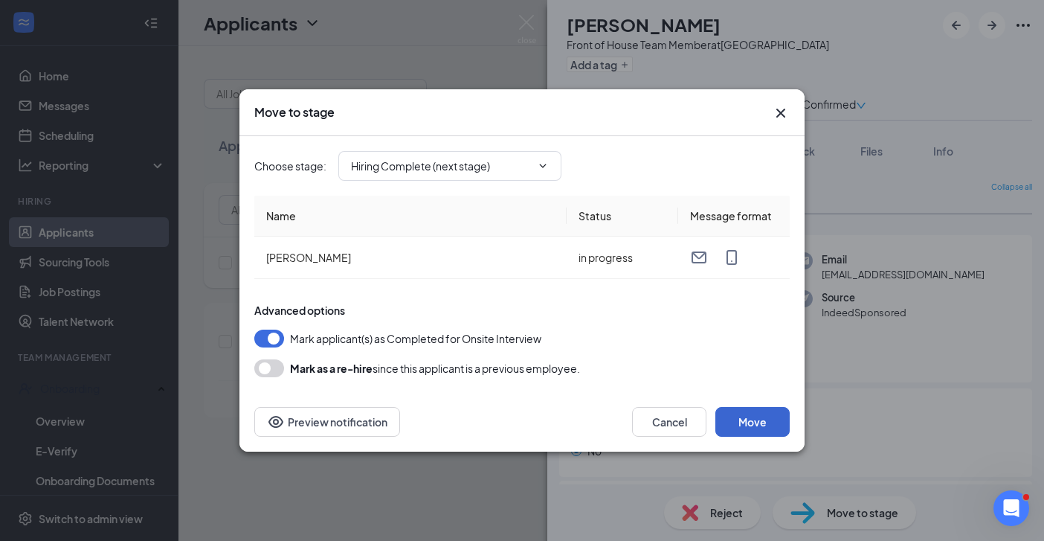
click at [735, 419] on button "Move" at bounding box center [752, 422] width 74 height 30
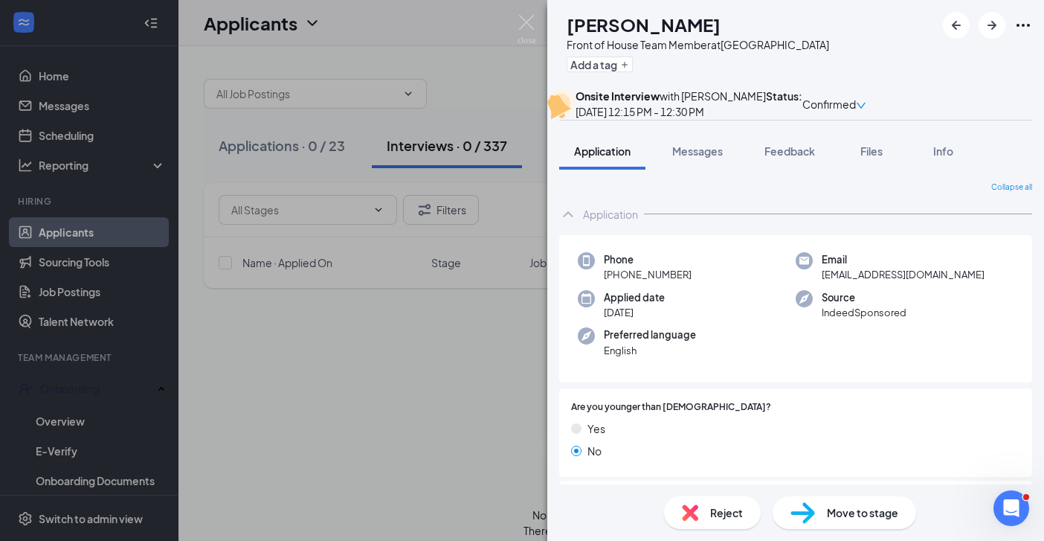
click at [468, 375] on div "AE [PERSON_NAME] Front of House Team Member at [GEOGRAPHIC_DATA] Add a tag Onsi…" at bounding box center [522, 270] width 1044 height 541
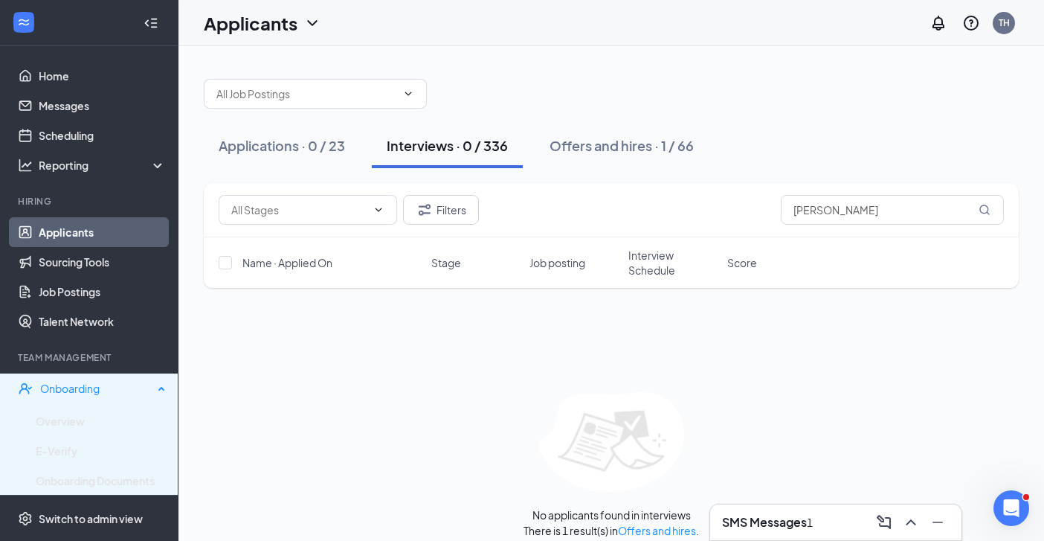
click at [80, 387] on div "Onboarding" at bounding box center [96, 388] width 113 height 15
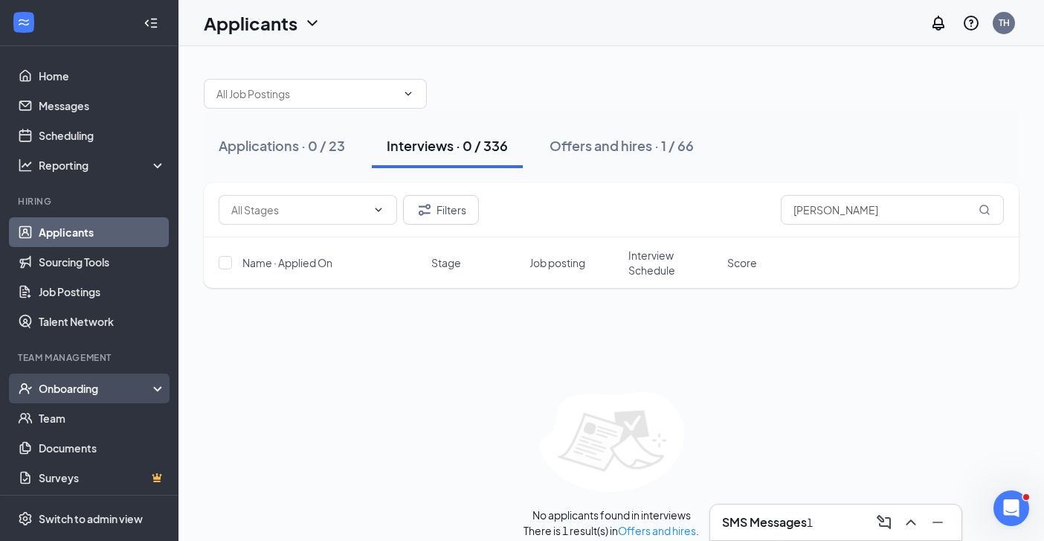
click at [78, 391] on div "Onboarding" at bounding box center [96, 388] width 115 height 15
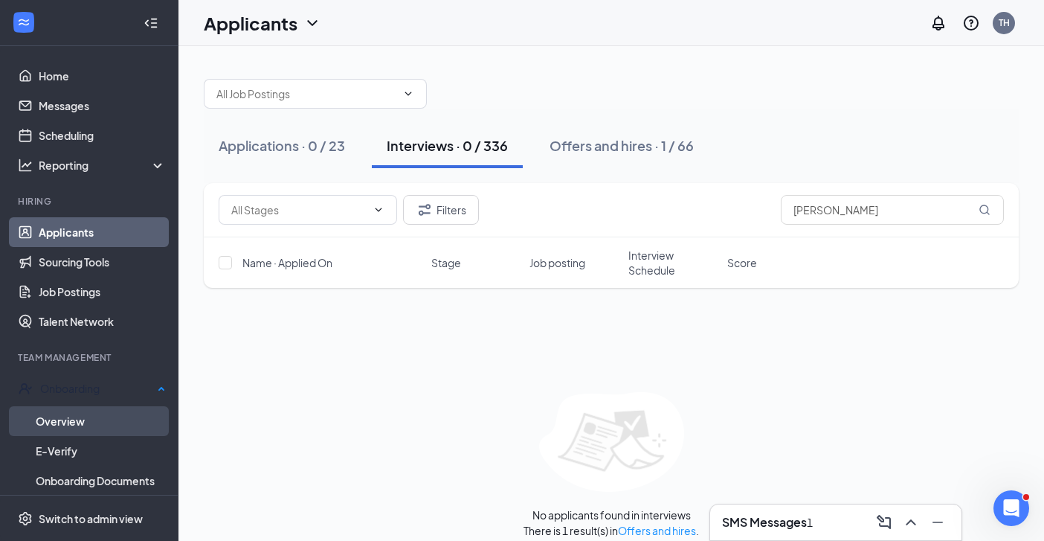
click at [68, 414] on link "Overview" at bounding box center [101, 421] width 130 height 30
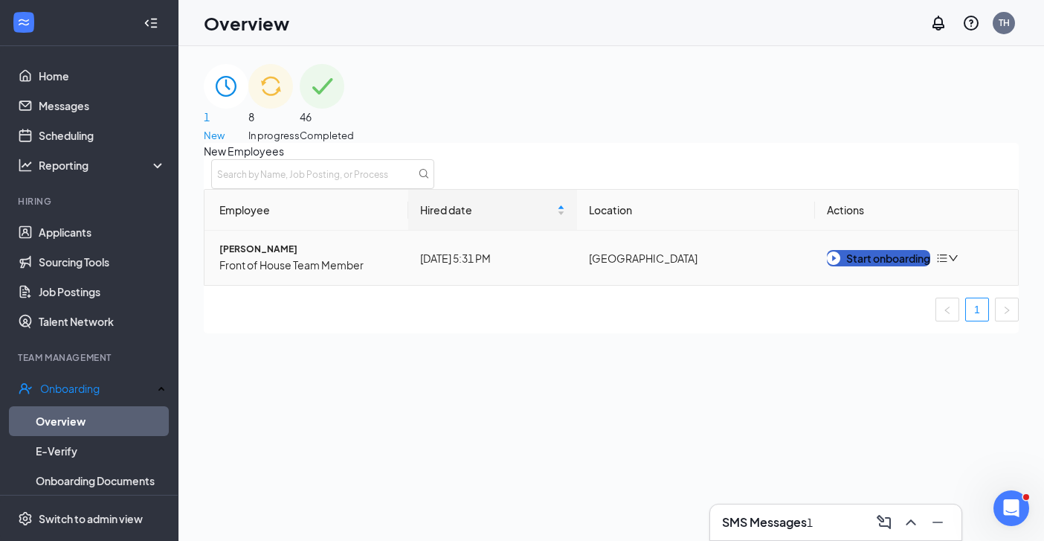
click at [876, 266] on div "Start onboarding" at bounding box center [878, 258] width 103 height 16
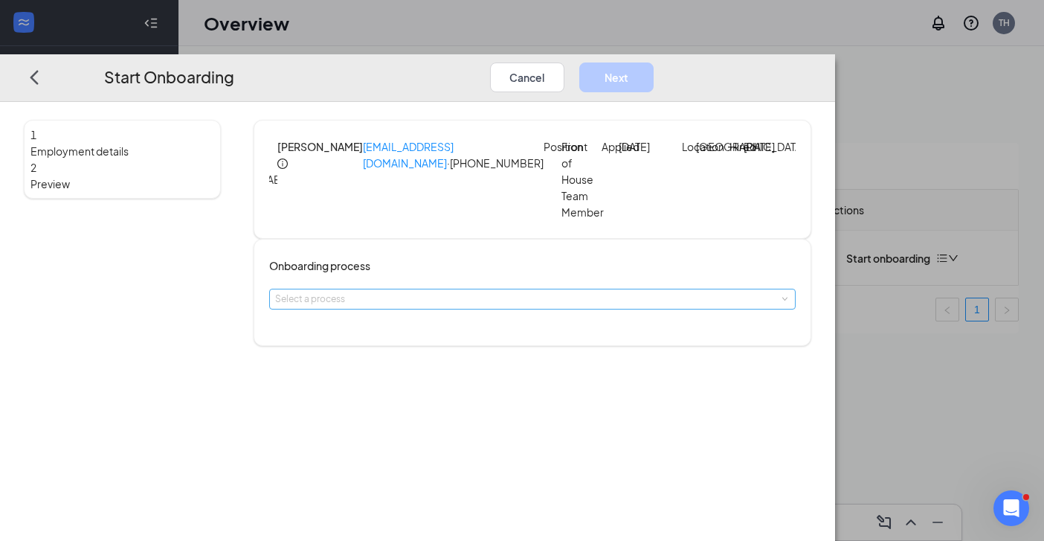
click at [535, 306] on div "Select a process" at bounding box center [529, 298] width 508 height 15
click at [477, 342] on span "Sav Hwy and [GEOGRAPHIC_DATA]" at bounding box center [432, 346] width 149 height 11
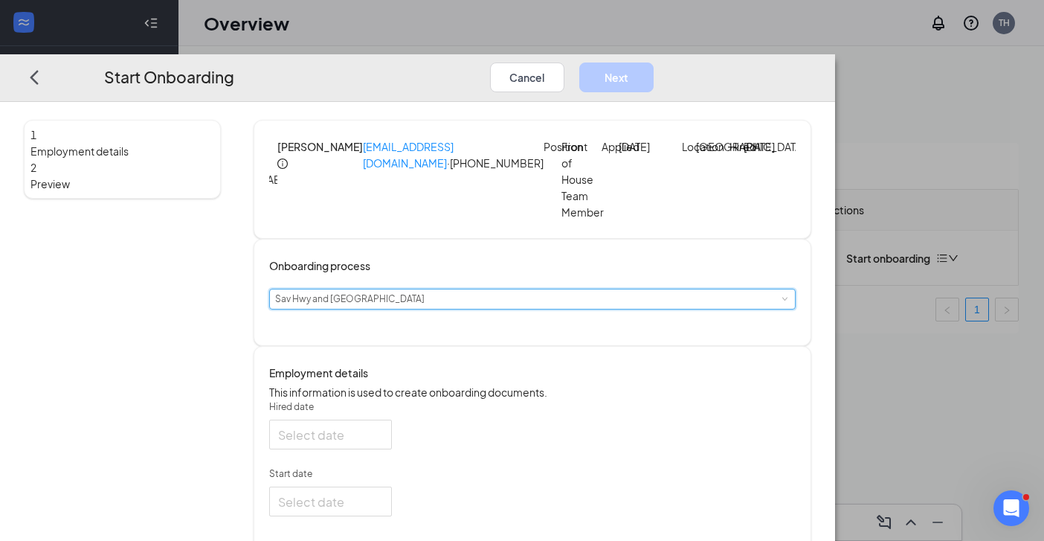
type input "[DATE]"
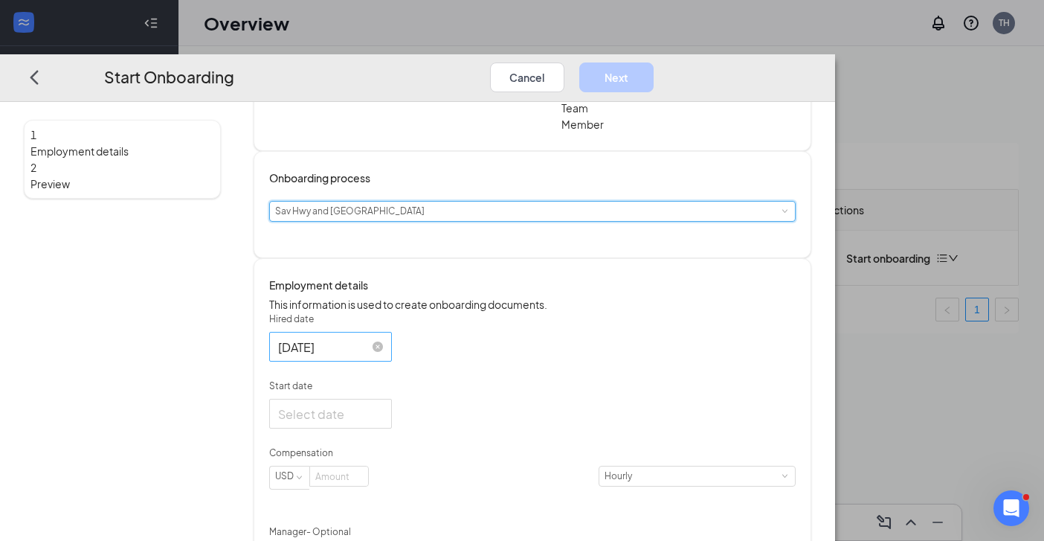
scroll to position [111, 0]
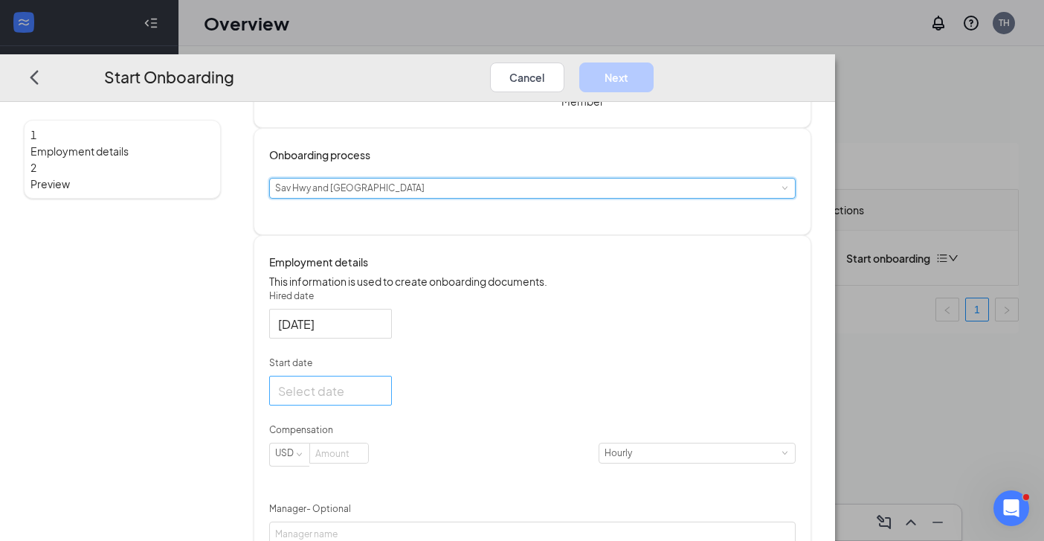
click at [383, 399] on div at bounding box center [330, 390] width 105 height 19
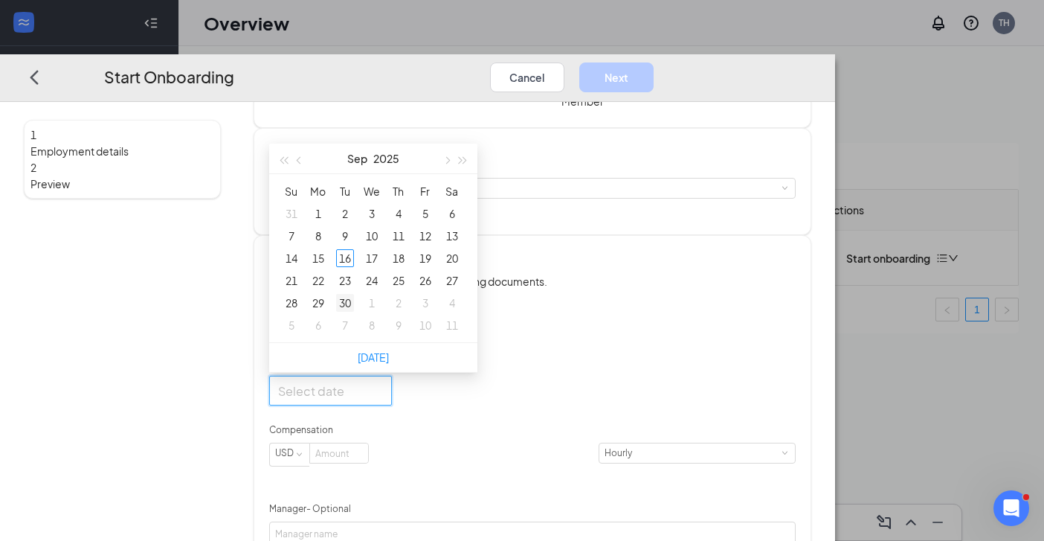
type input "[DATE]"
click at [354, 267] on div "16" at bounding box center [345, 258] width 18 height 18
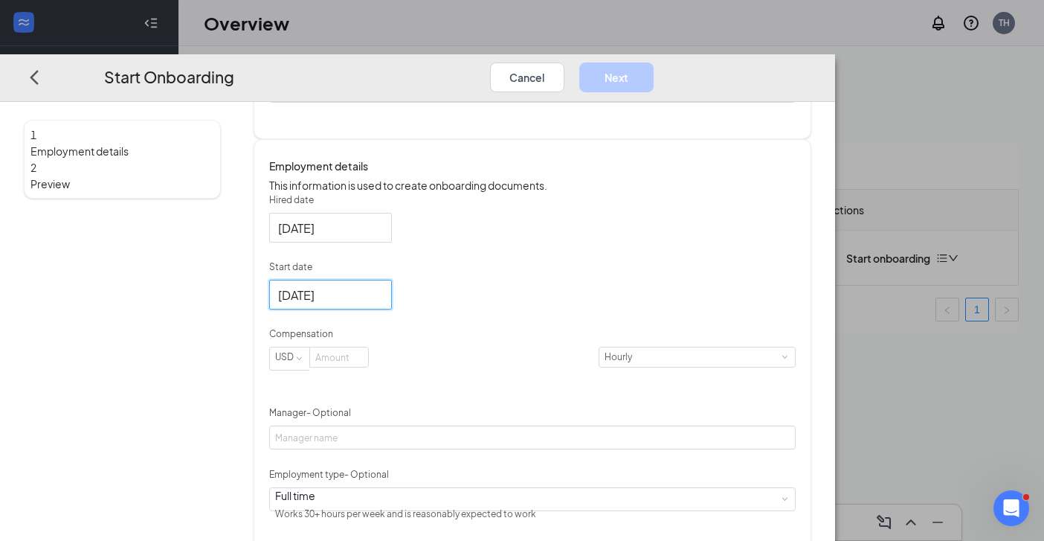
scroll to position [254, 0]
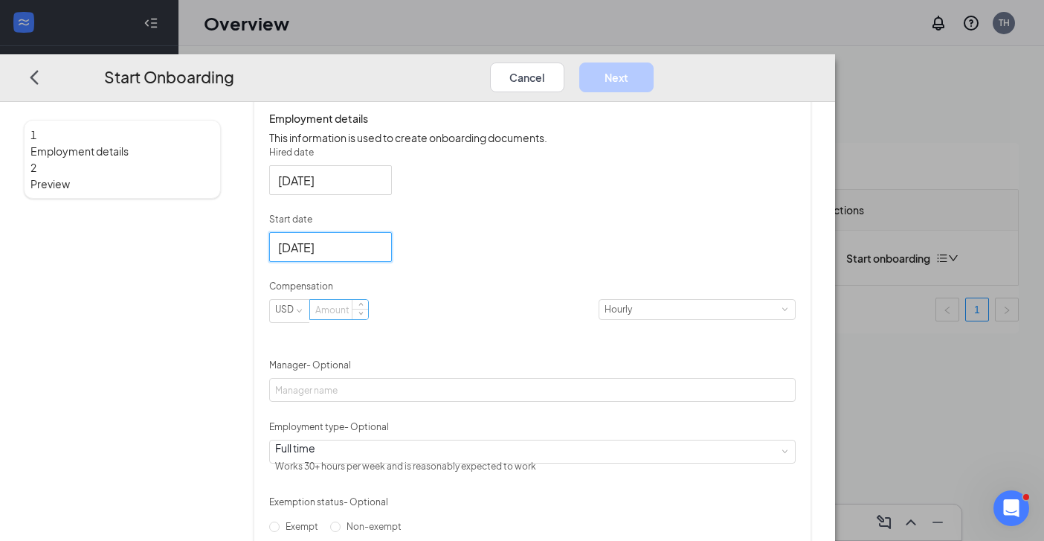
click at [368, 319] on input at bounding box center [339, 309] width 58 height 19
type input "17"
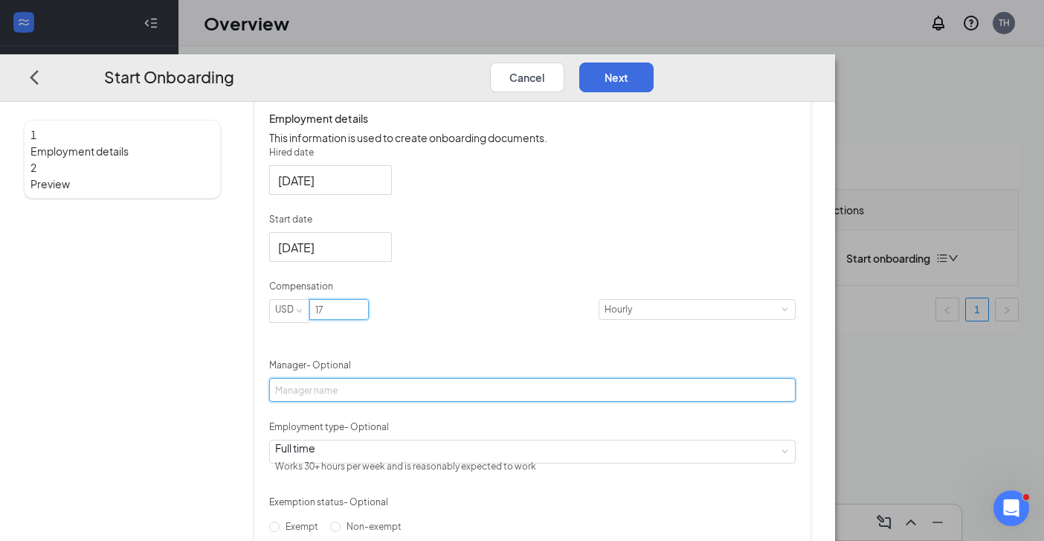
click at [463, 401] on input "Manager - Optional" at bounding box center [532, 390] width 526 height 24
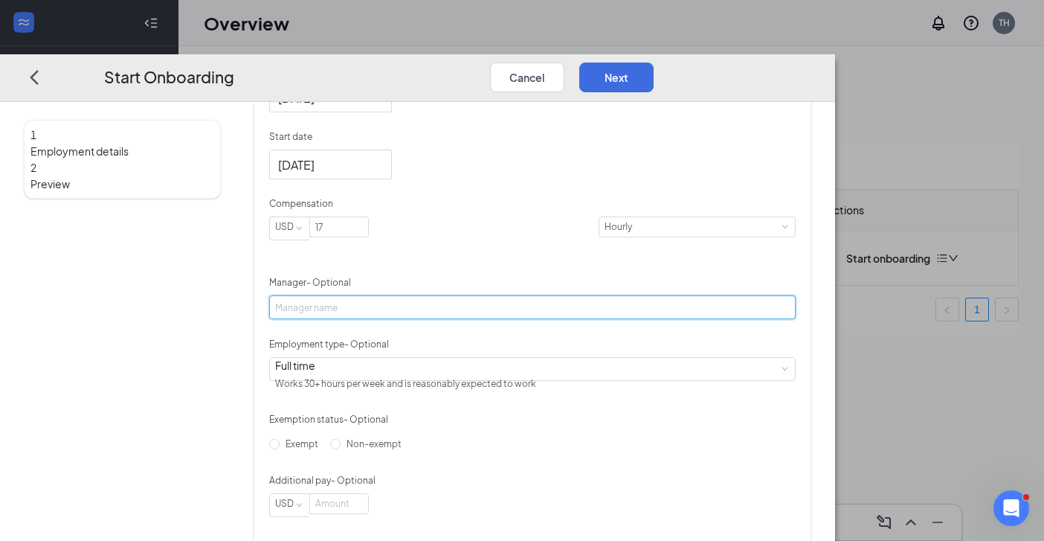
scroll to position [339, 0]
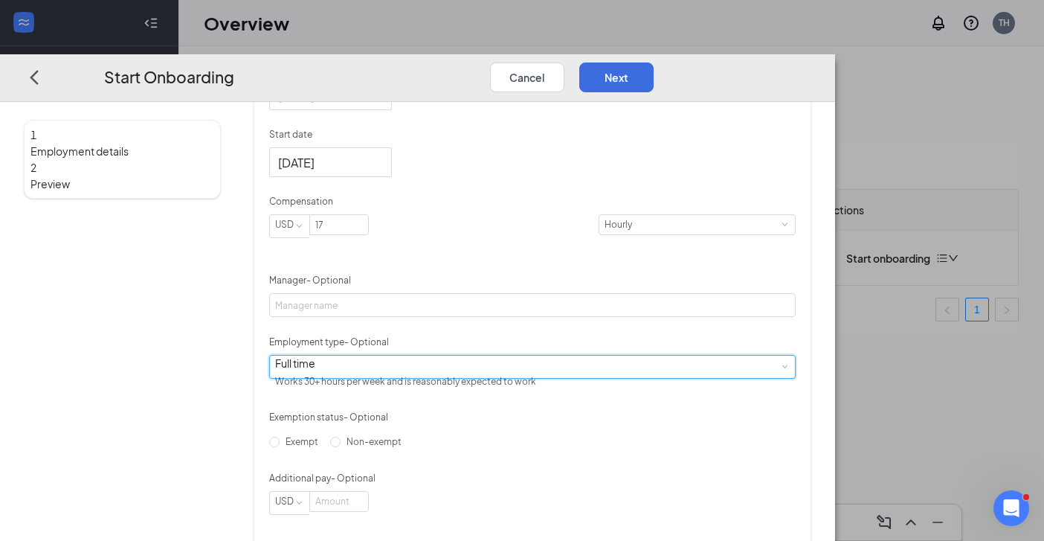
click at [575, 377] on div "Full time Works 30+ hours per week and is reasonably expected to work" at bounding box center [532, 366] width 515 height 22
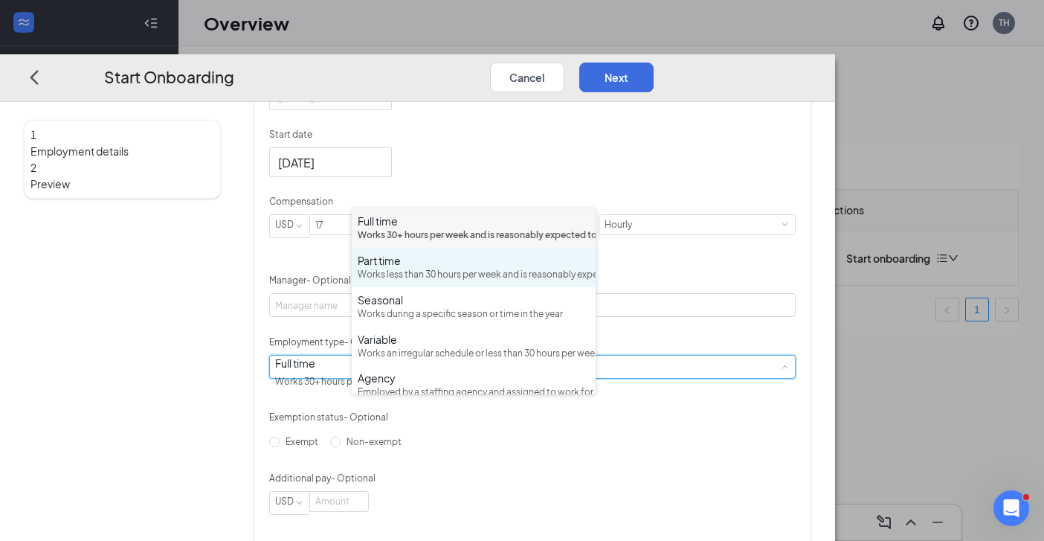
click at [449, 268] on div "Part time" at bounding box center [474, 260] width 232 height 15
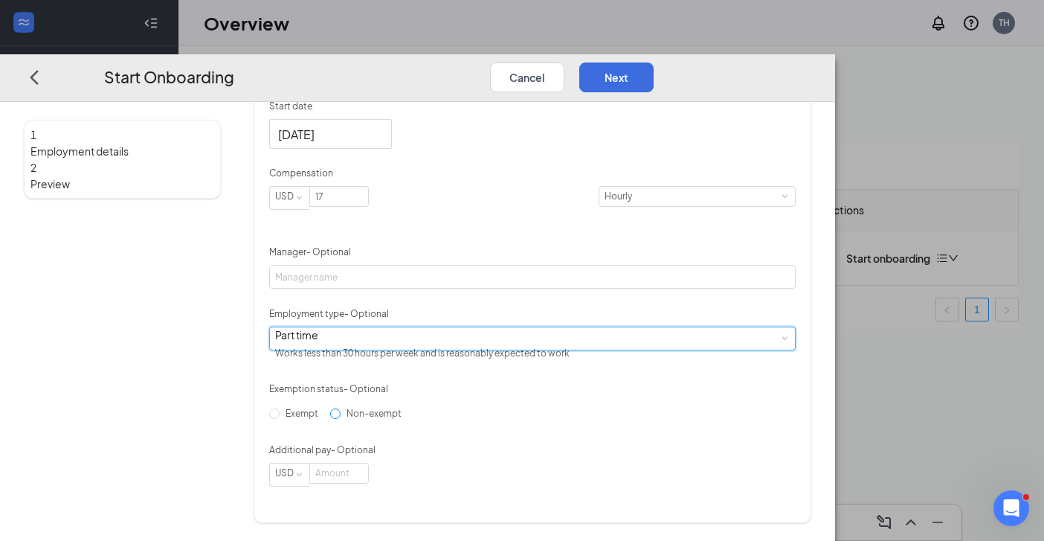
scroll to position [415, 0]
click at [341, 418] on input "Non-exempt" at bounding box center [335, 412] width 10 height 10
radio input "true"
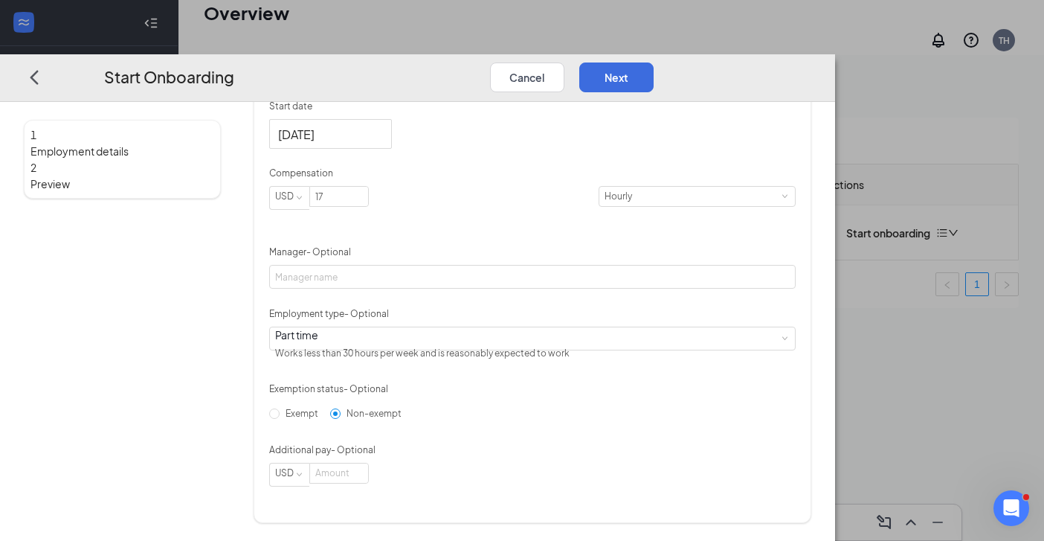
scroll to position [54, 0]
click at [654, 62] on button "Next" at bounding box center [616, 77] width 74 height 30
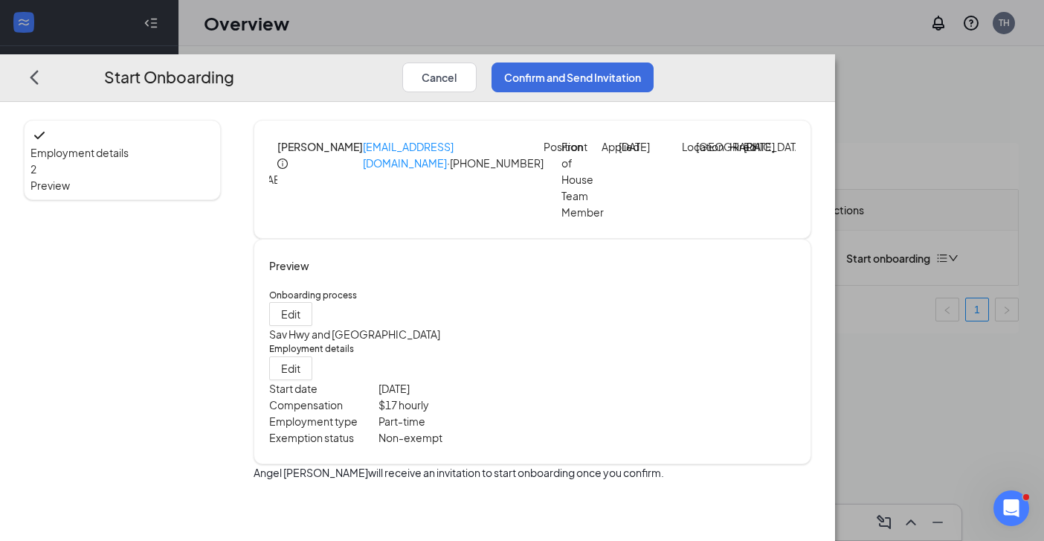
scroll to position [0, 0]
click at [654, 62] on button "Confirm and Send Invitation" at bounding box center [572, 77] width 162 height 30
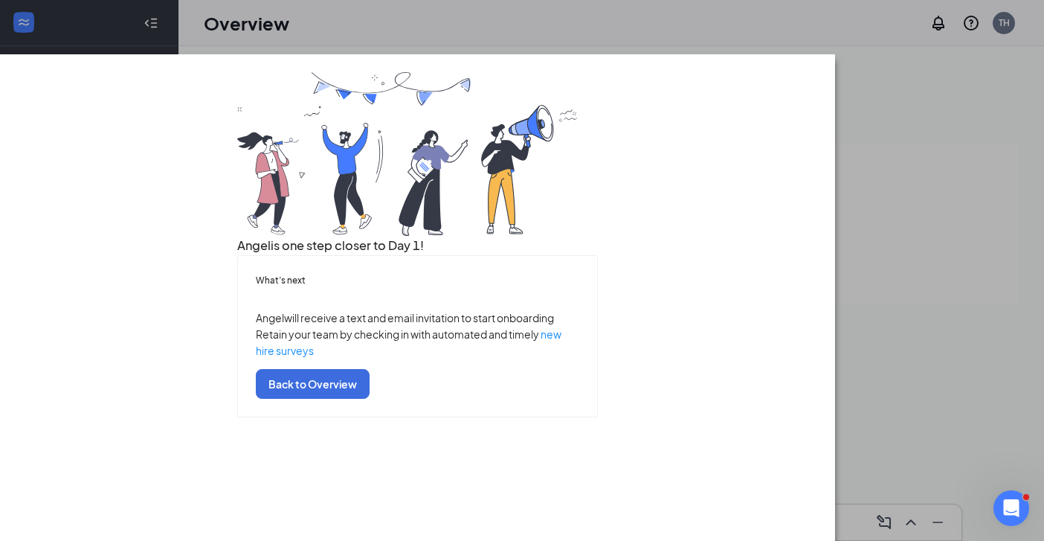
scroll to position [50, 0]
click at [370, 399] on button "Back to Overview" at bounding box center [313, 384] width 114 height 30
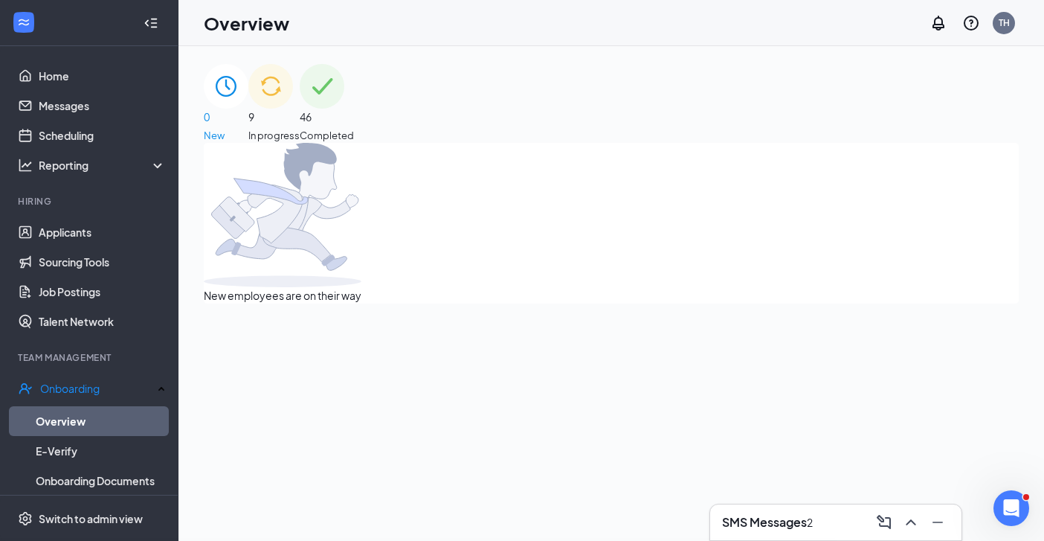
scroll to position [0, 0]
click at [859, 513] on div "SMS Messages 2" at bounding box center [836, 522] width 228 height 24
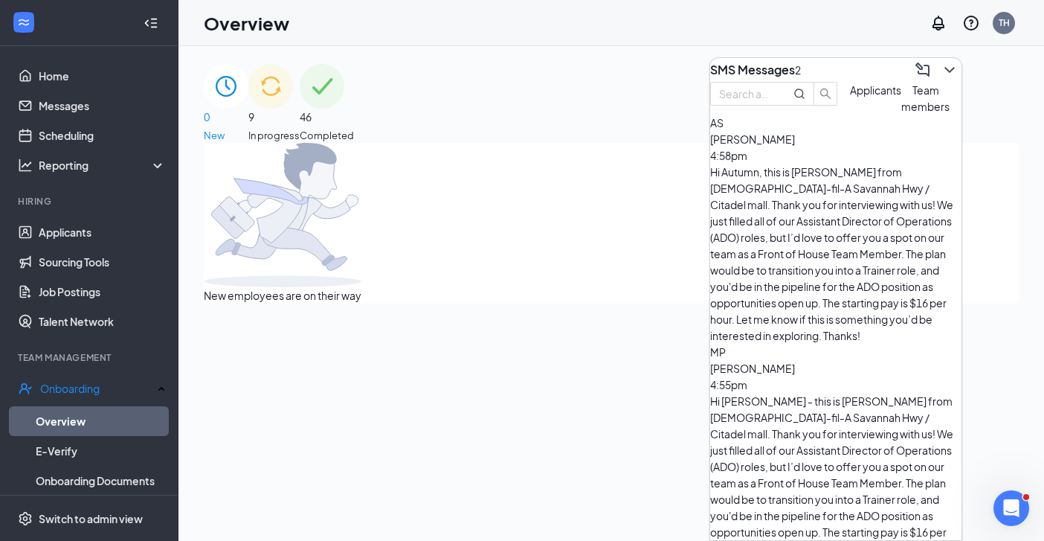
click at [901, 113] on span "Team members" at bounding box center [925, 98] width 48 height 30
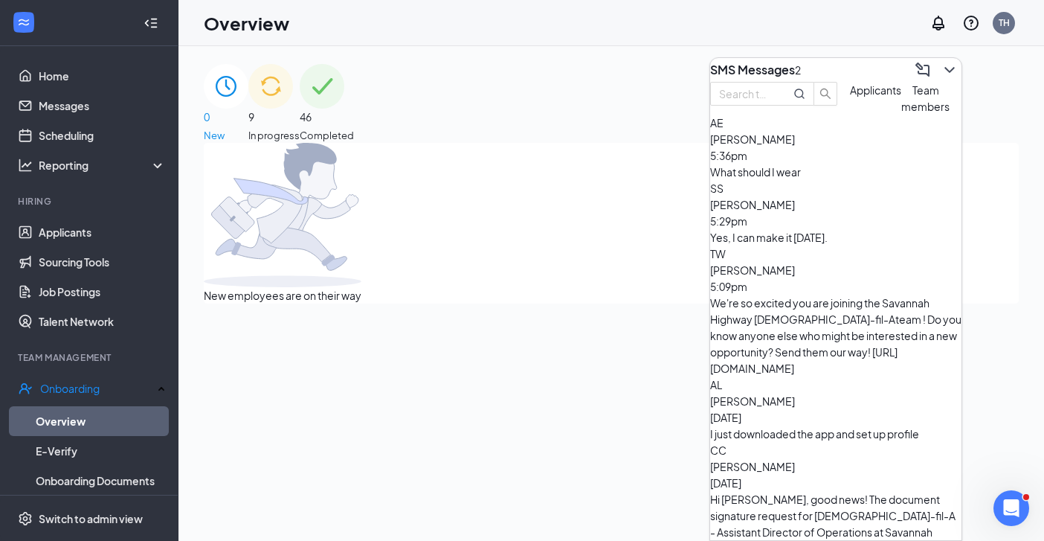
click at [836, 245] on div "Yes, I can make it [DATE]." at bounding box center [835, 237] width 251 height 16
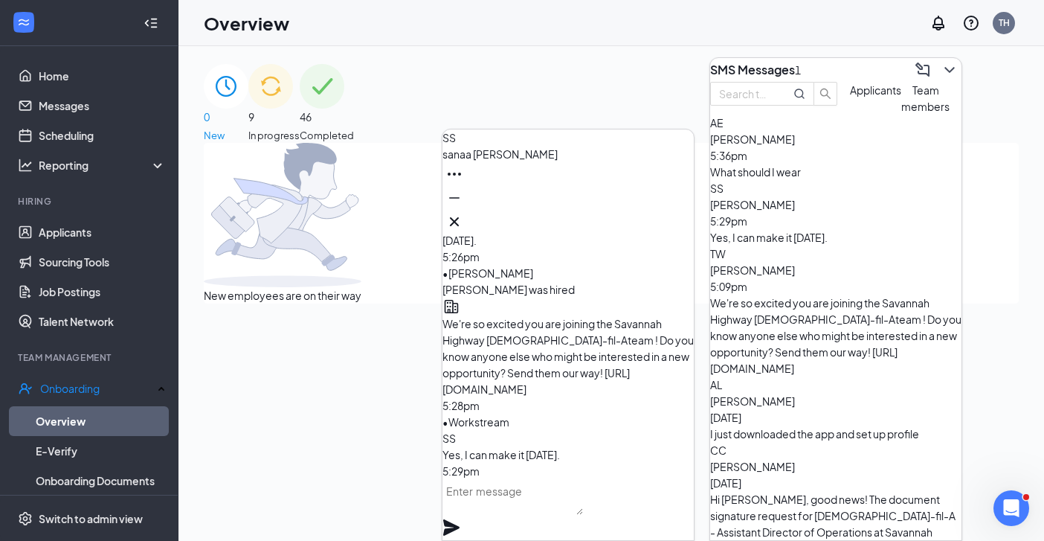
click at [537, 515] on textarea at bounding box center [512, 497] width 141 height 36
paste textarea "Hi! this is [PERSON_NAME] from [DEMOGRAPHIC_DATA]-fil-A Savannah Hwy / [GEOGRAP…"
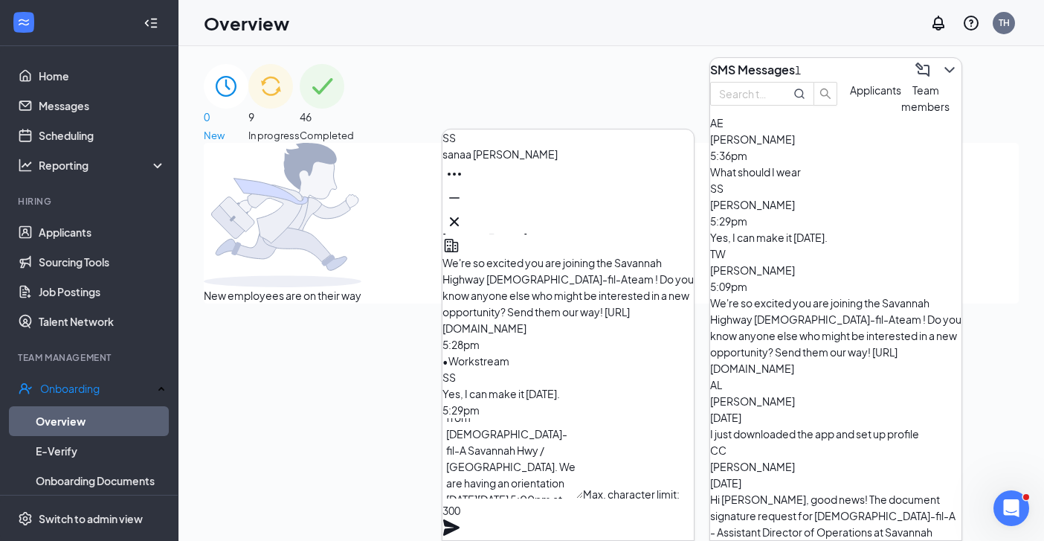
scroll to position [30, 0]
click at [532, 474] on textarea "Hi! this is [PERSON_NAME] from [DEMOGRAPHIC_DATA]-fil-A Savannah Hwy / [GEOGRAP…" at bounding box center [512, 458] width 141 height 80
click at [583, 436] on textarea "Hi! this is [PERSON_NAME] from [DEMOGRAPHIC_DATA]-fil-A Savannah Hwy / [GEOGRAP…" at bounding box center [512, 458] width 141 height 80
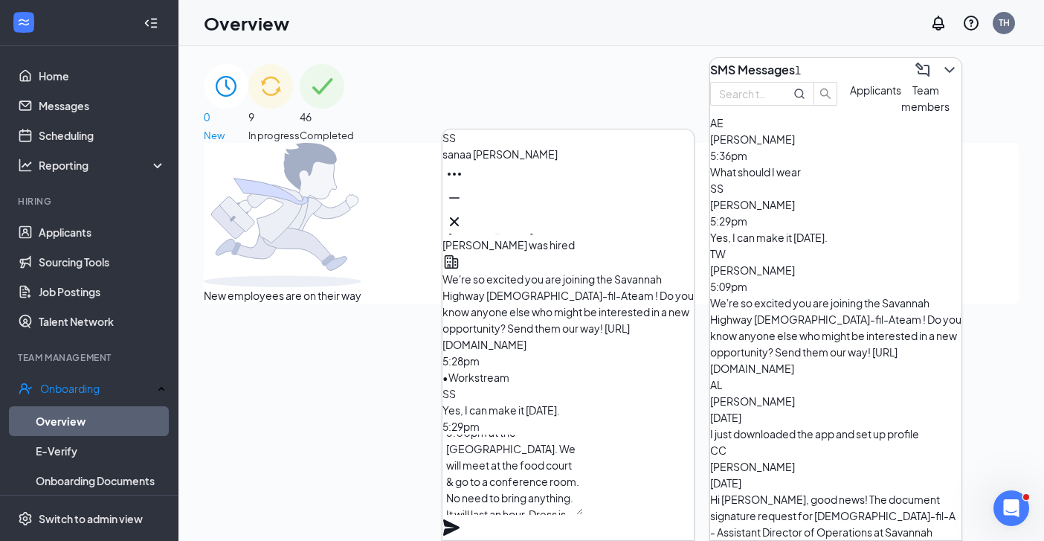
scroll to position [46, 0]
click at [545, 510] on textarea "We are having an orientation [DATE][DATE] 5:00pm at the [GEOGRAPHIC_DATA]. We w…" at bounding box center [512, 474] width 141 height 80
click at [528, 483] on textarea "We are having an orientation [DATE][DATE] 5:00pm at the [GEOGRAPHIC_DATA]. We w…" at bounding box center [512, 474] width 141 height 80
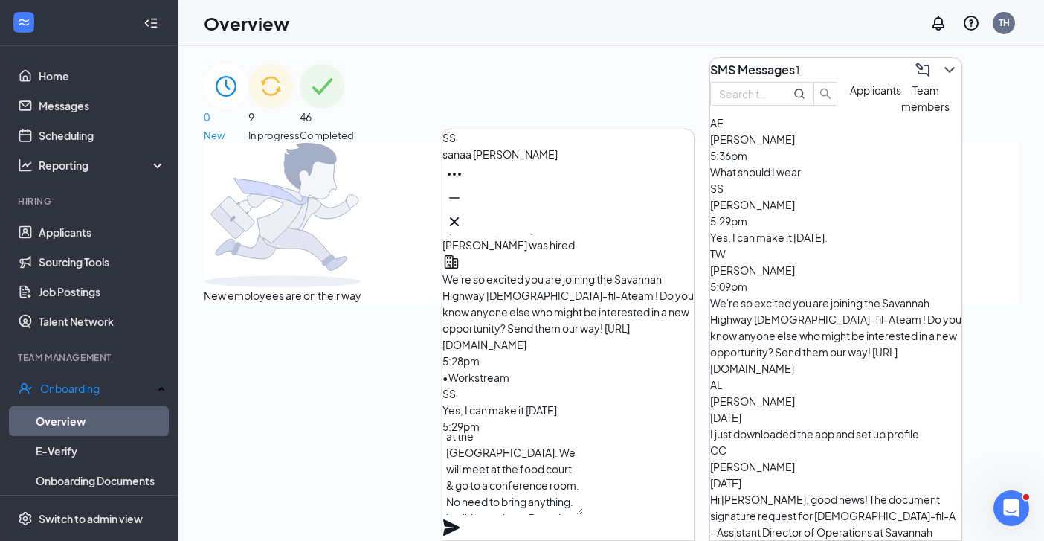
type textarea "Excellent- [DATE] 5:00pm at the [GEOGRAPHIC_DATA]. We will meet at the food cou…"
click at [459, 519] on icon "Plane" at bounding box center [451, 527] width 16 height 16
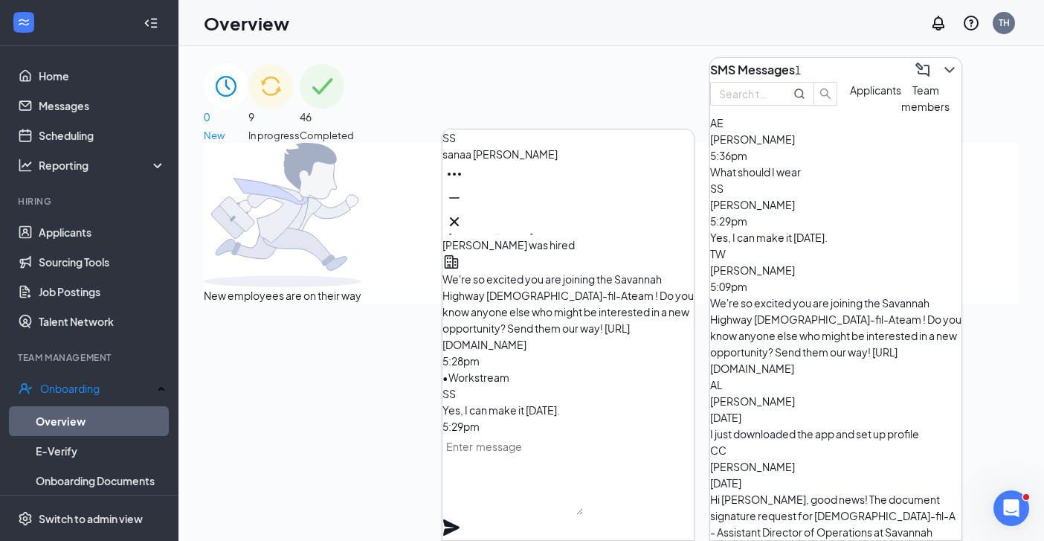
scroll to position [0, 0]
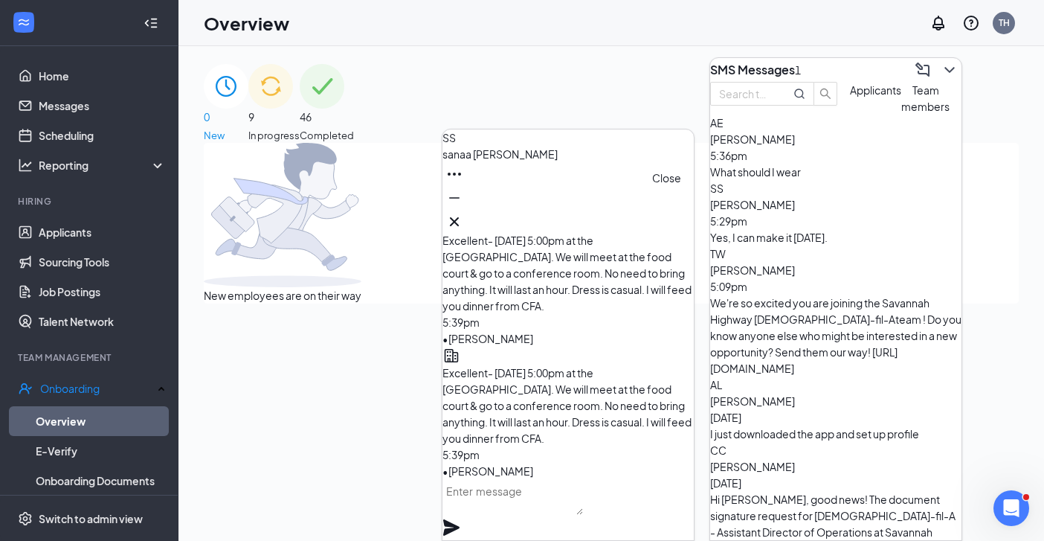
click at [459, 218] on icon "Cross" at bounding box center [454, 221] width 9 height 9
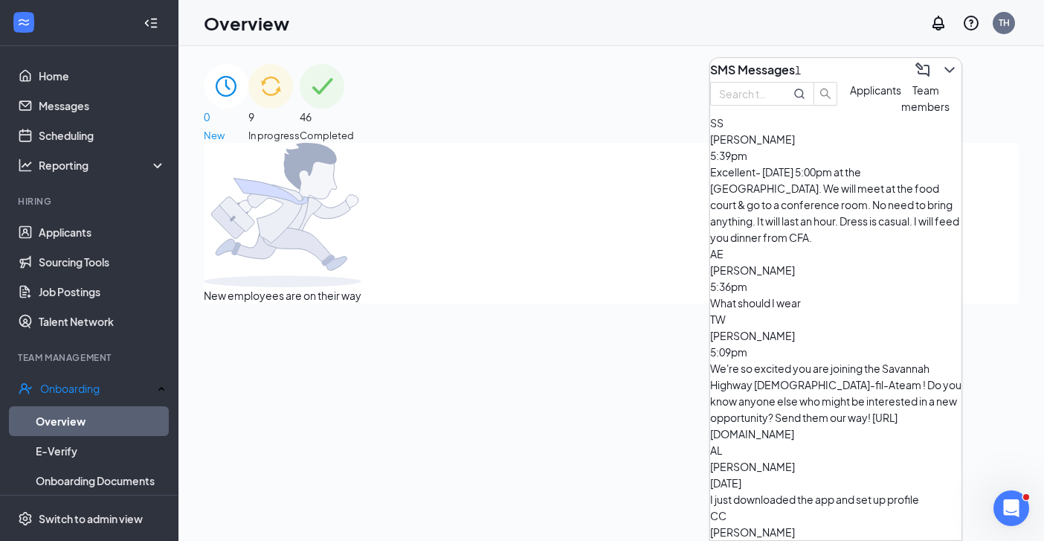
click at [829, 196] on div "Excellent- [DATE] 5:00pm at the [GEOGRAPHIC_DATA]. We will meet at the food cou…" at bounding box center [835, 205] width 251 height 82
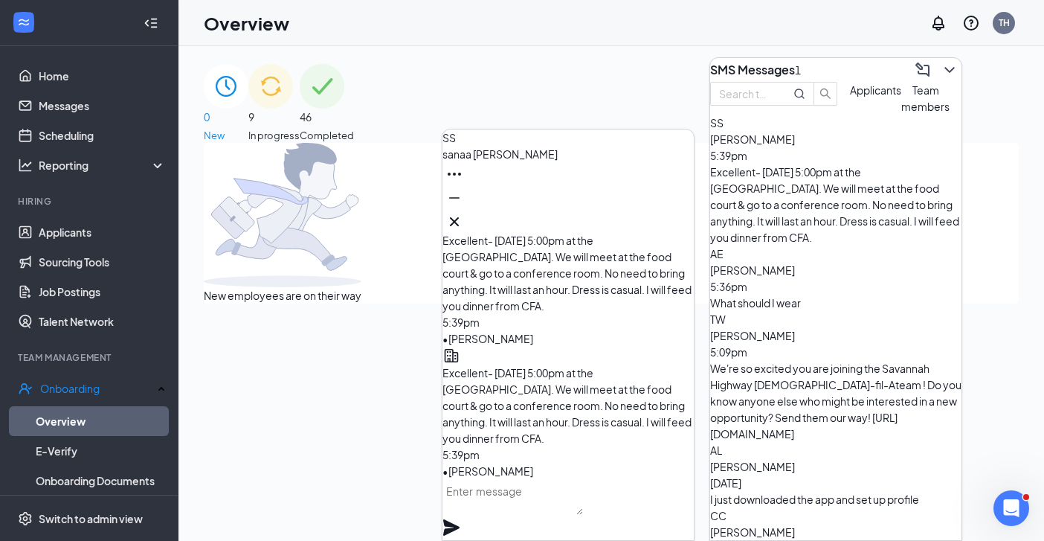
click at [815, 294] on div "What should I wear" at bounding box center [835, 302] width 251 height 16
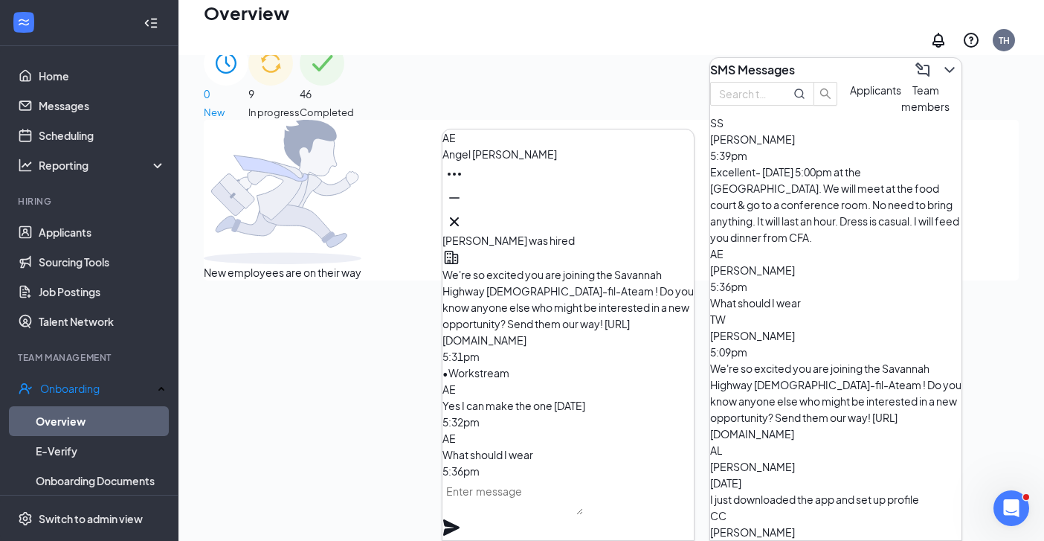
scroll to position [40, 0]
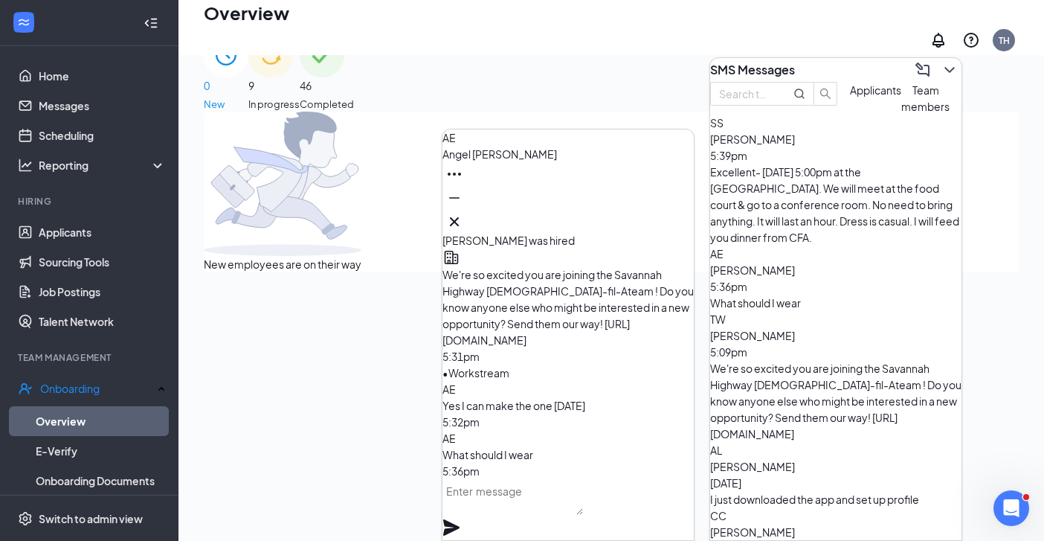
click at [512, 515] on textarea at bounding box center [512, 497] width 141 height 36
paste textarea "Hi! this is [PERSON_NAME] from [DEMOGRAPHIC_DATA]-fil-A Savannah Hwy / [GEOGRAP…"
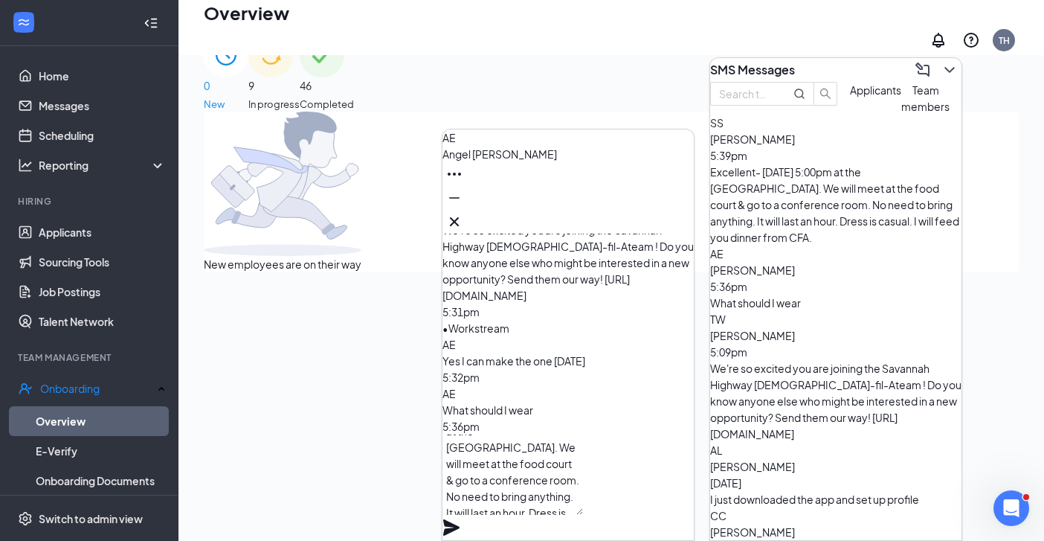
scroll to position [31, 0]
click at [547, 515] on textarea "Excellent- [DATE] 5:00pm at the [GEOGRAPHIC_DATA]. We will meet at the food cou…" at bounding box center [512, 474] width 141 height 80
type textarea "Excellent- [DATE] 5:00pm at the [GEOGRAPHIC_DATA]. We will meet at the food cou…"
click at [460, 518] on icon "Plane" at bounding box center [451, 527] width 18 height 18
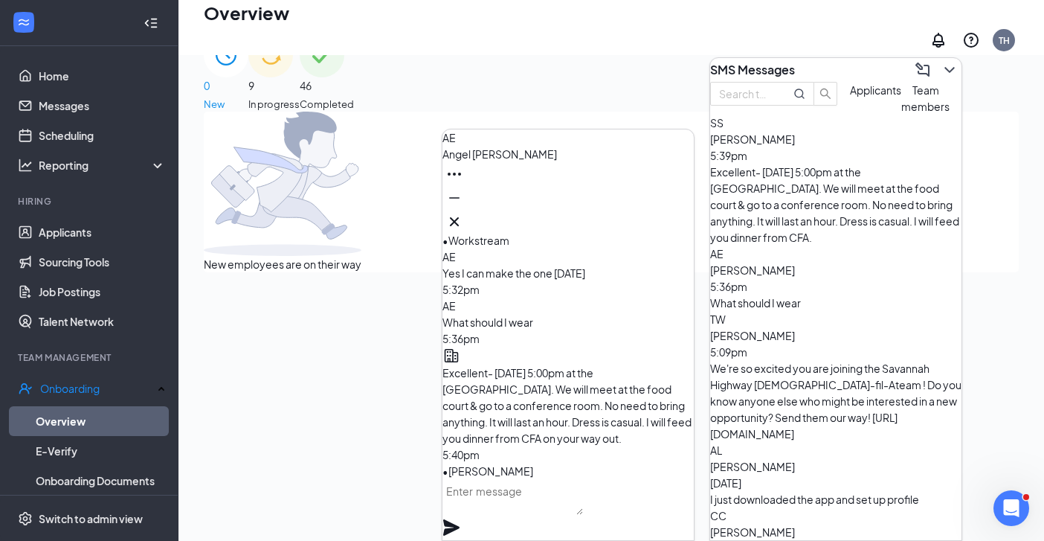
scroll to position [0, 0]
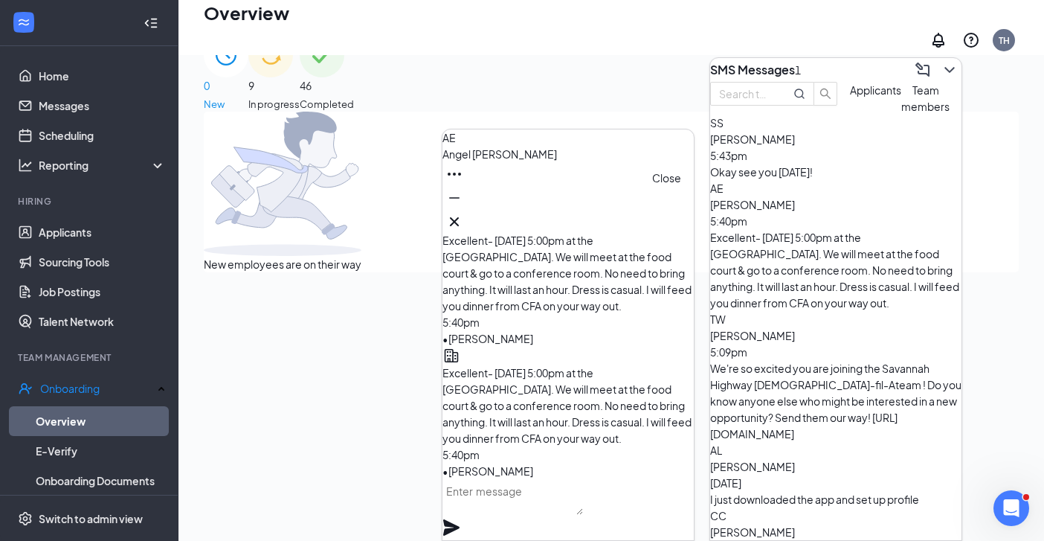
click at [463, 213] on icon "Cross" at bounding box center [454, 222] width 18 height 18
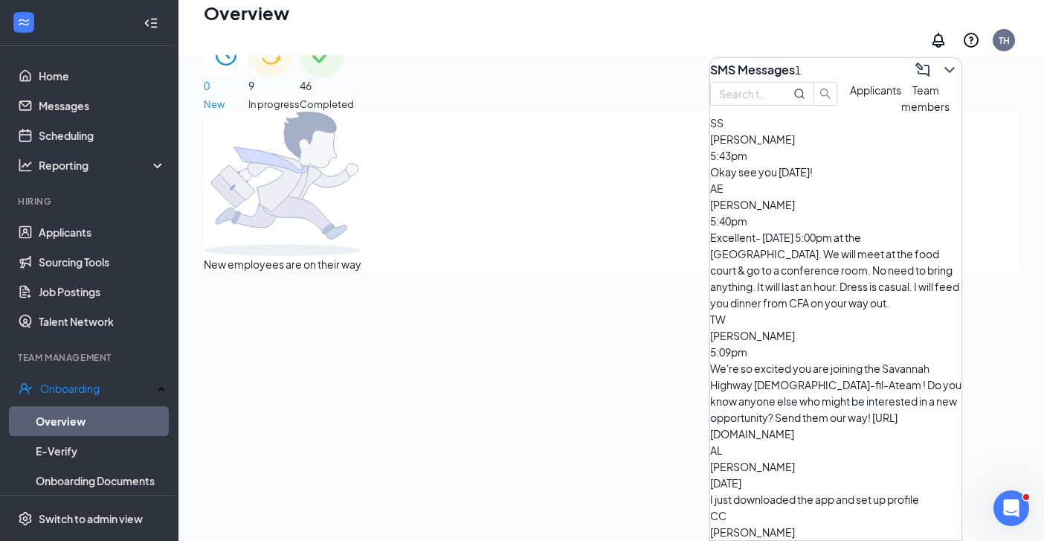
click at [795, 146] on span "[PERSON_NAME]" at bounding box center [752, 138] width 85 height 13
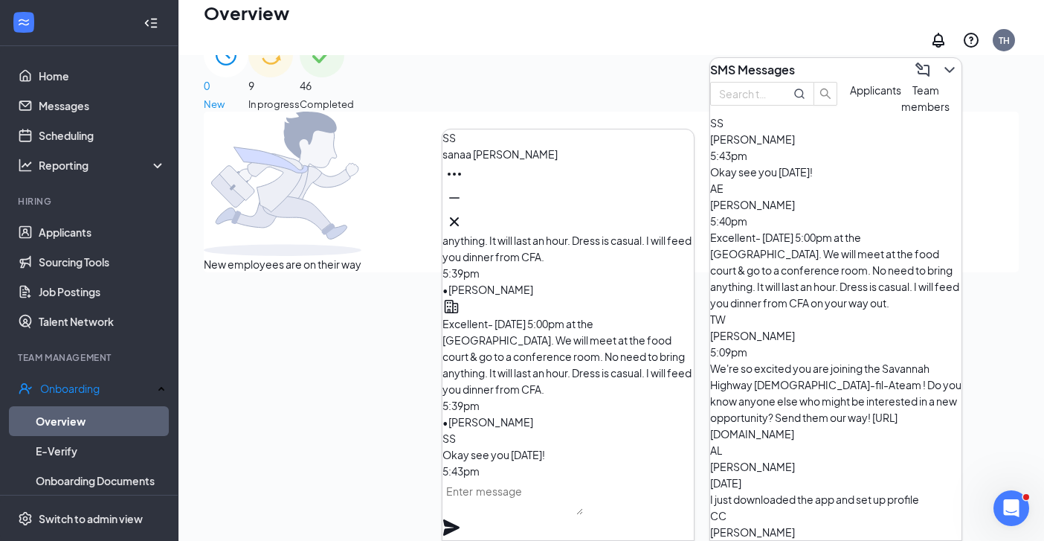
click at [518, 512] on textarea at bounding box center [512, 497] width 141 height 36
click at [463, 218] on icon "Cross" at bounding box center [454, 222] width 18 height 18
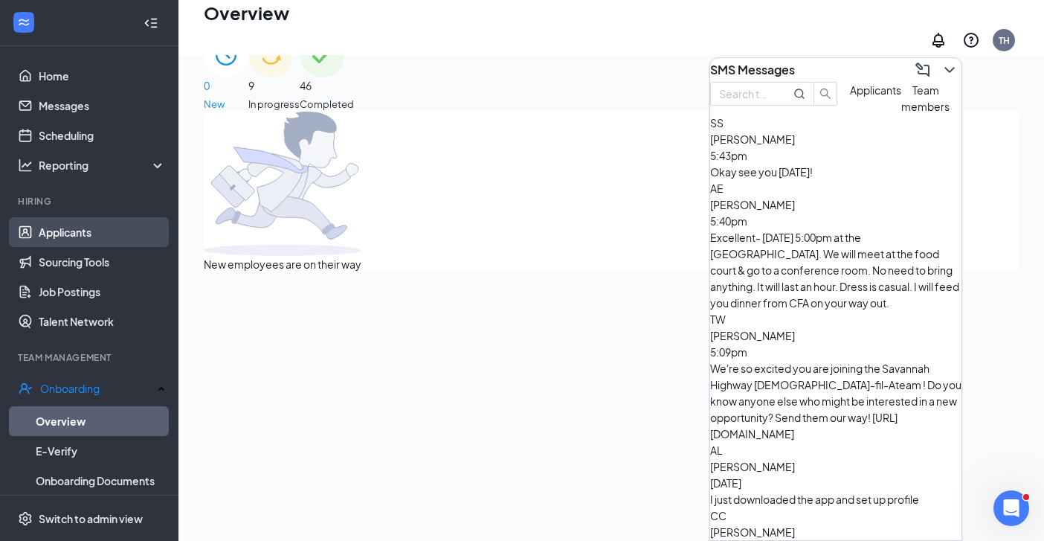
click at [80, 230] on link "Applicants" at bounding box center [102, 232] width 127 height 30
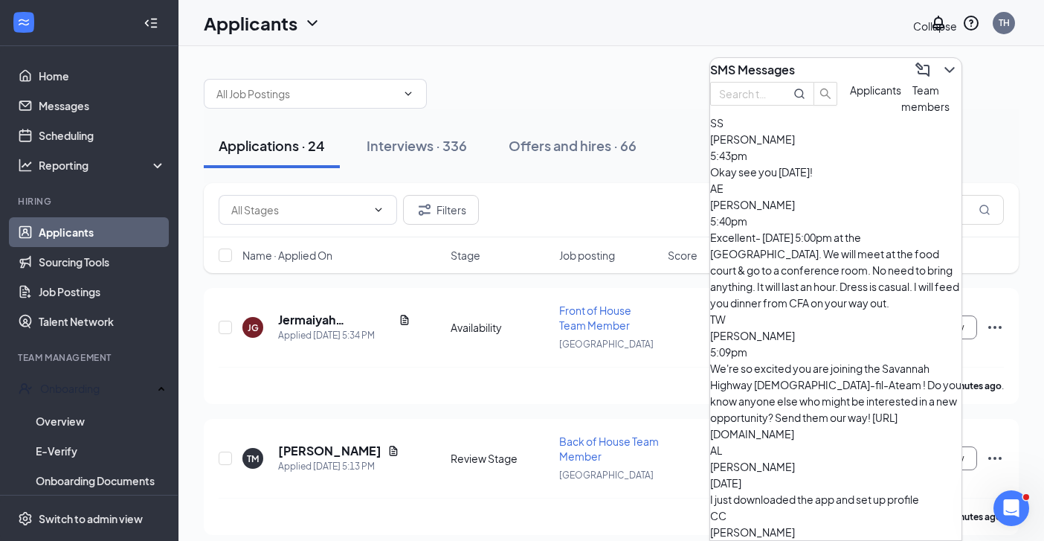
click at [941, 64] on icon "ChevronDown" at bounding box center [950, 70] width 18 height 18
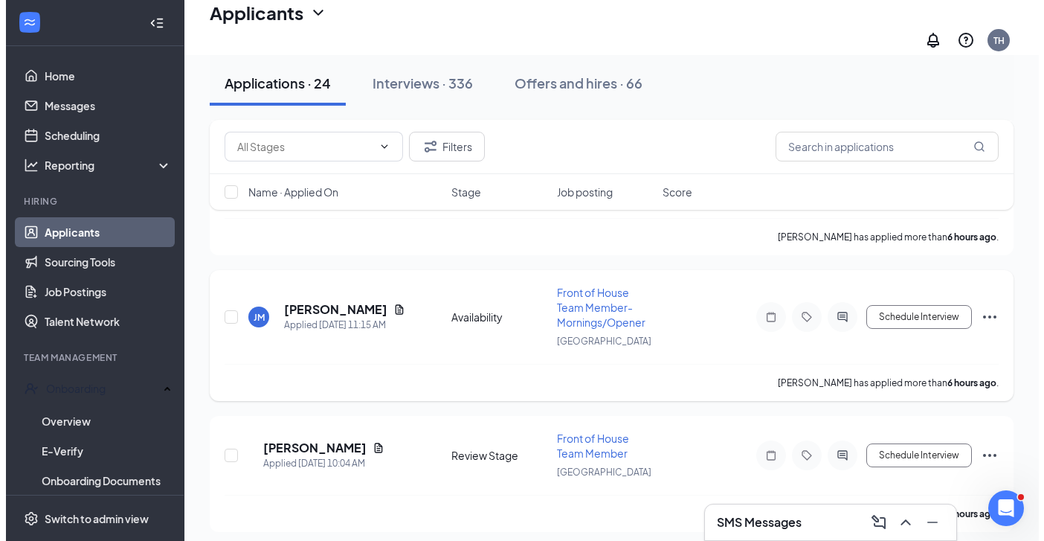
scroll to position [3012, 0]
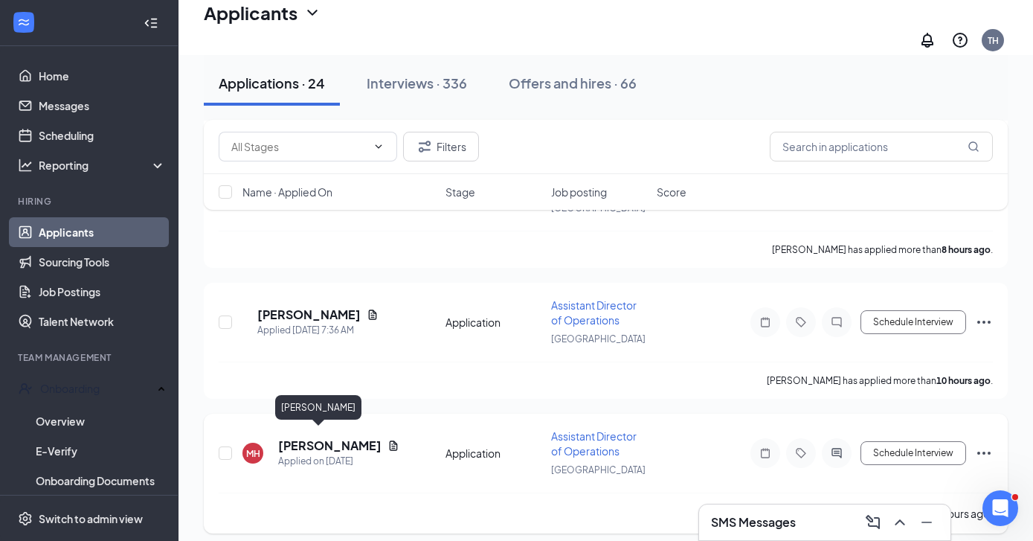
click at [318, 437] on h5 "[PERSON_NAME]" at bounding box center [329, 445] width 103 height 16
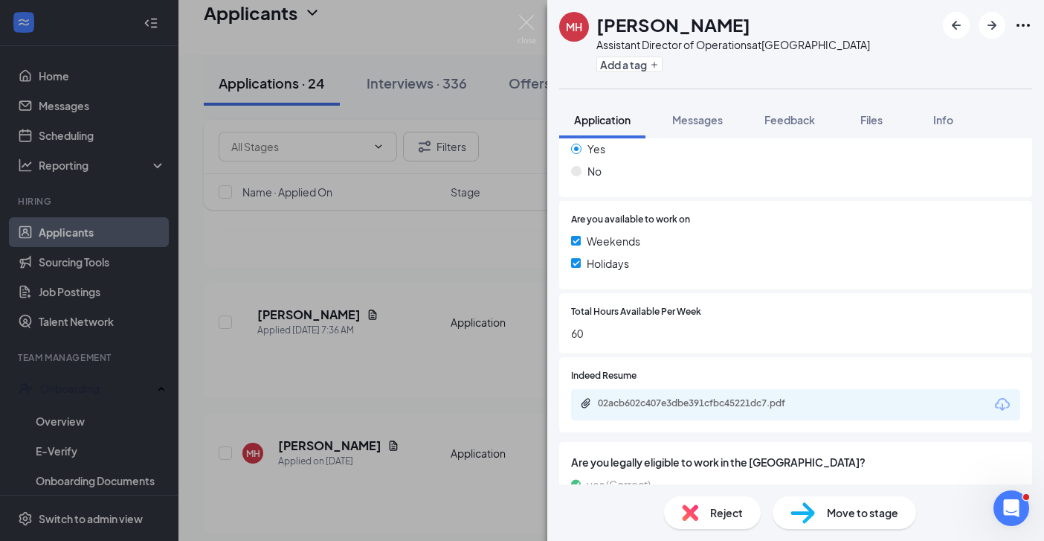
scroll to position [295, 0]
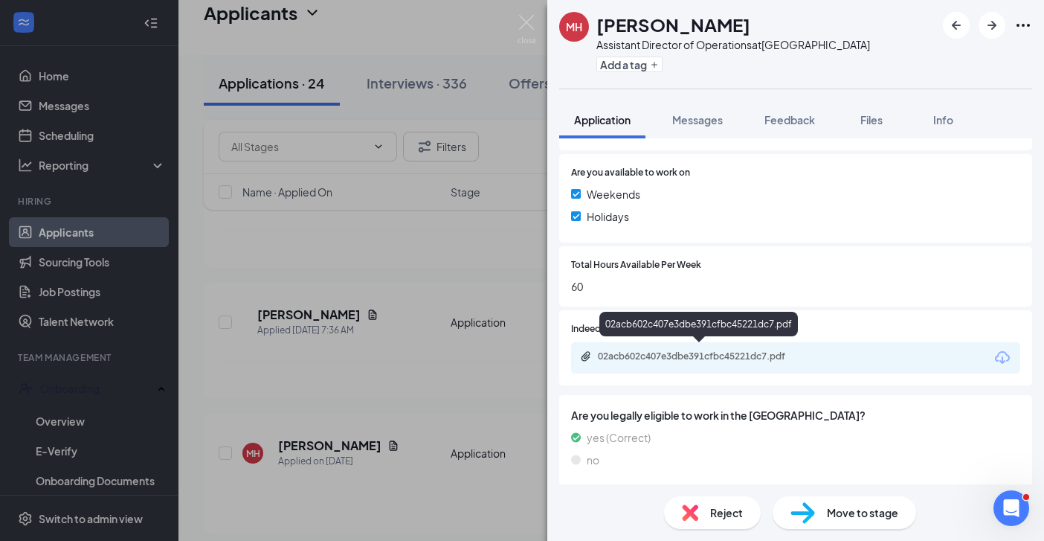
click at [660, 352] on div "02acb602c407e3dbe391cfbc45221dc7.pdf" at bounding box center [702, 356] width 208 height 12
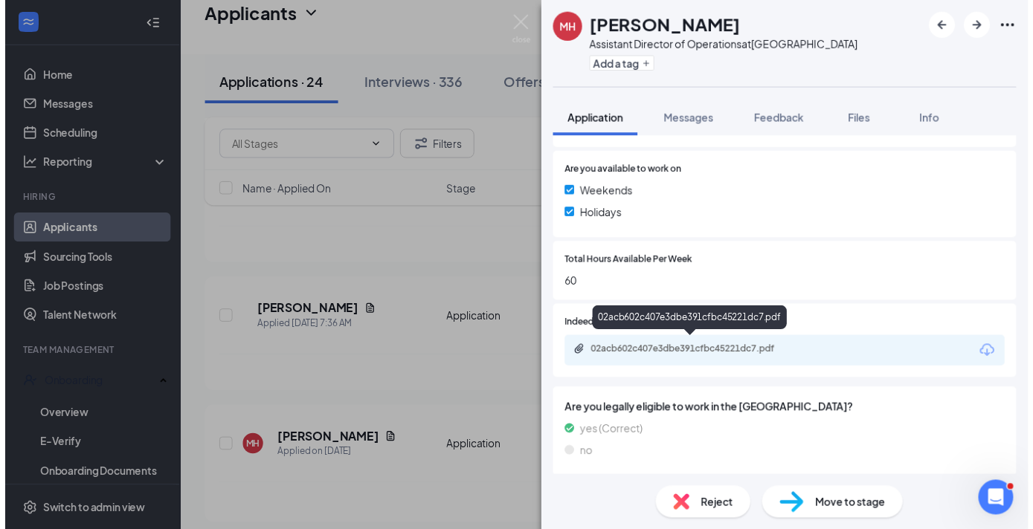
scroll to position [289, 0]
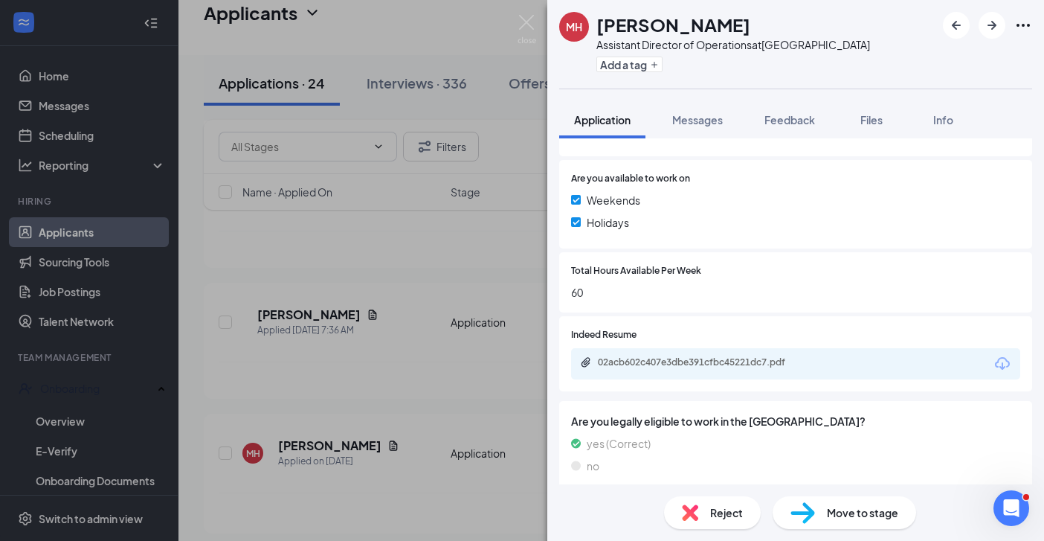
click at [407, 376] on div "MH [PERSON_NAME] Assistant Director of Operations at [GEOGRAPHIC_DATA] Add a ta…" at bounding box center [522, 270] width 1044 height 541
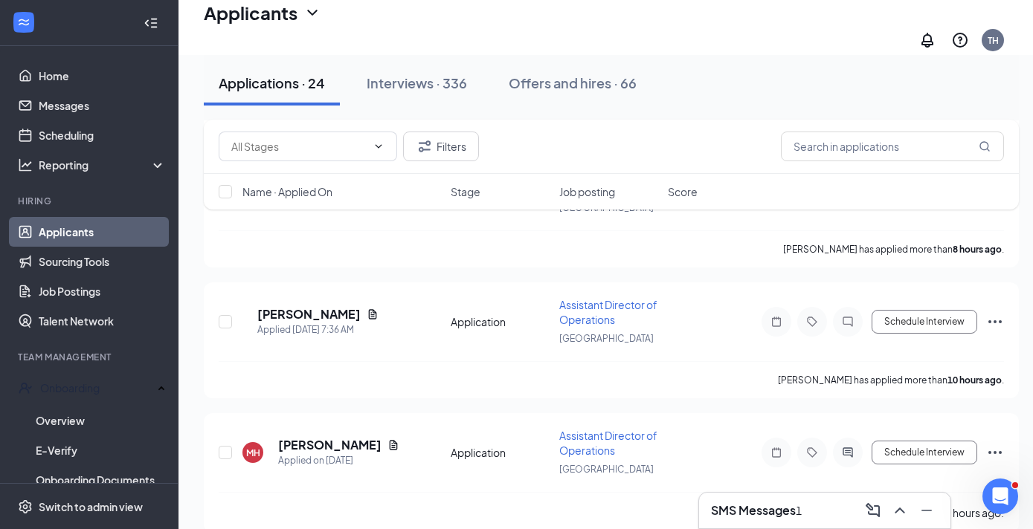
click at [770, 520] on div "SMS Messages 1" at bounding box center [825, 511] width 228 height 24
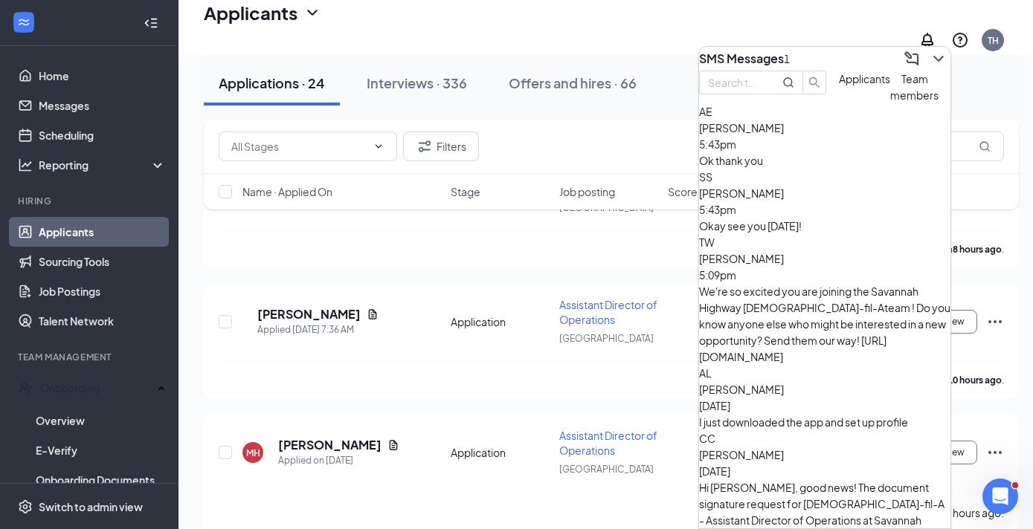
click at [797, 169] on div "Ok thank you" at bounding box center [824, 160] width 251 height 16
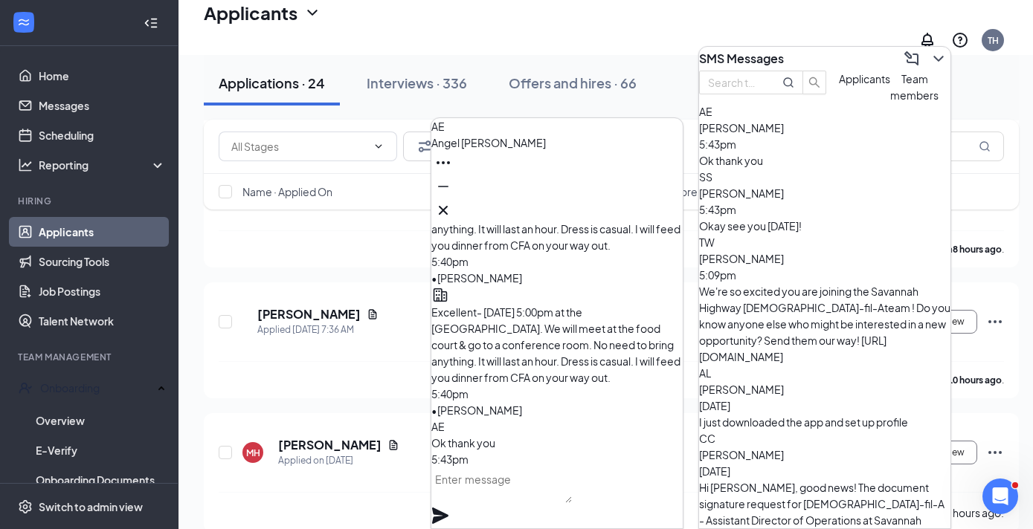
click at [527, 497] on textarea at bounding box center [501, 486] width 141 height 36
type textarea "My pleasure!"
click at [449, 507] on icon "Plane" at bounding box center [440, 516] width 18 height 18
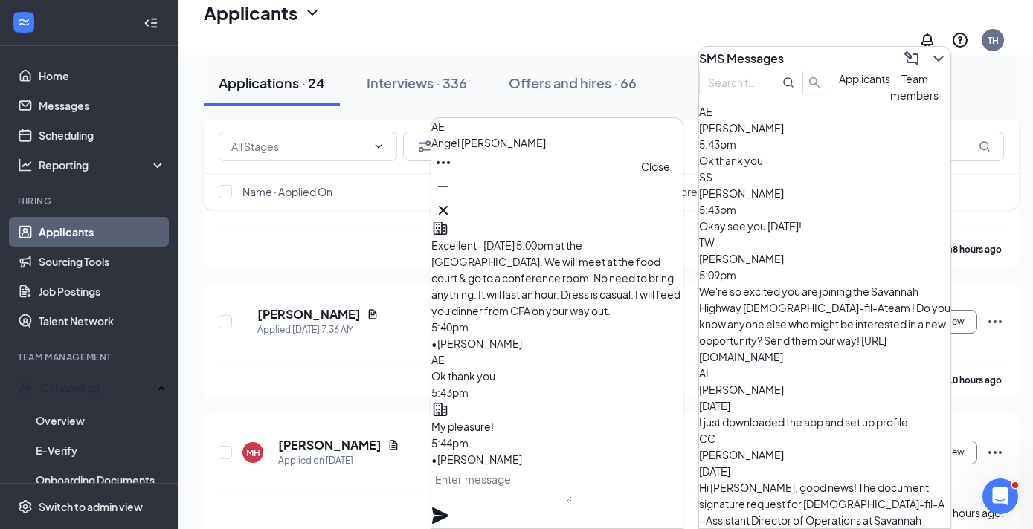
click at [452, 203] on icon "Cross" at bounding box center [443, 210] width 18 height 18
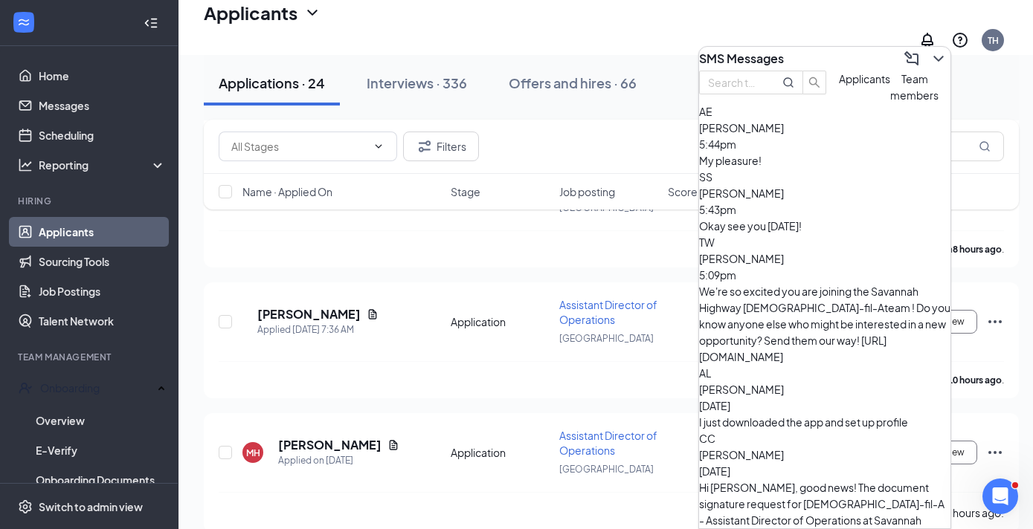
click at [839, 86] on span "Applicants" at bounding box center [864, 78] width 51 height 13
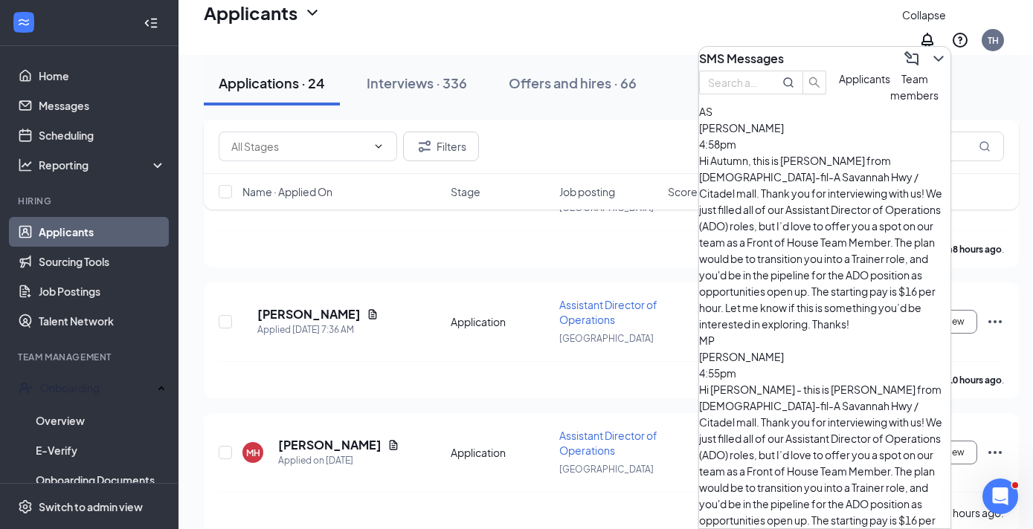
click at [933, 56] on icon "ChevronDown" at bounding box center [938, 59] width 10 height 6
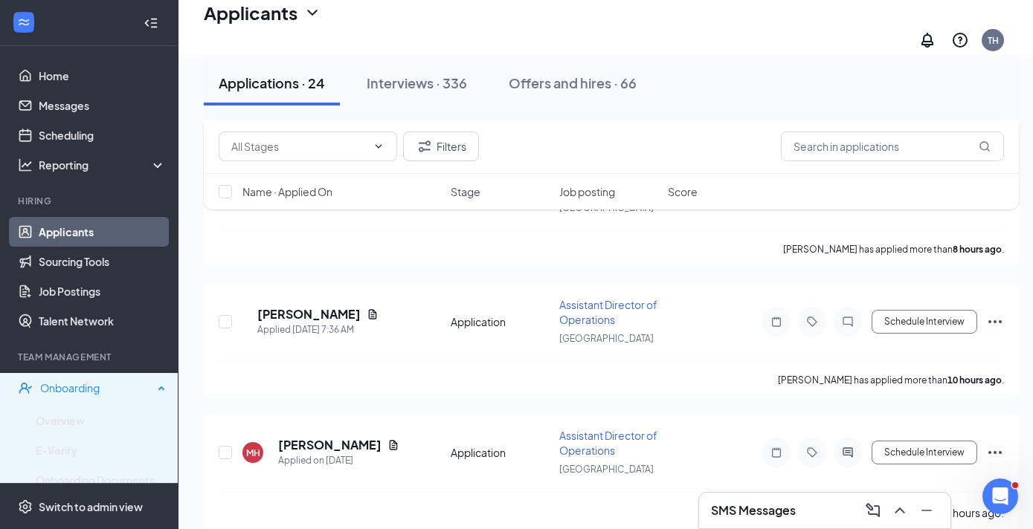
click at [77, 384] on div "Onboarding" at bounding box center [96, 388] width 113 height 15
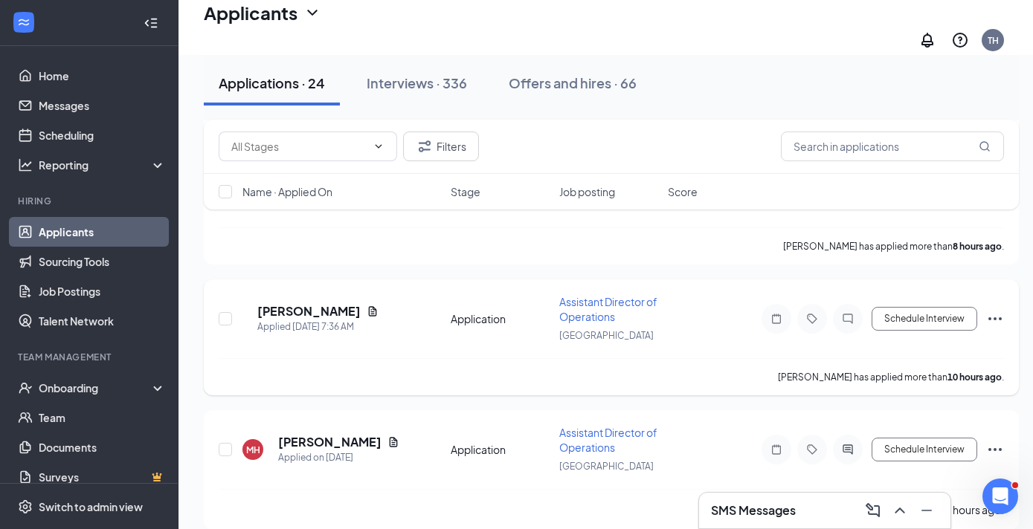
scroll to position [3023, 0]
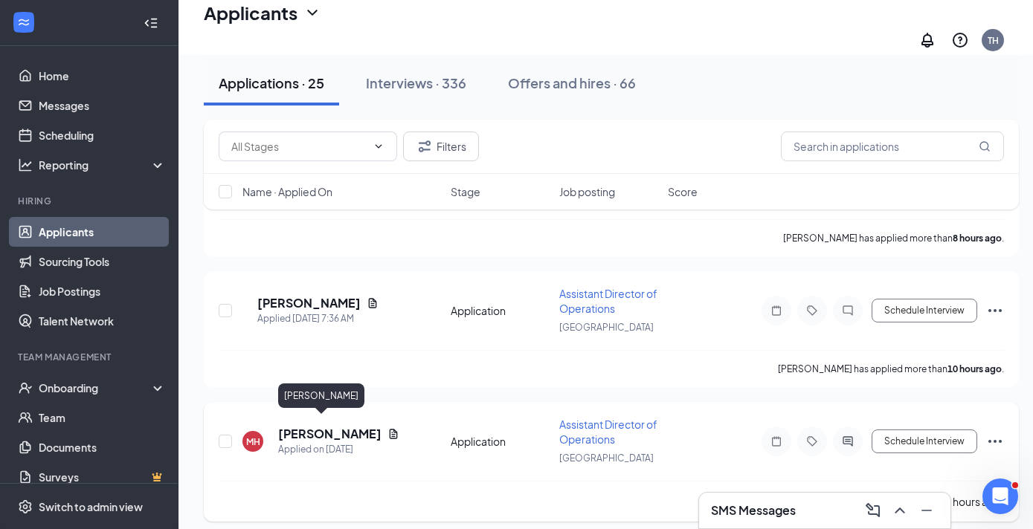
click at [313, 428] on h5 "[PERSON_NAME]" at bounding box center [329, 434] width 103 height 16
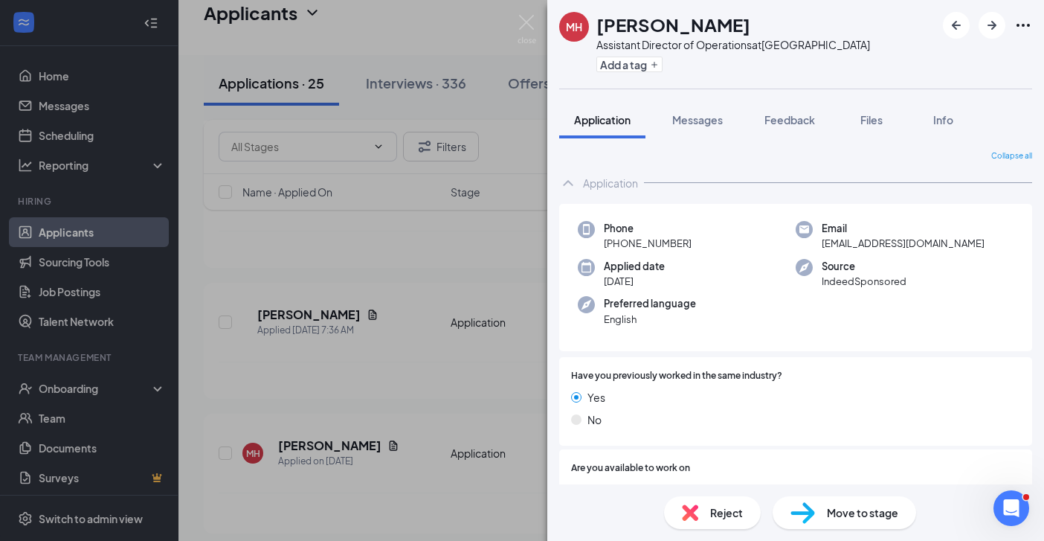
scroll to position [295, 0]
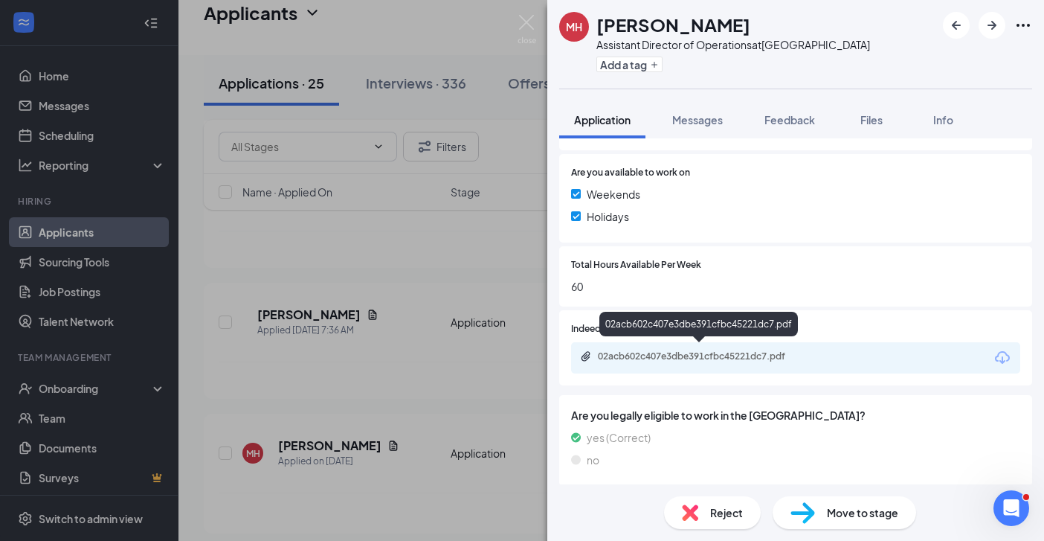
click at [628, 351] on div "02acb602c407e3dbe391cfbc45221dc7.pdf" at bounding box center [702, 356] width 208 height 12
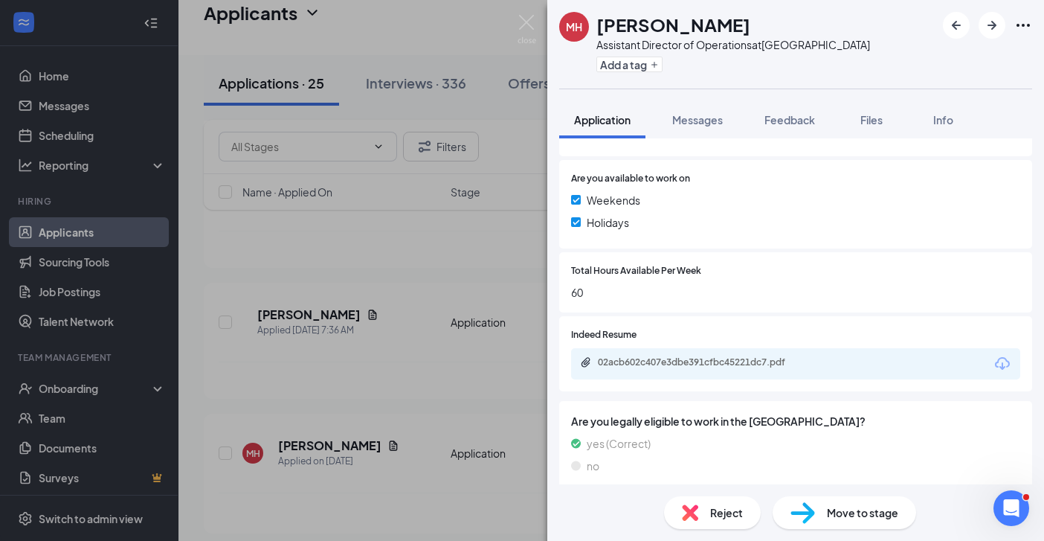
click at [350, 472] on div "MH [PERSON_NAME] Assistant Director of Operations at [GEOGRAPHIC_DATA] Add a ta…" at bounding box center [522, 270] width 1044 height 541
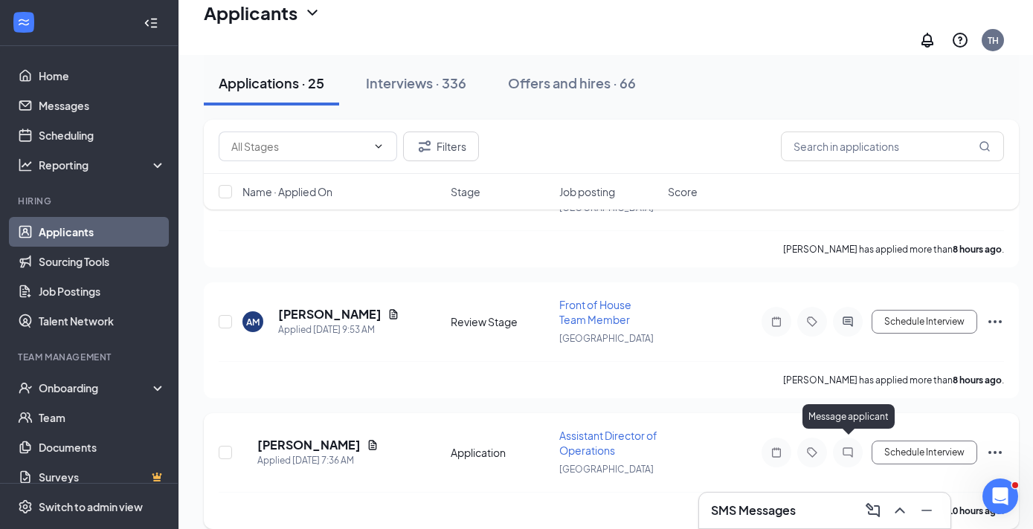
click at [853, 447] on icon "ChatInactive" at bounding box center [848, 453] width 18 height 12
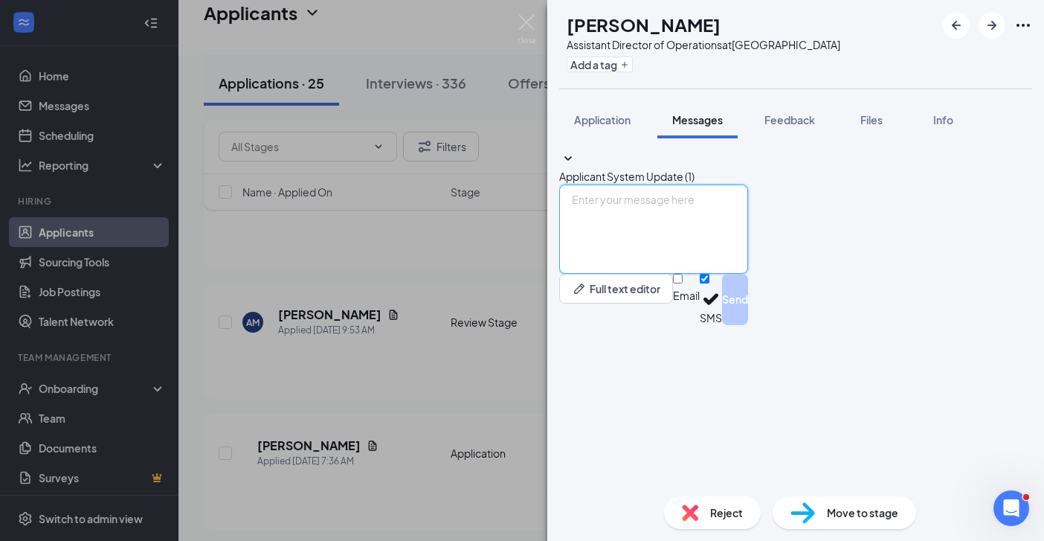
click at [633, 274] on textarea at bounding box center [653, 228] width 189 height 89
paste textarea "Hi, this is [PERSON_NAME] from [DEMOGRAPHIC_DATA]-fil-A Savannah Hwy. Thank you…"
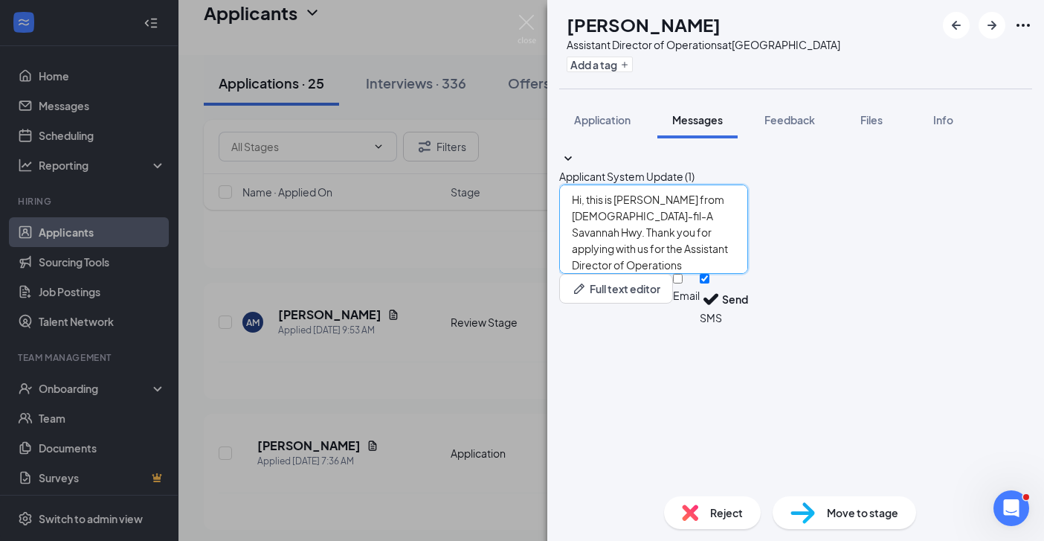
scroll to position [58, 0]
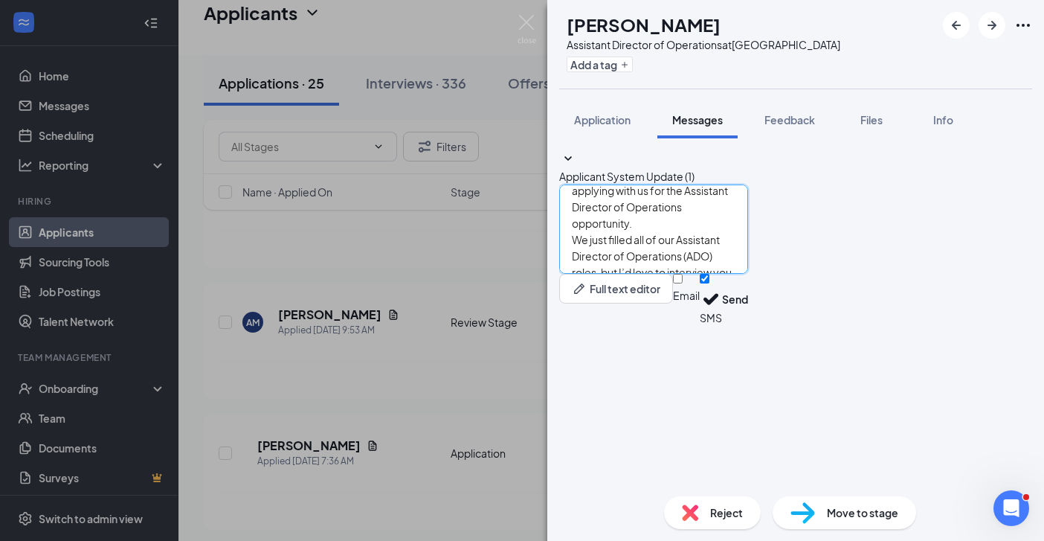
type textarea "Hi, this is [PERSON_NAME] from [DEMOGRAPHIC_DATA]-fil-A Savannah Hwy. Thank you…"
click at [683, 283] on input "Email" at bounding box center [678, 279] width 10 height 10
checkbox input "true"
click at [748, 329] on button "Send" at bounding box center [735, 302] width 26 height 56
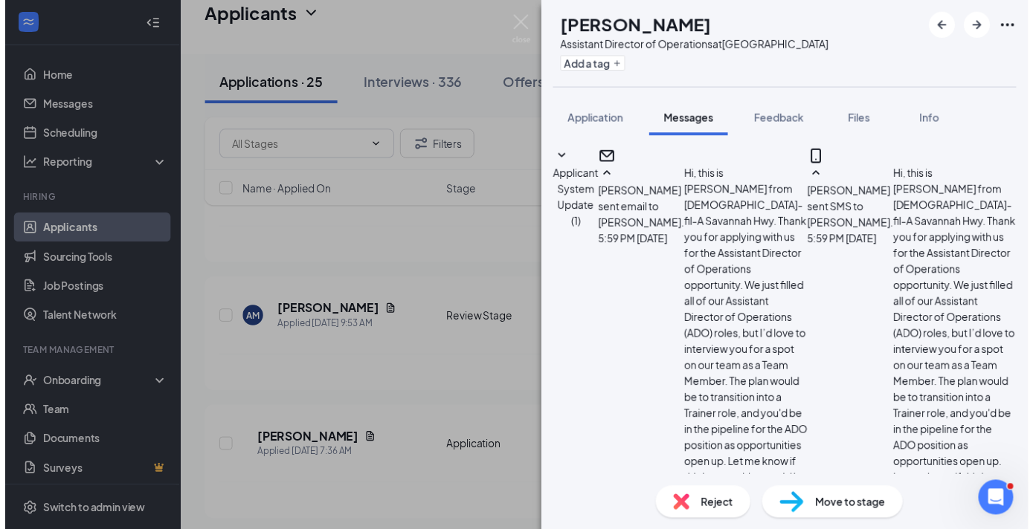
scroll to position [346, 0]
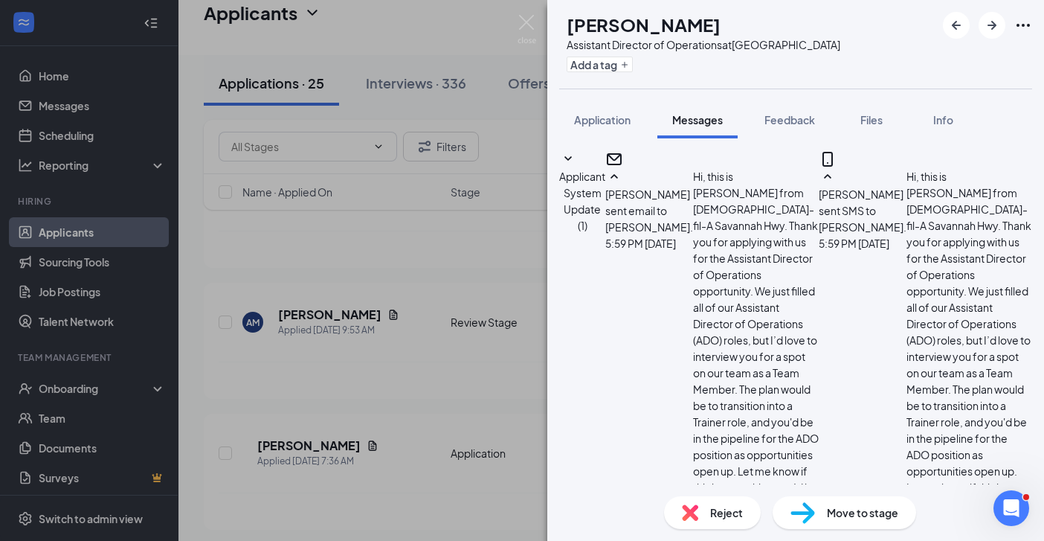
click at [261, 346] on div "KS [PERSON_NAME] Assistant Director of Operations at [GEOGRAPHIC_DATA] Add a ta…" at bounding box center [522, 270] width 1044 height 541
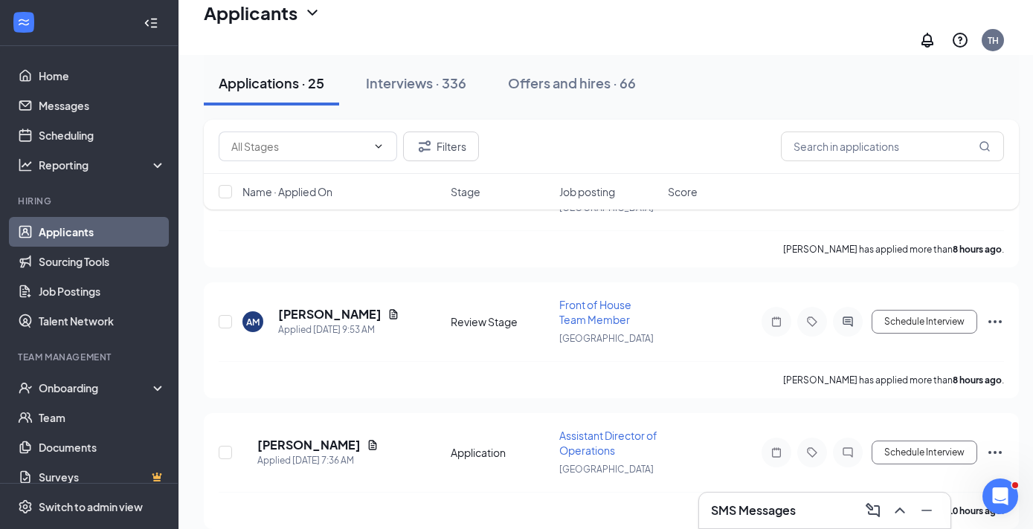
scroll to position [3154, 0]
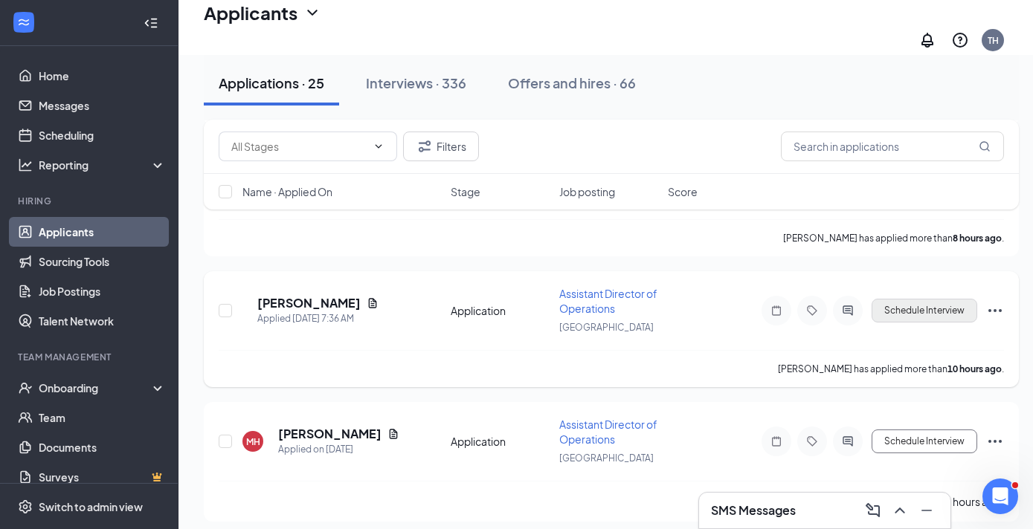
click at [935, 305] on button "Schedule Interview" at bounding box center [924, 311] width 106 height 24
type input "Onsite Interview (next stage)"
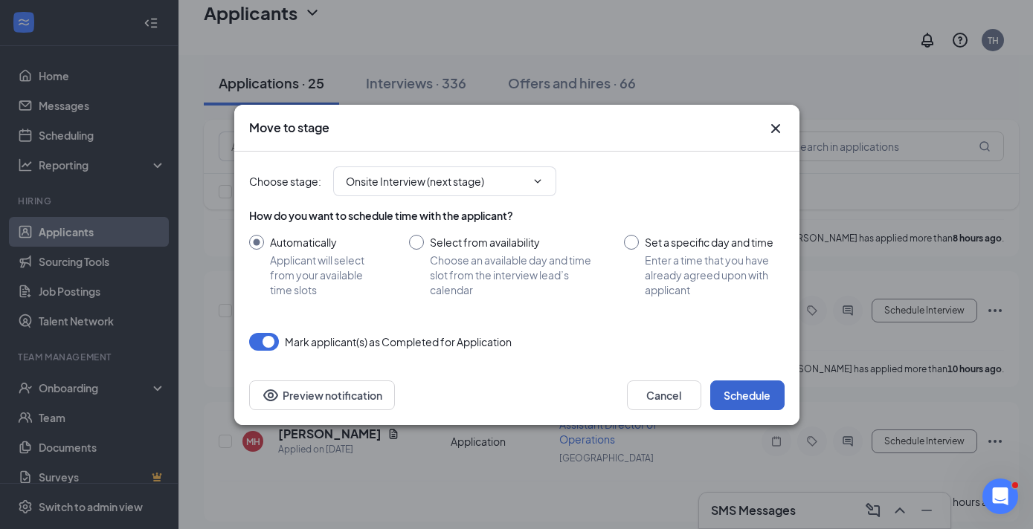
click at [743, 393] on button "Schedule" at bounding box center [747, 396] width 74 height 30
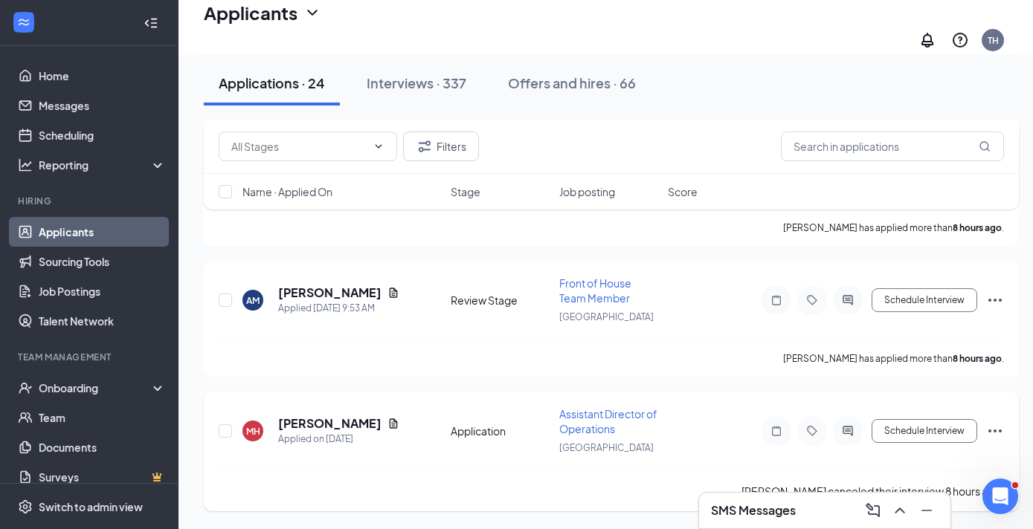
scroll to position [3023, 0]
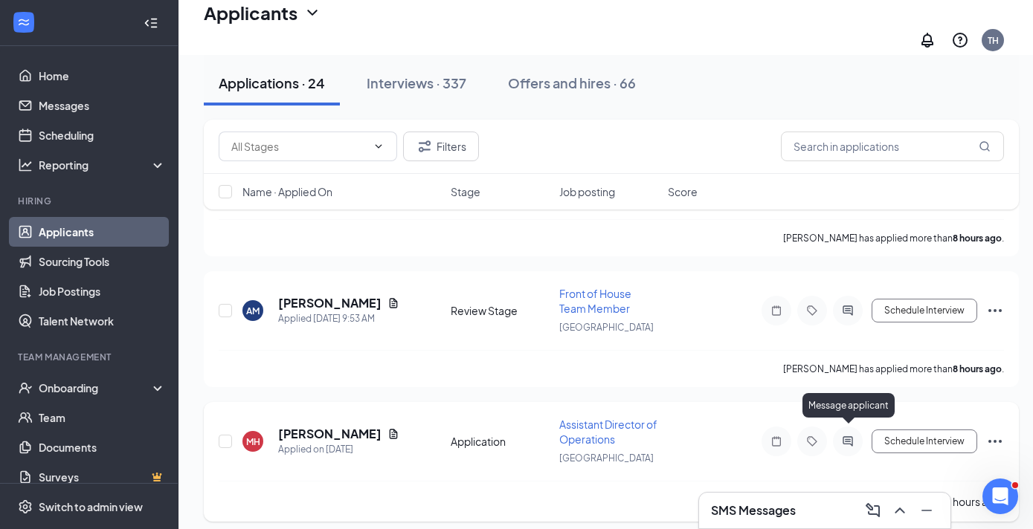
click at [851, 436] on icon "ActiveChat" at bounding box center [848, 442] width 18 height 12
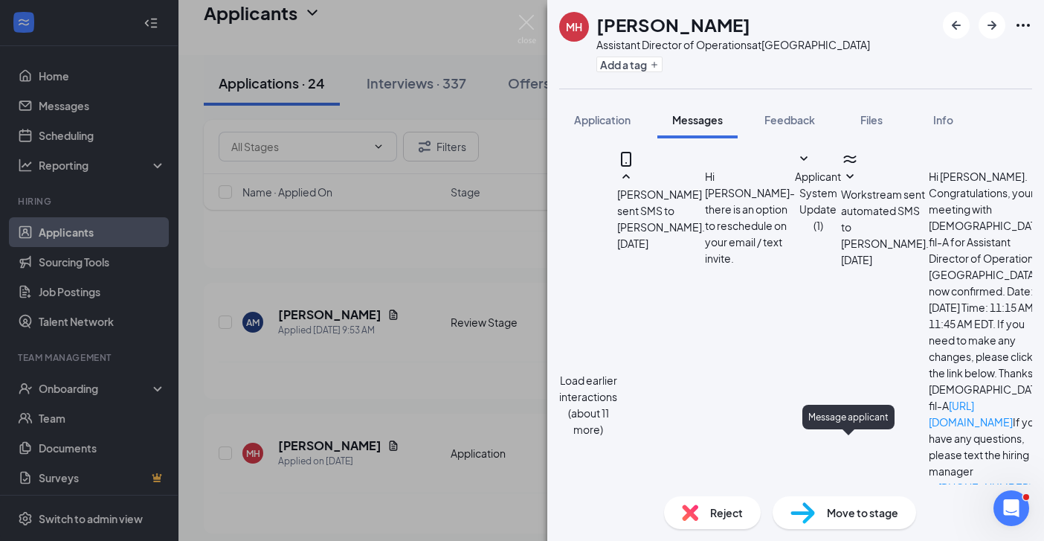
scroll to position [773, 0]
click at [396, 367] on div "MH [PERSON_NAME] Assistant Director of Operations at [GEOGRAPHIC_DATA] Add a ta…" at bounding box center [522, 270] width 1044 height 541
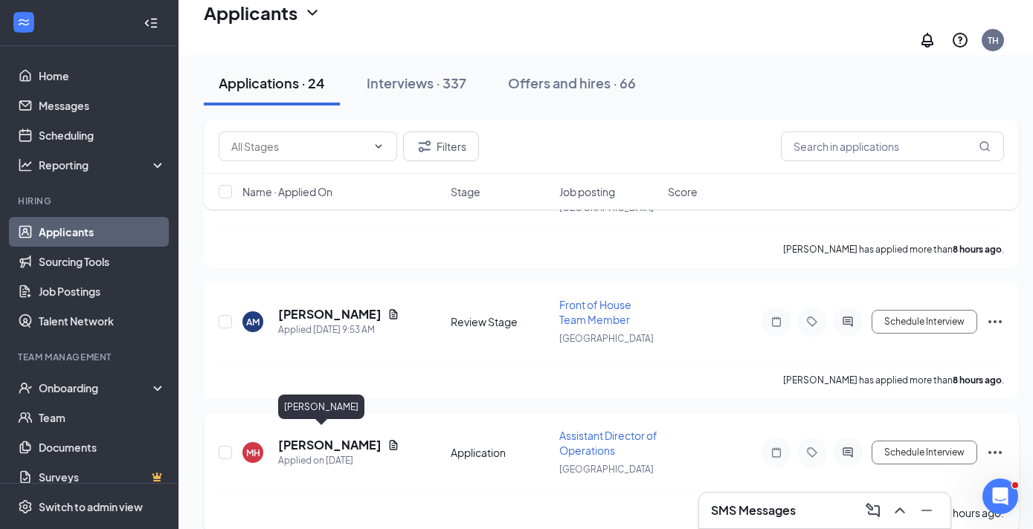
click at [321, 437] on h5 "[PERSON_NAME]" at bounding box center [329, 445] width 103 height 16
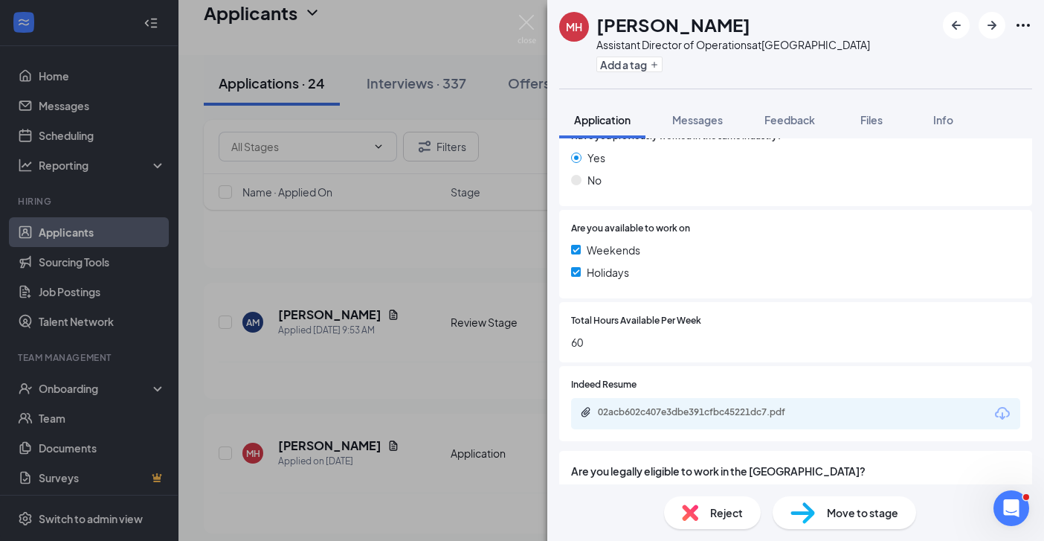
scroll to position [295, 0]
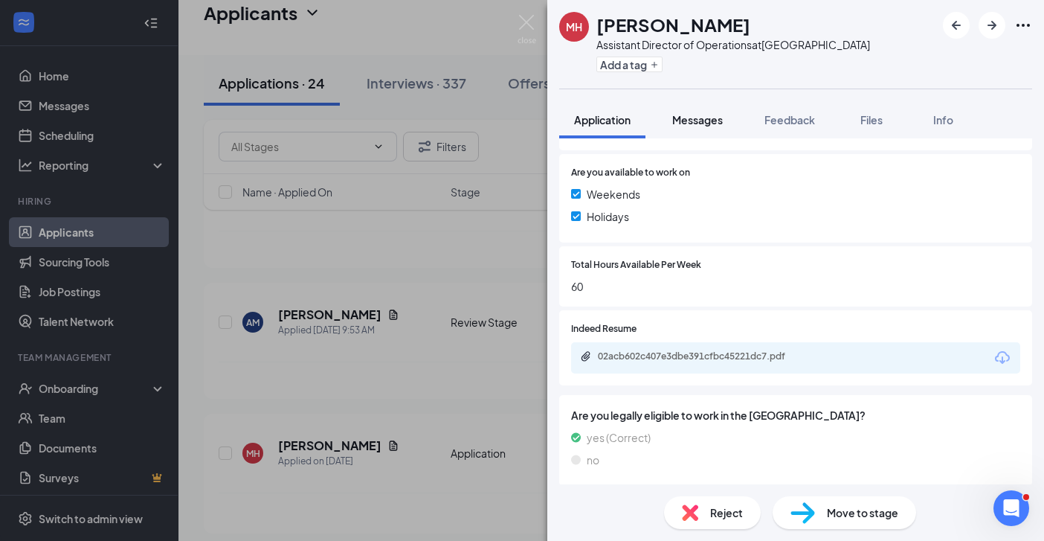
click at [697, 123] on span "Messages" at bounding box center [697, 119] width 51 height 13
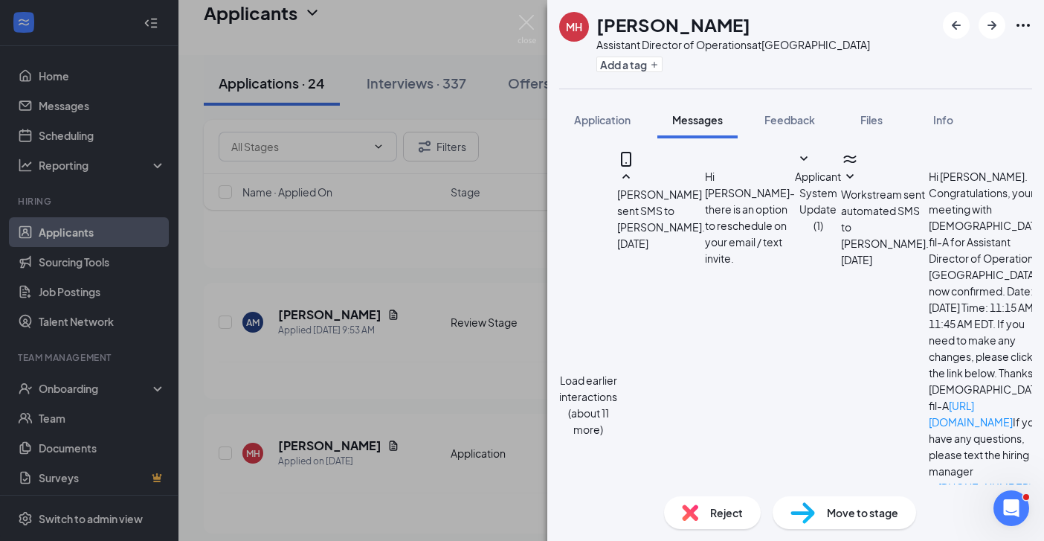
click at [419, 377] on div "MH [PERSON_NAME] Assistant Director of Operations at [GEOGRAPHIC_DATA] Add a ta…" at bounding box center [522, 270] width 1044 height 541
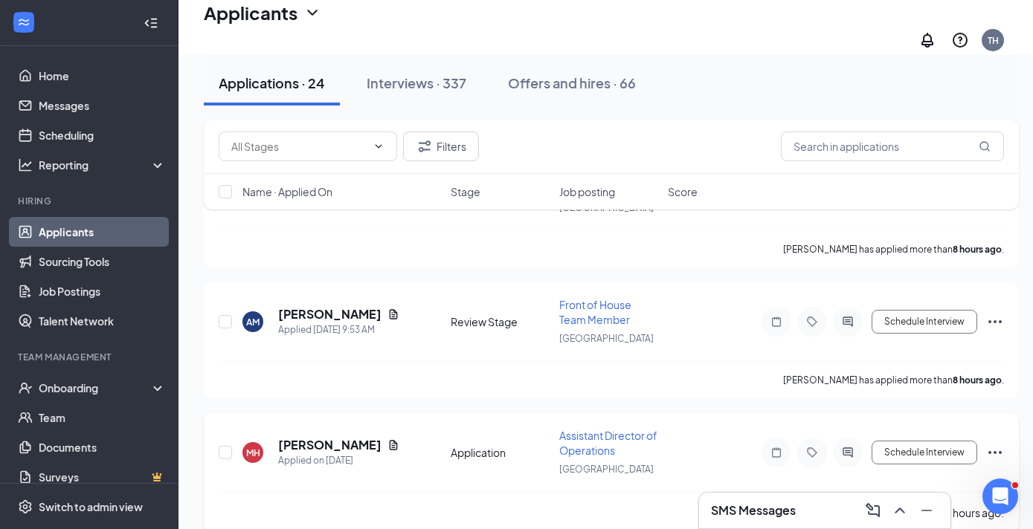
click at [995, 444] on icon "Ellipses" at bounding box center [995, 453] width 18 height 18
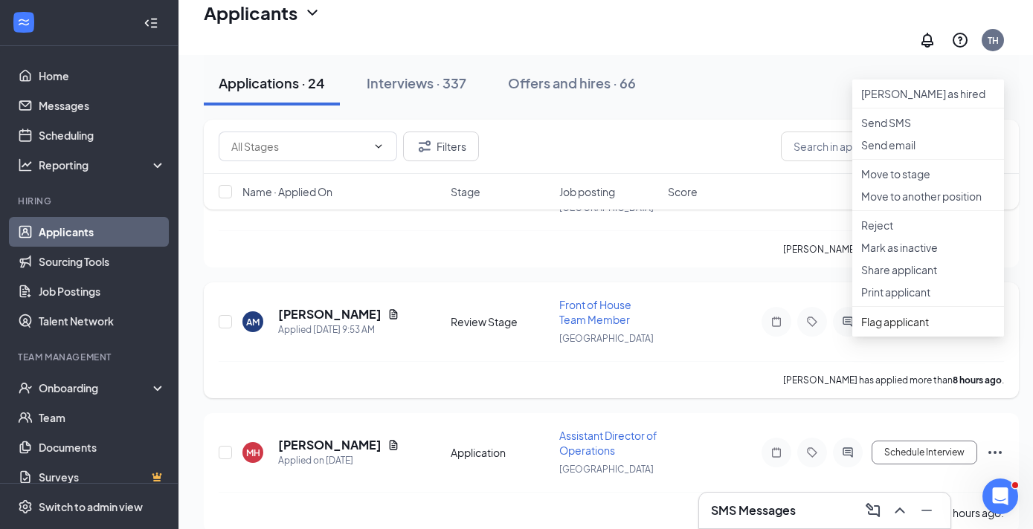
click at [462, 380] on div "[PERSON_NAME] has applied more than 8 hours ago ." at bounding box center [611, 379] width 785 height 37
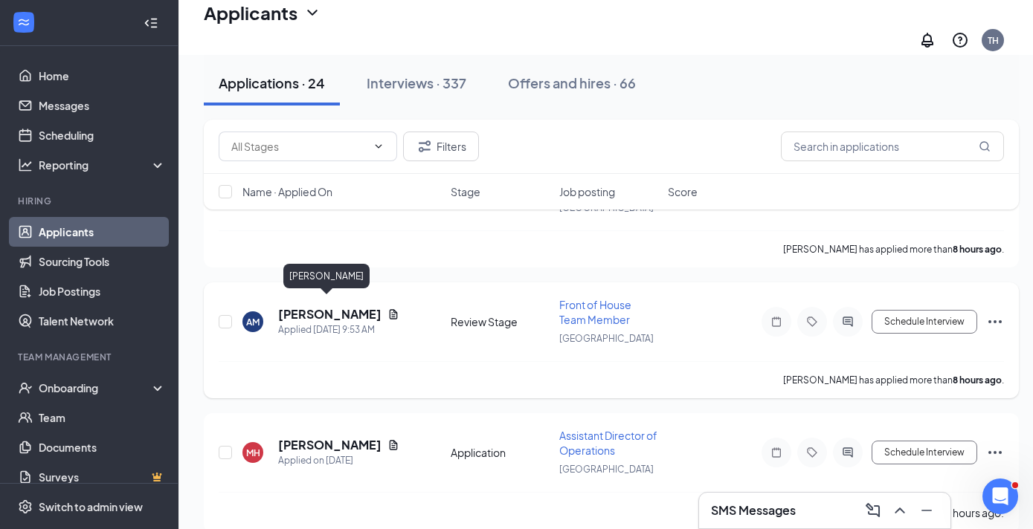
click at [343, 306] on h5 "[PERSON_NAME]" at bounding box center [329, 314] width 103 height 16
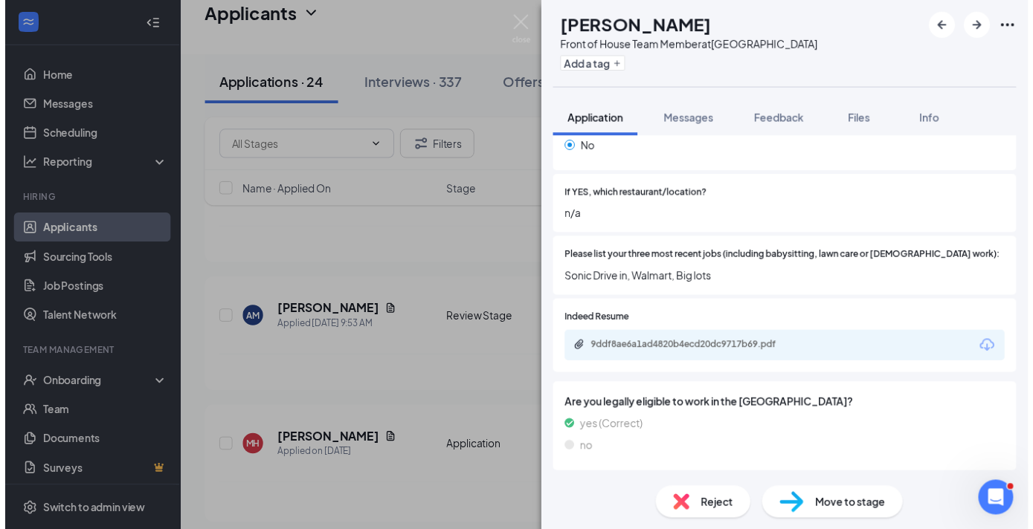
scroll to position [589, 0]
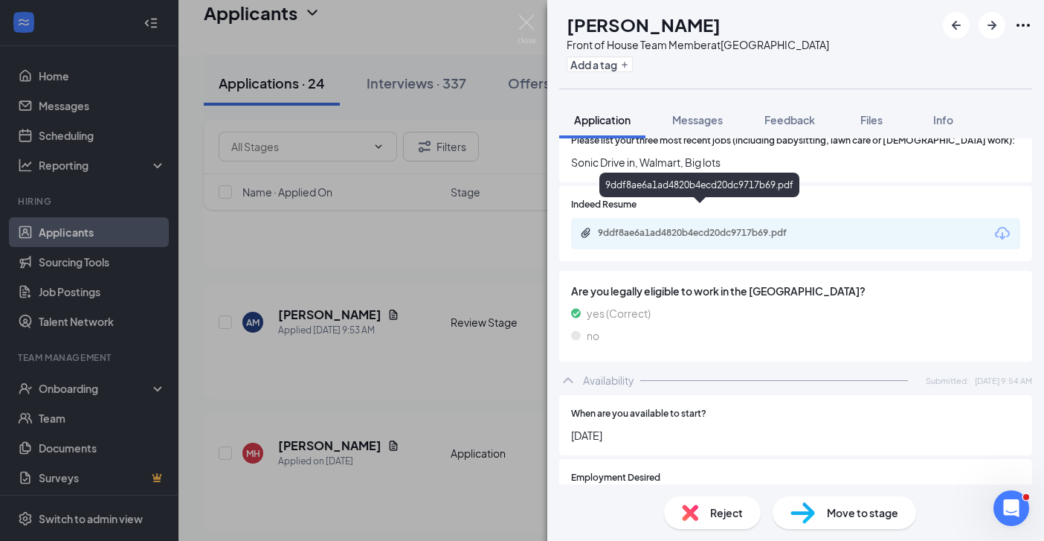
click at [727, 227] on div "9ddf8ae6a1ad4820b4ecd20dc9717b69.pdf" at bounding box center [702, 233] width 208 height 12
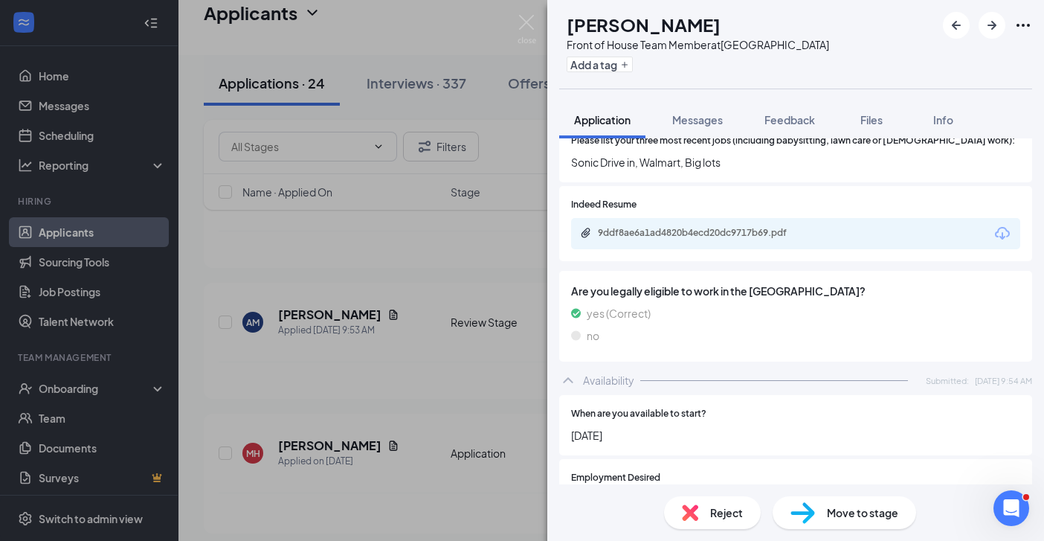
click at [378, 378] on div "AM [PERSON_NAME] Front of House Team Member at [GEOGRAPHIC_DATA] Add a tag Appl…" at bounding box center [522, 270] width 1044 height 541
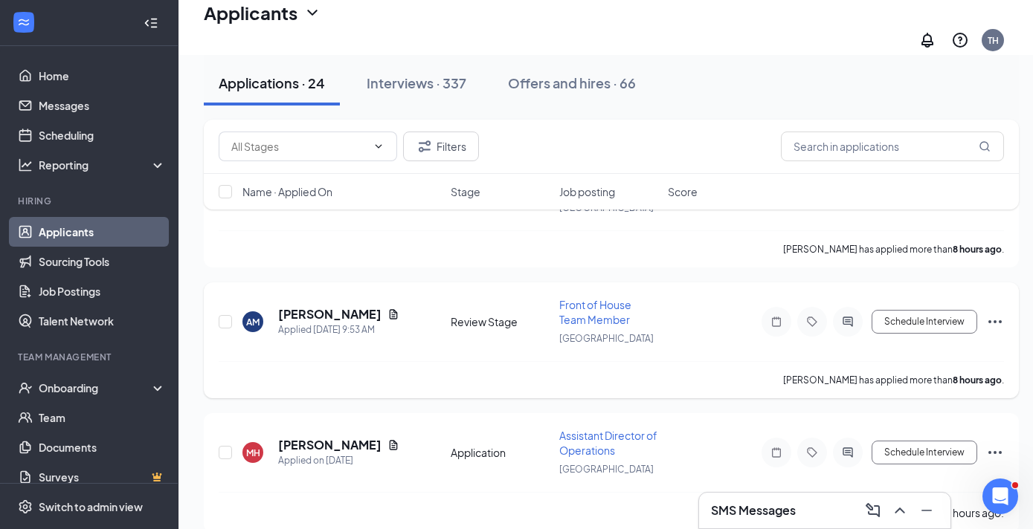
scroll to position [3023, 0]
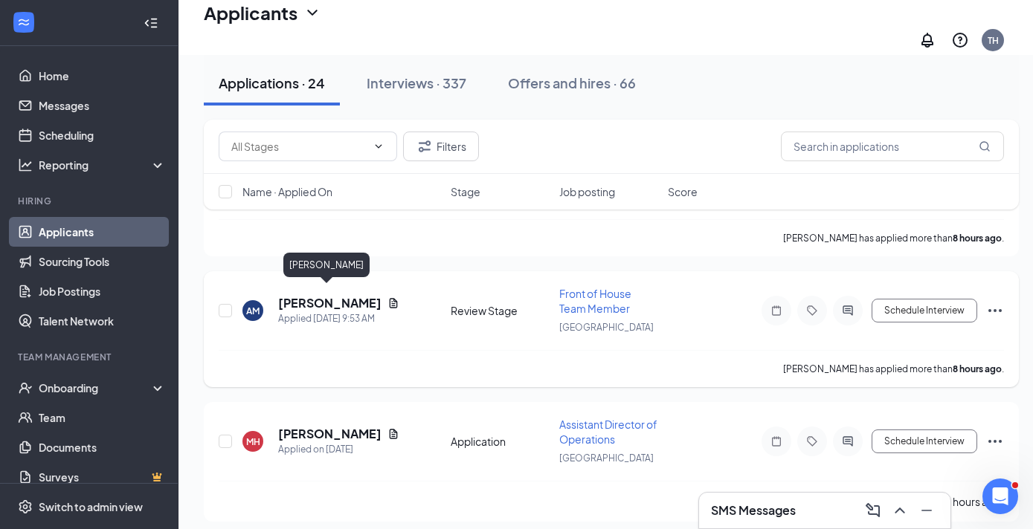
click at [313, 295] on h5 "[PERSON_NAME]" at bounding box center [329, 303] width 103 height 16
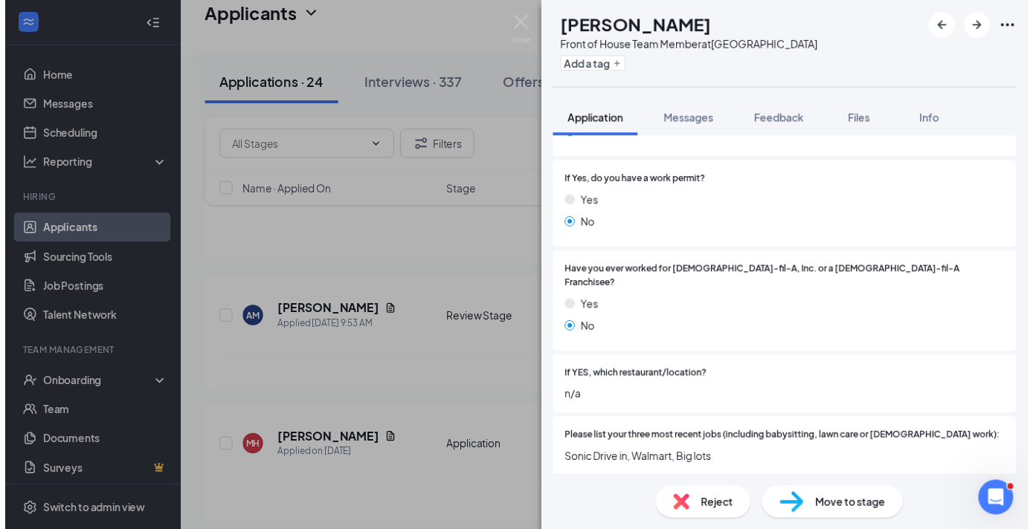
scroll to position [366, 0]
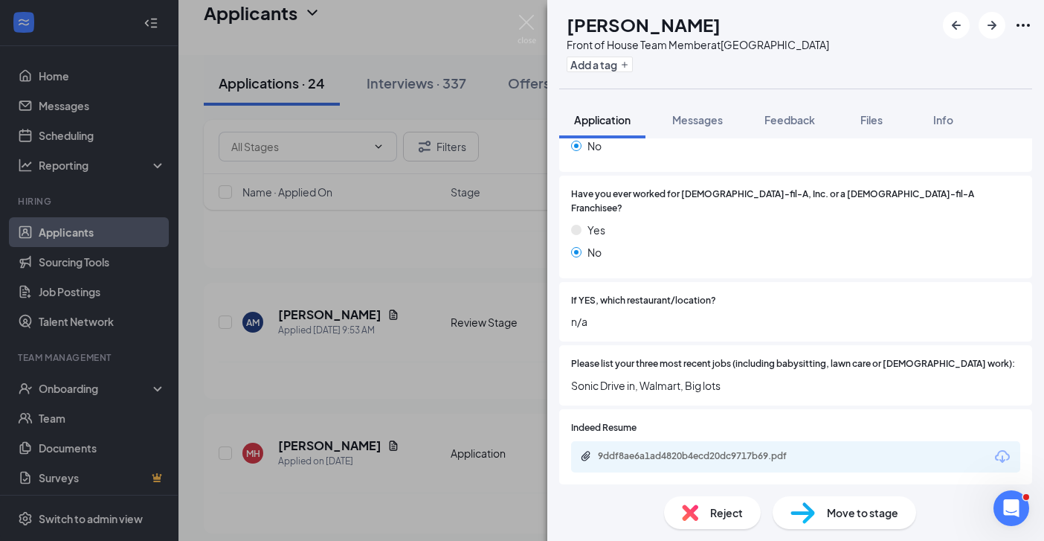
click at [465, 377] on div "AM [PERSON_NAME] Front of House Team Member at [GEOGRAPHIC_DATA] Add a tag Appl…" at bounding box center [522, 270] width 1044 height 541
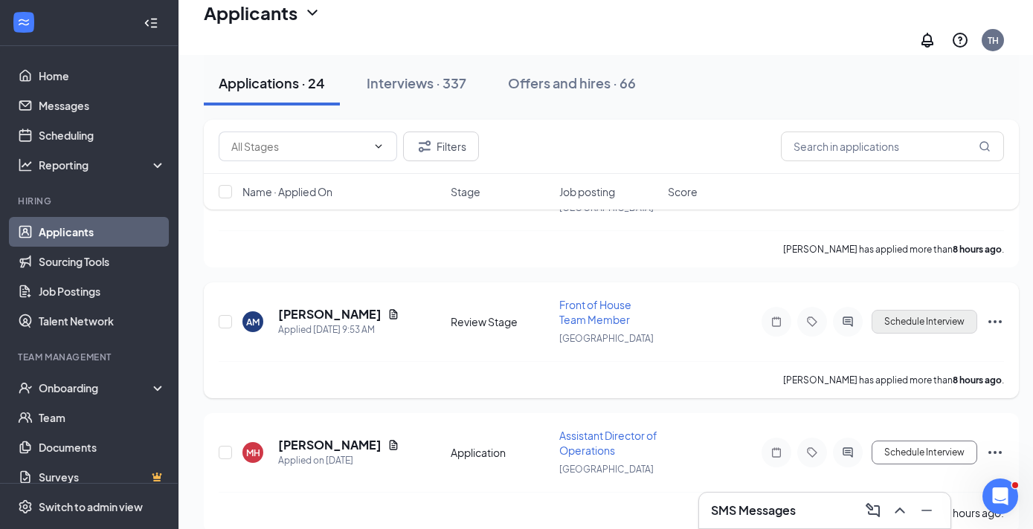
click at [907, 319] on button "Schedule Interview" at bounding box center [924, 322] width 106 height 24
type input "Onsite Interview (next stage)"
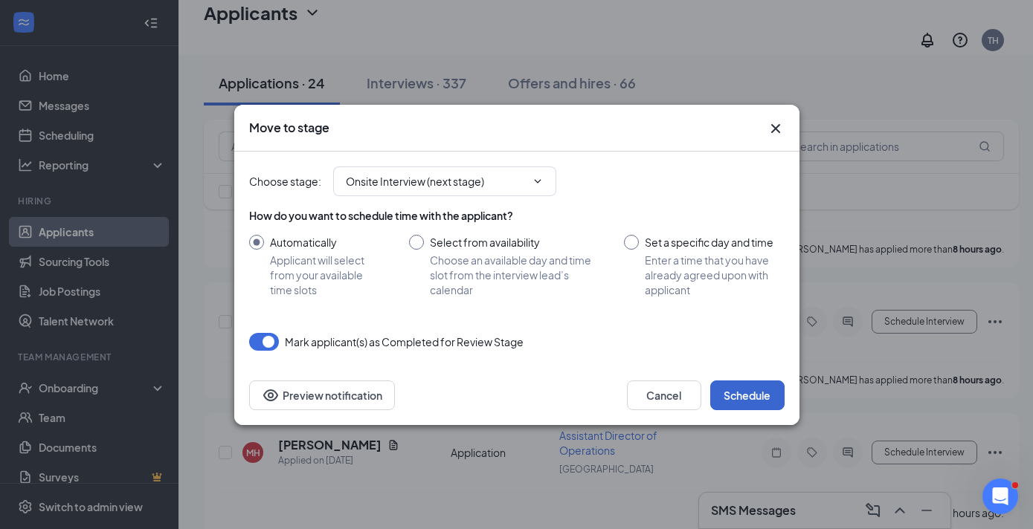
click at [745, 395] on button "Schedule" at bounding box center [747, 396] width 74 height 30
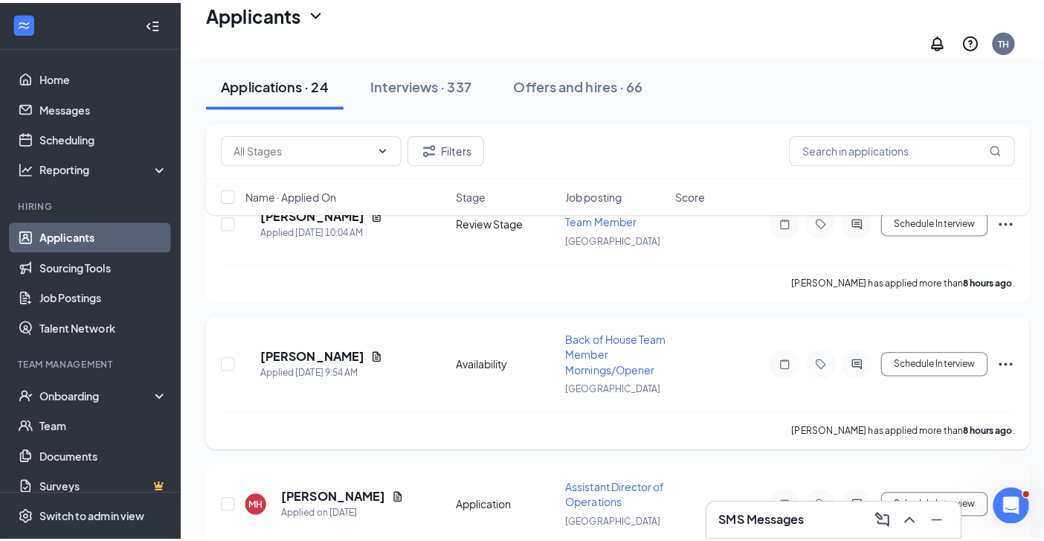
scroll to position [2735, 0]
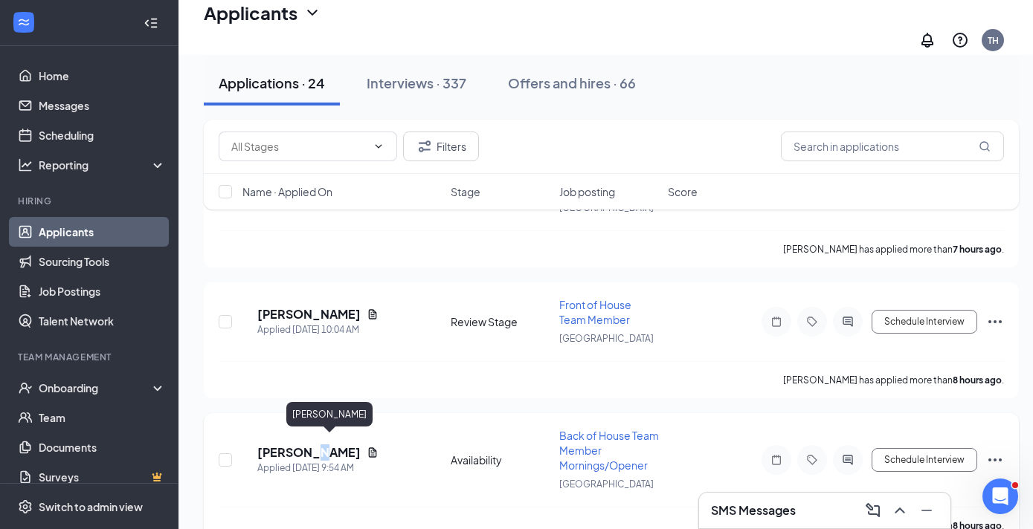
click at [332, 447] on h5 "[PERSON_NAME]" at bounding box center [308, 453] width 103 height 16
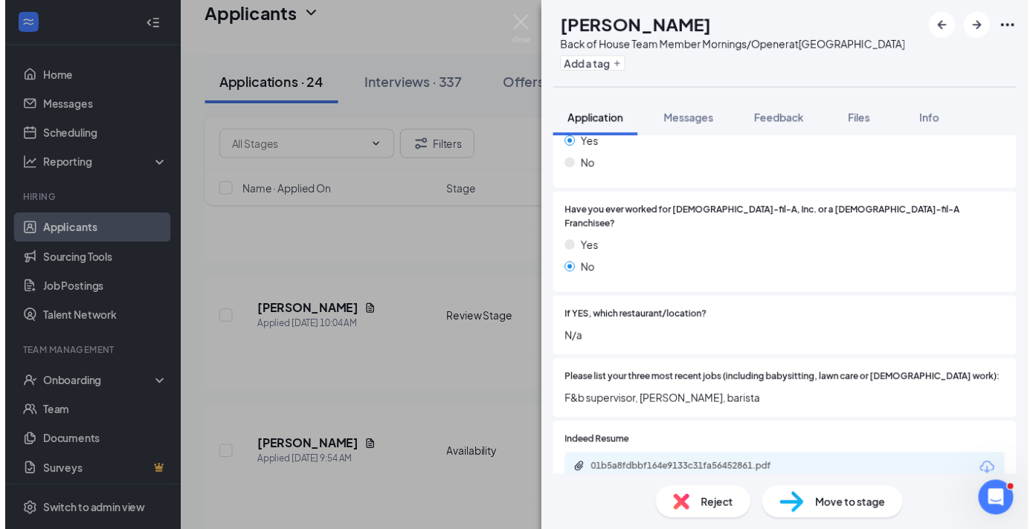
scroll to position [414, 0]
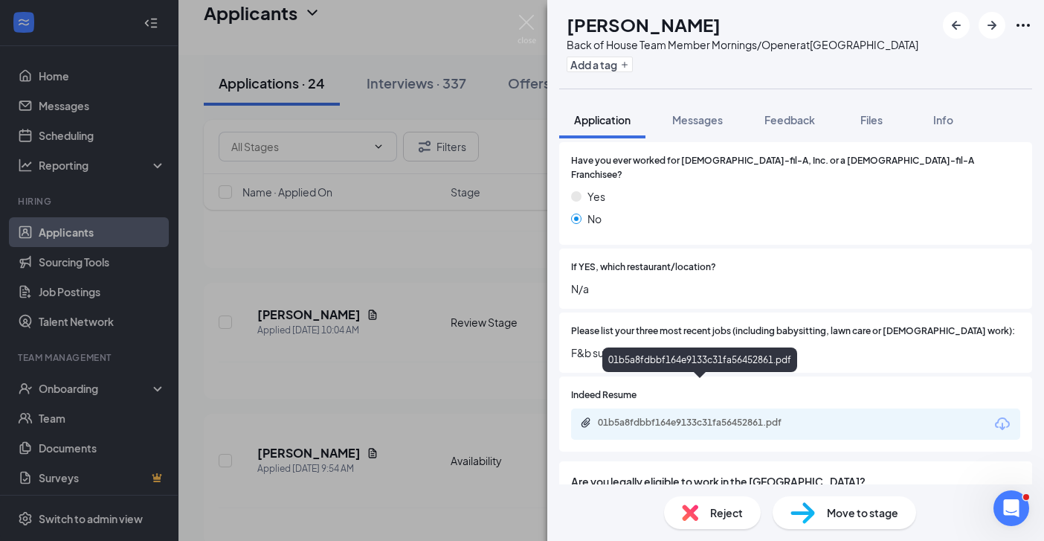
click at [740, 416] on div "01b5a8fdbbf164e9133c31fa56452861.pdf" at bounding box center [700, 423] width 241 height 14
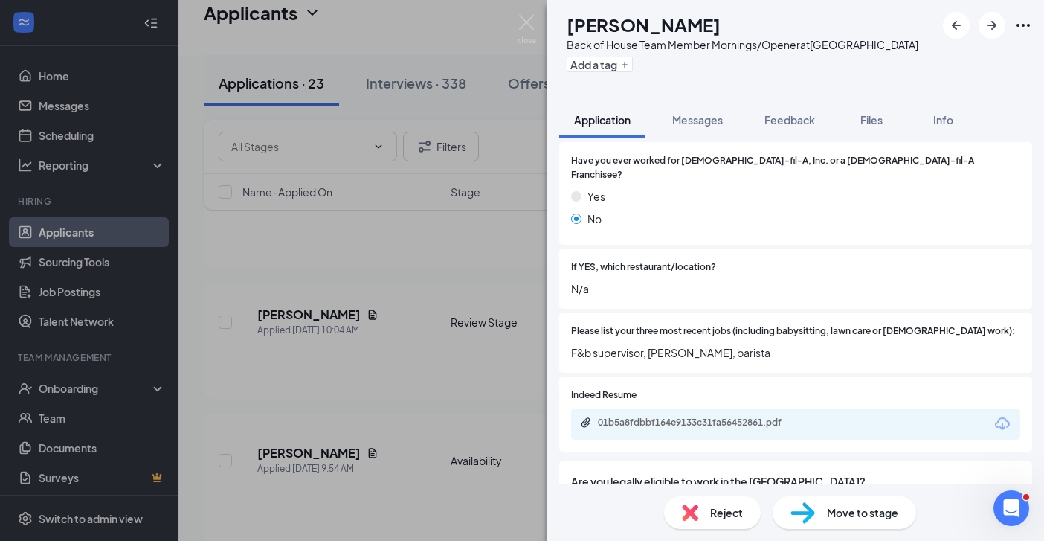
click at [365, 387] on div "AN [PERSON_NAME] Back of House Team Member Mornings/Opener at [GEOGRAPHIC_DATA]…" at bounding box center [522, 270] width 1044 height 541
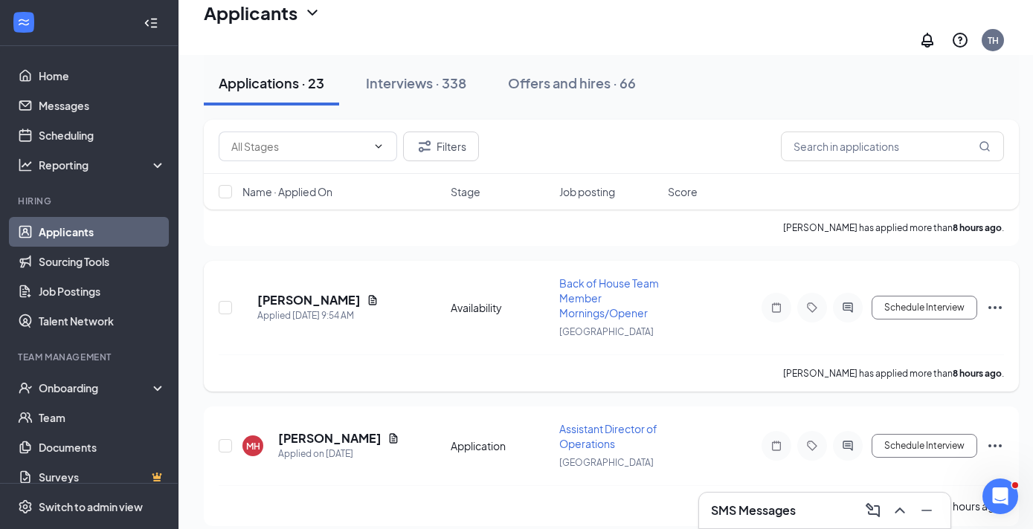
scroll to position [2892, 0]
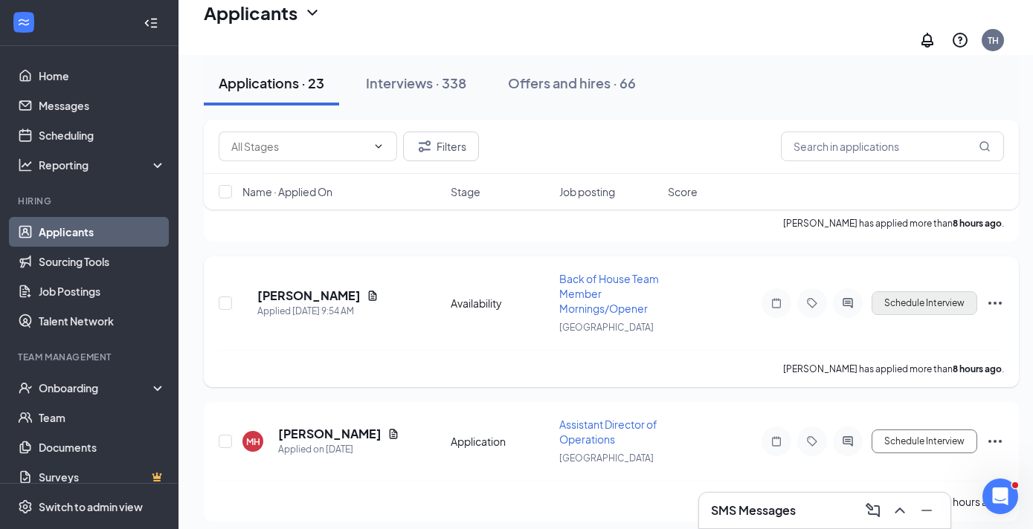
click at [913, 296] on button "Schedule Interview" at bounding box center [924, 303] width 106 height 24
type input "Review Stage (next stage)"
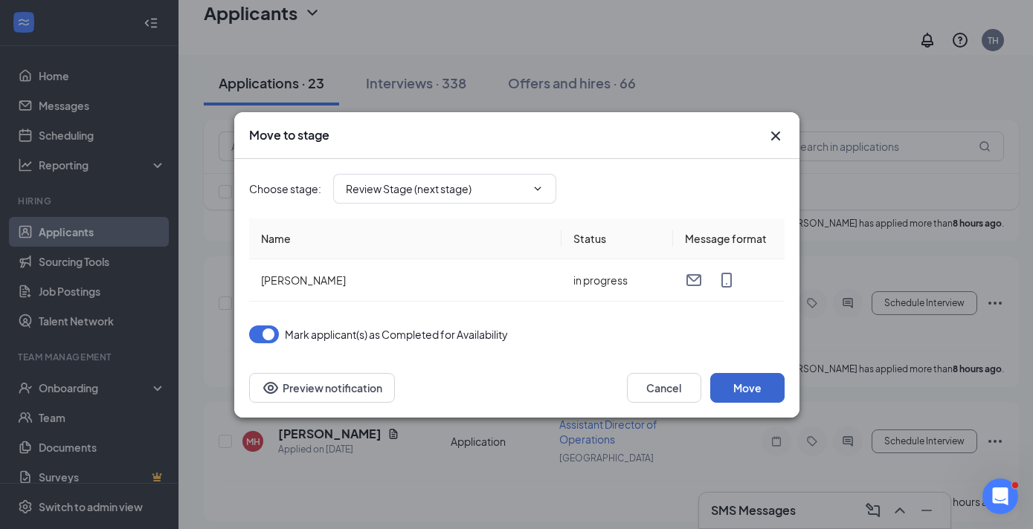
click at [753, 393] on button "Move" at bounding box center [747, 388] width 74 height 30
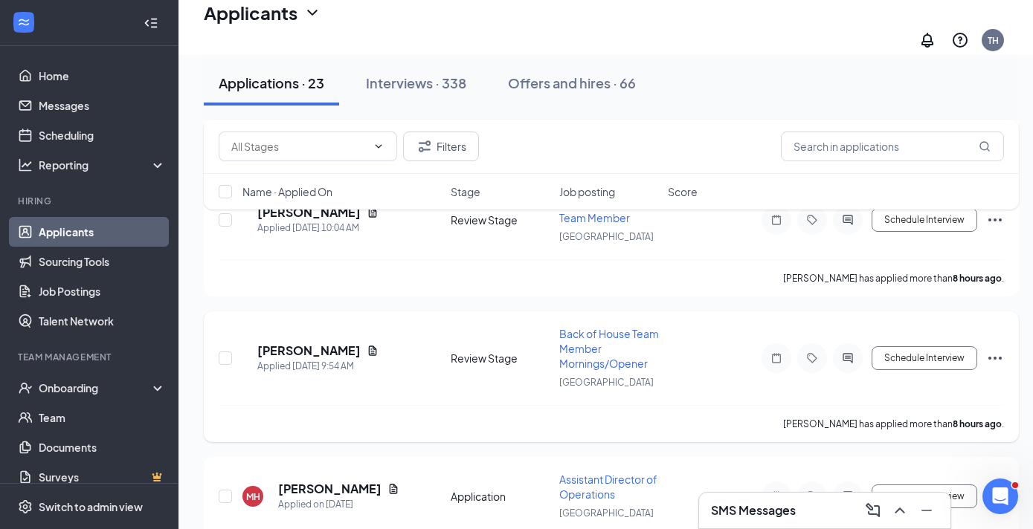
scroll to position [2868, 0]
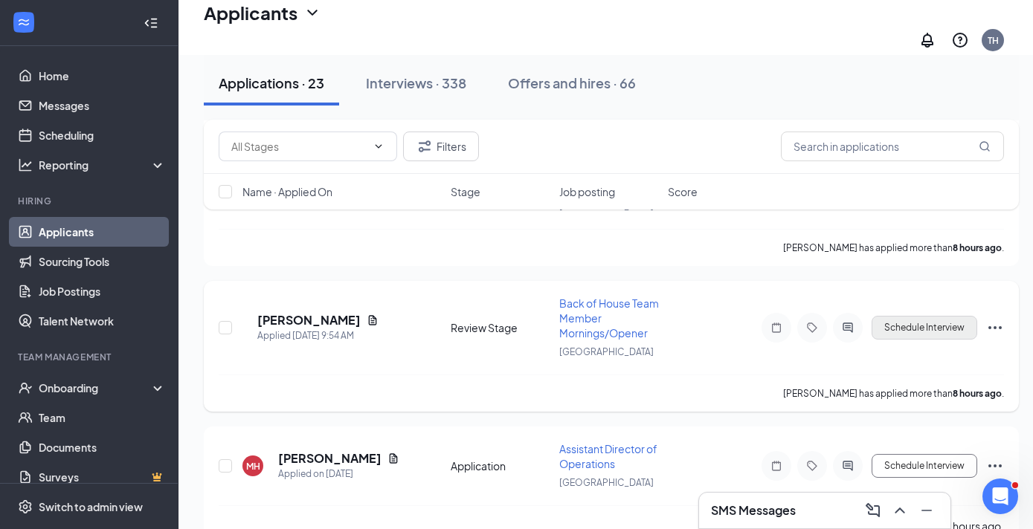
click at [930, 320] on button "Schedule Interview" at bounding box center [924, 328] width 106 height 24
type input "Onsite Interview (next stage)"
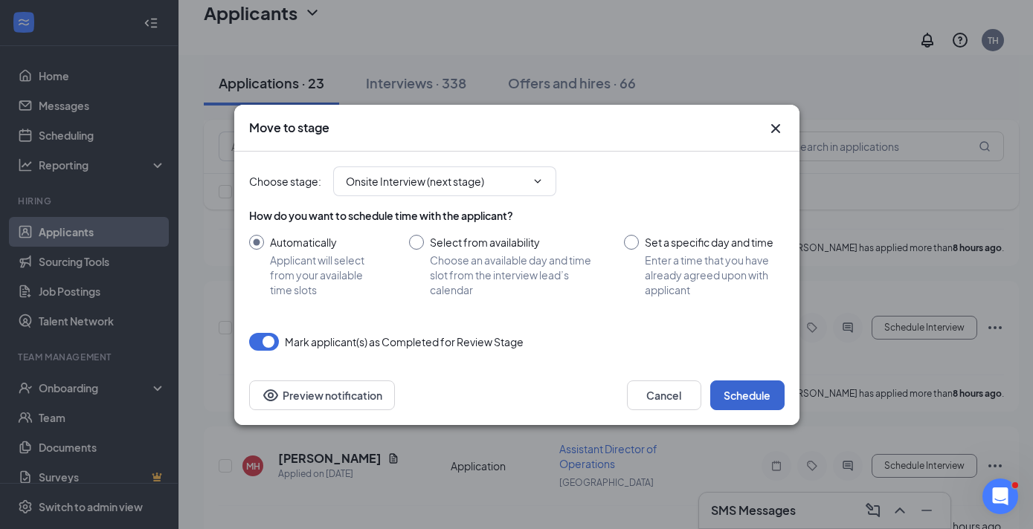
click at [738, 391] on button "Schedule" at bounding box center [747, 396] width 74 height 30
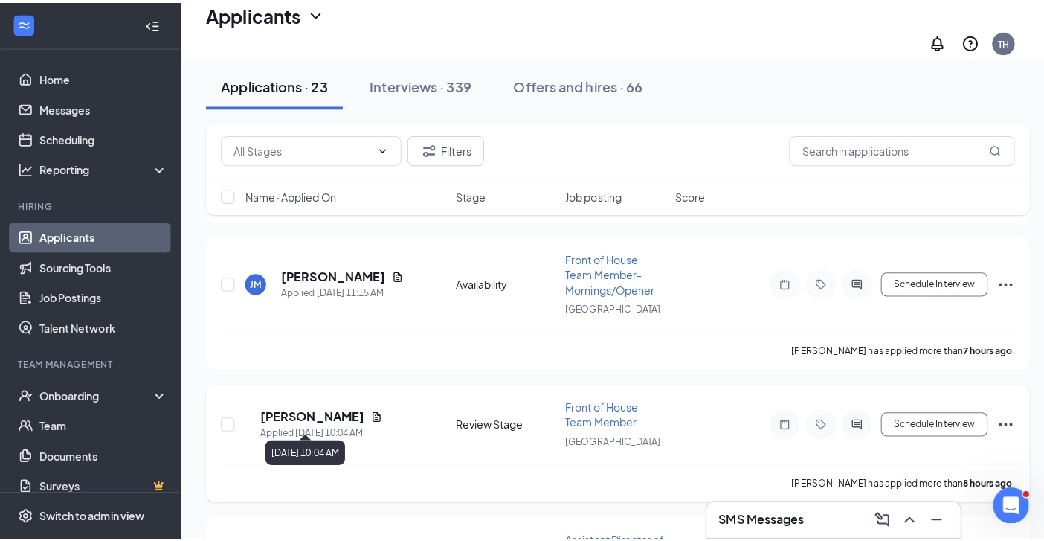
scroll to position [2663, 0]
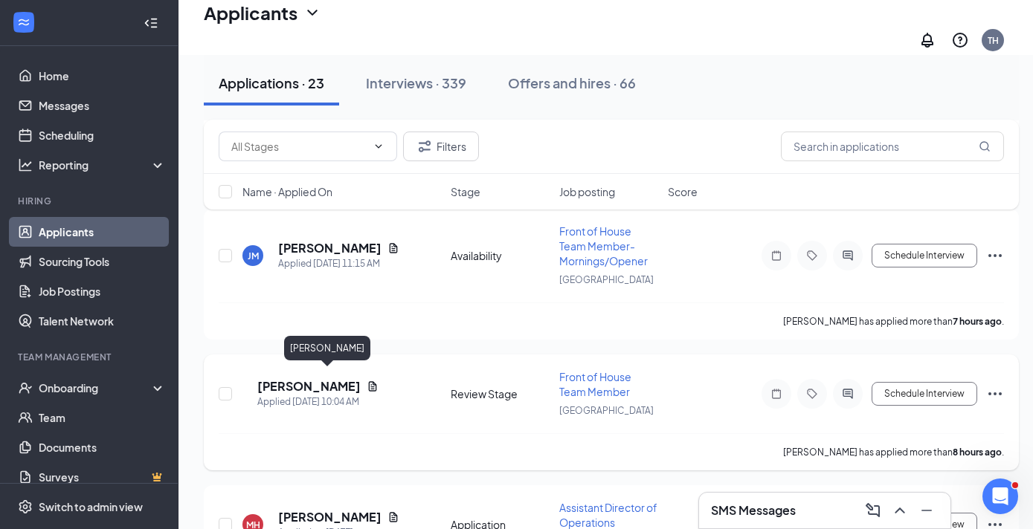
click at [344, 378] on h5 "[PERSON_NAME]" at bounding box center [308, 386] width 103 height 16
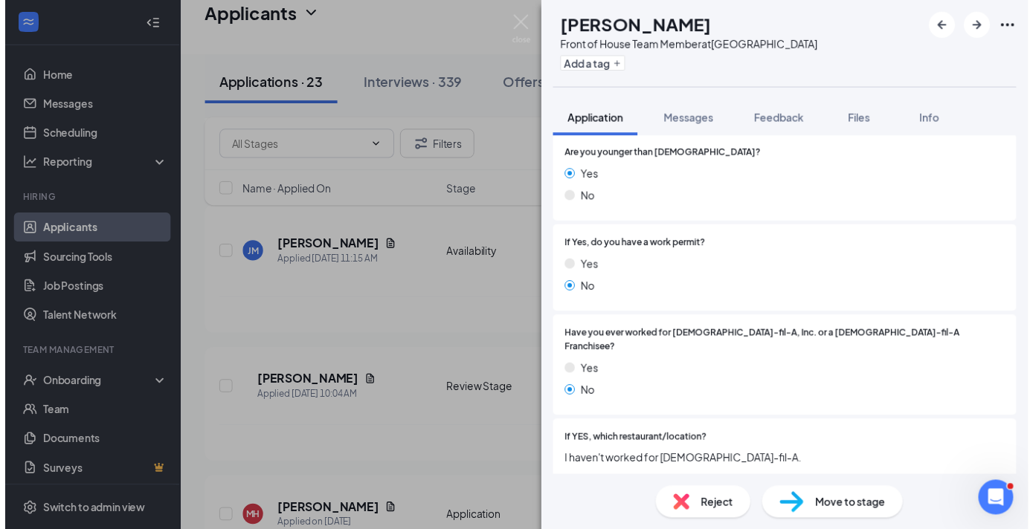
scroll to position [494, 0]
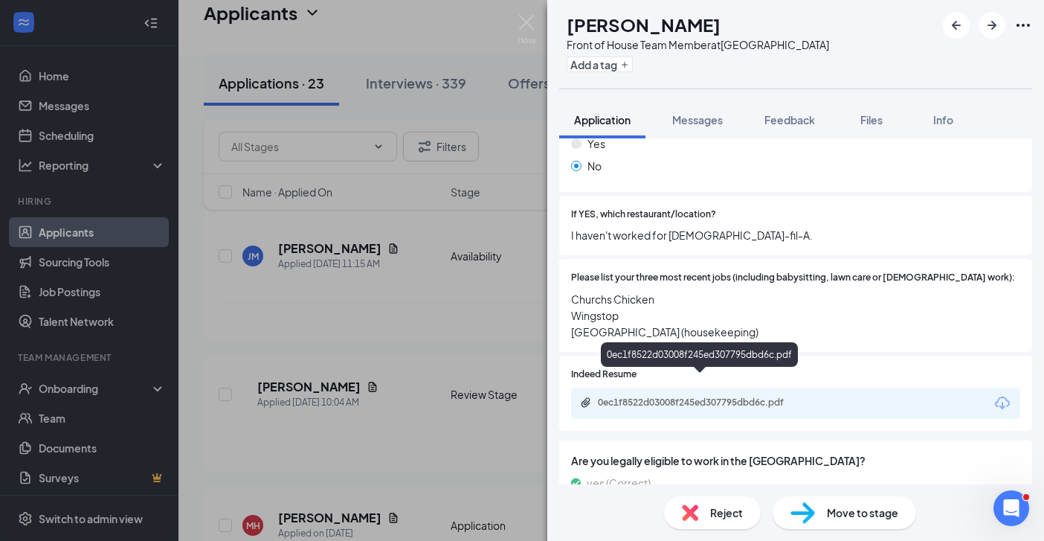
click at [718, 396] on div "0ec1f8522d03008f245ed307795dbd6c.pdf" at bounding box center [702, 402] width 208 height 12
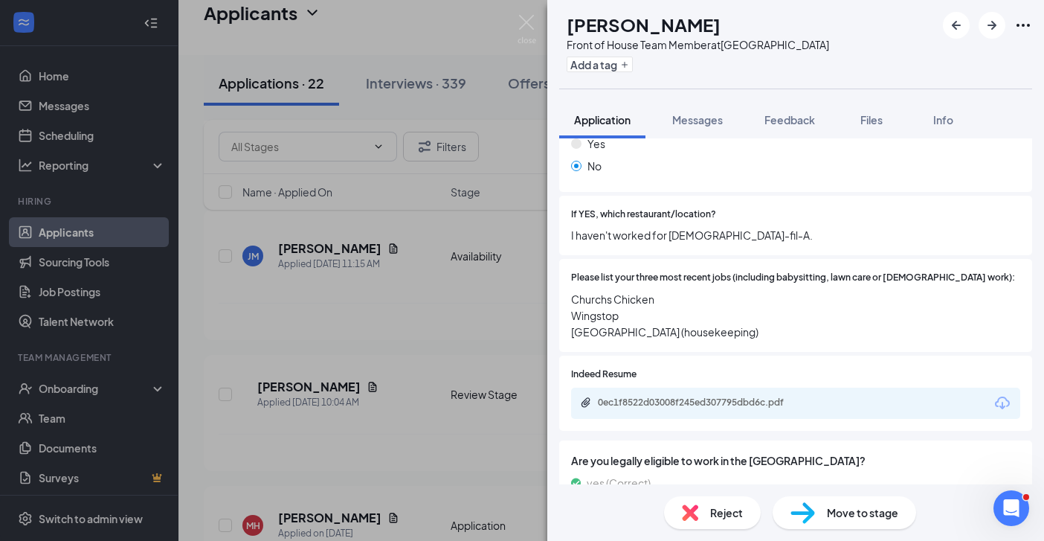
click at [352, 448] on div "[PERSON_NAME] Front of House Team Member at [GEOGRAPHIC_DATA] Add a tag Applica…" at bounding box center [522, 270] width 1044 height 541
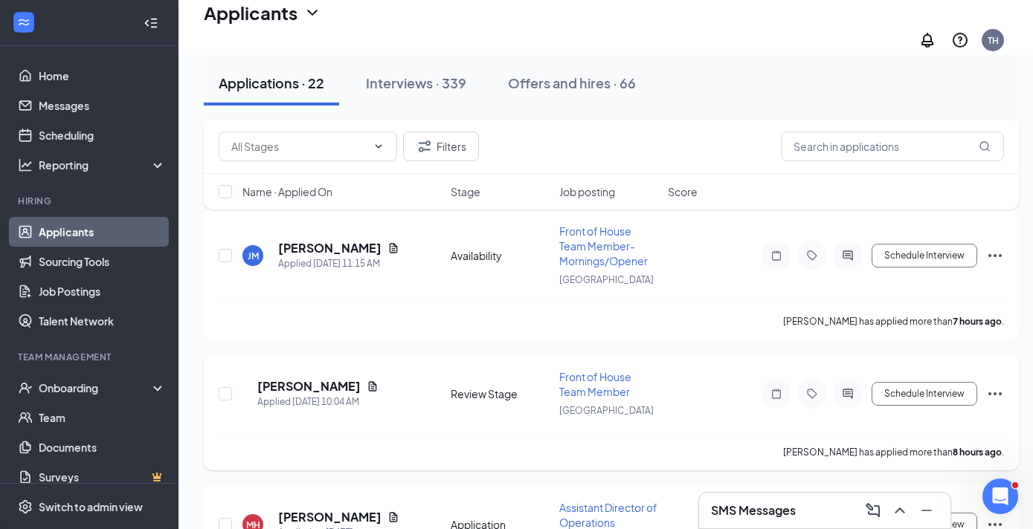
click at [997, 385] on icon "Ellipses" at bounding box center [995, 394] width 18 height 18
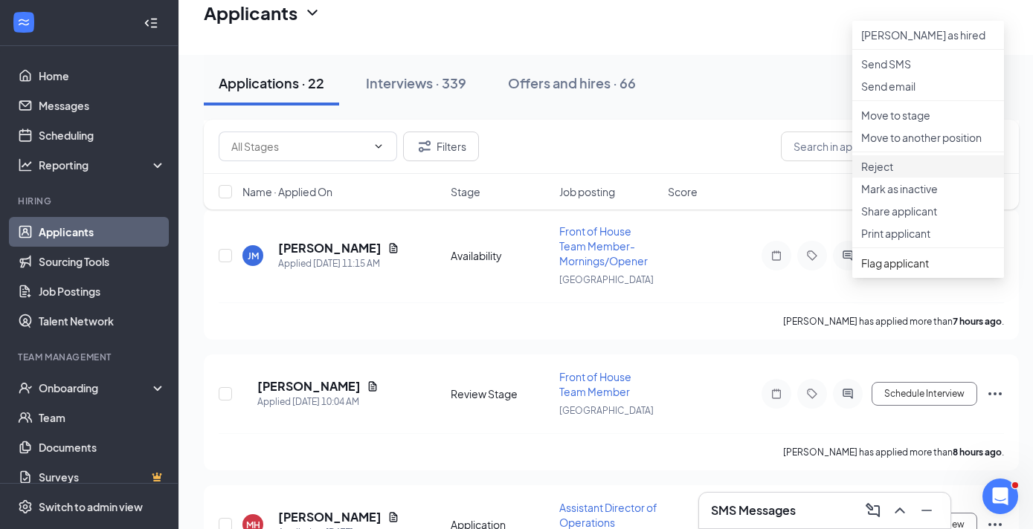
click at [886, 174] on p "Reject" at bounding box center [928, 166] width 134 height 15
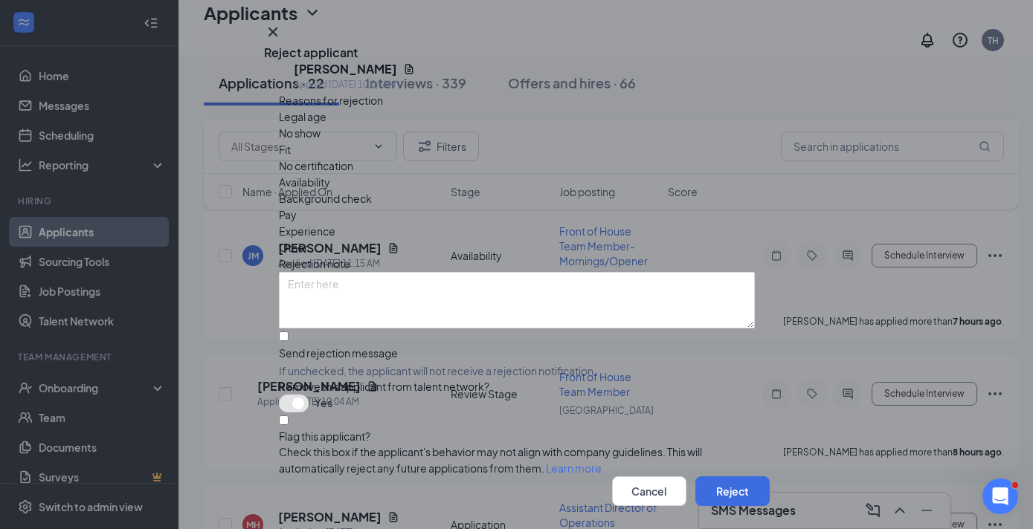
scroll to position [2747, 0]
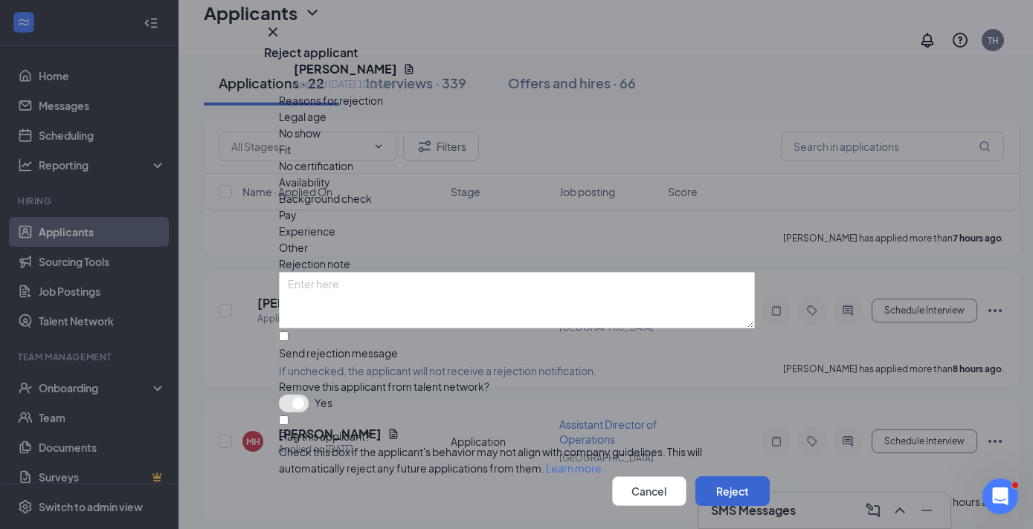
click at [728, 477] on button "Reject" at bounding box center [732, 492] width 74 height 30
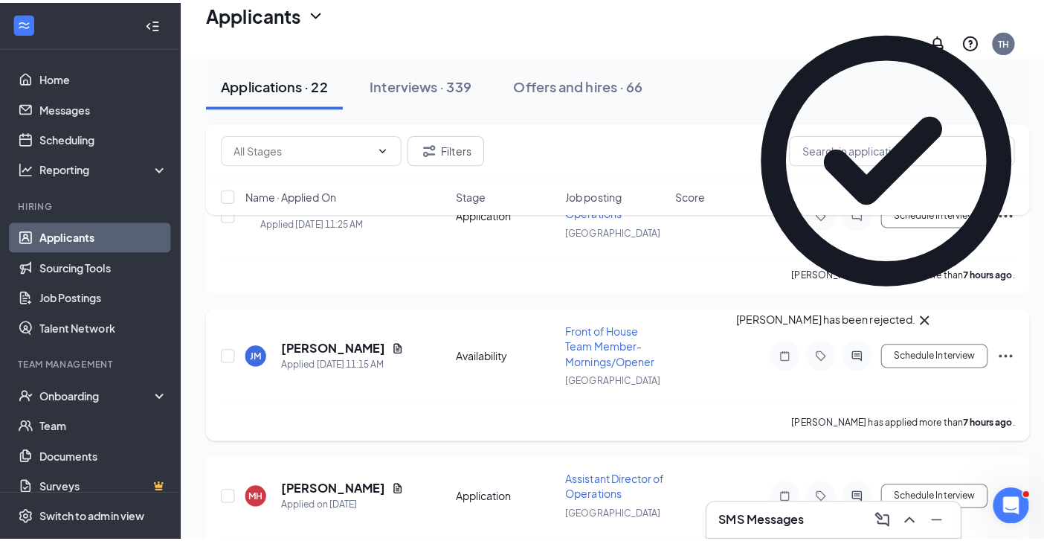
scroll to position [2550, 0]
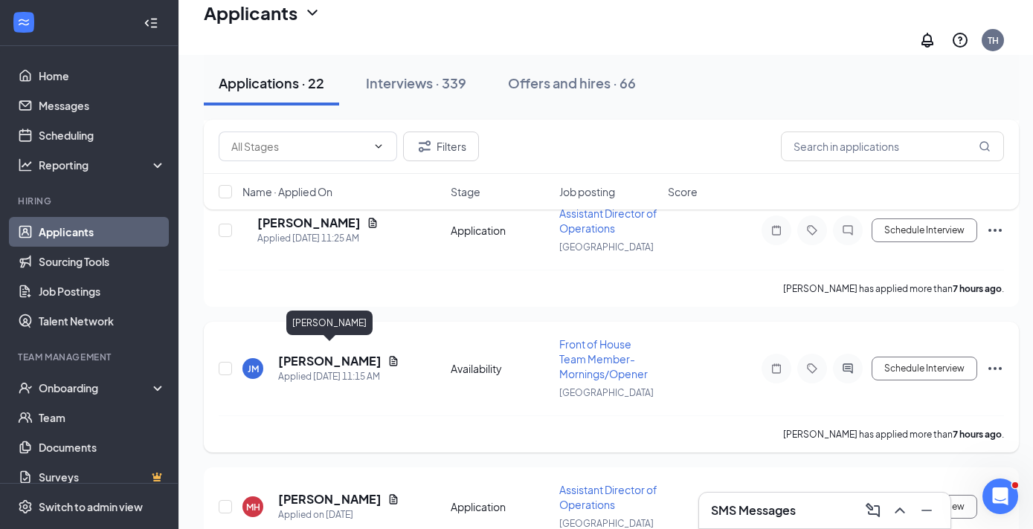
click at [319, 353] on h5 "[PERSON_NAME]" at bounding box center [329, 361] width 103 height 16
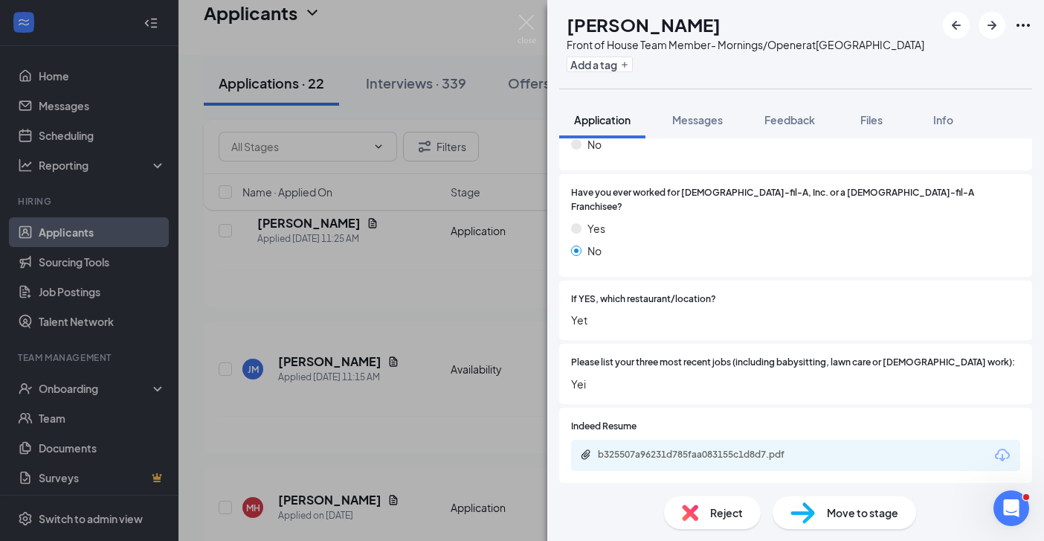
scroll to position [412, 0]
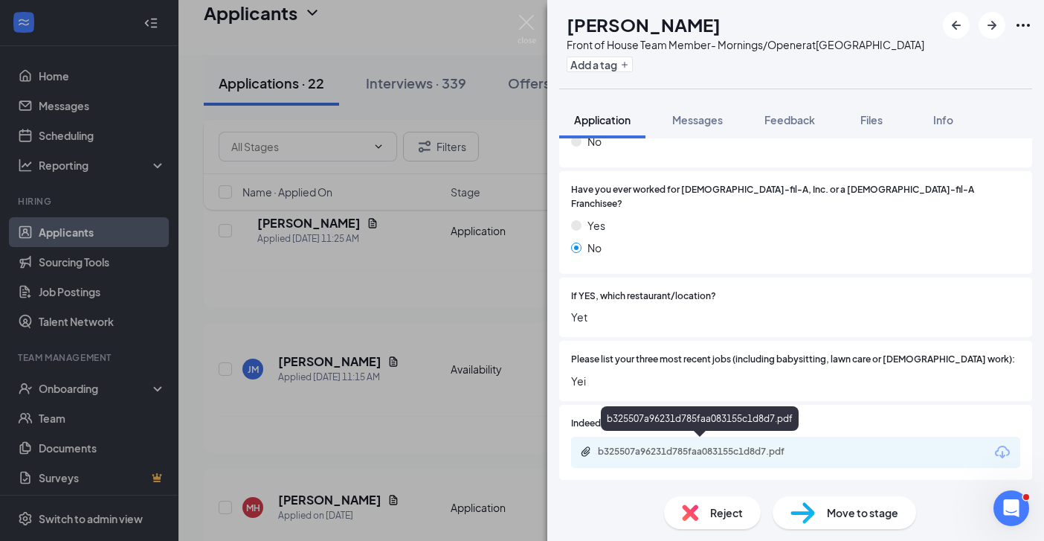
click at [682, 445] on div "b325507a96231d785faa083155c1d8d7.pdf" at bounding box center [702, 451] width 208 height 12
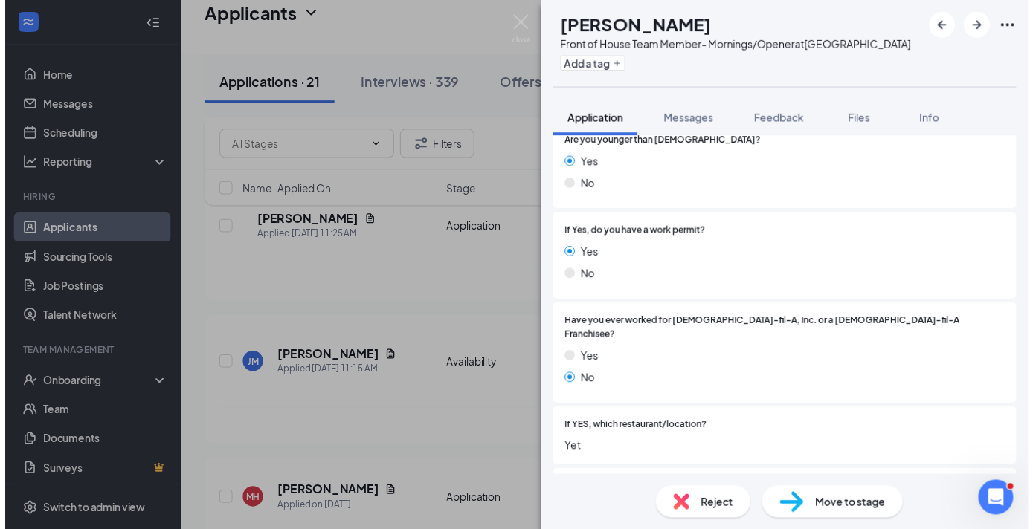
scroll to position [158, 0]
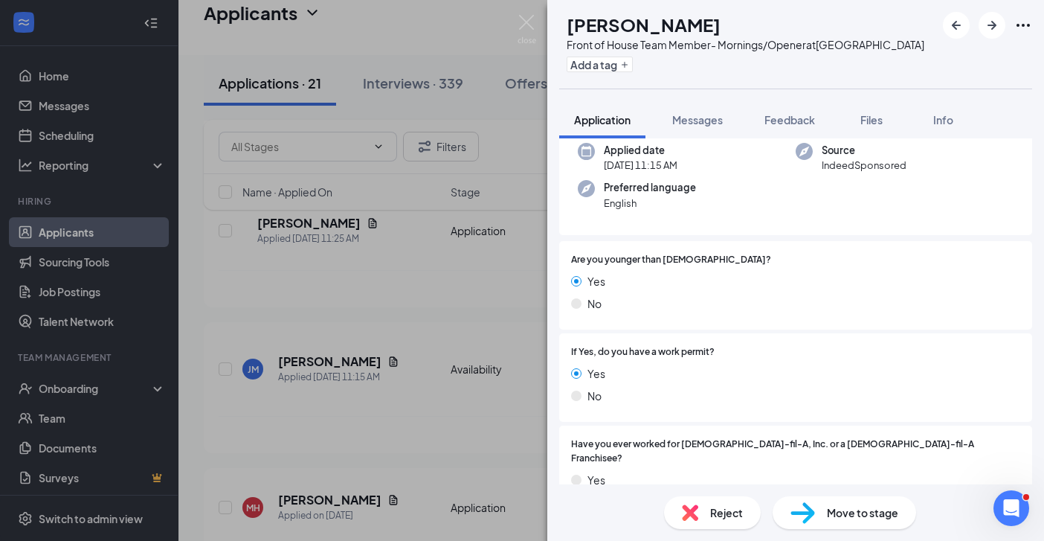
click at [368, 401] on div "[PERSON_NAME] [PERSON_NAME] Front of House Team Member- Mornings/Opener at [GEO…" at bounding box center [522, 270] width 1044 height 541
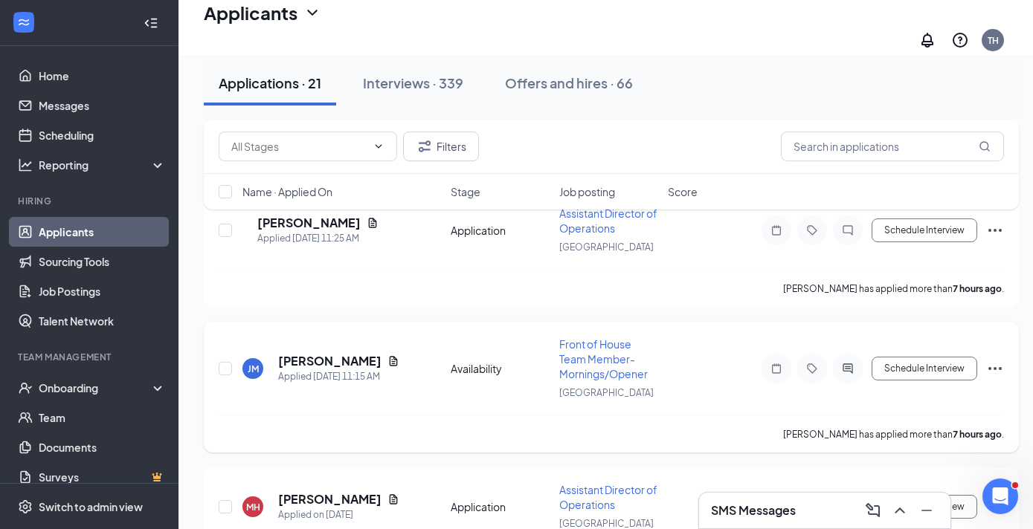
click at [993, 361] on icon "Ellipses" at bounding box center [995, 369] width 18 height 18
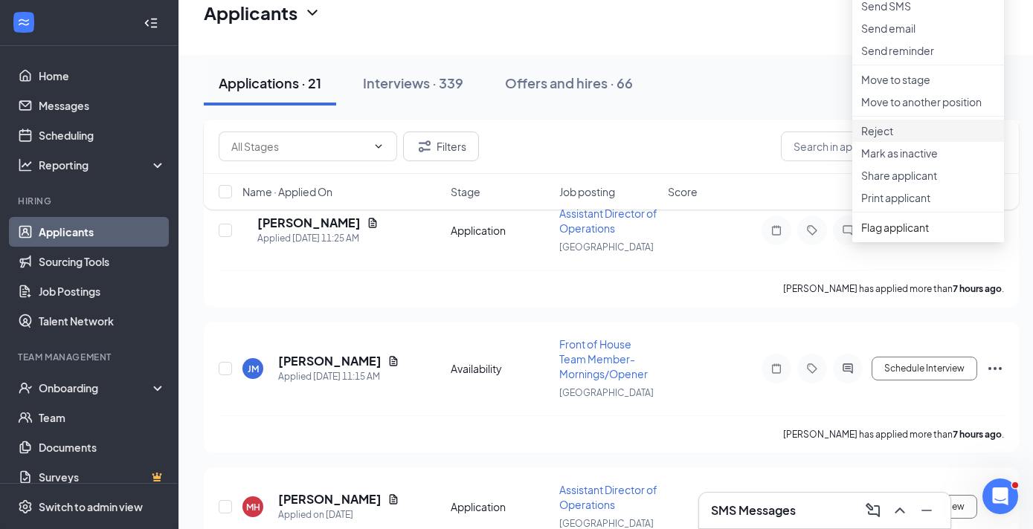
click at [875, 138] on p "Reject" at bounding box center [928, 130] width 134 height 15
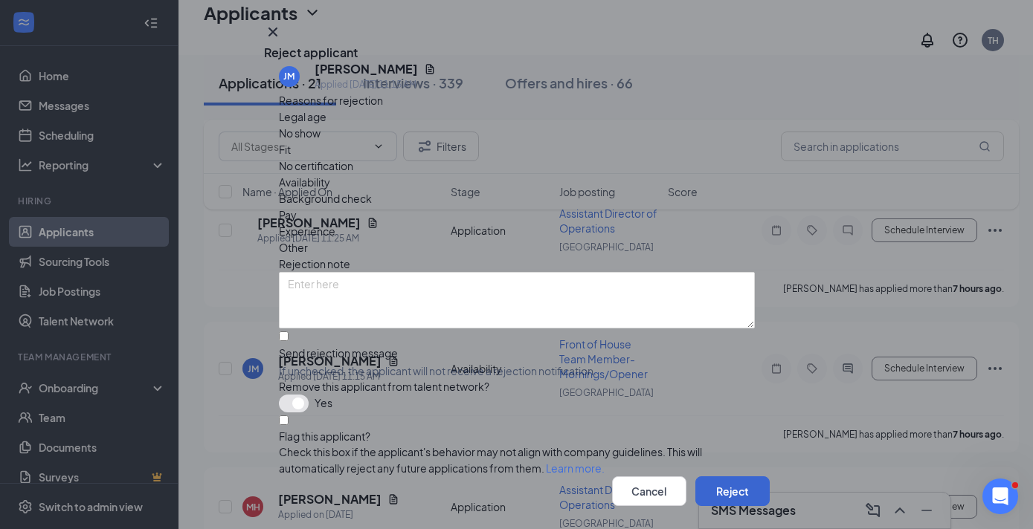
click at [714, 477] on button "Reject" at bounding box center [732, 492] width 74 height 30
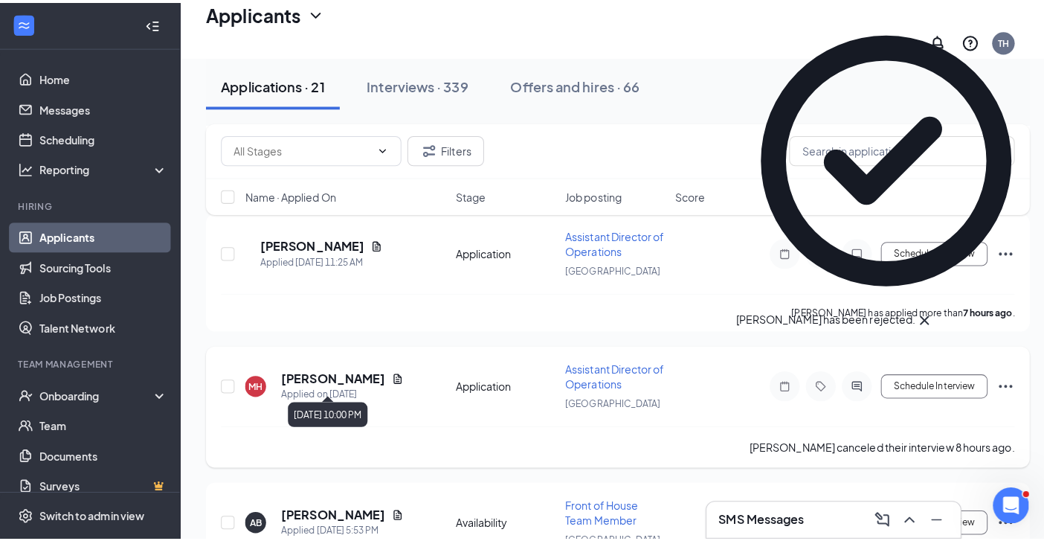
scroll to position [2529, 0]
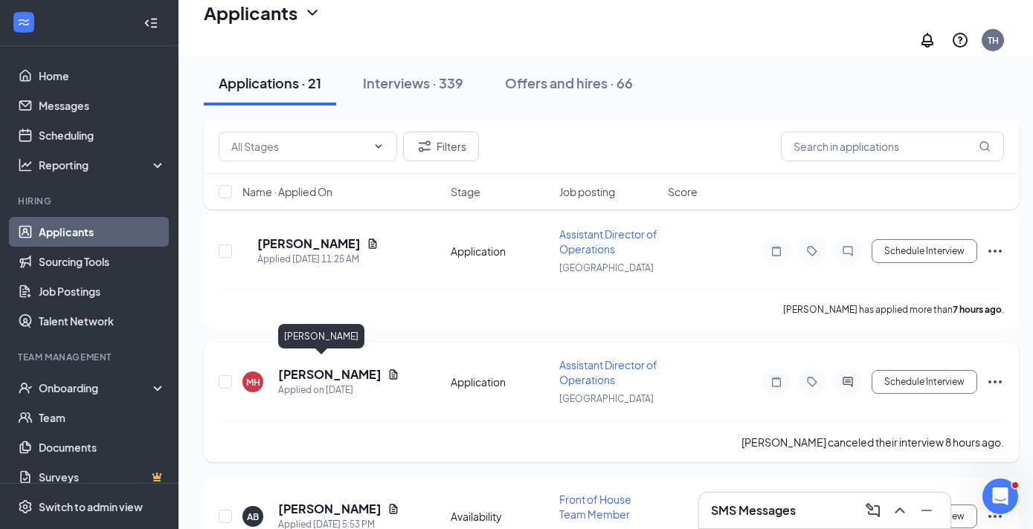
click at [329, 367] on h5 "[PERSON_NAME]" at bounding box center [329, 375] width 103 height 16
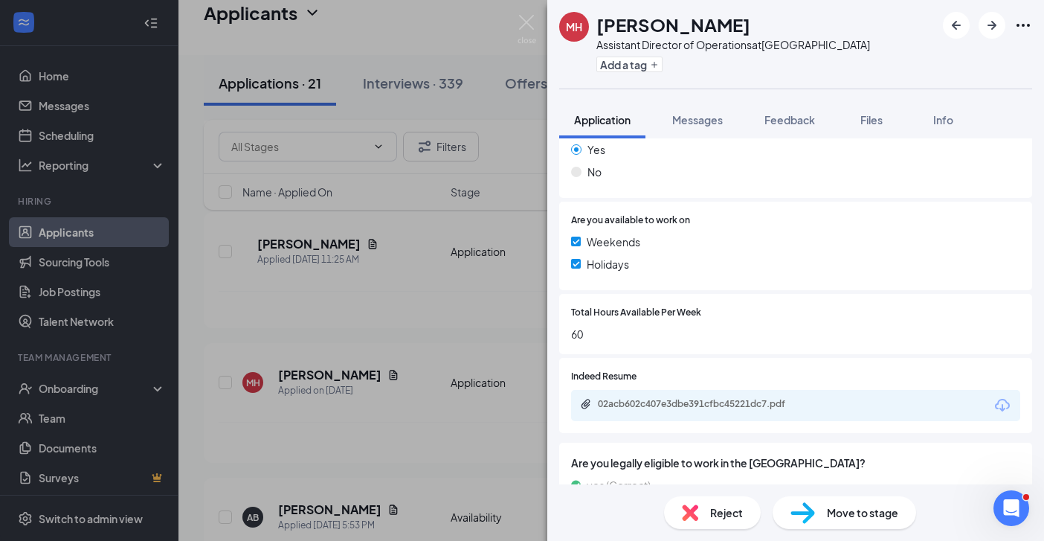
scroll to position [295, 0]
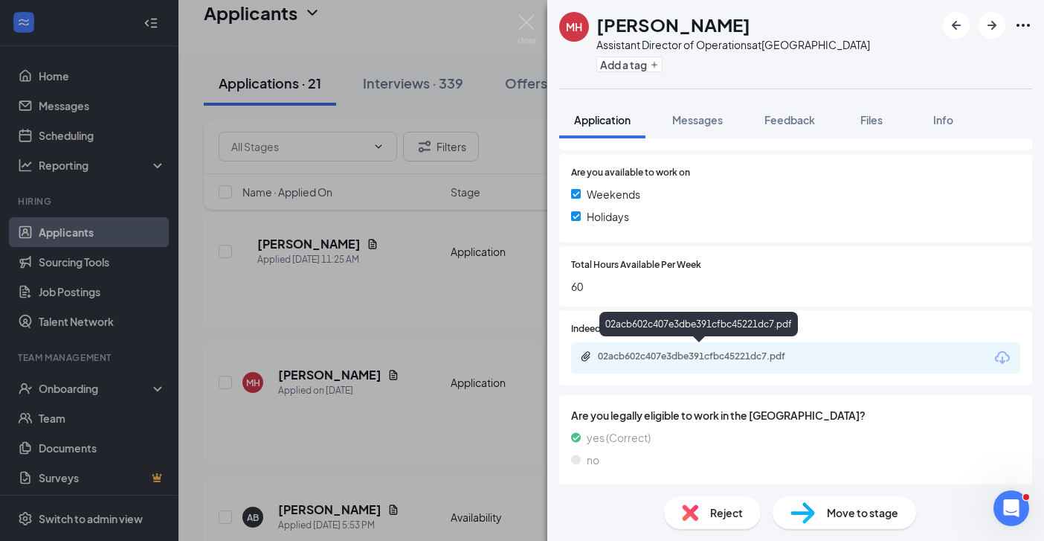
click at [697, 352] on div "02acb602c407e3dbe391cfbc45221dc7.pdf" at bounding box center [702, 356] width 208 height 12
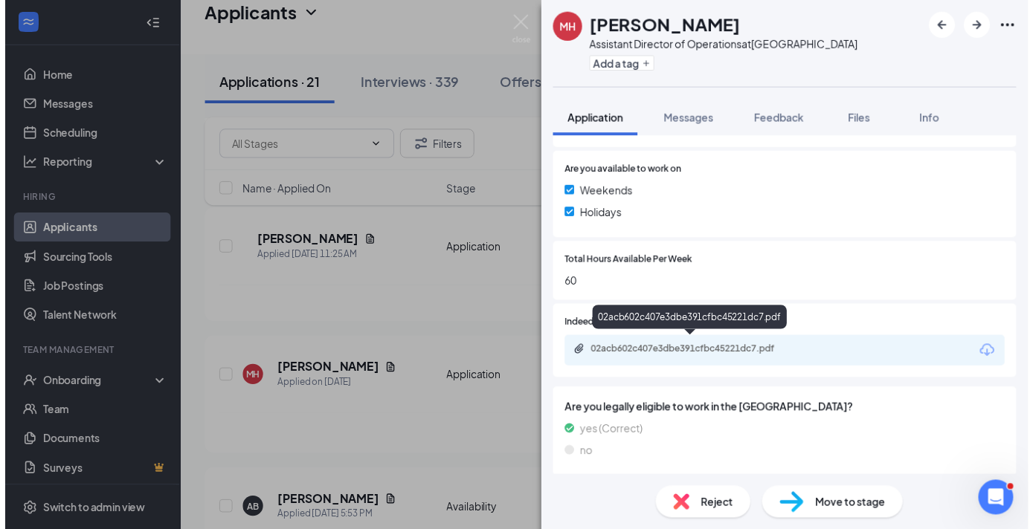
scroll to position [289, 0]
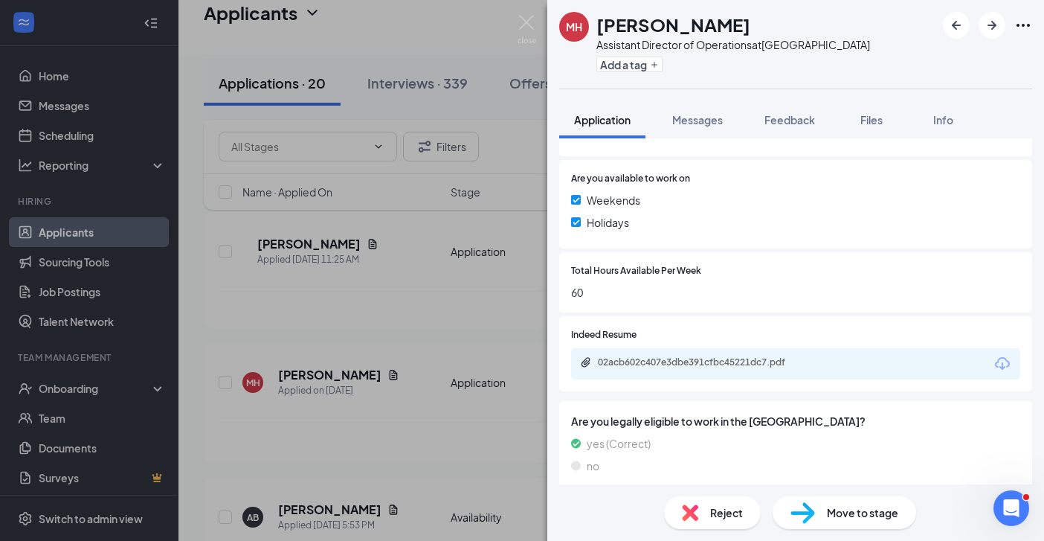
click at [418, 433] on div "MH [PERSON_NAME] Assistant Director of Operations at [GEOGRAPHIC_DATA] Add a ta…" at bounding box center [522, 270] width 1044 height 541
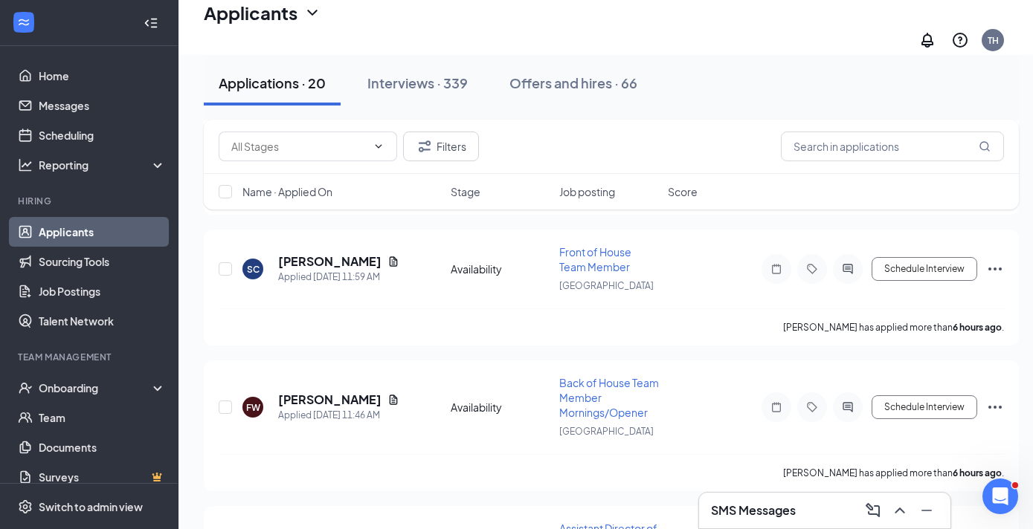
scroll to position [5179, 0]
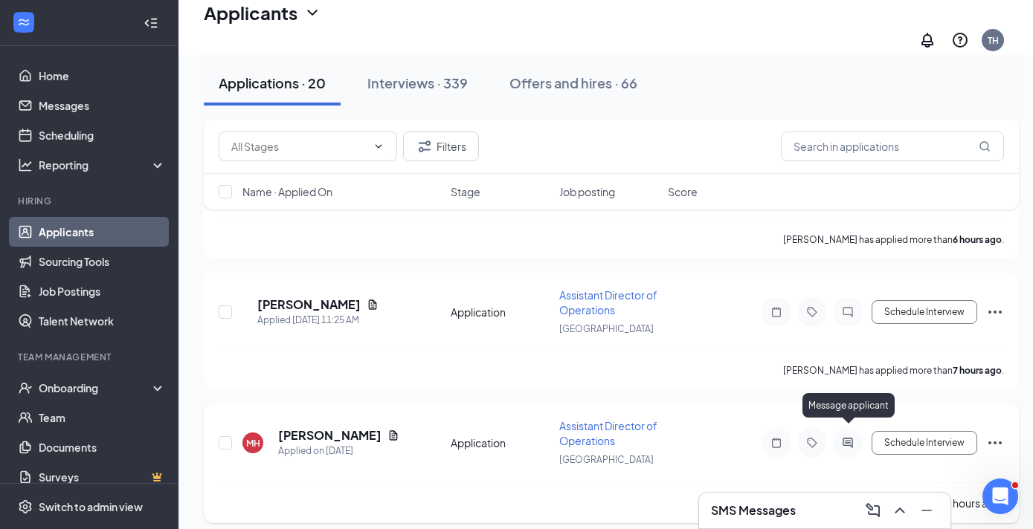
click at [843, 437] on icon "ActiveChat" at bounding box center [848, 443] width 18 height 12
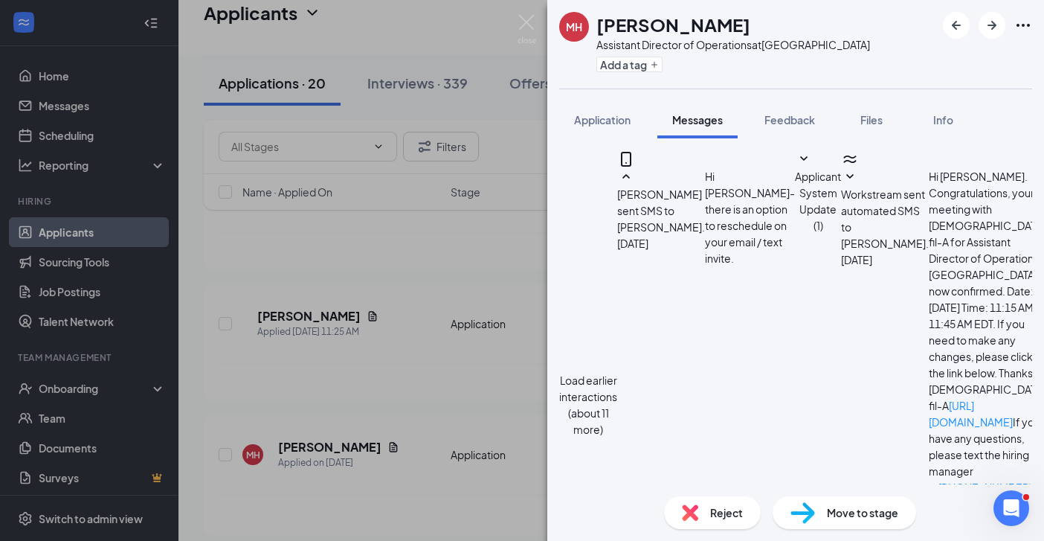
scroll to position [646, 0]
click at [522, 17] on img at bounding box center [526, 29] width 19 height 29
click at [311, 315] on div "MH [PERSON_NAME] Assistant Director of Operations at [GEOGRAPHIC_DATA] Add a ta…" at bounding box center [522, 270] width 1044 height 541
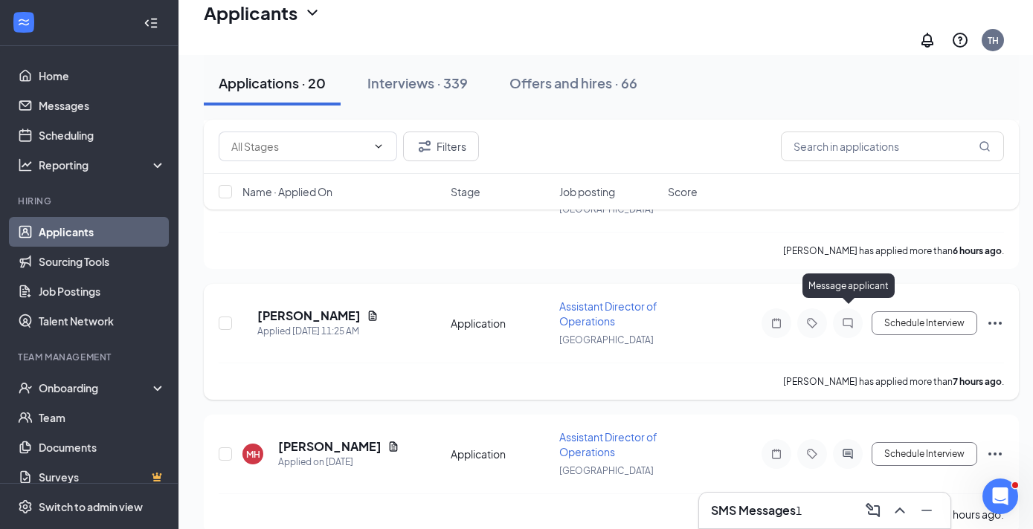
click at [845, 318] on icon "ChatInactive" at bounding box center [847, 323] width 10 height 10
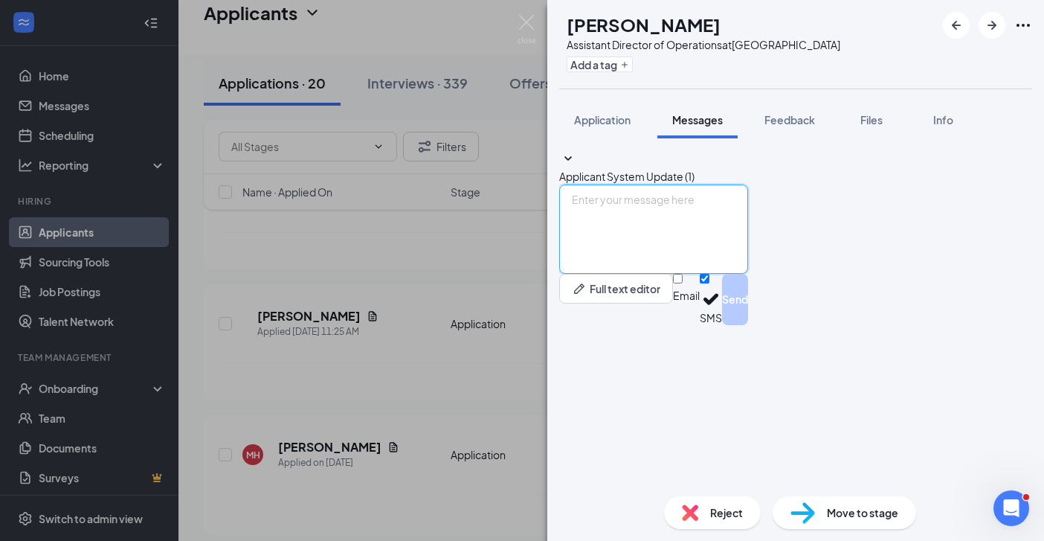
click at [628, 274] on textarea at bounding box center [653, 228] width 189 height 89
paste textarea "Hi, this is [PERSON_NAME] from [DEMOGRAPHIC_DATA]-fil-A Savannah Hwy. Thank you…"
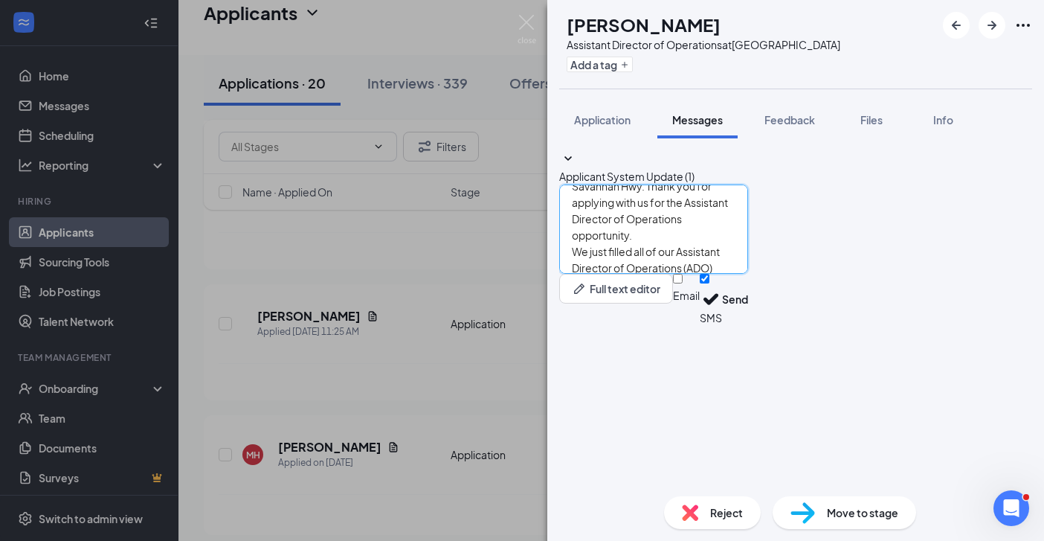
scroll to position [58, 0]
type textarea "Hi, this is [PERSON_NAME] from [DEMOGRAPHIC_DATA]-fil-A Savannah Hwy. Thank you…"
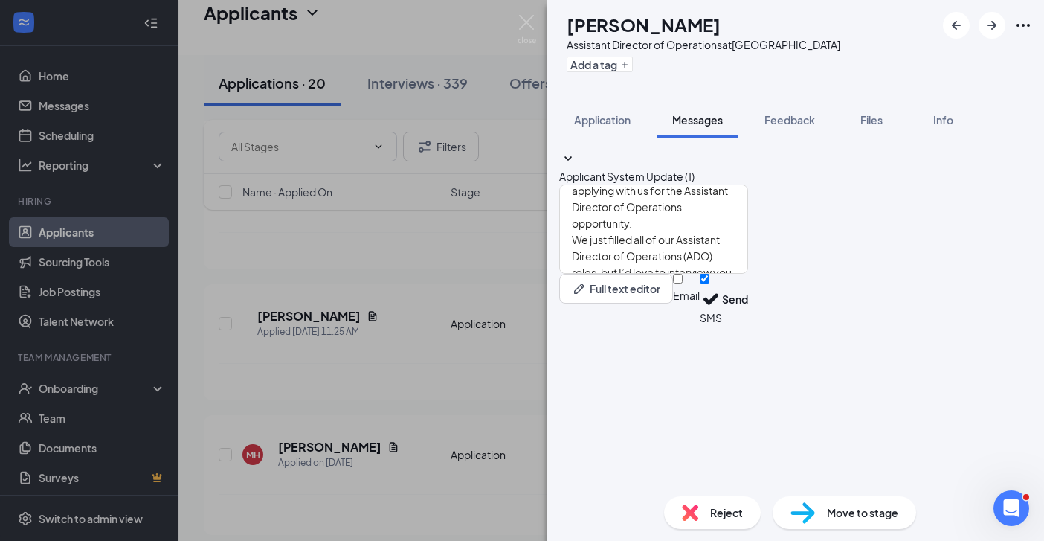
click at [683, 283] on input "Email" at bounding box center [678, 279] width 10 height 10
checkbox input "true"
click at [748, 329] on button "Send" at bounding box center [735, 302] width 26 height 56
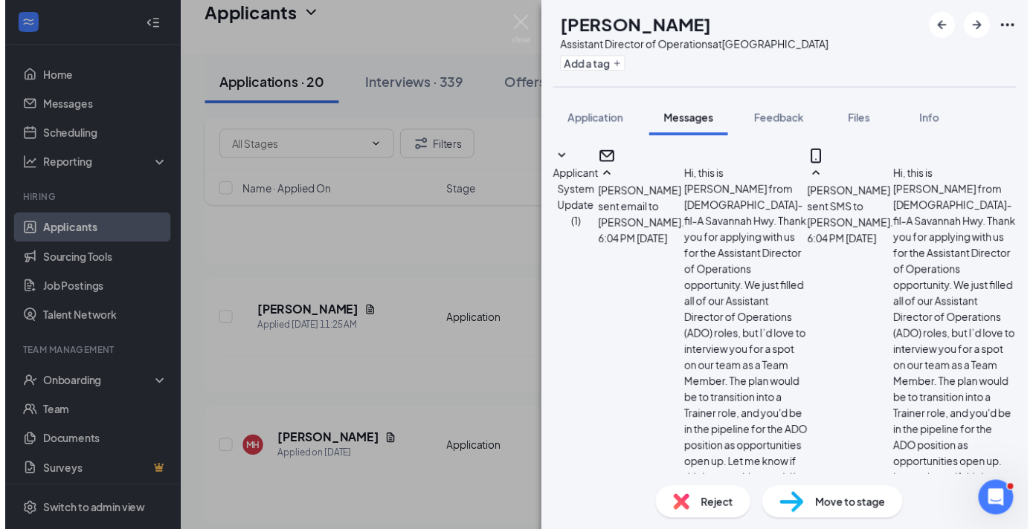
scroll to position [346, 0]
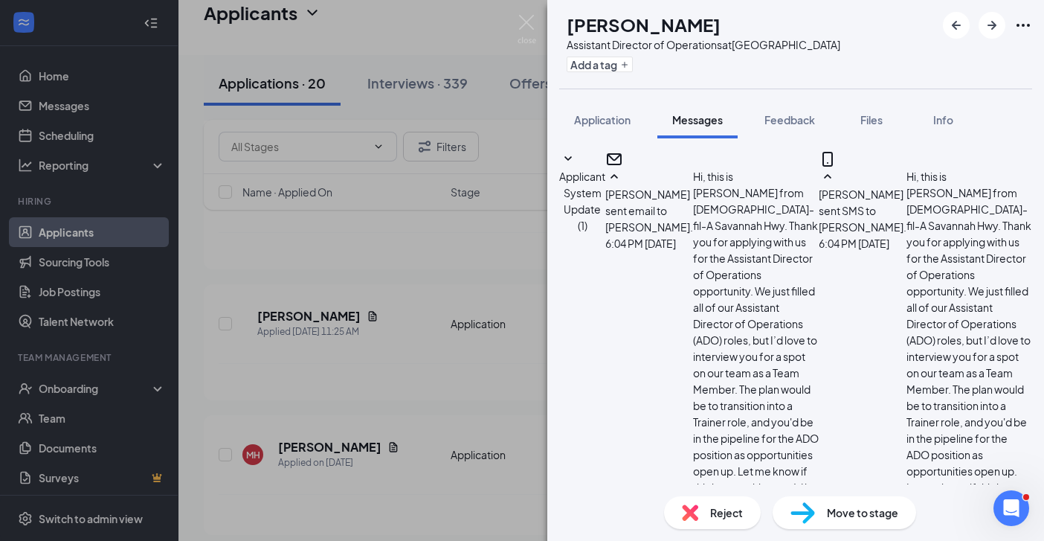
click at [354, 379] on div "[PERSON_NAME] Assistant Director of Operations at [GEOGRAPHIC_DATA] Add a tag A…" at bounding box center [522, 270] width 1044 height 541
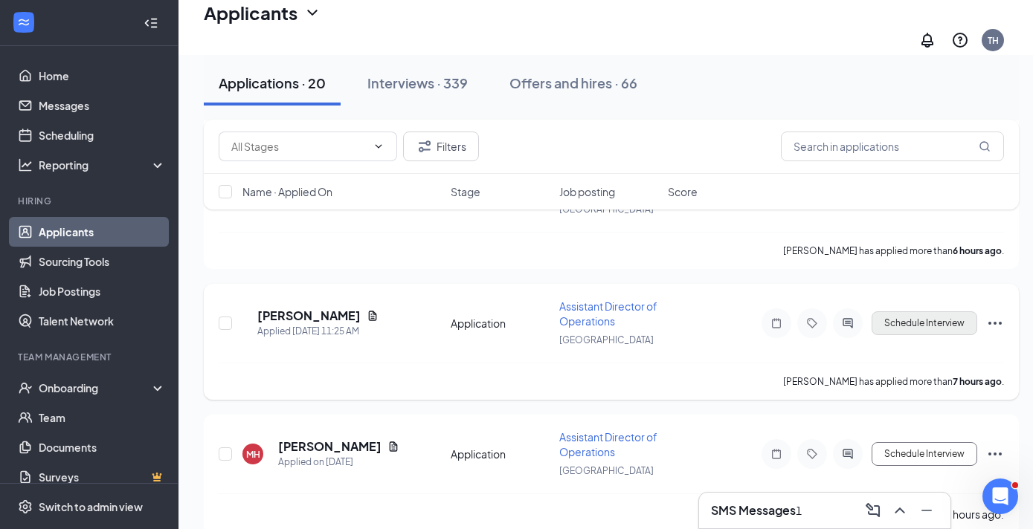
click at [928, 314] on button "Schedule Interview" at bounding box center [924, 324] width 106 height 24
type input "Onsite Interview (next stage)"
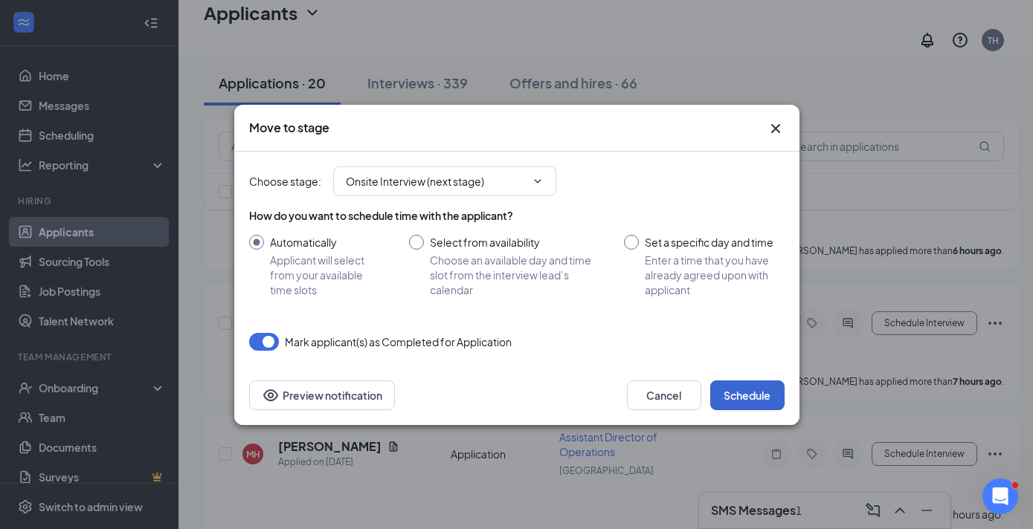
click at [767, 393] on button "Schedule" at bounding box center [747, 396] width 74 height 30
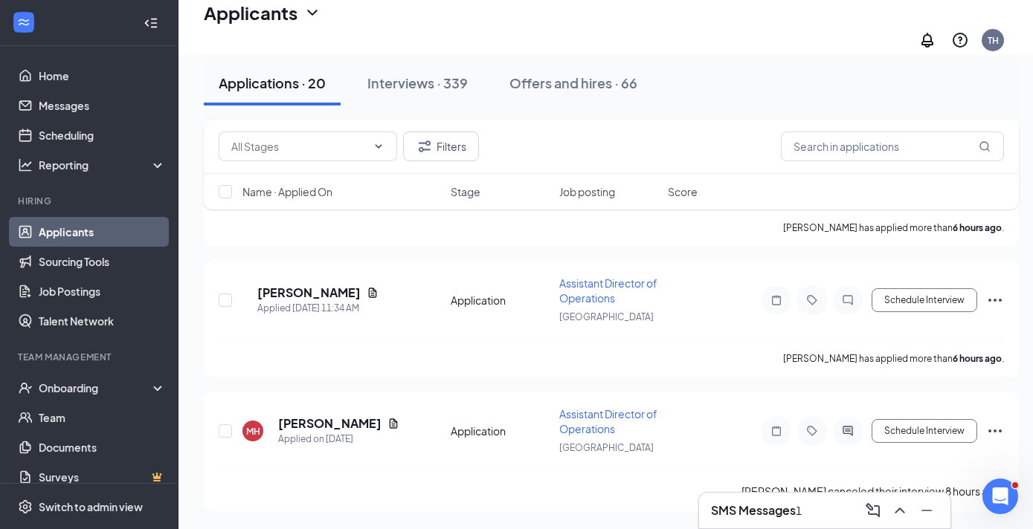
scroll to position [4917, 0]
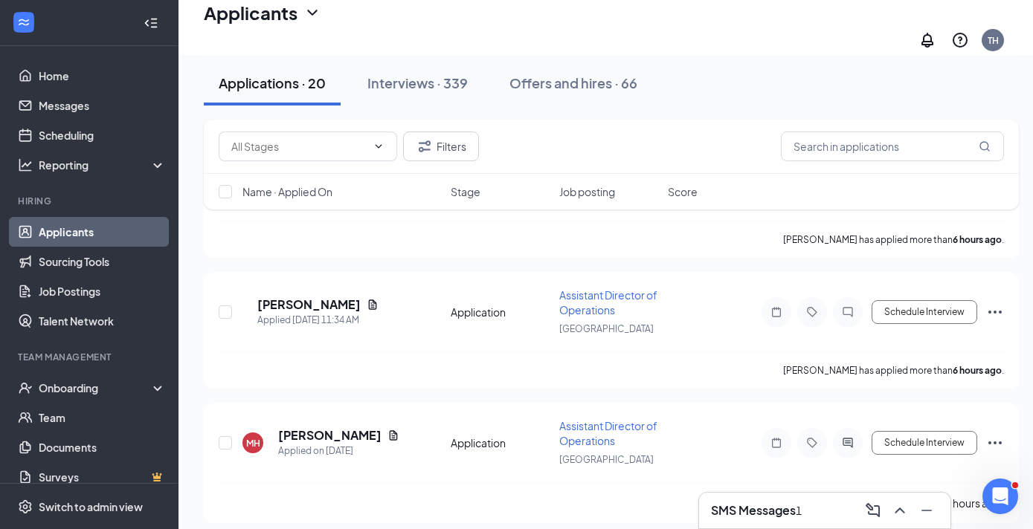
click at [772, 508] on h3 "SMS Messages" at bounding box center [753, 511] width 85 height 16
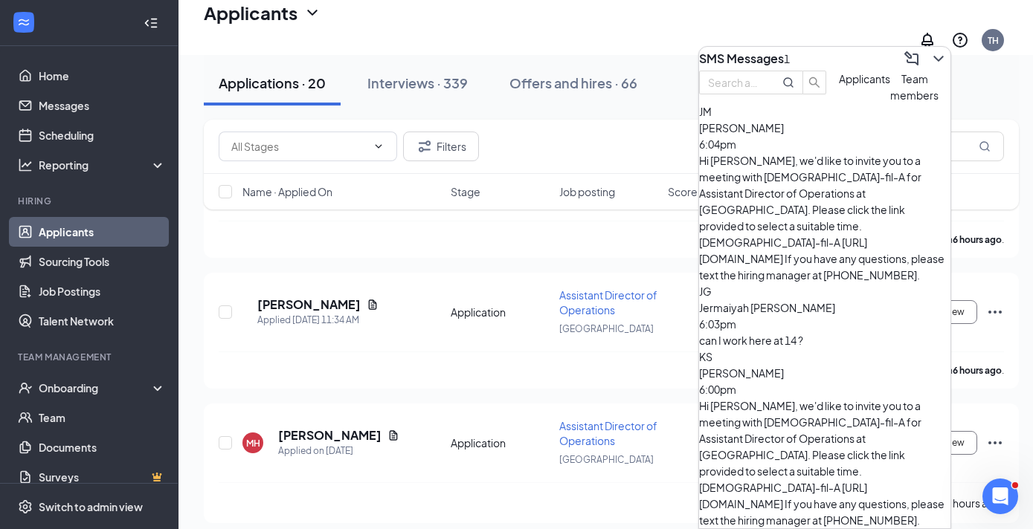
click at [804, 283] on div "[PERSON_NAME] [PERSON_NAME] 6:03pm can I work here at 14 ?" at bounding box center [824, 315] width 251 height 65
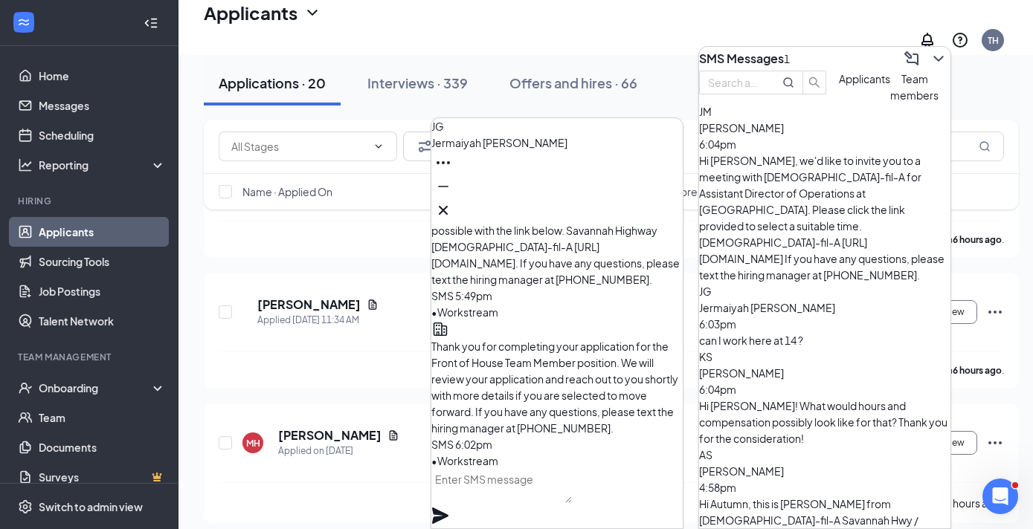
scroll to position [0, 0]
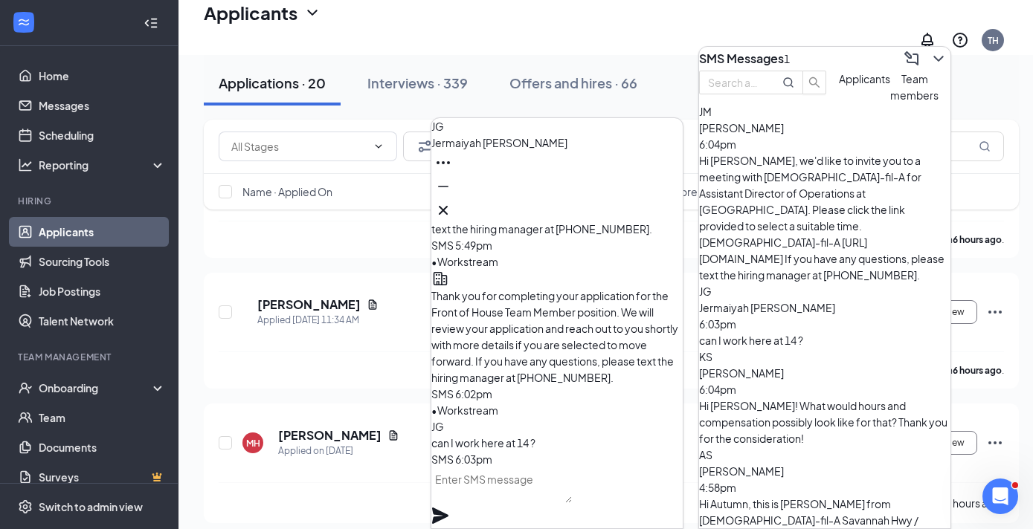
click at [535, 503] on textarea at bounding box center [501, 486] width 141 height 36
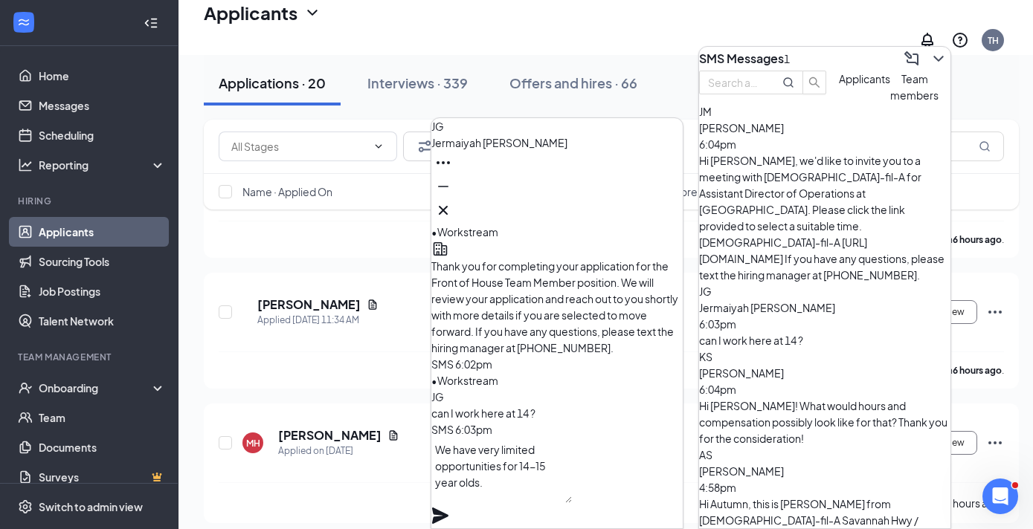
scroll to position [1, 0]
type textarea "We have very limited opportunities for 14-15 year olds but yes, 14 year olds ca…"
click at [449, 507] on icon "Plane" at bounding box center [440, 516] width 18 height 18
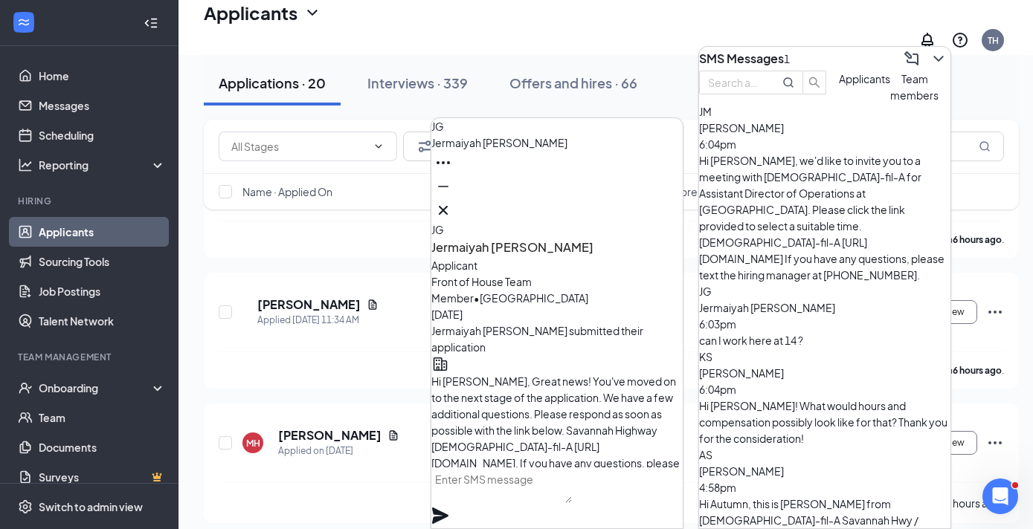
scroll to position [-326, 0]
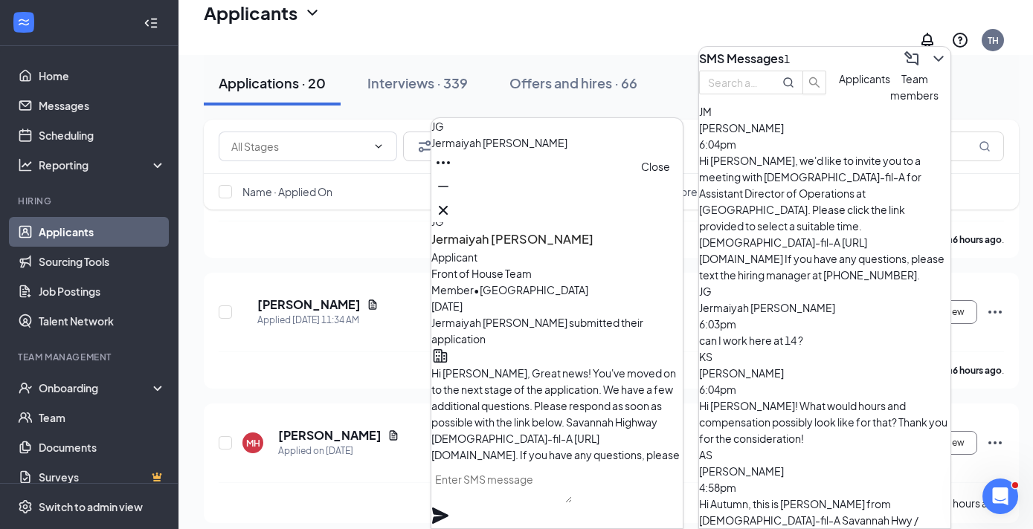
click at [452, 205] on icon "Cross" at bounding box center [443, 210] width 18 height 18
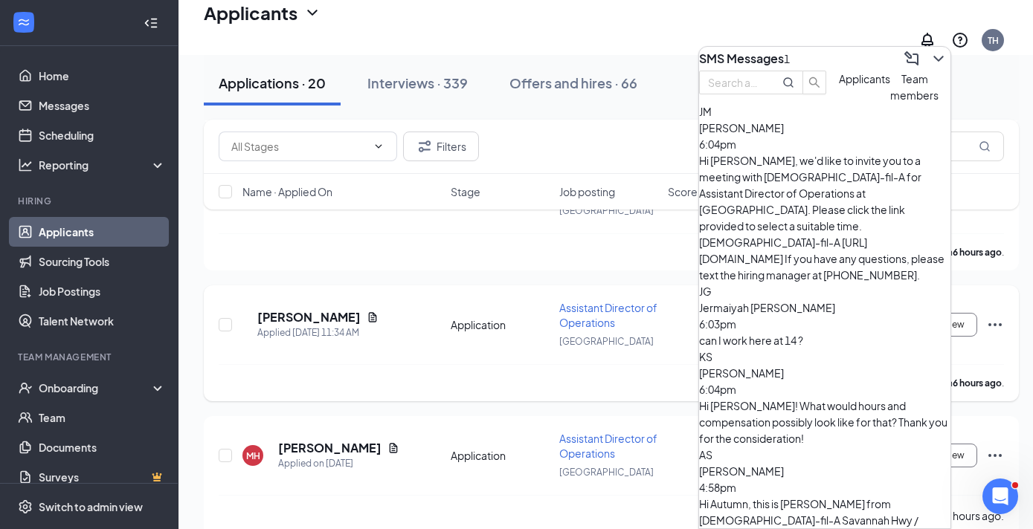
scroll to position [4859, 0]
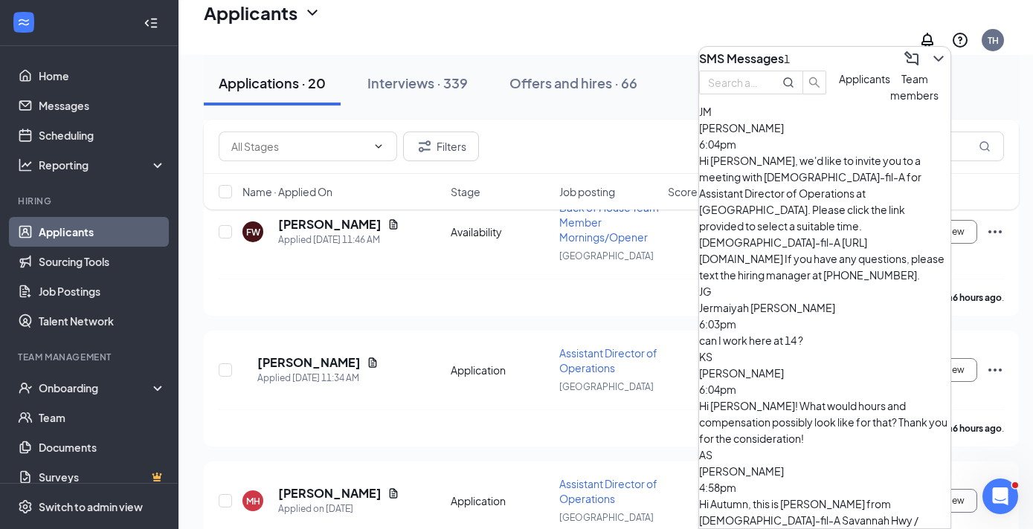
click at [819, 398] on div "Hi [PERSON_NAME]! What would hours and compensation possibly look like for that…" at bounding box center [824, 422] width 251 height 49
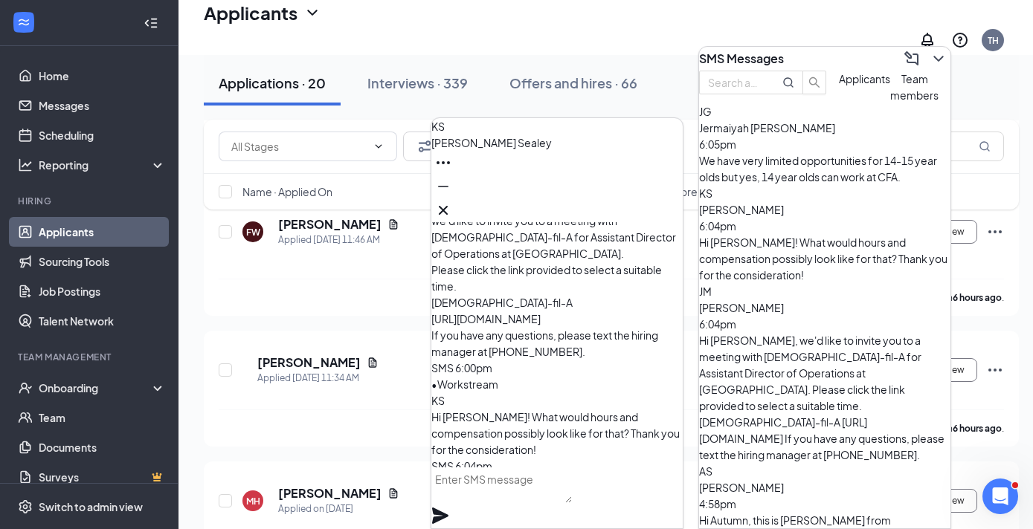
scroll to position [-4, 0]
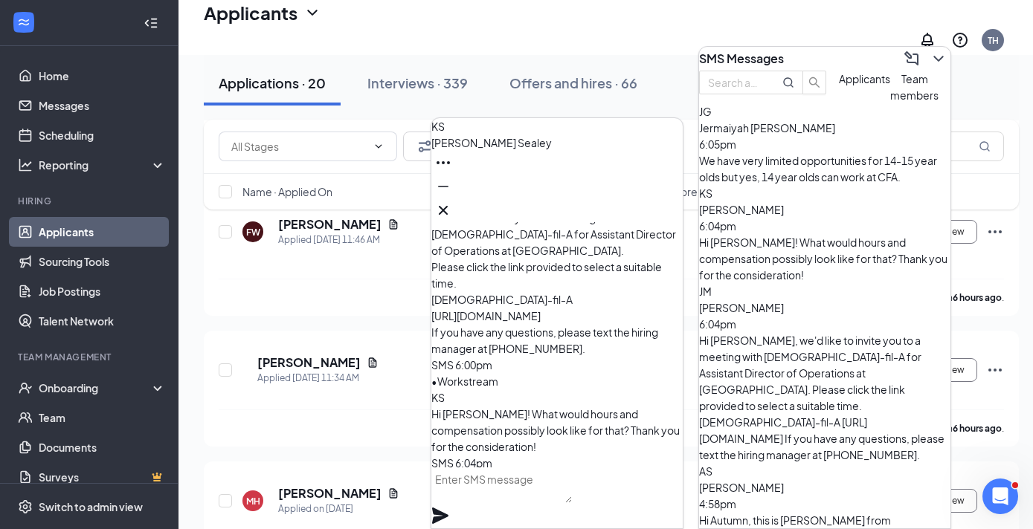
click at [538, 483] on textarea at bounding box center [501, 486] width 141 height 36
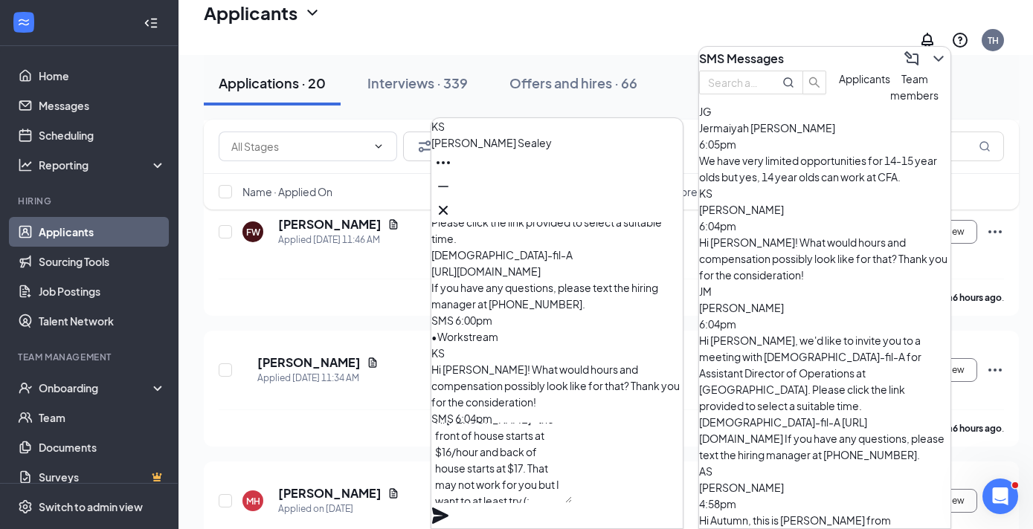
scroll to position [1, 0]
click at [545, 499] on textarea "Hi [PERSON_NAME]- the front of house starts at $16/hour and back of house start…" at bounding box center [501, 463] width 141 height 80
type textarea "Hi [PERSON_NAME]- the front of house starts at $16/hour and back of house start…"
click at [449, 507] on icon "Plane" at bounding box center [440, 516] width 18 height 18
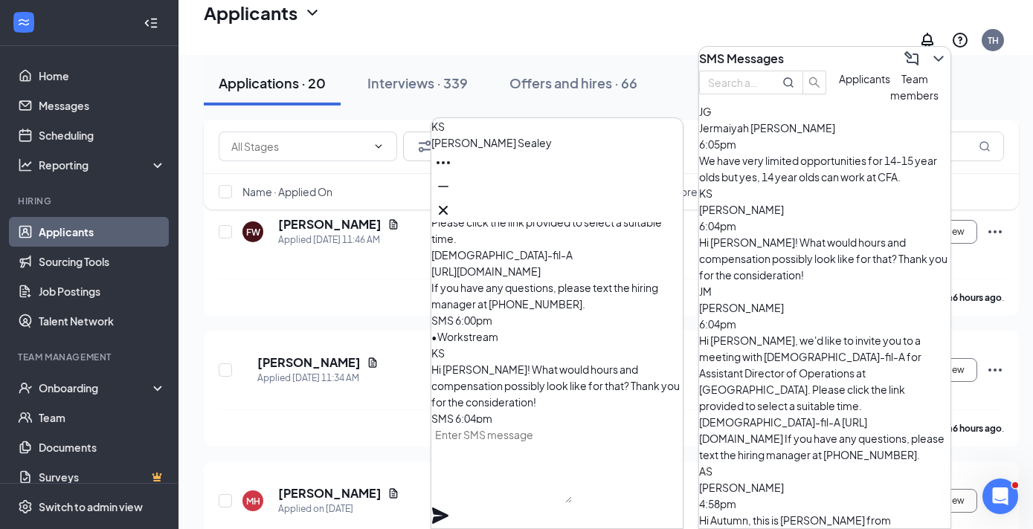
scroll to position [0, 0]
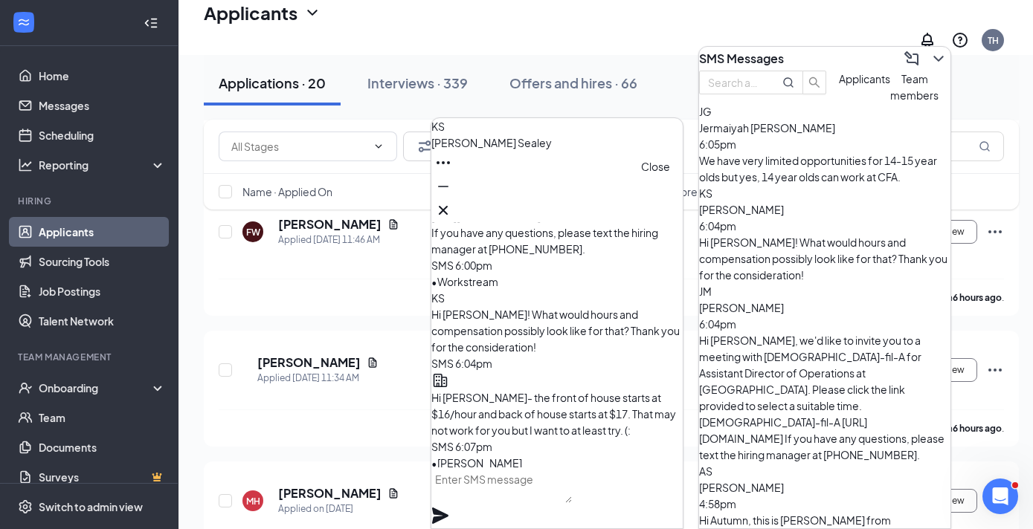
click at [452, 201] on icon "Cross" at bounding box center [443, 210] width 18 height 18
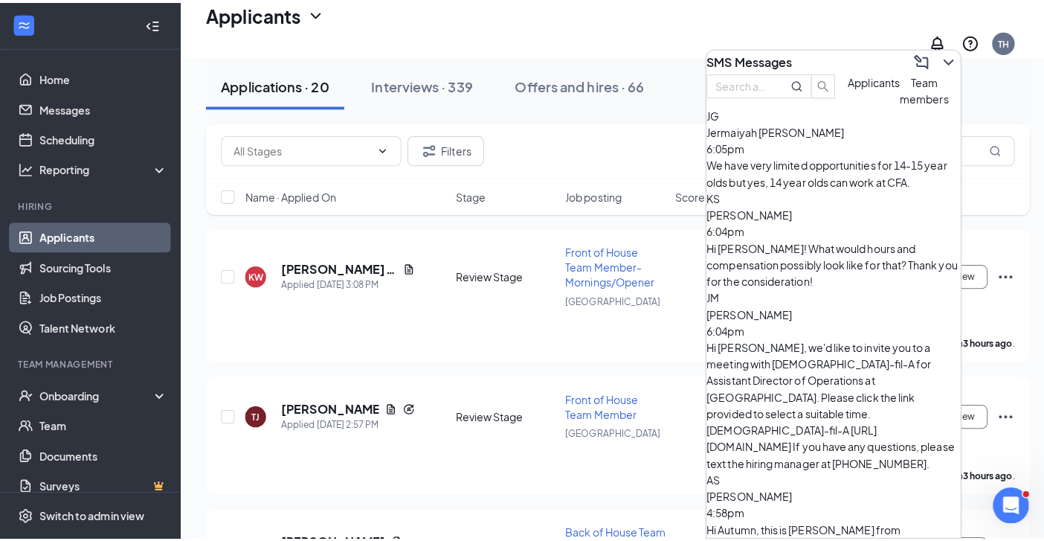
scroll to position [3537, 0]
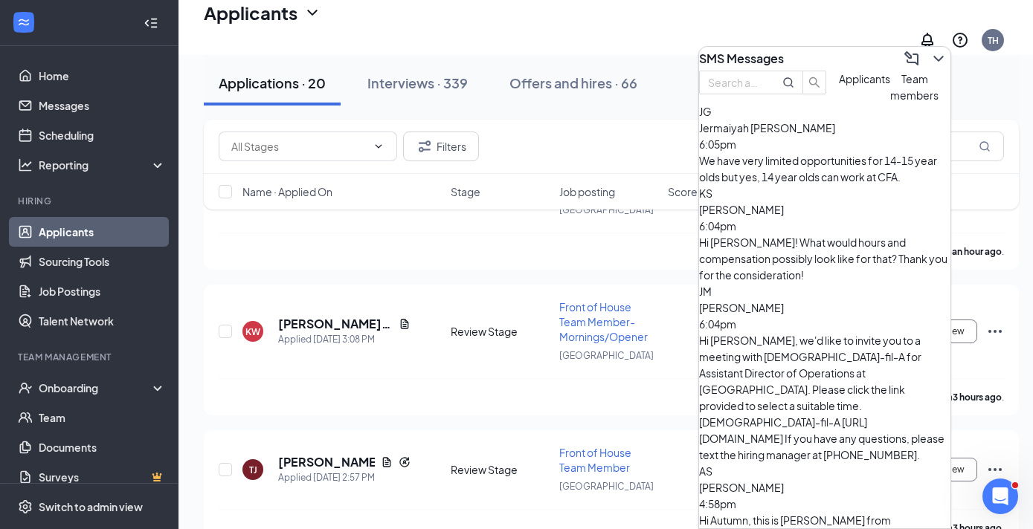
click at [890, 102] on span "Team members" at bounding box center [914, 87] width 48 height 30
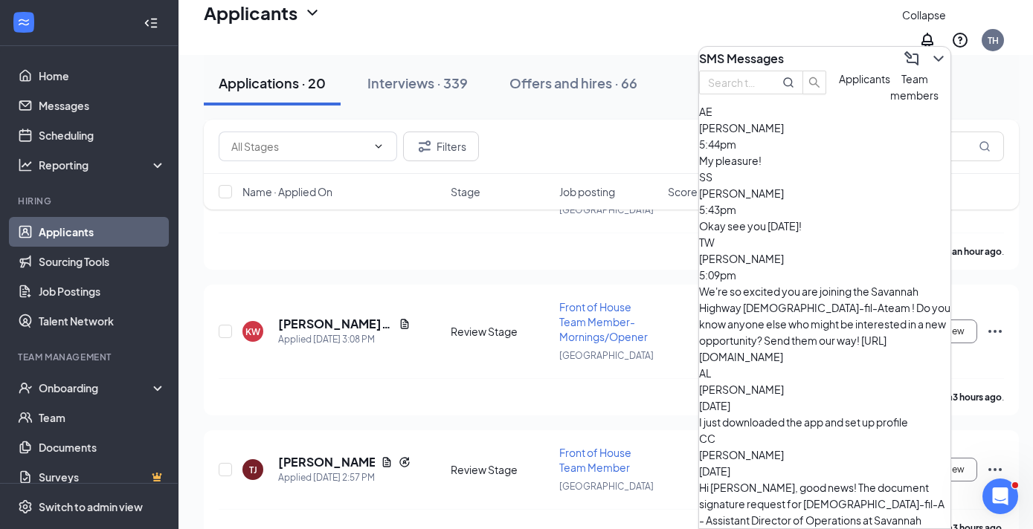
click at [929, 54] on icon "ChevronDown" at bounding box center [938, 59] width 18 height 18
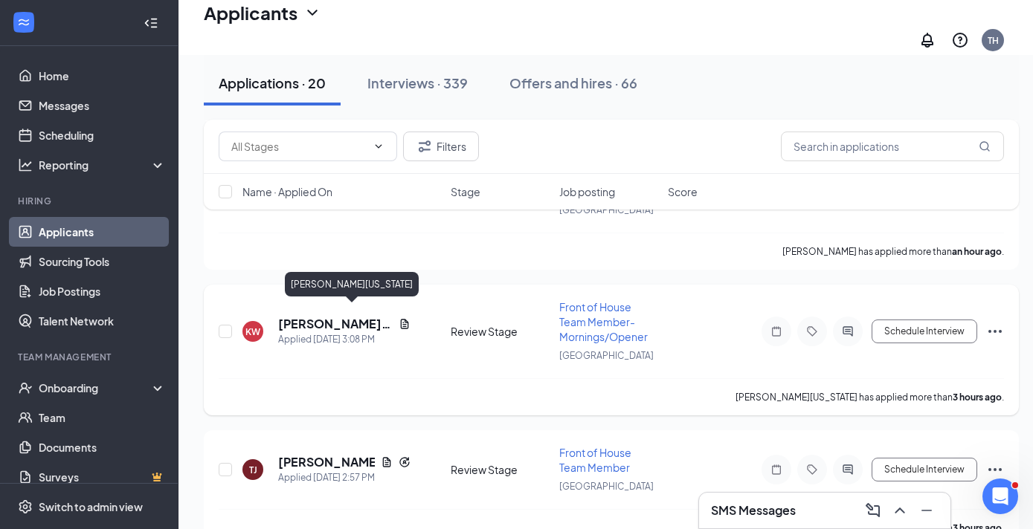
click at [301, 316] on h5 "[PERSON_NAME][US_STATE]" at bounding box center [335, 324] width 115 height 16
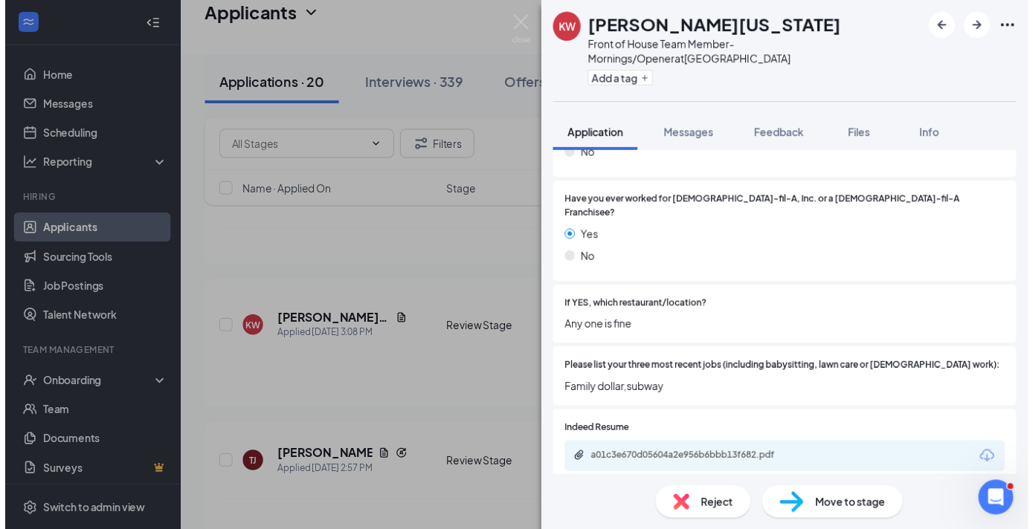
scroll to position [375, 0]
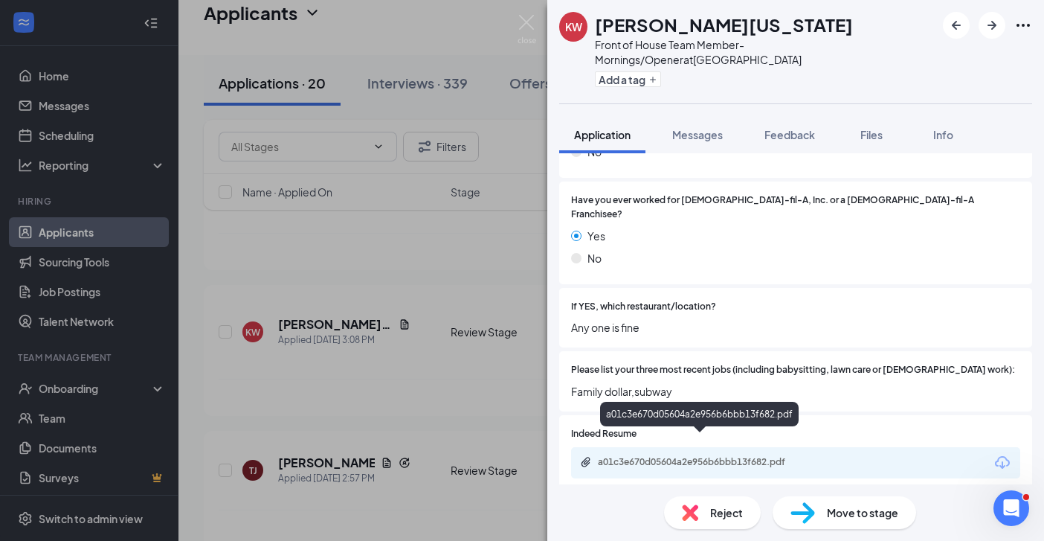
click at [703, 456] on div "a01c3e670d05604a2e956b6bbb13f682.pdf" at bounding box center [702, 462] width 208 height 12
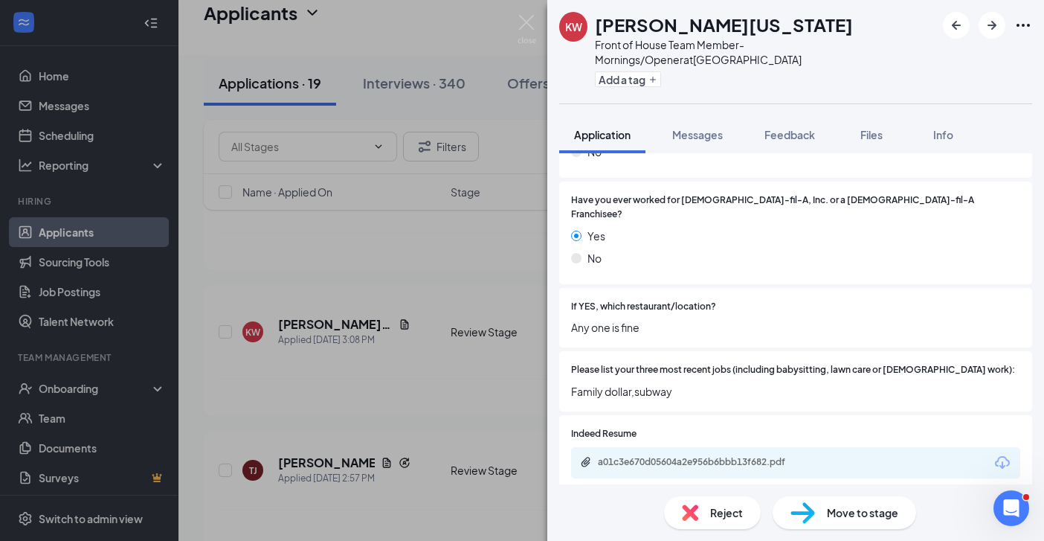
click at [366, 390] on div "[PERSON_NAME][US_STATE] Front of House Team Member- Mornings/Opener at [GEOGRAP…" at bounding box center [522, 270] width 1044 height 541
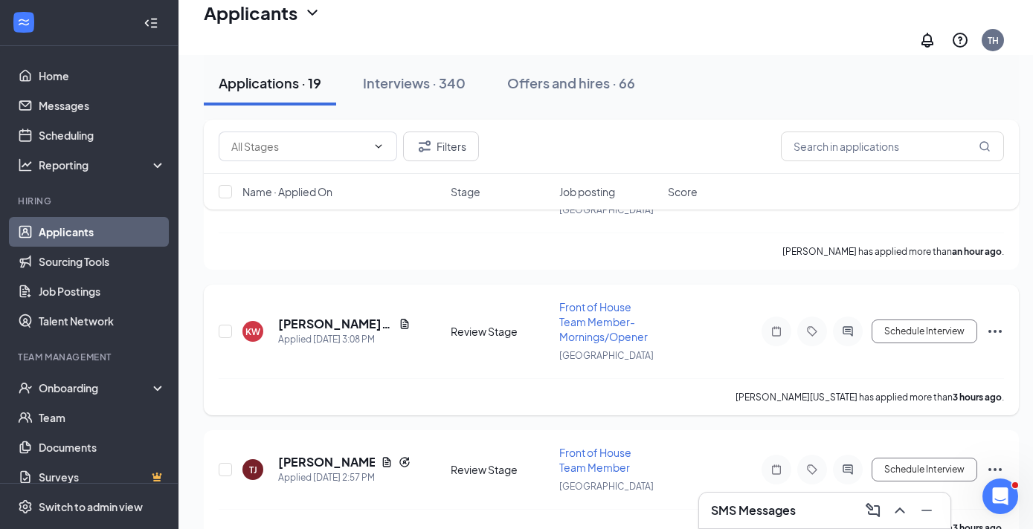
click at [990, 323] on icon "Ellipses" at bounding box center [995, 332] width 18 height 18
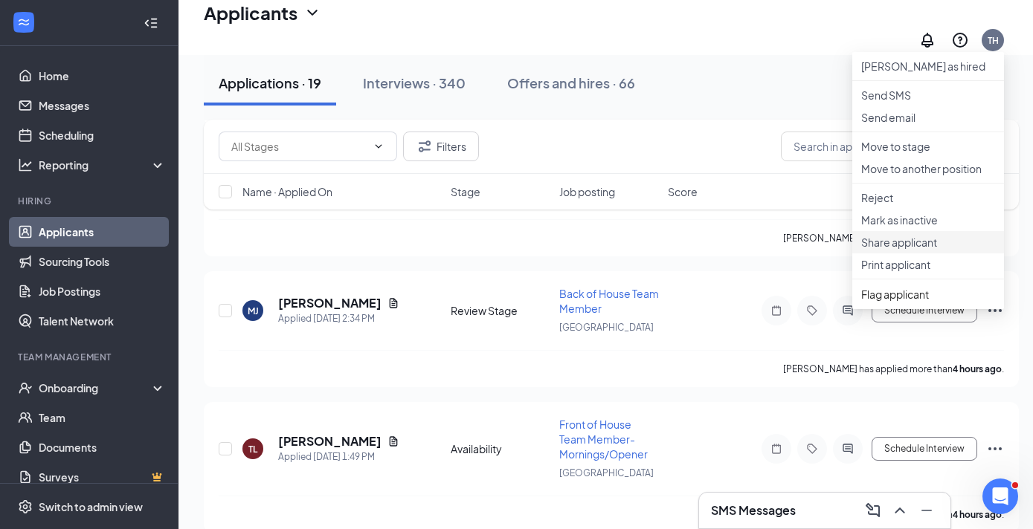
scroll to position [3916, 0]
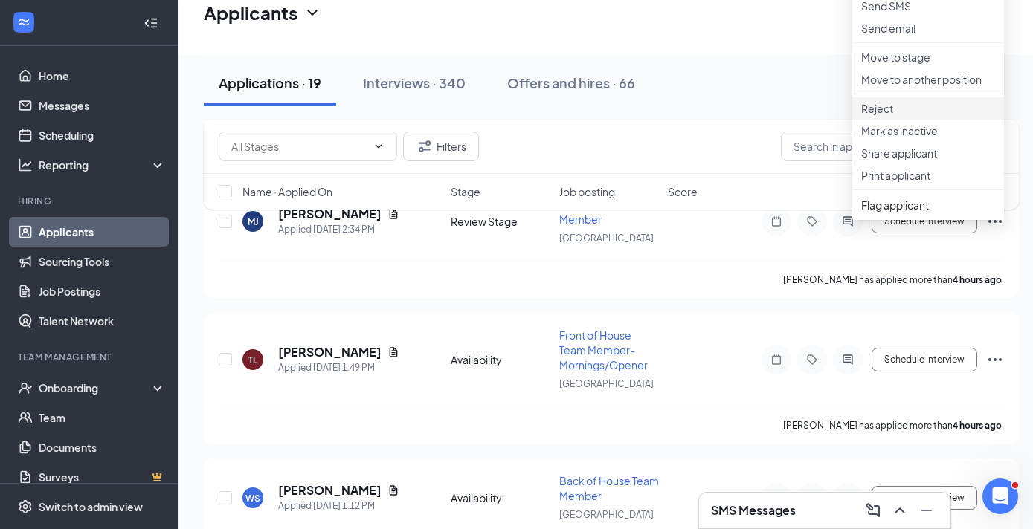
click at [885, 116] on p "Reject" at bounding box center [928, 108] width 134 height 15
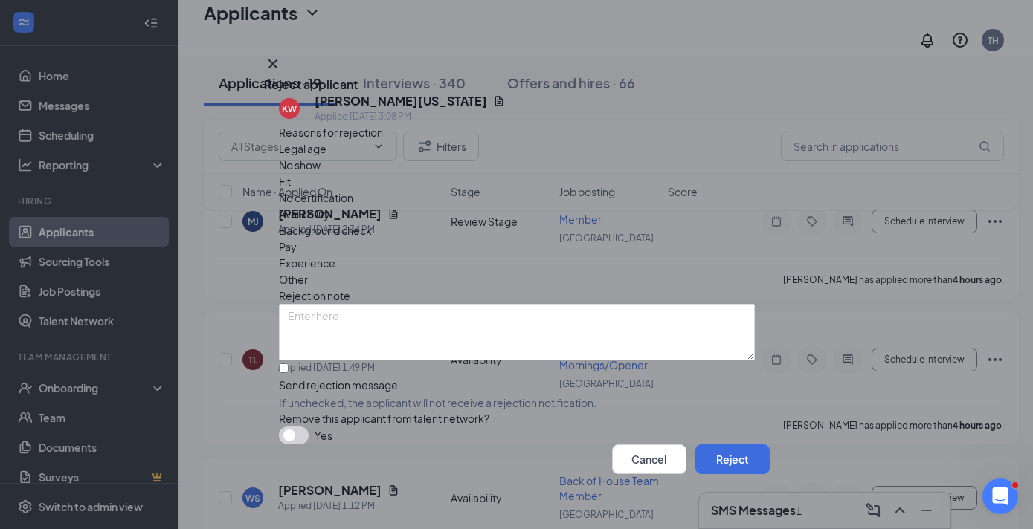
scroll to position [4002, 0]
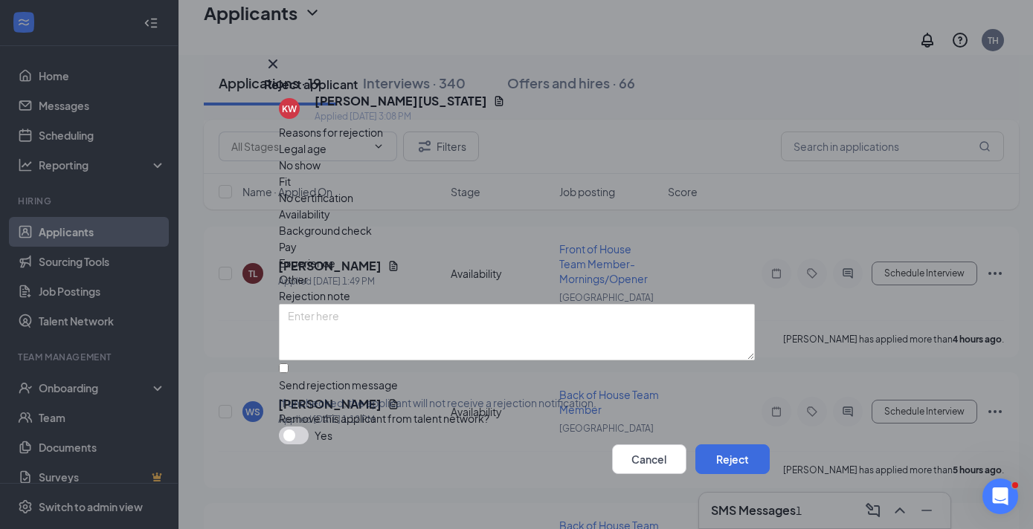
click at [292, 427] on button "button" at bounding box center [294, 436] width 30 height 18
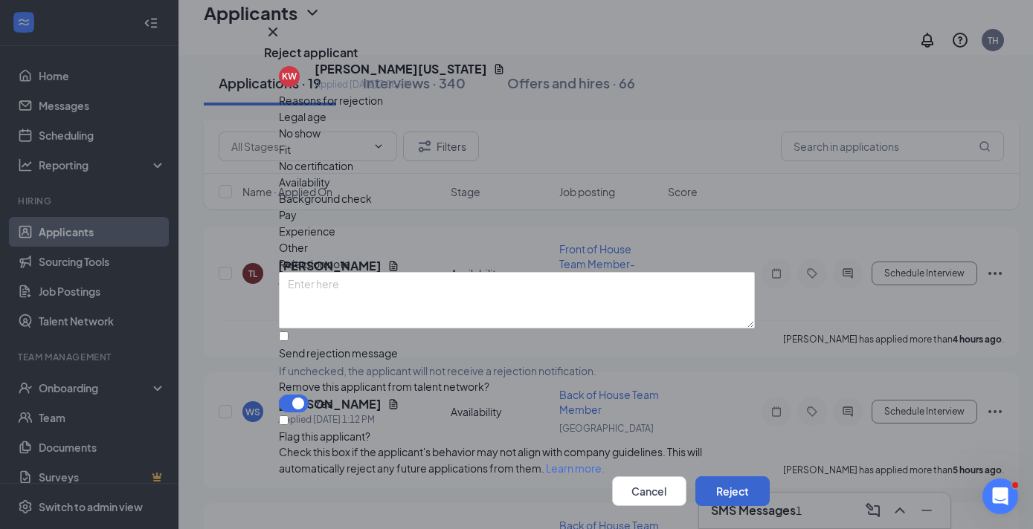
click at [720, 477] on button "Reject" at bounding box center [732, 492] width 74 height 30
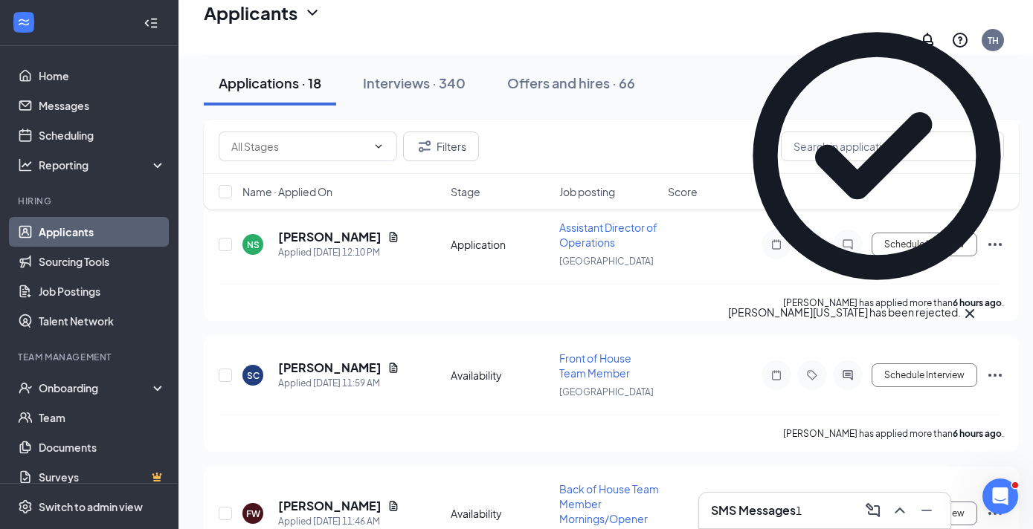
scroll to position [4625, 0]
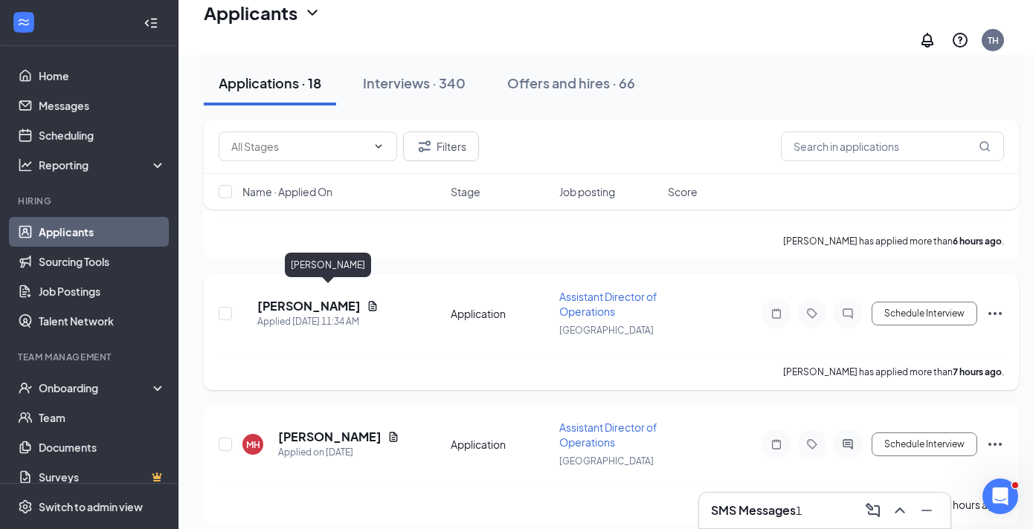
click at [343, 298] on h5 "[PERSON_NAME]" at bounding box center [308, 306] width 103 height 16
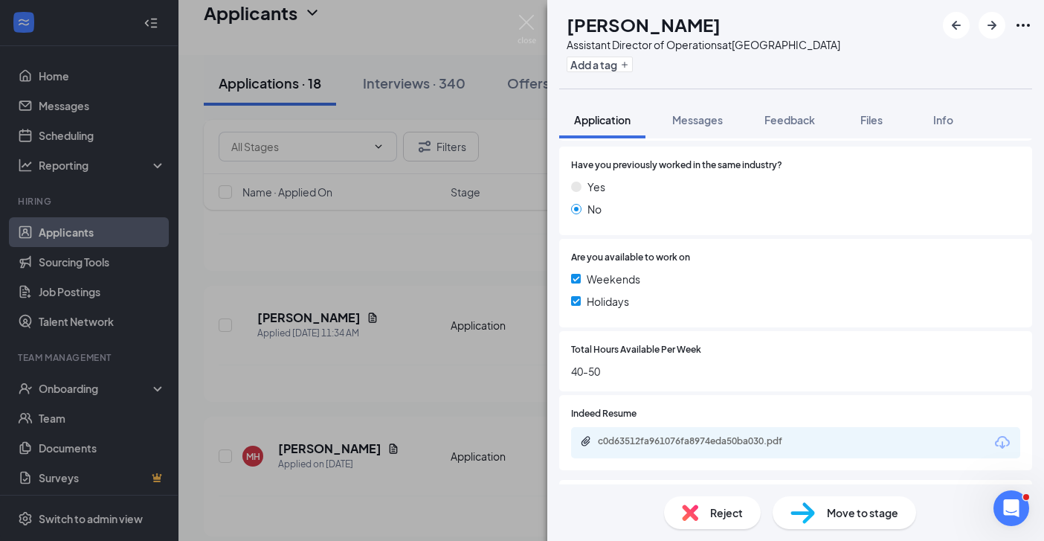
scroll to position [295, 0]
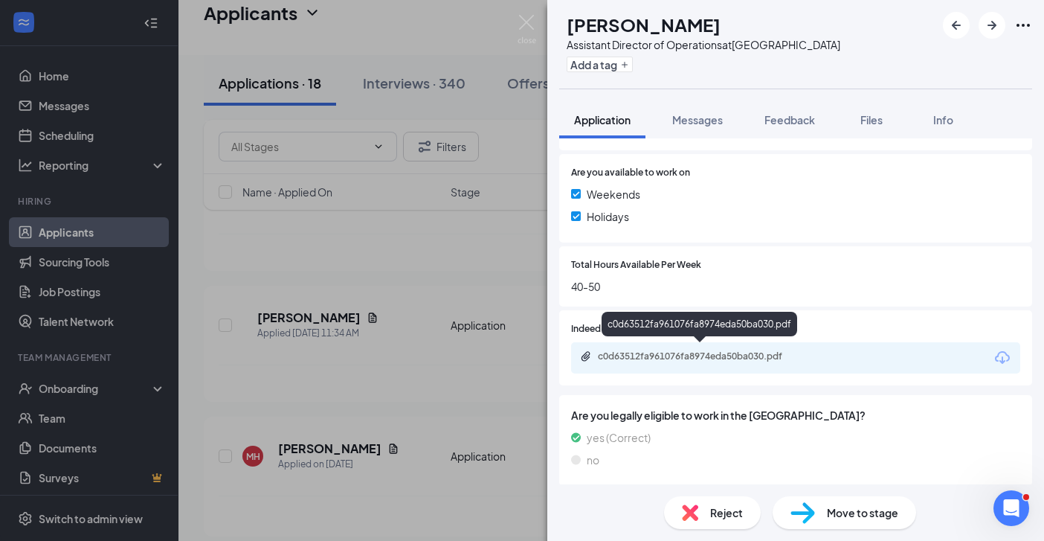
click at [716, 350] on div "c0d63512fa961076fa8974eda50ba030.pdf" at bounding box center [702, 356] width 208 height 12
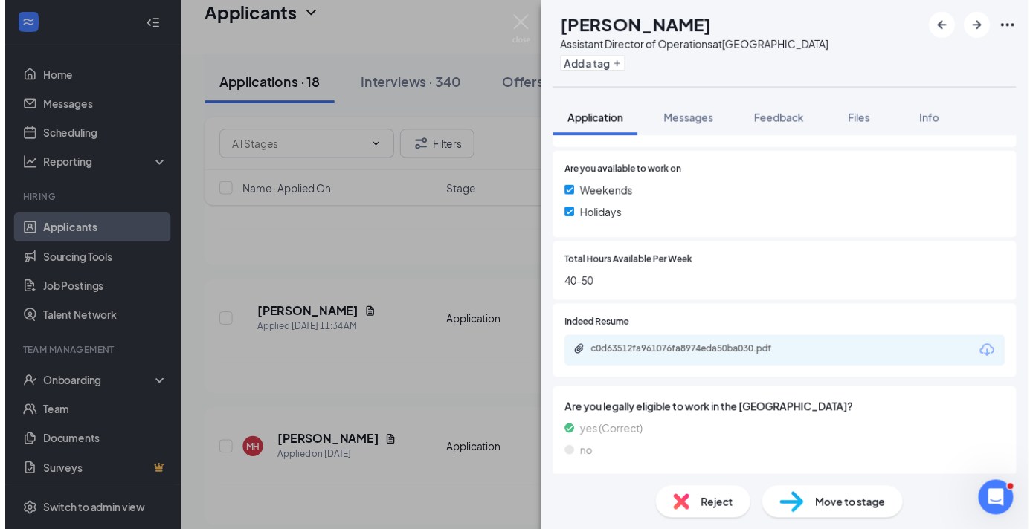
scroll to position [289, 0]
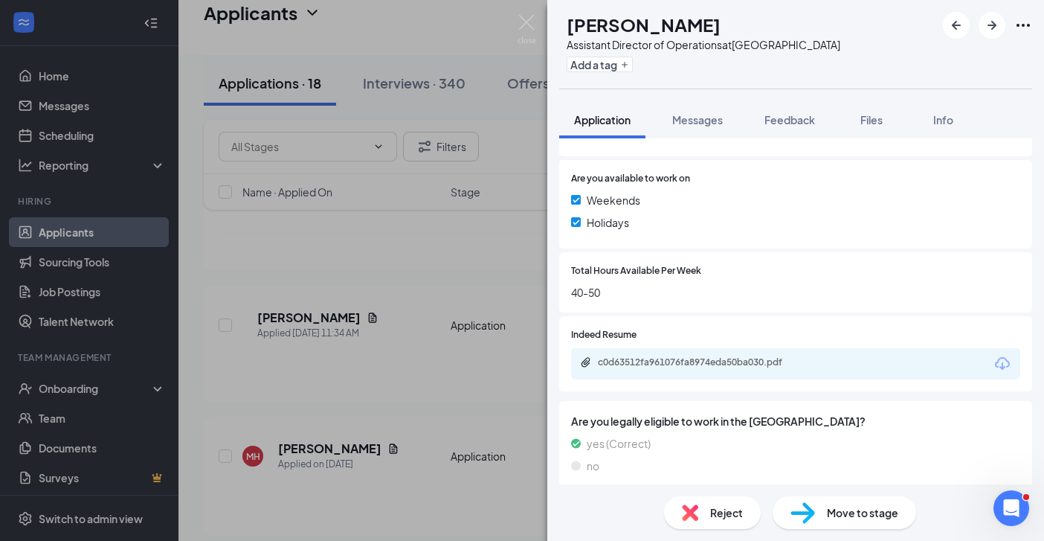
click at [442, 410] on div "BM [PERSON_NAME] Assistant Director of Operations at [GEOGRAPHIC_DATA] Add a ta…" at bounding box center [522, 270] width 1044 height 541
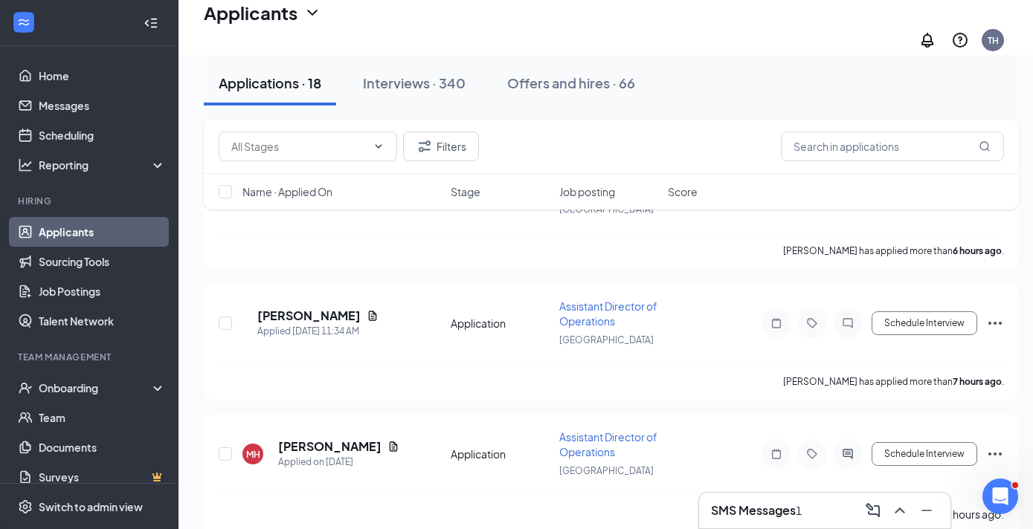
click at [770, 517] on h3 "SMS Messages" at bounding box center [753, 511] width 85 height 16
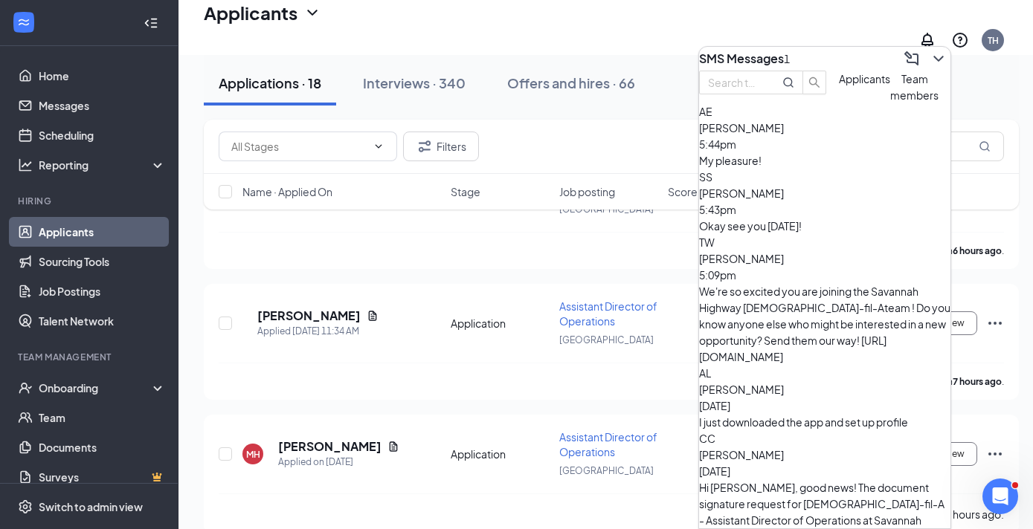
click at [839, 103] on div "Applicants" at bounding box center [864, 87] width 51 height 33
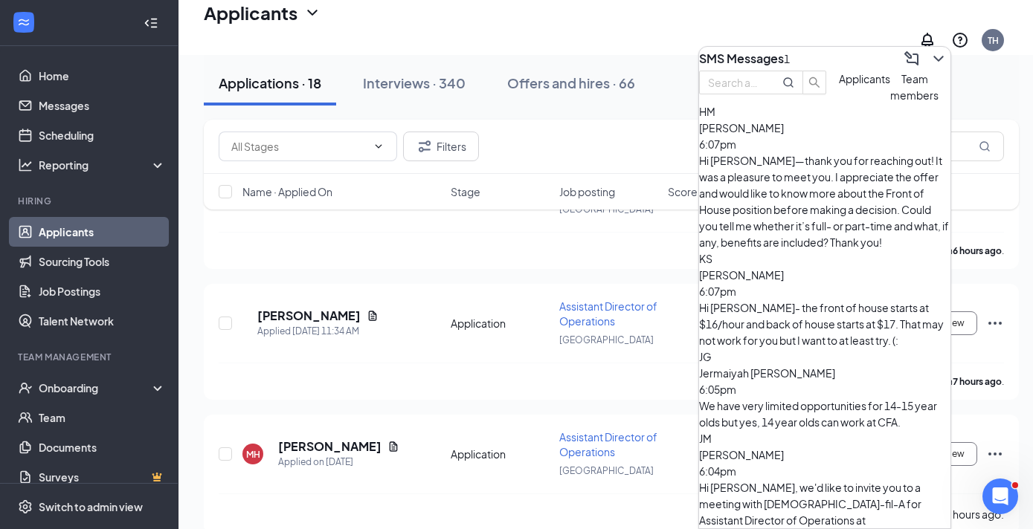
click at [842, 186] on div "Hi [PERSON_NAME]—thank you for reaching out! It was a pleasure to meet you. I a…" at bounding box center [824, 201] width 251 height 98
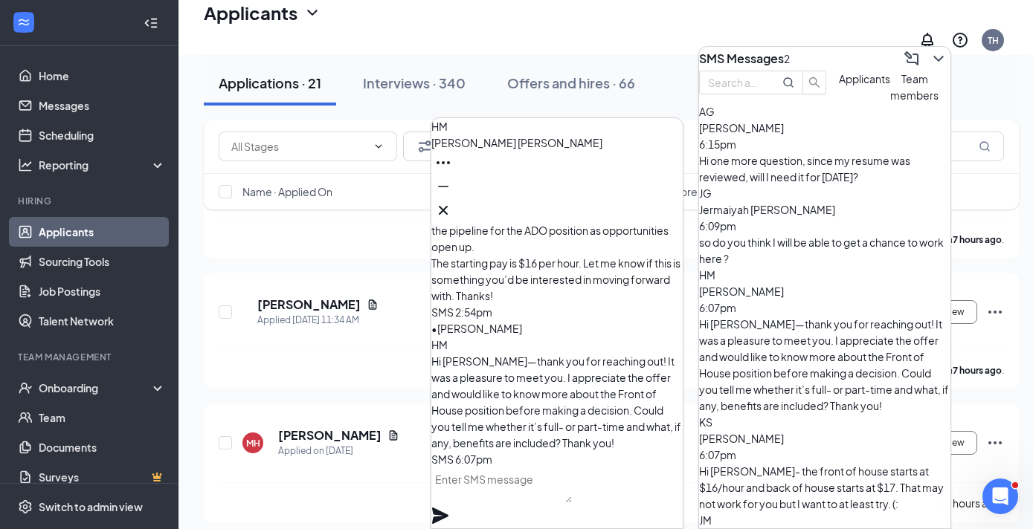
click at [549, 498] on textarea at bounding box center [501, 486] width 141 height 36
type textarea "H"
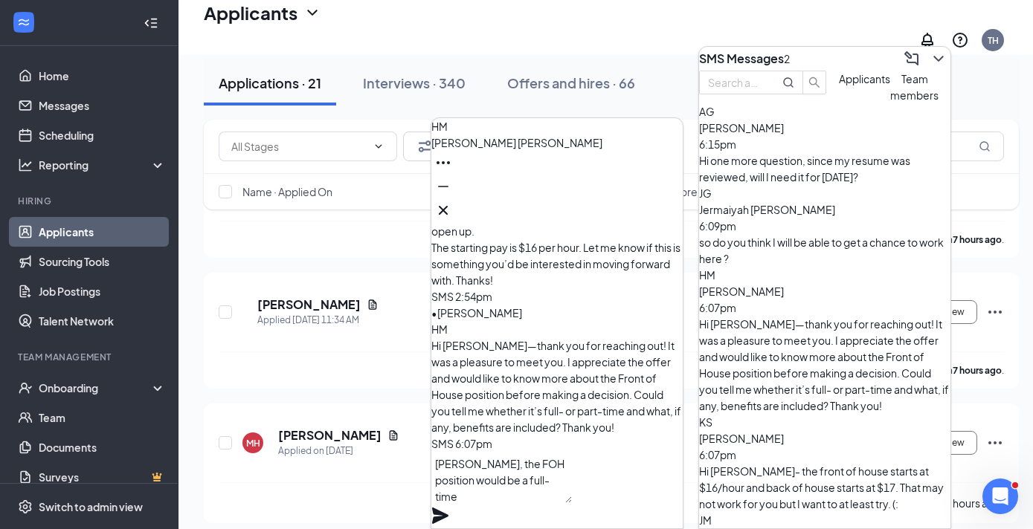
scroll to position [0, 0]
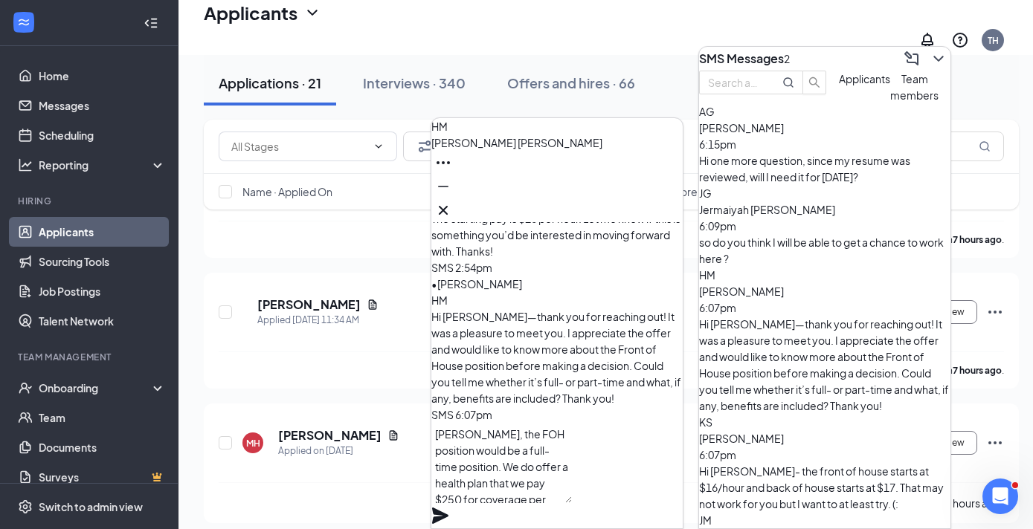
drag, startPoint x: 511, startPoint y: 488, endPoint x: 519, endPoint y: 477, distance: 14.4
click at [511, 488] on textarea "[PERSON_NAME], the FOH position would be a full-time position. We do offer a he…" at bounding box center [501, 463] width 141 height 80
click at [572, 466] on textarea "[PERSON_NAME], the FOH position would be a full-time position. We do offer a he…" at bounding box center [501, 463] width 141 height 80
click at [504, 482] on textarea "[PERSON_NAME], the FOH position would be a full-time position. We do offer a he…" at bounding box center [501, 463] width 141 height 80
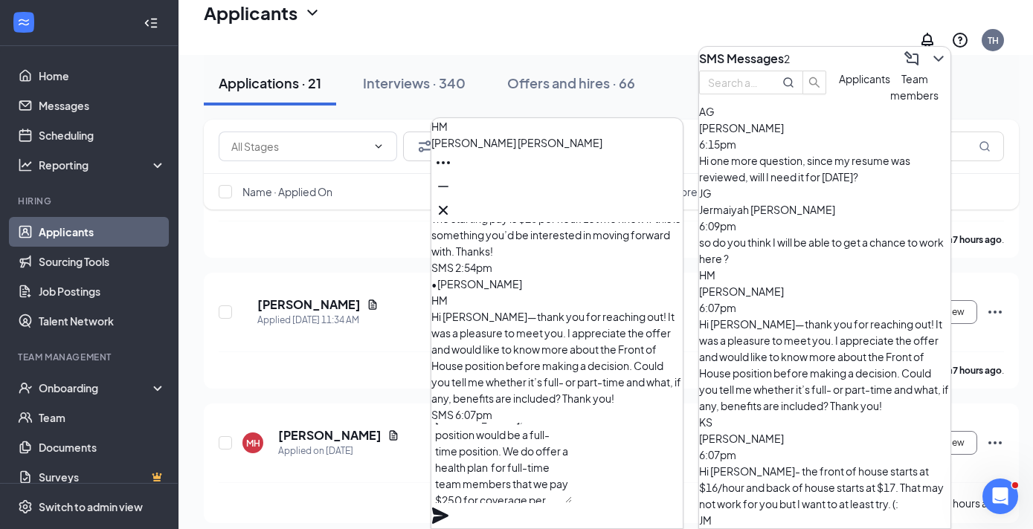
click at [569, 503] on textarea "[PERSON_NAME], the FOH position would be a full-time position. We do offer a he…" at bounding box center [501, 463] width 141 height 80
type textarea "[PERSON_NAME], the FOH position would be a full-time position. We do offer a he…"
click at [449, 507] on icon "Plane" at bounding box center [440, 516] width 18 height 18
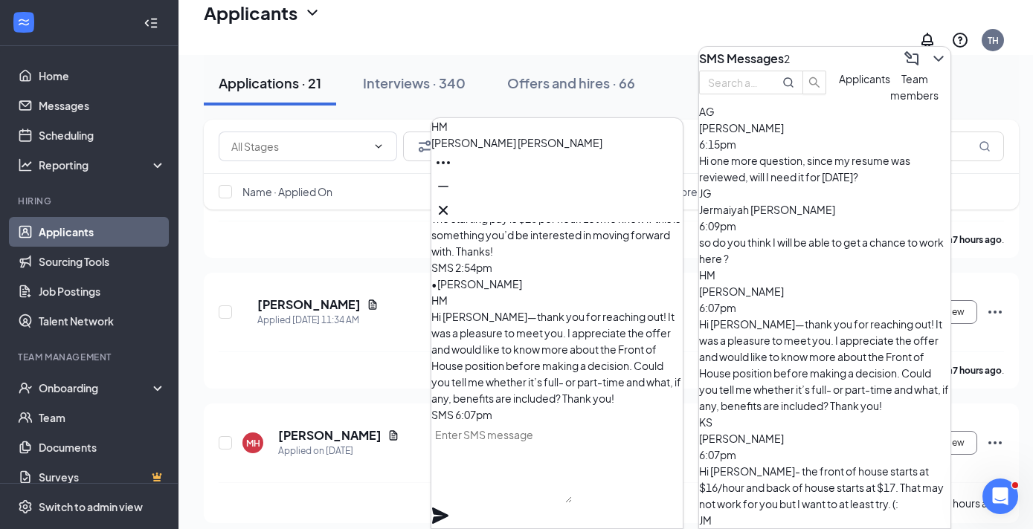
scroll to position [0, 0]
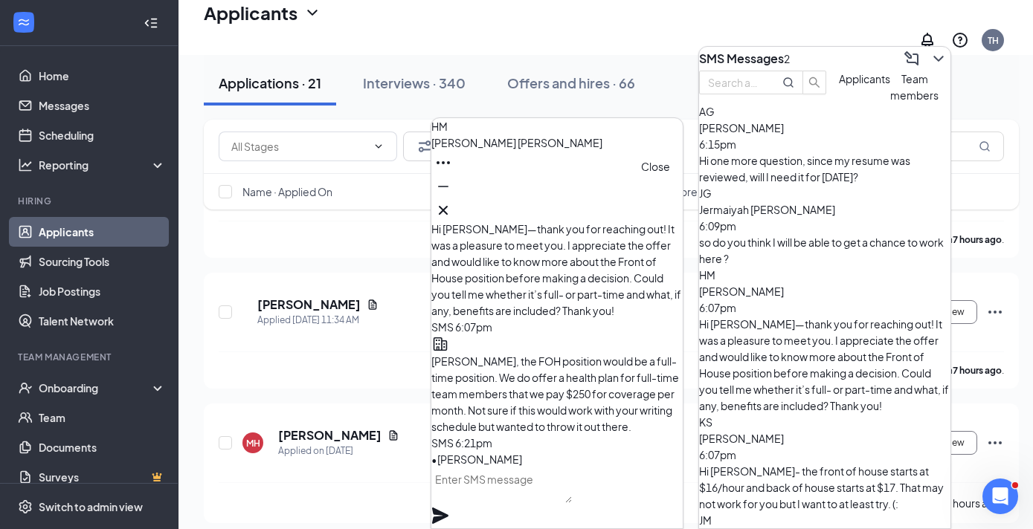
click at [452, 201] on icon "Cross" at bounding box center [443, 210] width 18 height 18
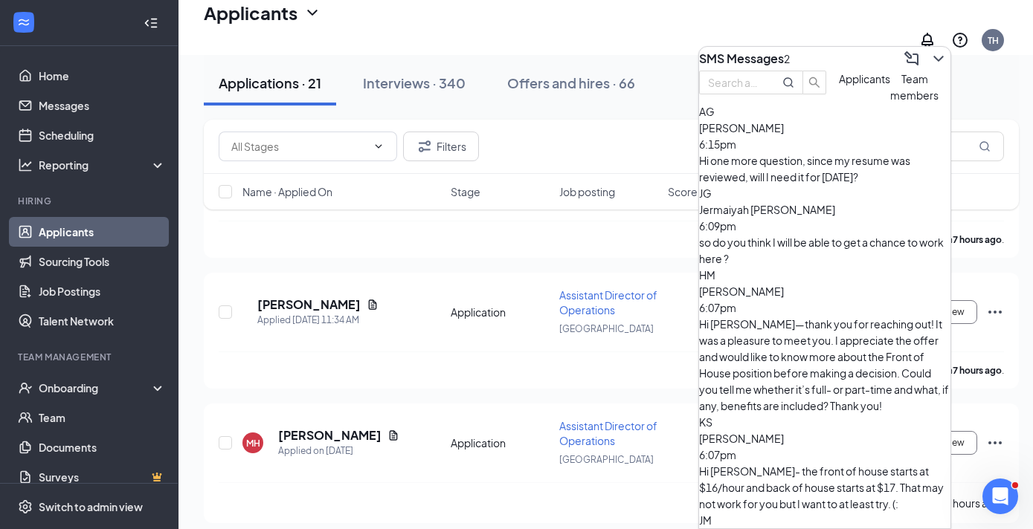
click at [776, 245] on div "[PERSON_NAME] [PERSON_NAME] 6:09pm so do you think I will be able to get a chan…" at bounding box center [824, 226] width 251 height 82
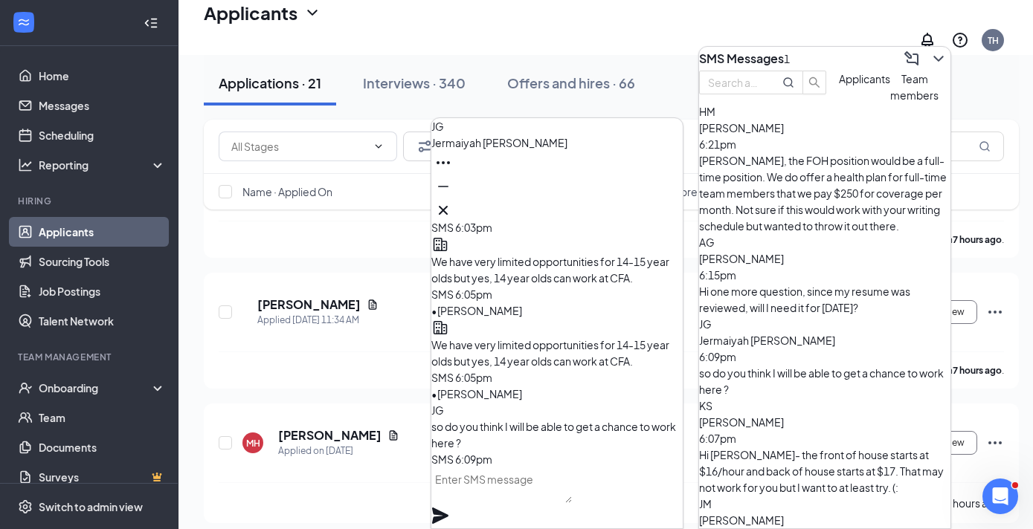
click at [490, 494] on textarea at bounding box center [501, 486] width 141 height 36
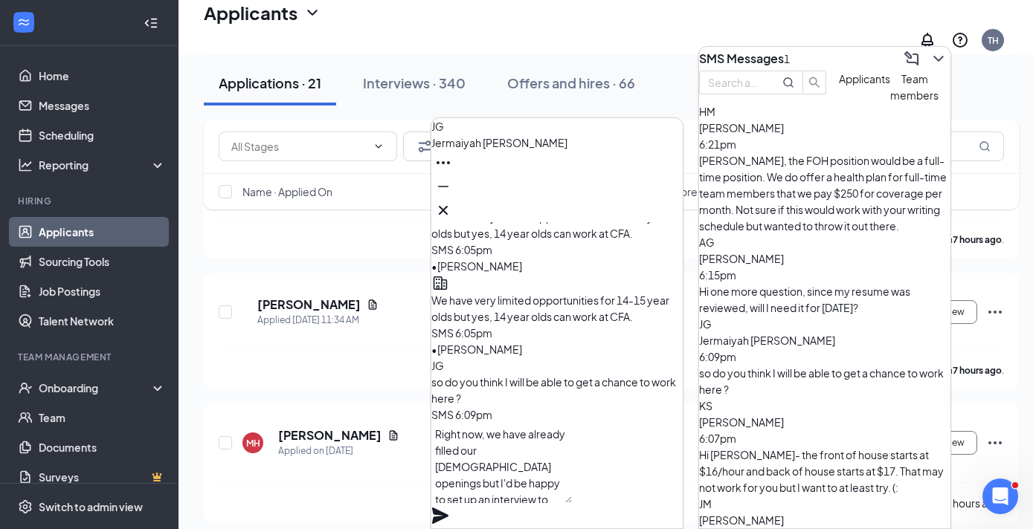
scroll to position [16, 0]
type textarea "Right now, we have already filled our [DEMOGRAPHIC_DATA] openings but I'd be ha…"
click at [449, 507] on icon "Plane" at bounding box center [440, 516] width 18 height 18
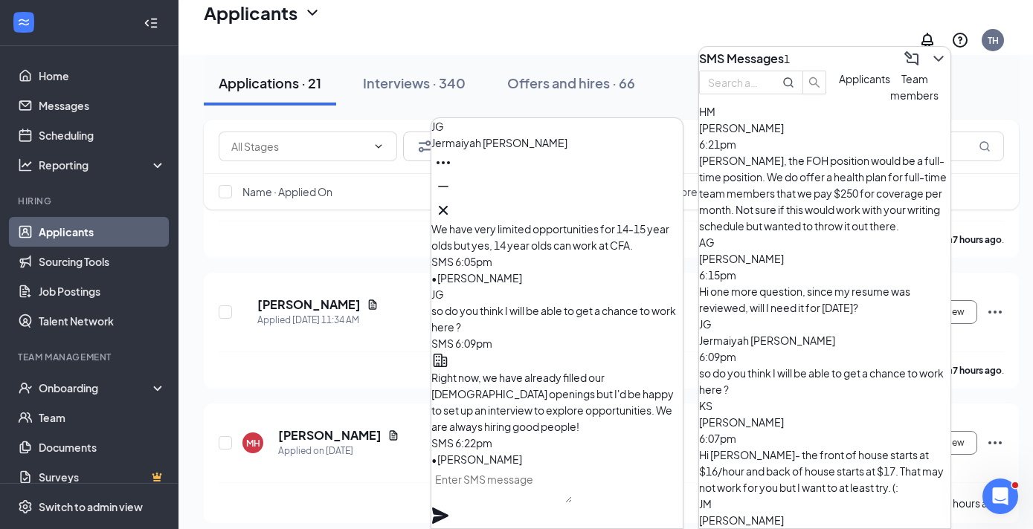
scroll to position [0, 0]
click at [448, 206] on icon "Cross" at bounding box center [443, 210] width 9 height 9
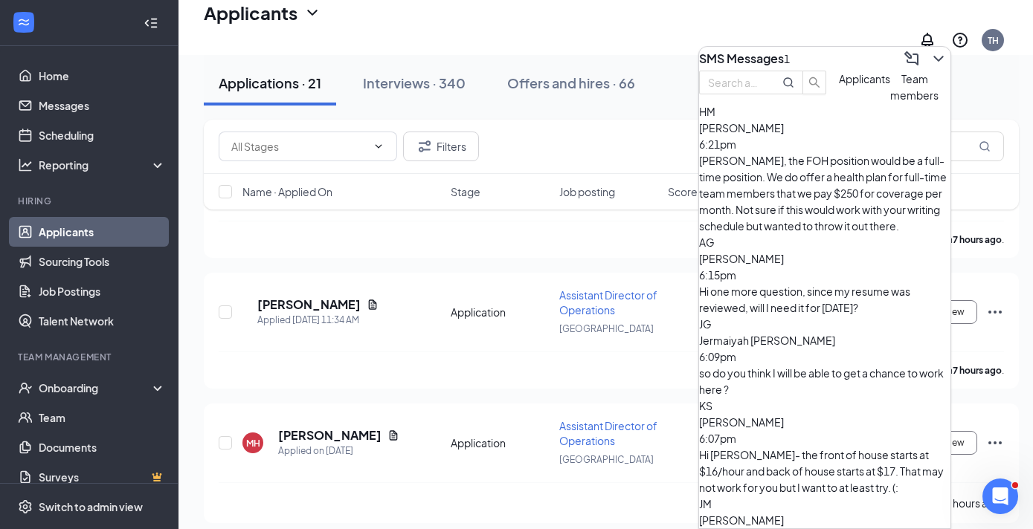
click at [800, 283] on div "Hi one more question, since my resume was reviewed, will I need it for [DATE]?" at bounding box center [824, 299] width 251 height 33
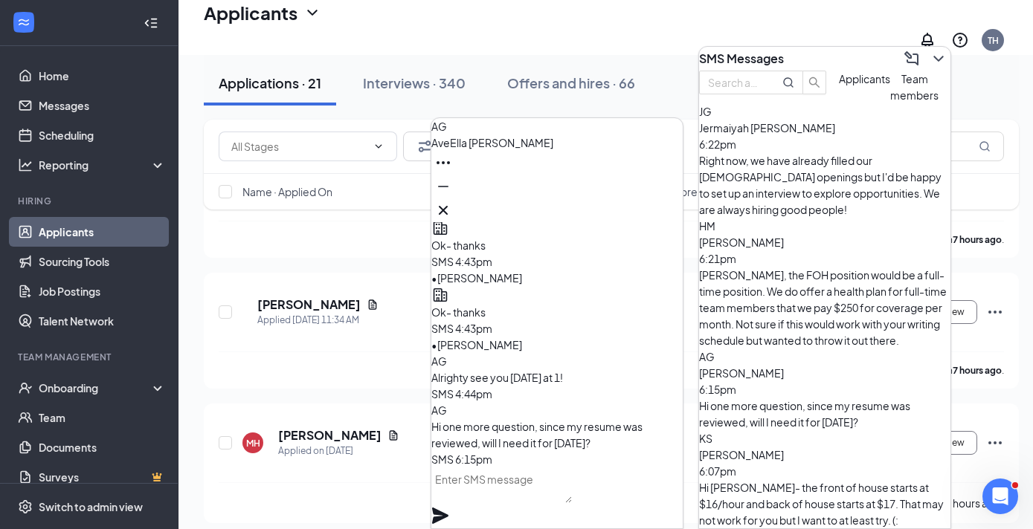
click at [510, 496] on textarea at bounding box center [501, 486] width 141 height 36
type textarea "No, we have it on file"
click at [449, 507] on icon "Plane" at bounding box center [440, 516] width 18 height 18
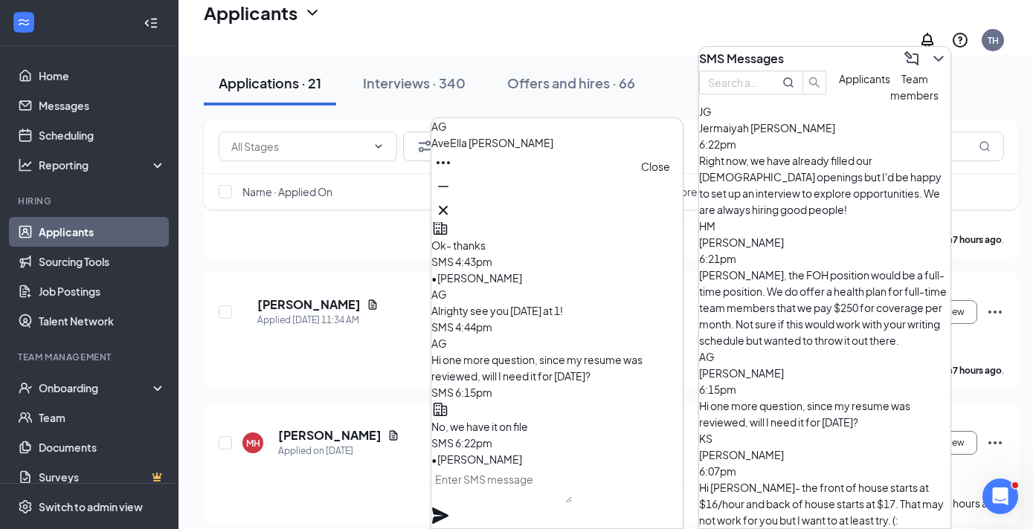
click at [452, 208] on icon "Cross" at bounding box center [443, 210] width 18 height 18
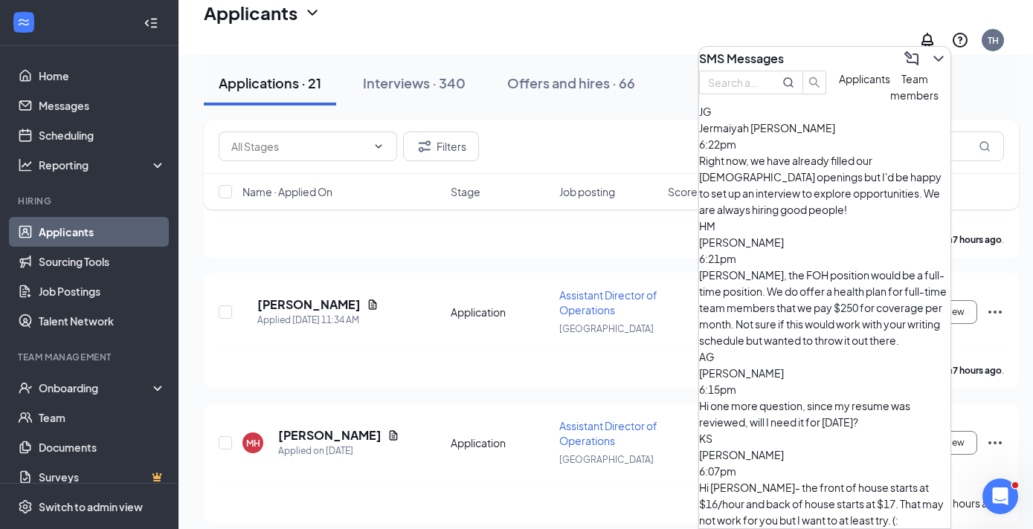
click at [890, 102] on span "Team members" at bounding box center [914, 87] width 48 height 30
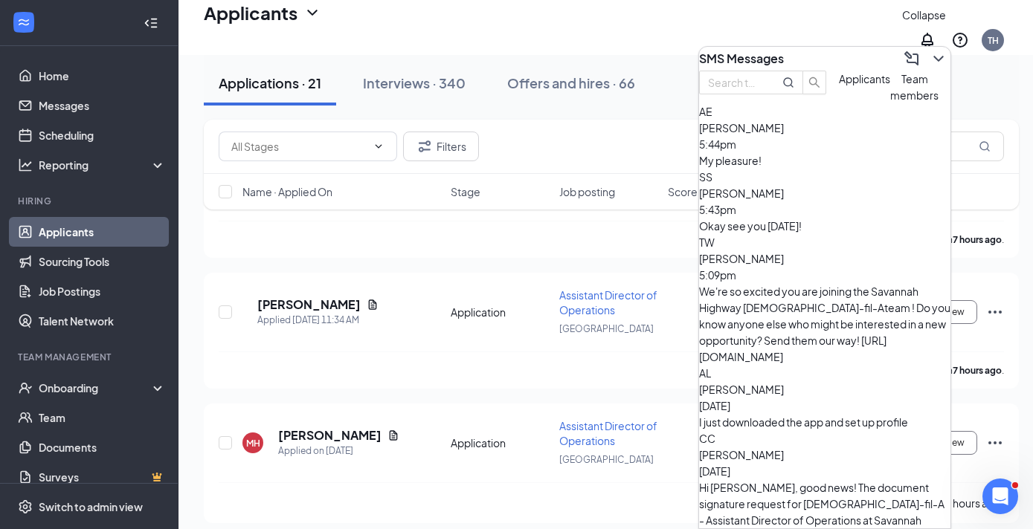
click at [926, 64] on button at bounding box center [938, 59] width 24 height 24
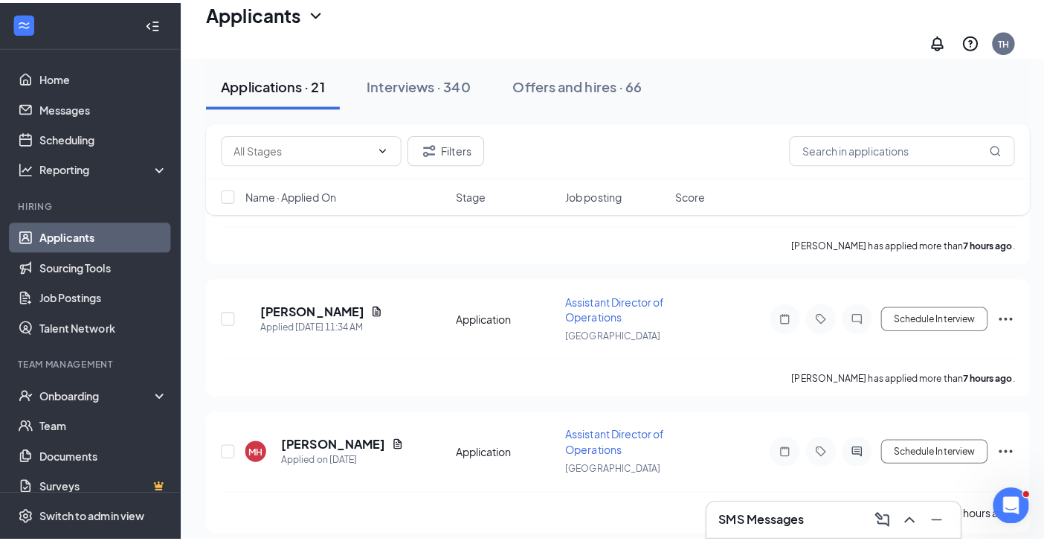
scroll to position [4614, 0]
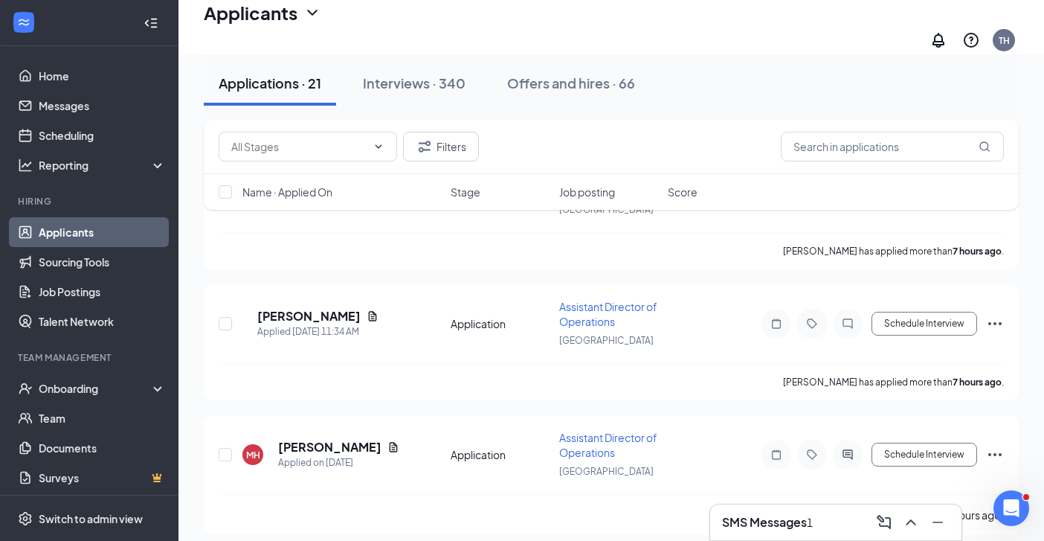
click at [839, 536] on div "SMS Messages 1" at bounding box center [835, 522] width 251 height 36
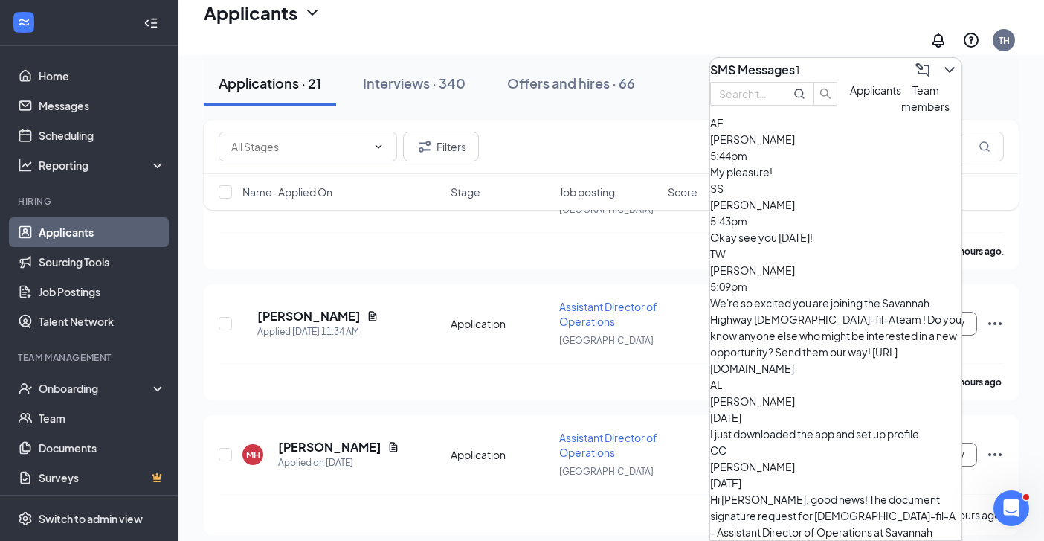
click at [850, 97] on span "Applicants" at bounding box center [875, 89] width 51 height 13
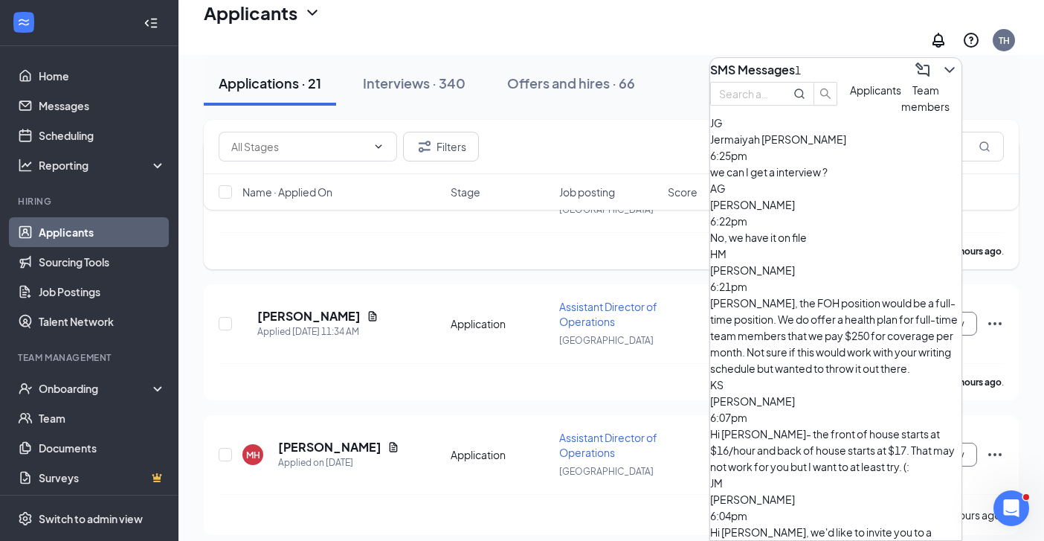
click at [599, 257] on div "[PERSON_NAME] has applied more than 7 hours ago ." at bounding box center [611, 250] width 785 height 37
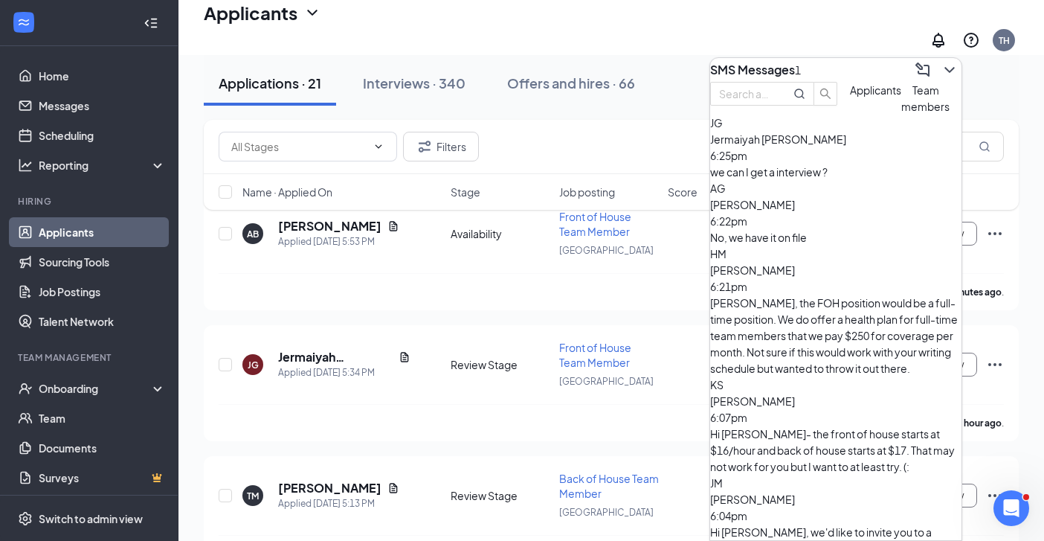
scroll to position [105, 0]
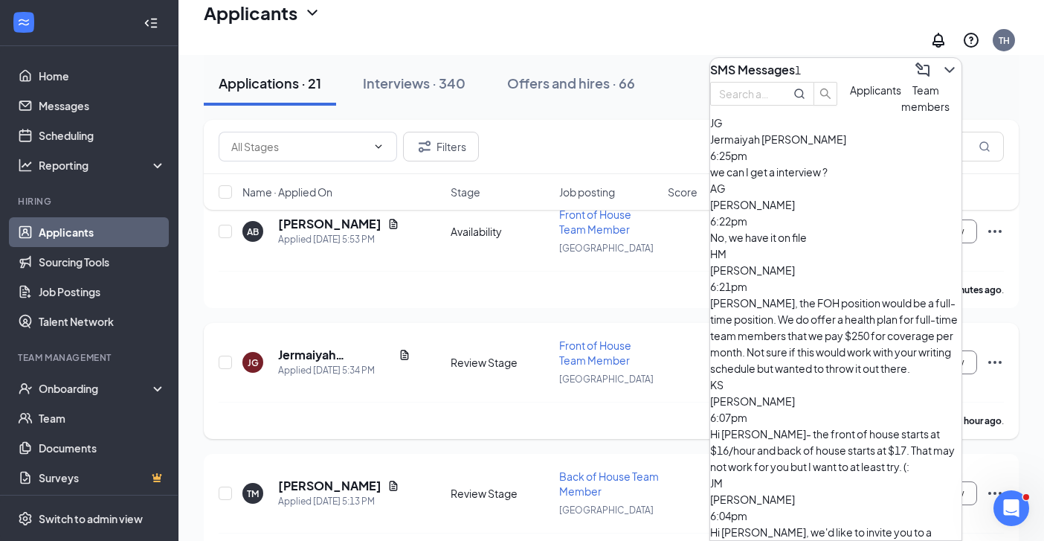
click at [430, 323] on div "[PERSON_NAME] [PERSON_NAME] Applied [DATE] 5:34 PM Review Stage Front of House …" at bounding box center [611, 381] width 815 height 116
click at [944, 67] on icon "ChevronDown" at bounding box center [949, 70] width 10 height 6
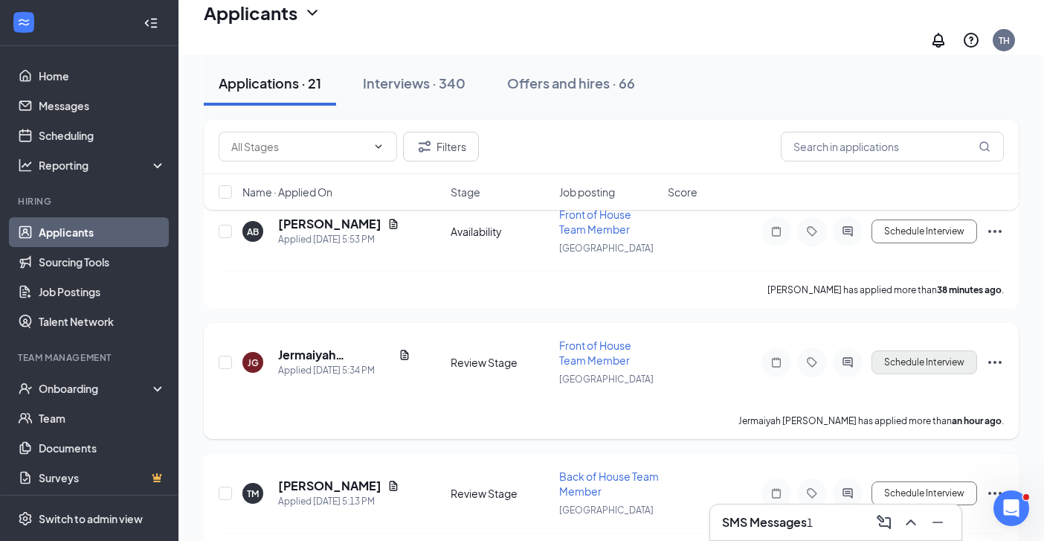
click at [954, 353] on button "Schedule Interview" at bounding box center [924, 362] width 106 height 24
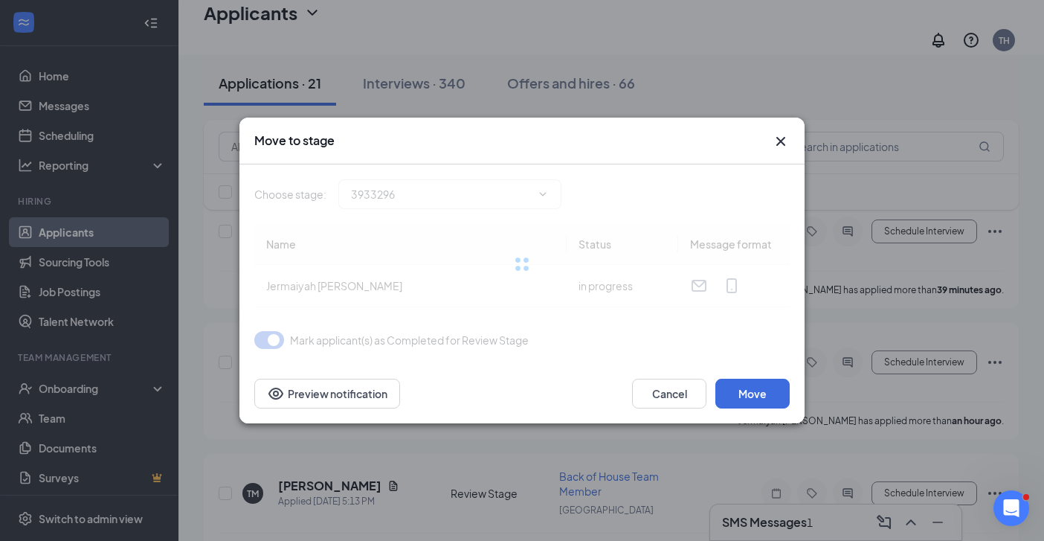
type input "Onsite Interview (next stage)"
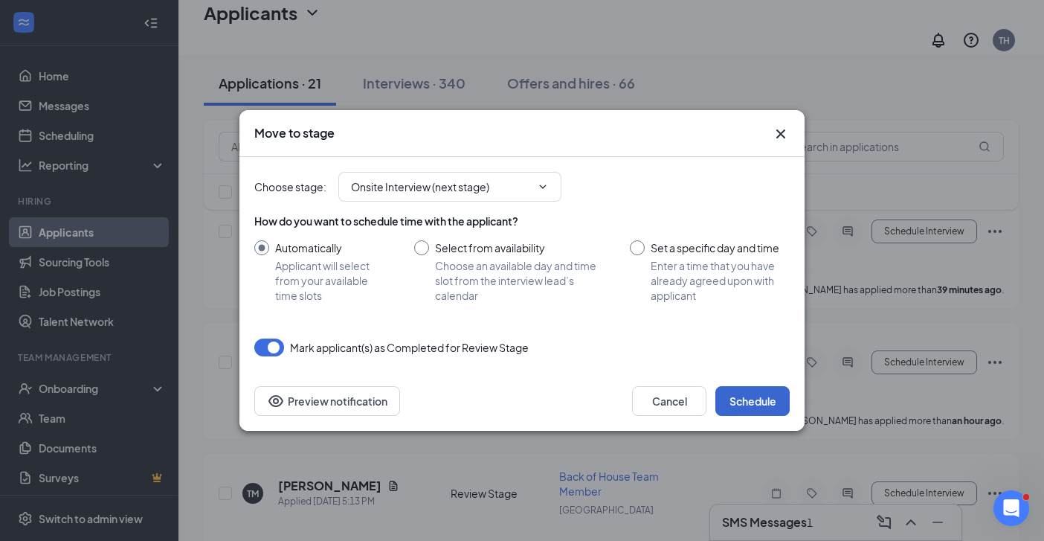
click at [753, 403] on button "Schedule" at bounding box center [752, 401] width 74 height 30
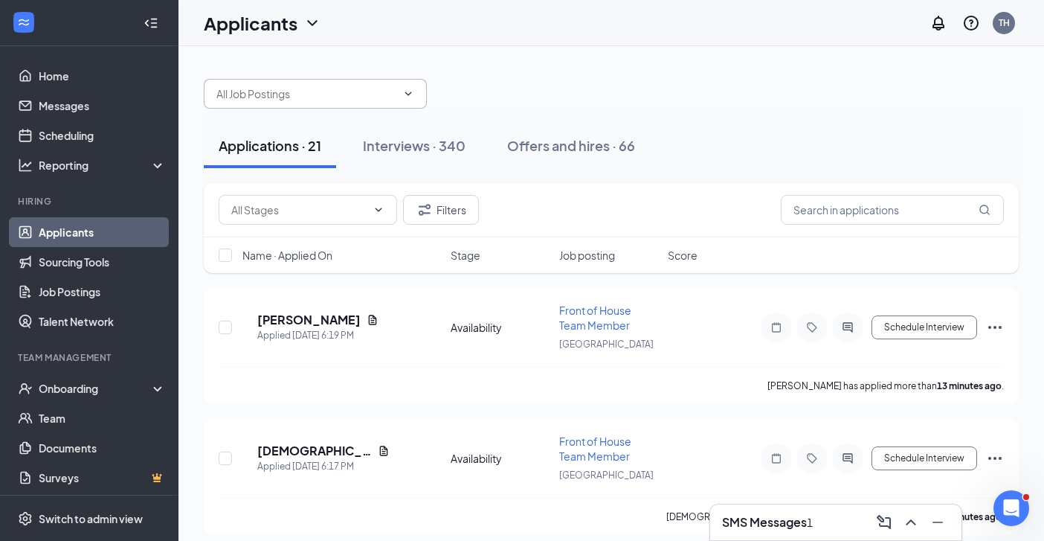
scroll to position [0, 0]
click at [414, 155] on button "Interviews · 340" at bounding box center [414, 145] width 132 height 45
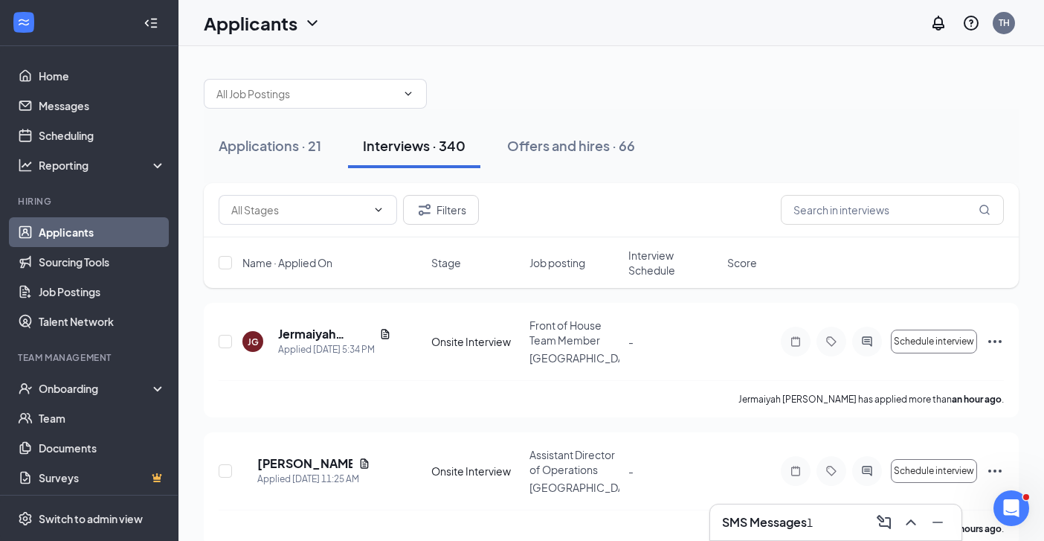
click at [842, 519] on div "SMS Messages 1" at bounding box center [836, 522] width 228 height 24
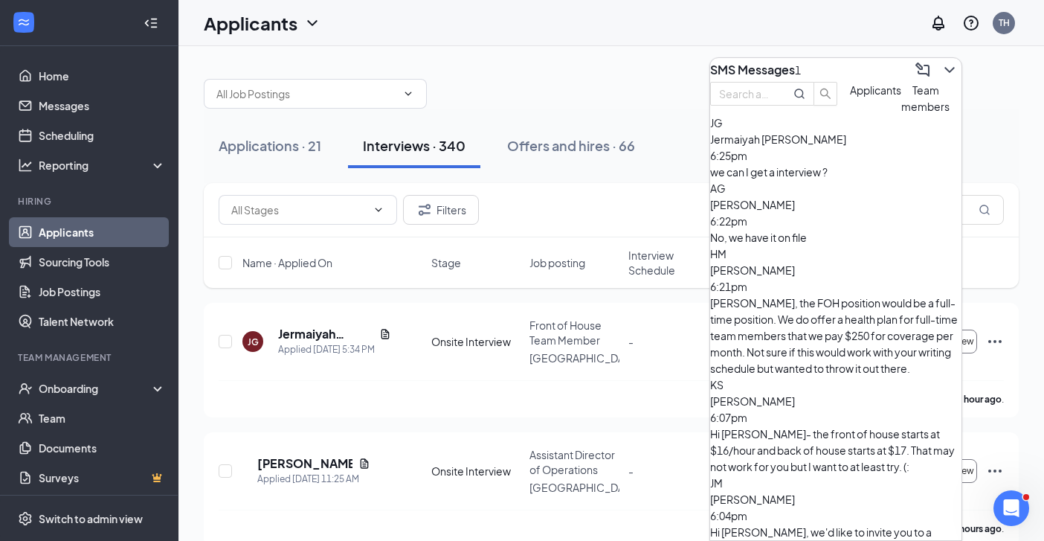
click at [826, 180] on div "we can I get a interview ?" at bounding box center [835, 172] width 251 height 16
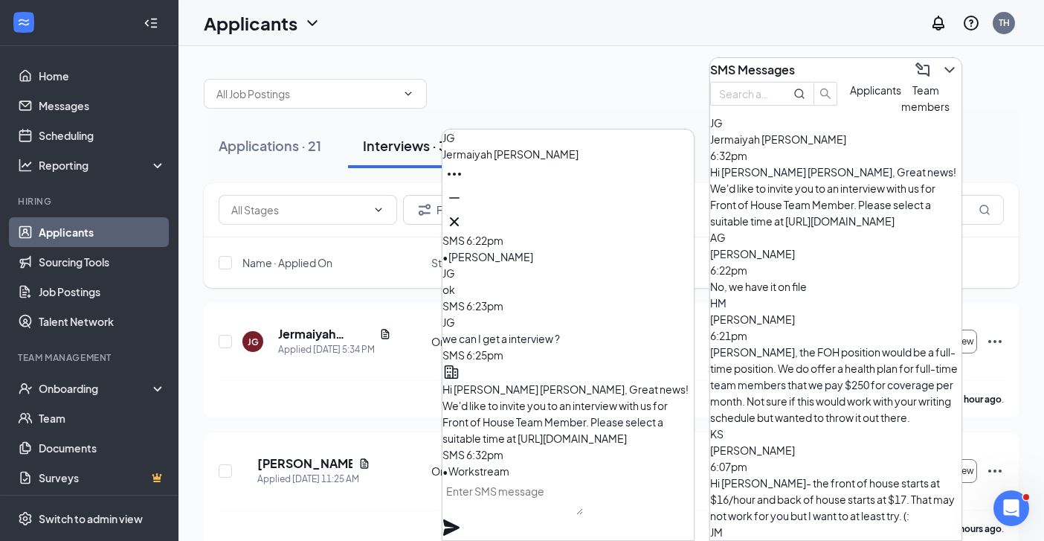
click at [583, 508] on textarea at bounding box center [512, 497] width 141 height 36
type textarea "Just sent invite"
click at [668, 518] on div "Just sent invite" at bounding box center [567, 509] width 251 height 61
click at [463, 213] on icon "Cross" at bounding box center [454, 222] width 18 height 18
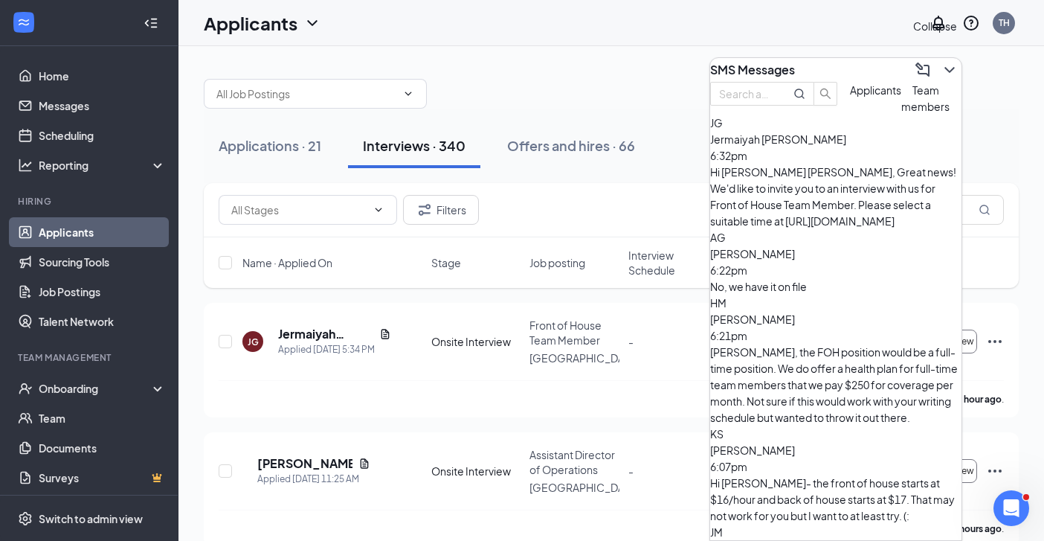
click at [944, 63] on icon "ChevronDown" at bounding box center [950, 70] width 18 height 18
